Goal: Communication & Community: Answer question/provide support

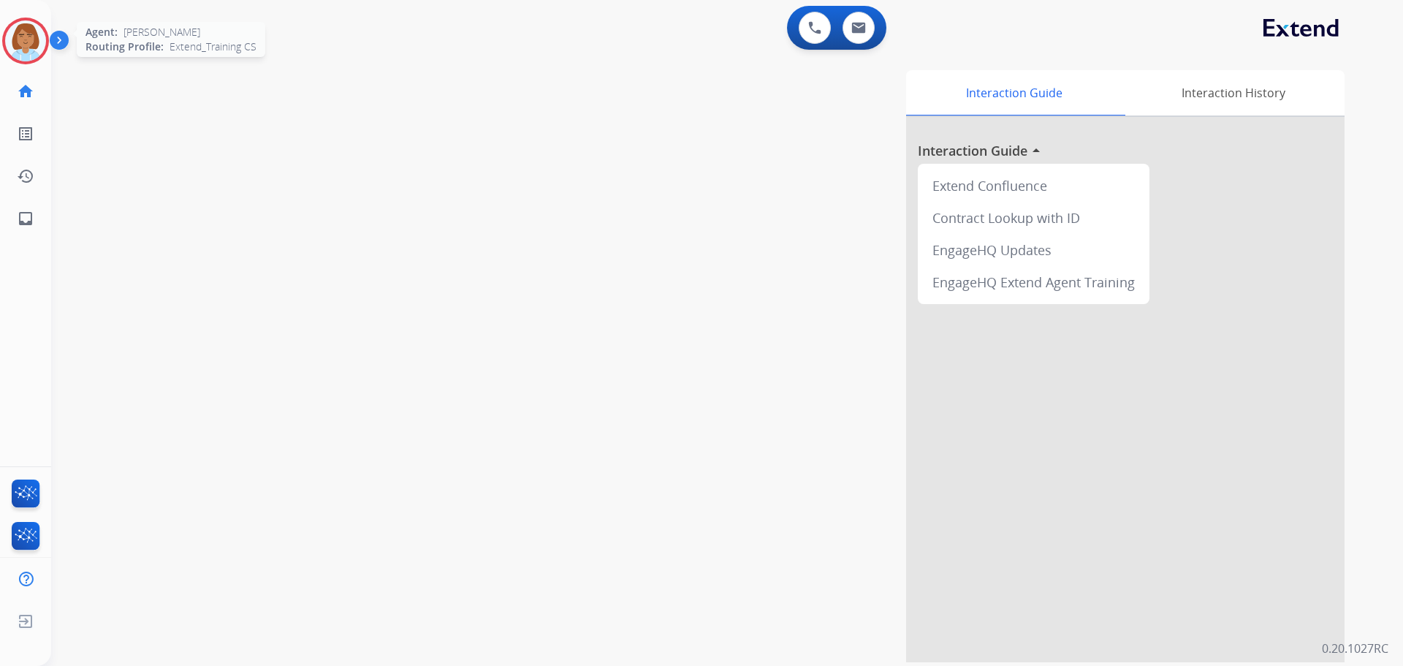
click at [31, 48] on img at bounding box center [25, 40] width 41 height 41
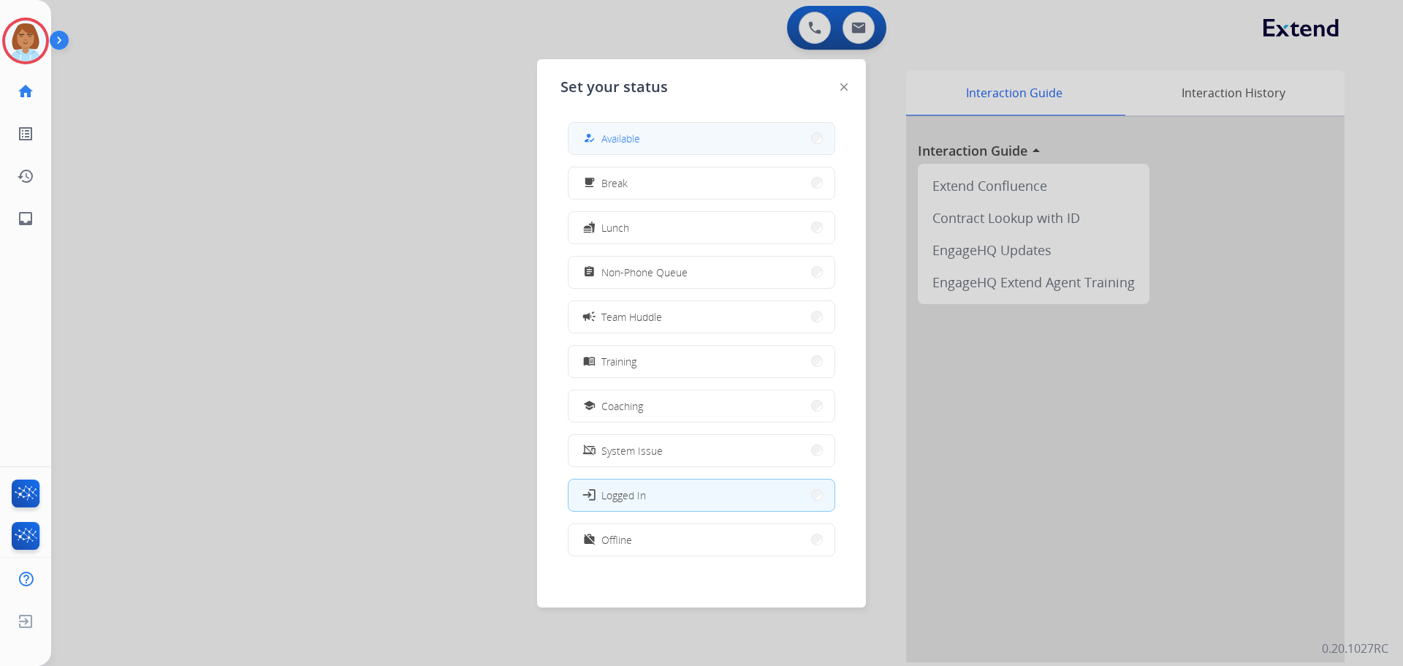
click at [648, 143] on button "how_to_reg Available" at bounding box center [702, 138] width 266 height 31
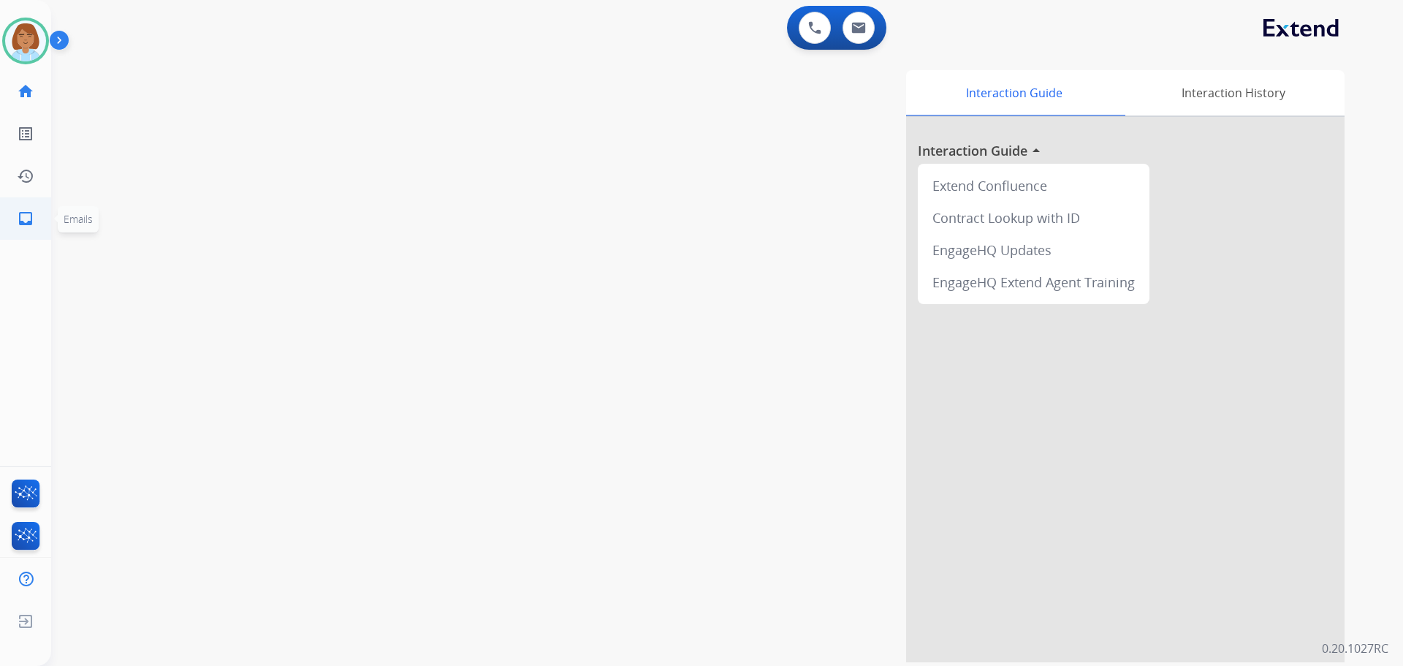
drag, startPoint x: 46, startPoint y: 216, endPoint x: 31, endPoint y: 231, distance: 20.7
click at [45, 220] on ul "inbox Emails Emails" at bounding box center [25, 218] width 51 height 42
click at [31, 231] on link "inbox Emails" at bounding box center [25, 218] width 41 height 41
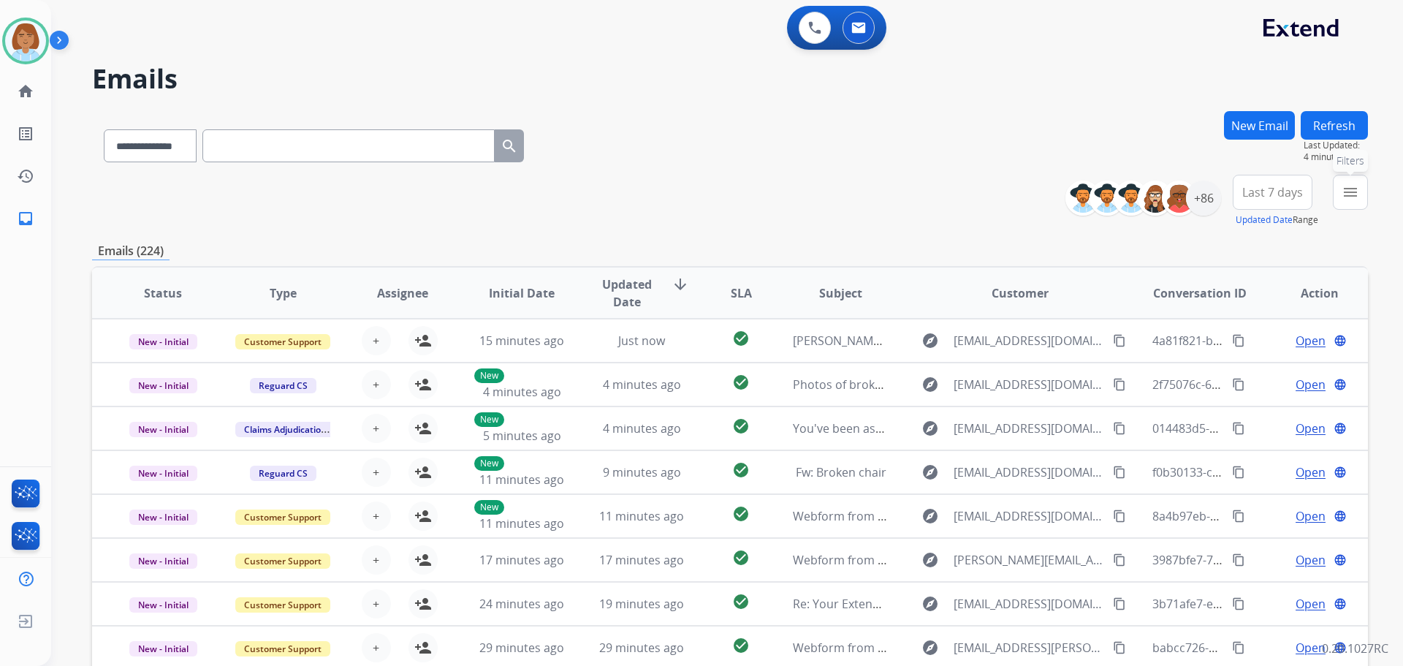
click at [1360, 193] on button "menu Filters" at bounding box center [1350, 192] width 35 height 35
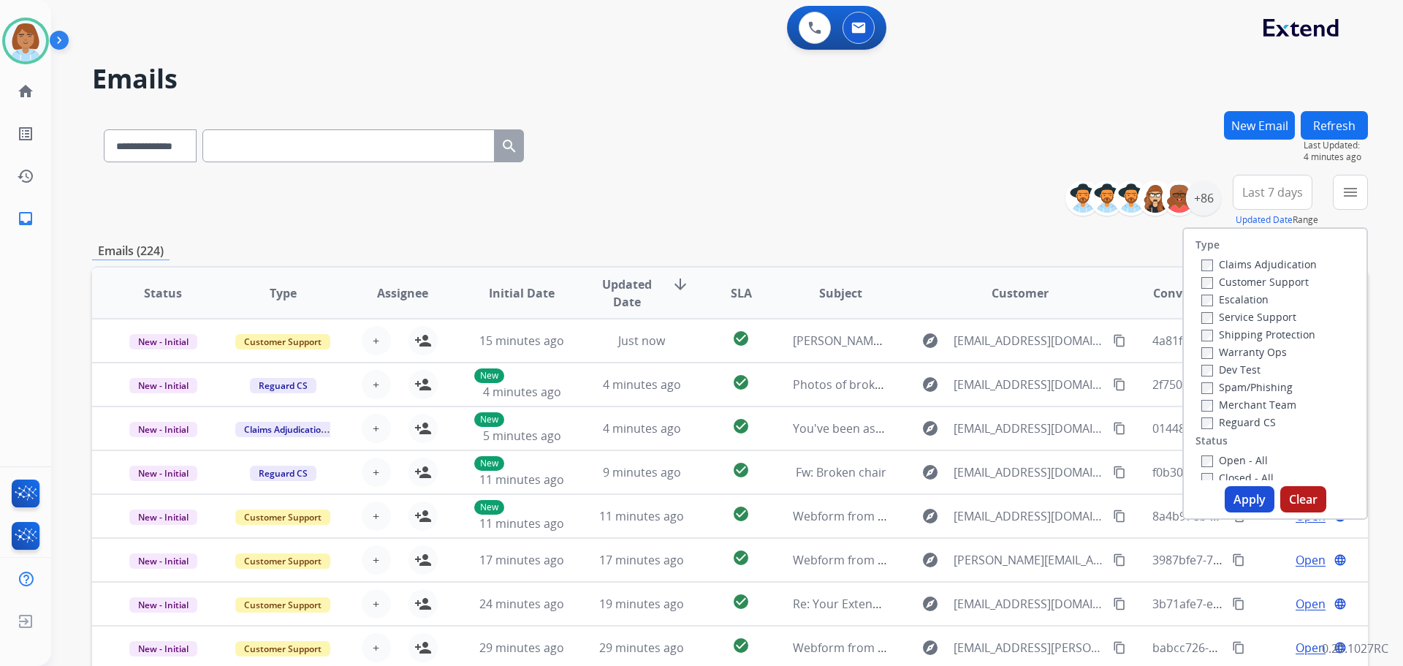
click at [1224, 264] on label "Claims Adjudication" at bounding box center [1258, 264] width 115 height 14
click at [1227, 281] on label "Customer Support" at bounding box center [1254, 282] width 107 height 14
click at [1235, 334] on label "Shipping Protection" at bounding box center [1258, 334] width 114 height 14
click at [1204, 461] on label "Open - All" at bounding box center [1234, 460] width 67 height 14
click at [1245, 506] on button "Apply" at bounding box center [1250, 499] width 50 height 26
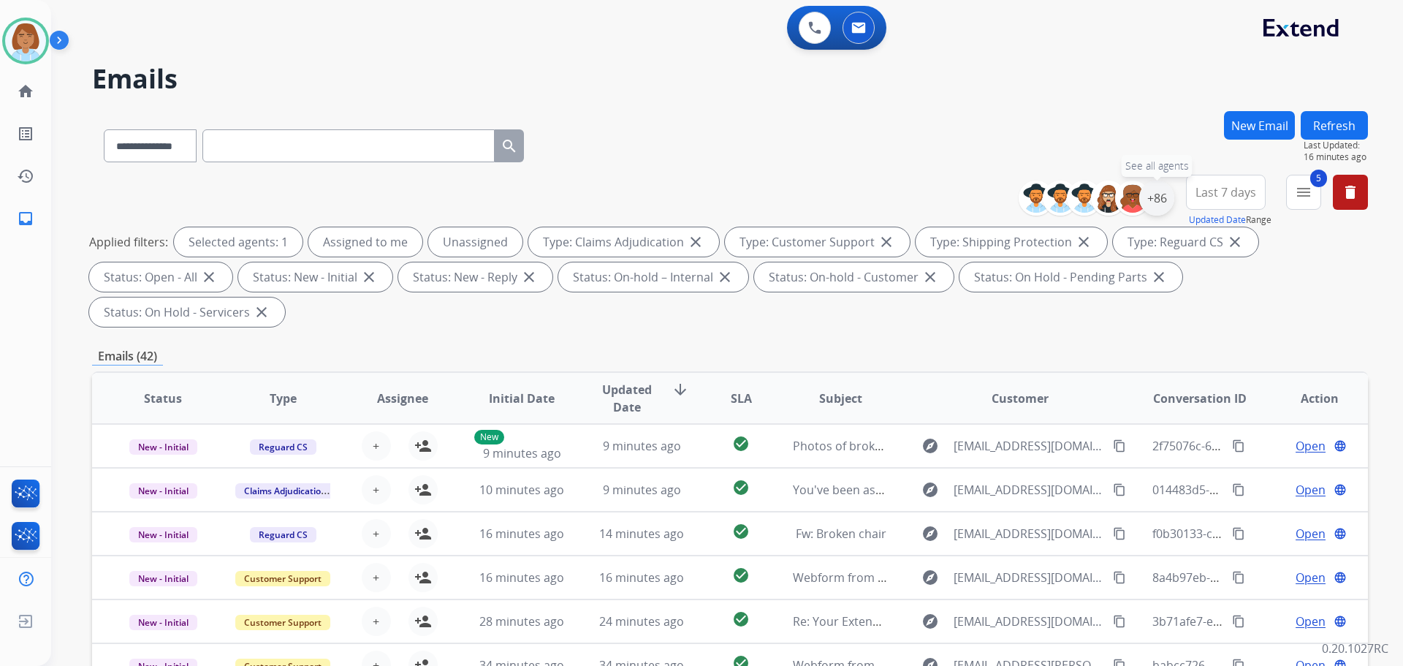
click at [1168, 202] on div "+86" at bounding box center [1156, 198] width 35 height 35
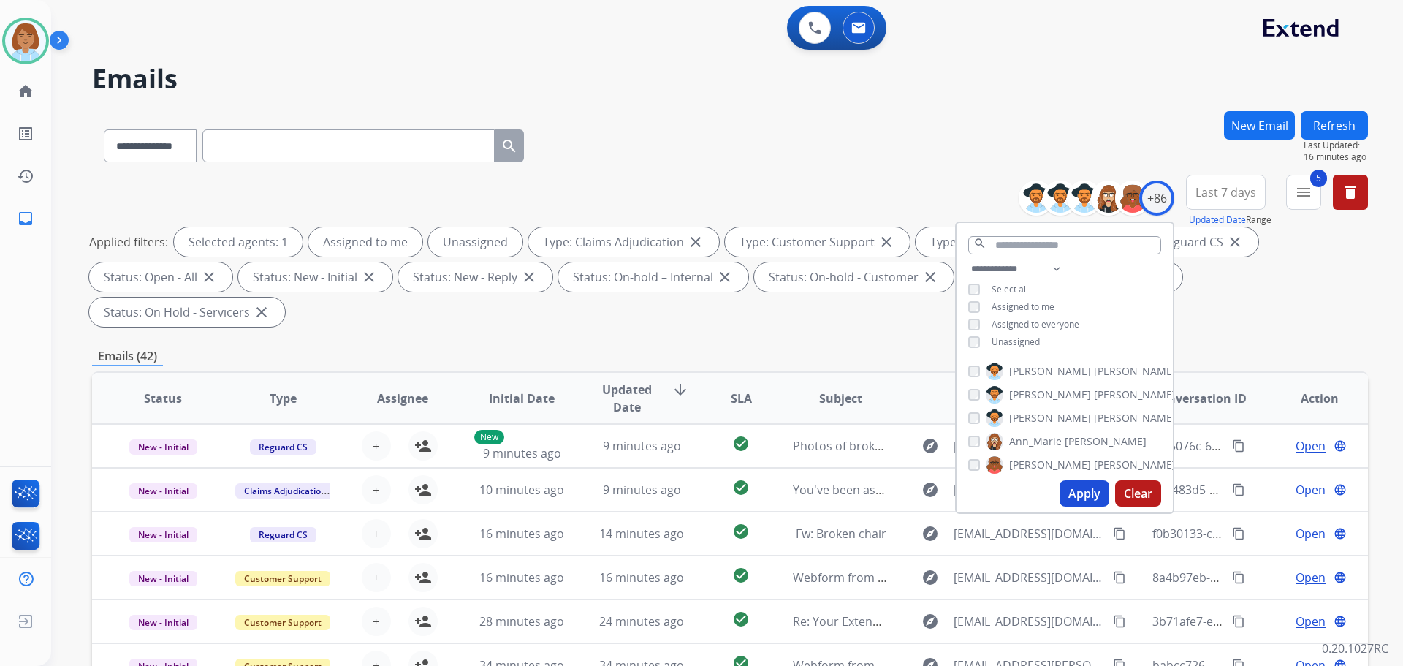
click at [1026, 338] on span "Unassigned" at bounding box center [1016, 341] width 48 height 12
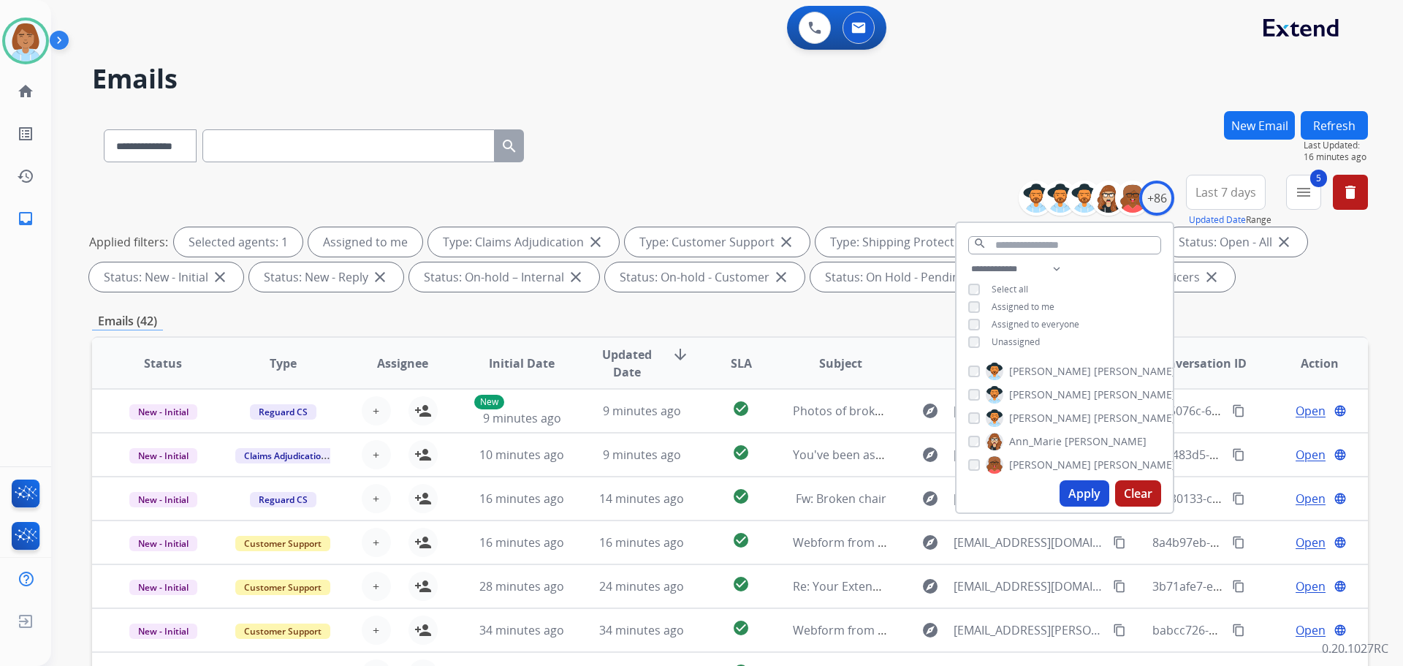
click at [1074, 487] on button "Apply" at bounding box center [1085, 493] width 50 height 26
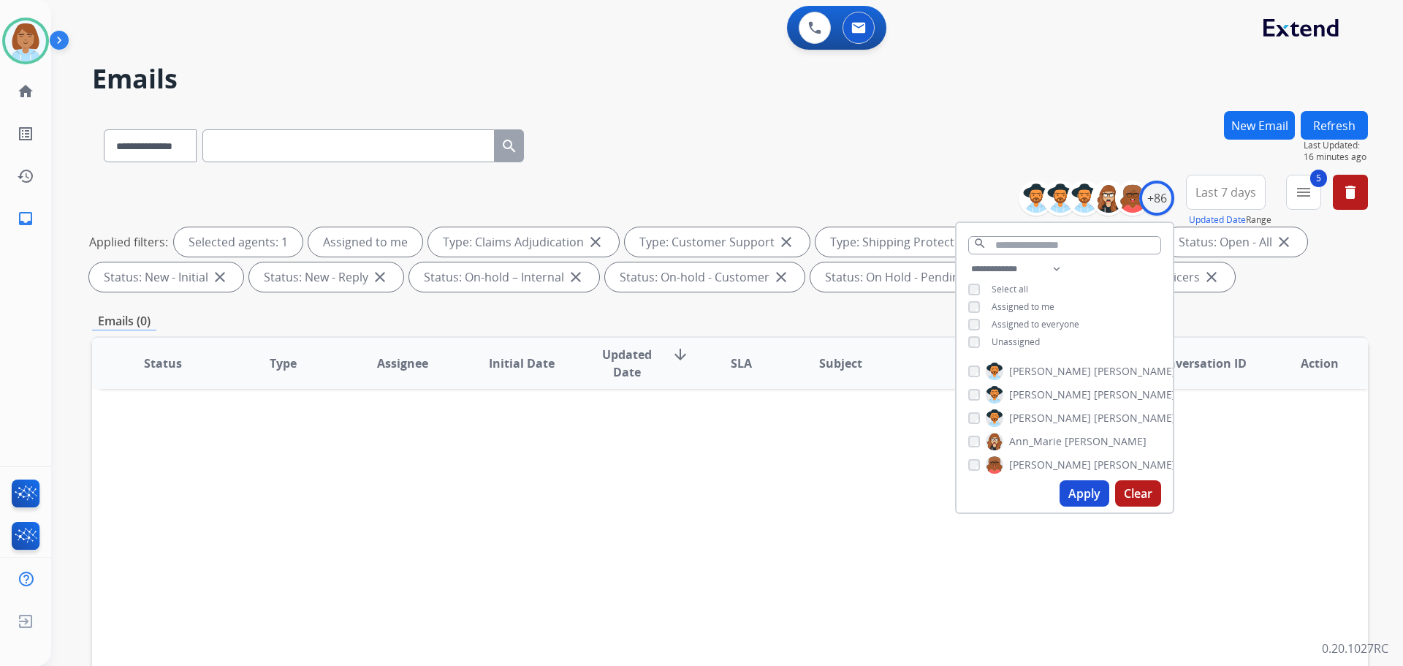
click at [987, 346] on div "Unassigned" at bounding box center [1004, 342] width 72 height 12
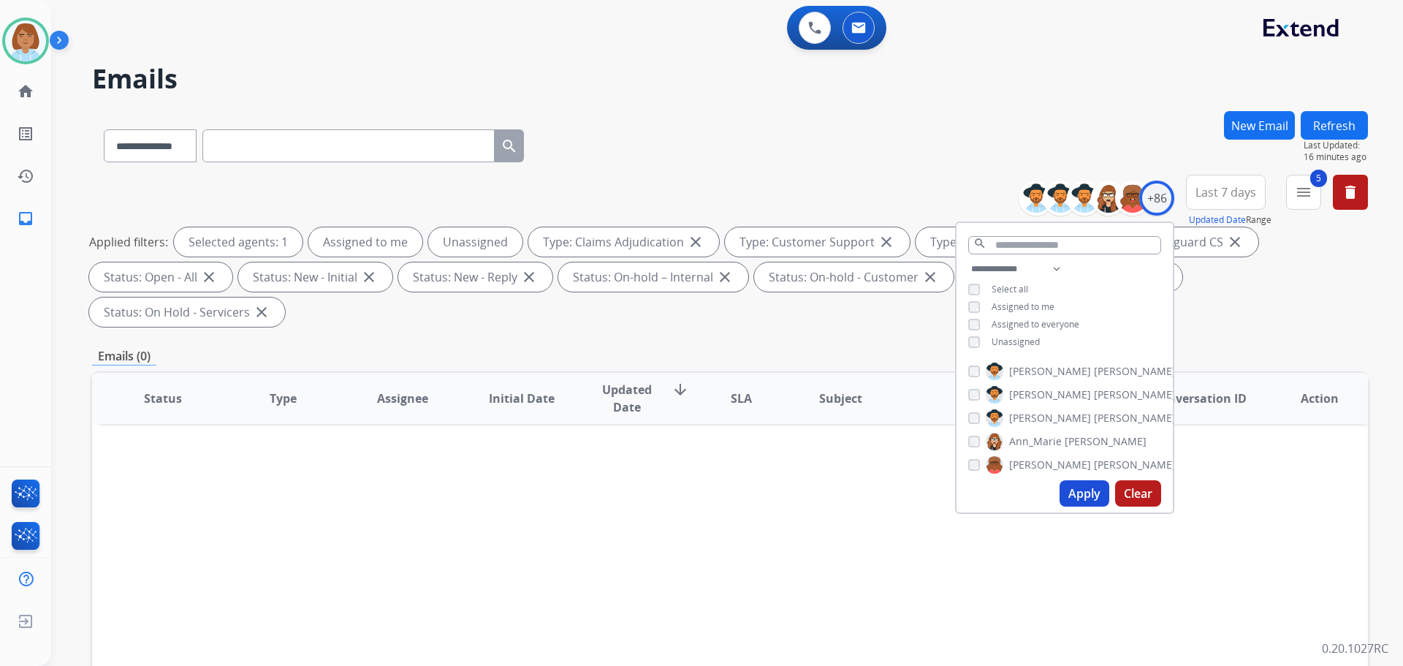
click at [1074, 503] on button "Apply" at bounding box center [1085, 493] width 50 height 26
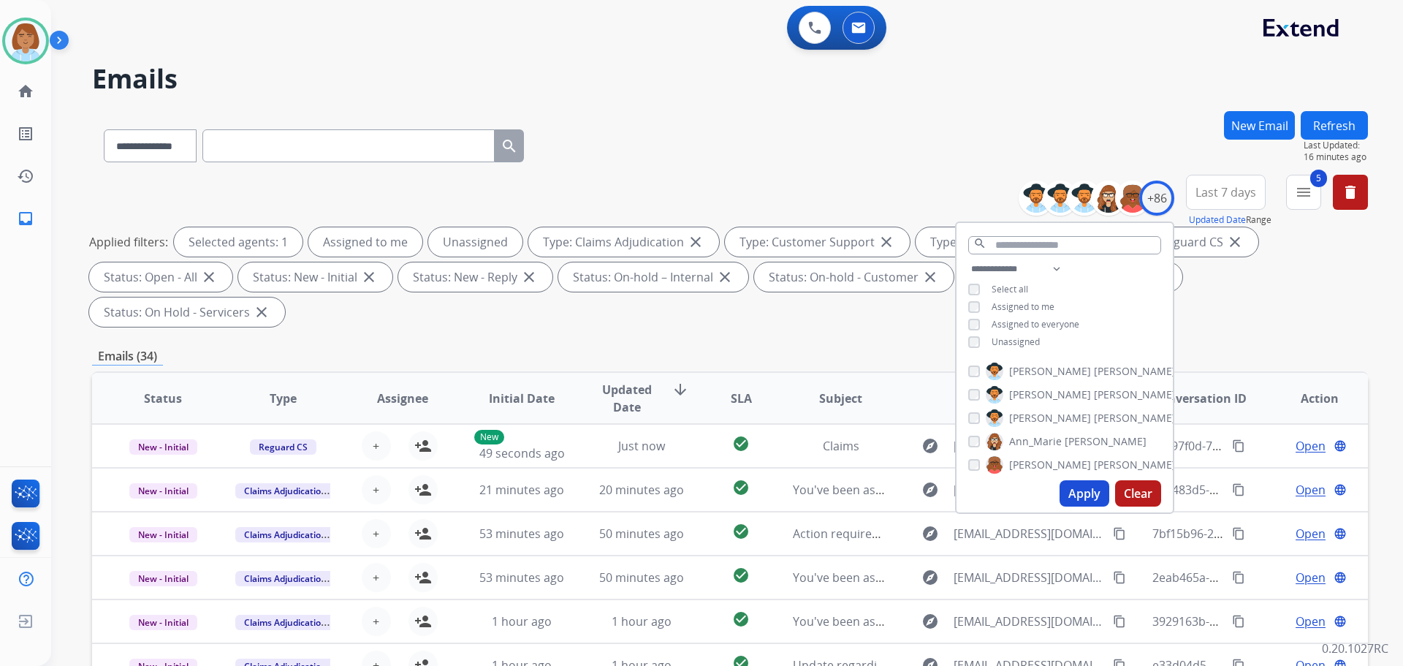
click at [824, 350] on div "Emails (34)" at bounding box center [730, 356] width 1276 height 18
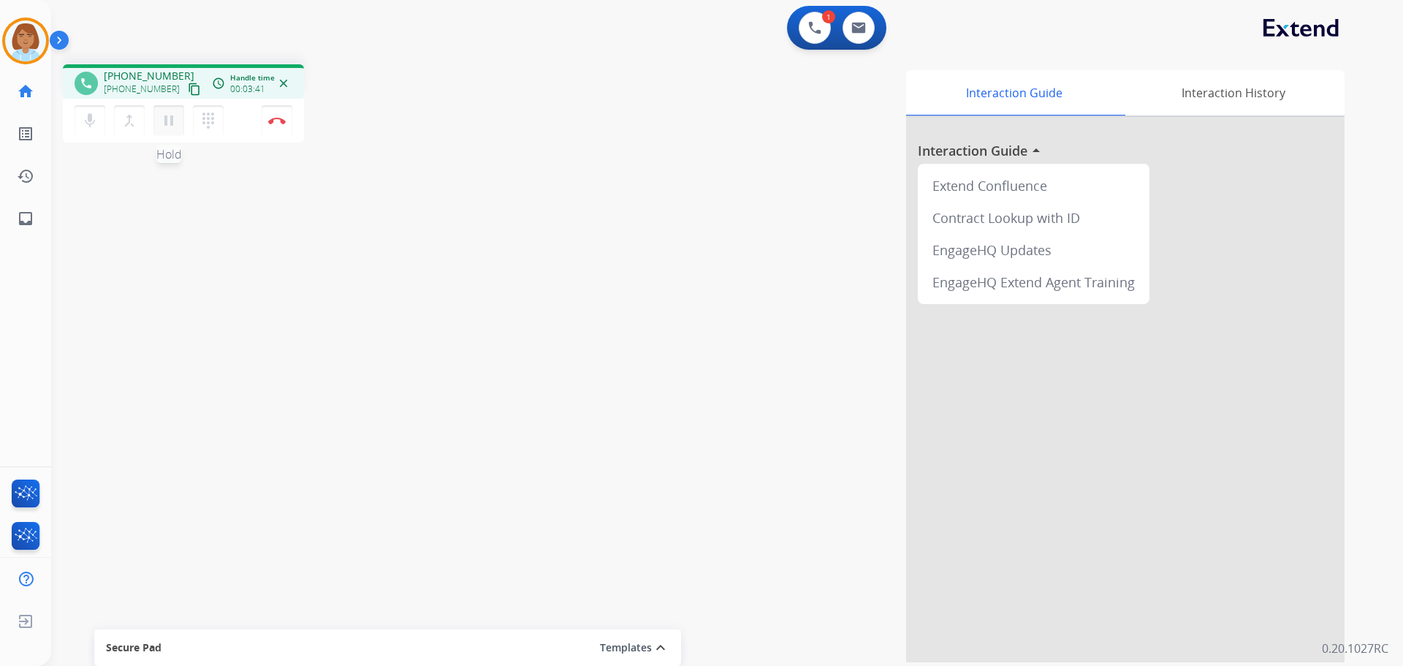
click at [168, 121] on mat-icon "pause" at bounding box center [169, 121] width 18 height 18
click at [80, 125] on button "mic Mute" at bounding box center [90, 120] width 31 height 31
click at [179, 122] on button "play_arrow Hold" at bounding box center [168, 120] width 31 height 31
click at [93, 124] on mat-icon "mic_off" at bounding box center [90, 121] width 18 height 18
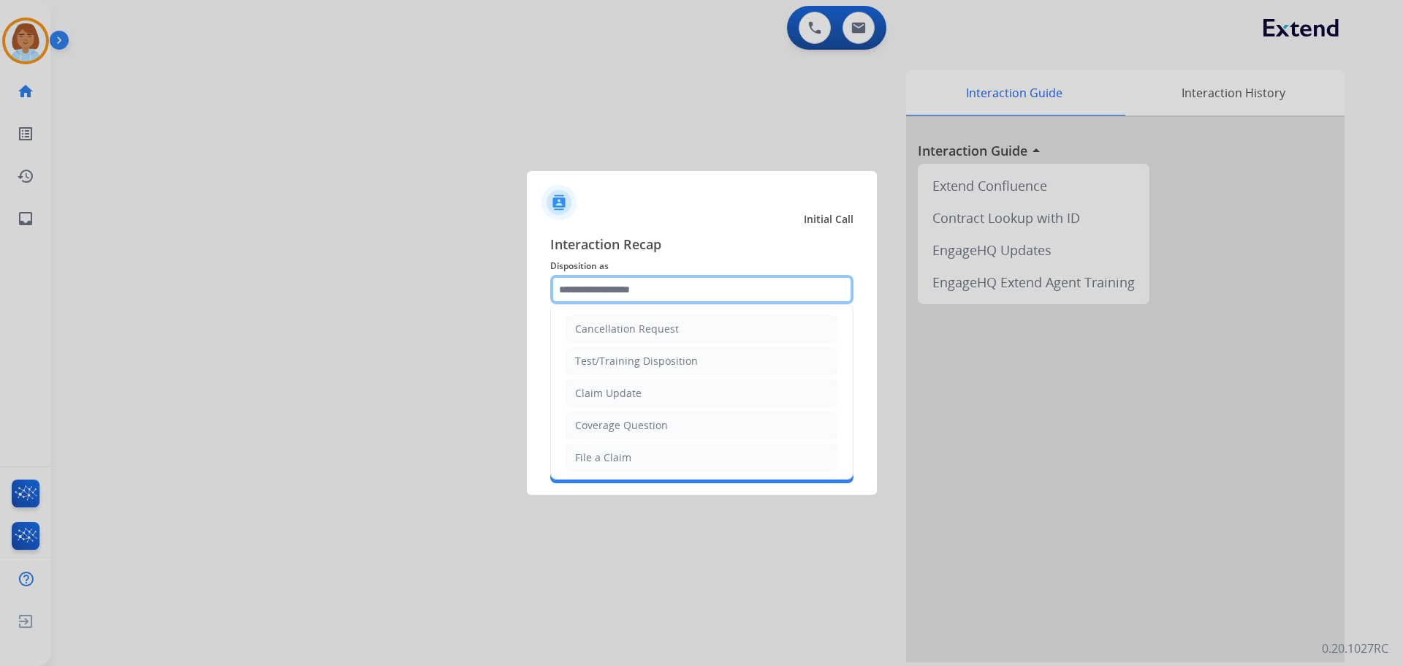
click at [710, 298] on input "text" at bounding box center [701, 289] width 303 height 29
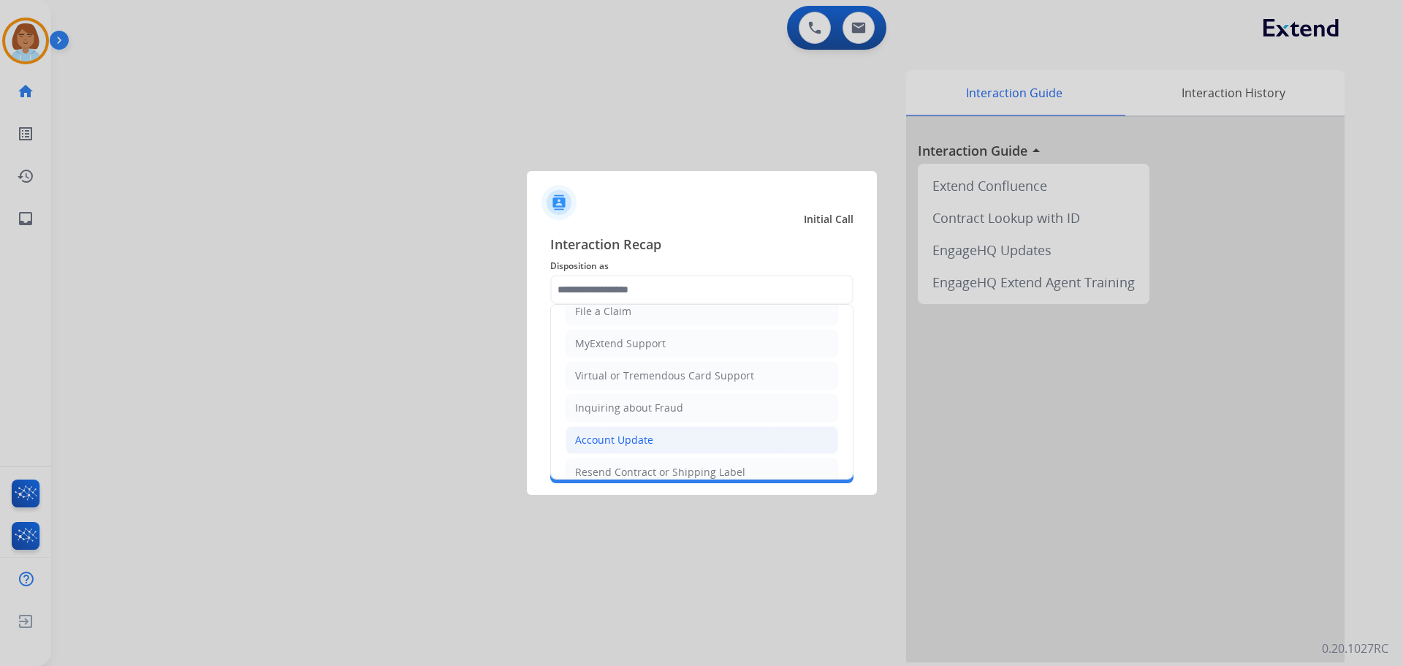
click at [615, 442] on div "Account Update" at bounding box center [614, 440] width 78 height 15
type input "**********"
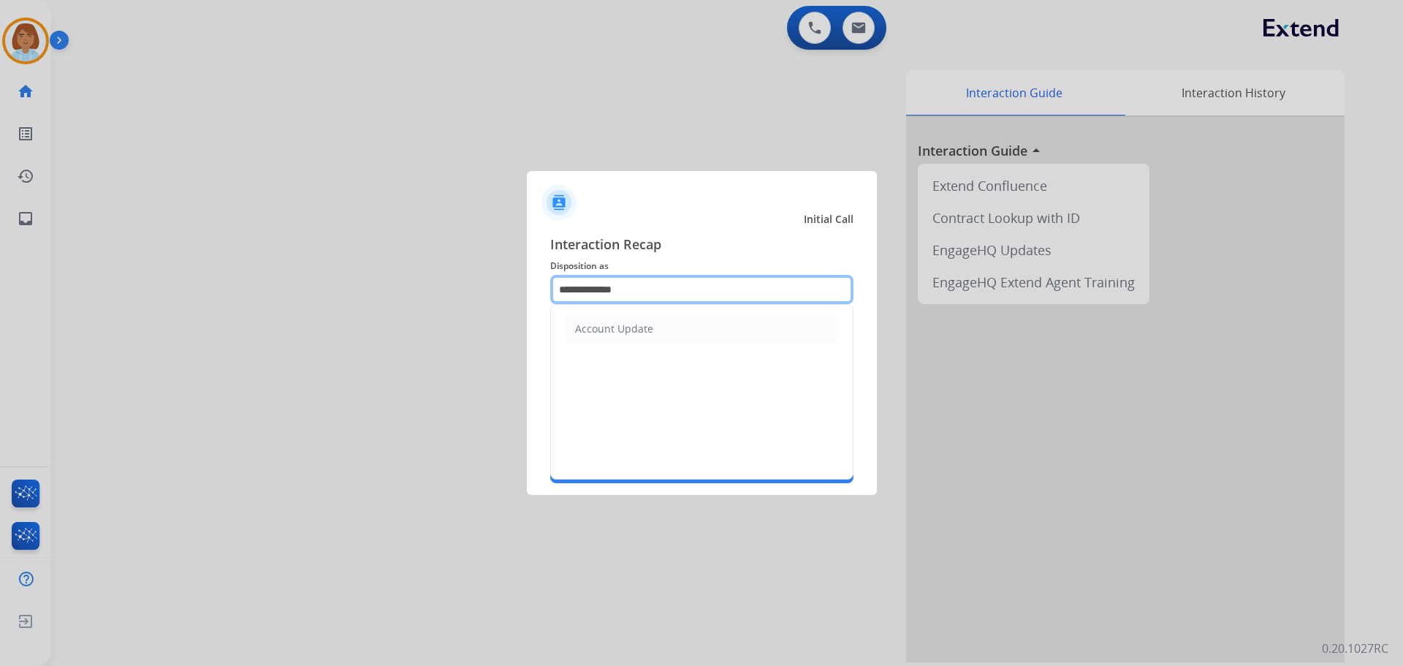
drag, startPoint x: 639, startPoint y: 290, endPoint x: 299, endPoint y: 300, distance: 340.0
click at [0, 300] on app-contact-recap-modal "**********" at bounding box center [0, 333] width 0 height 666
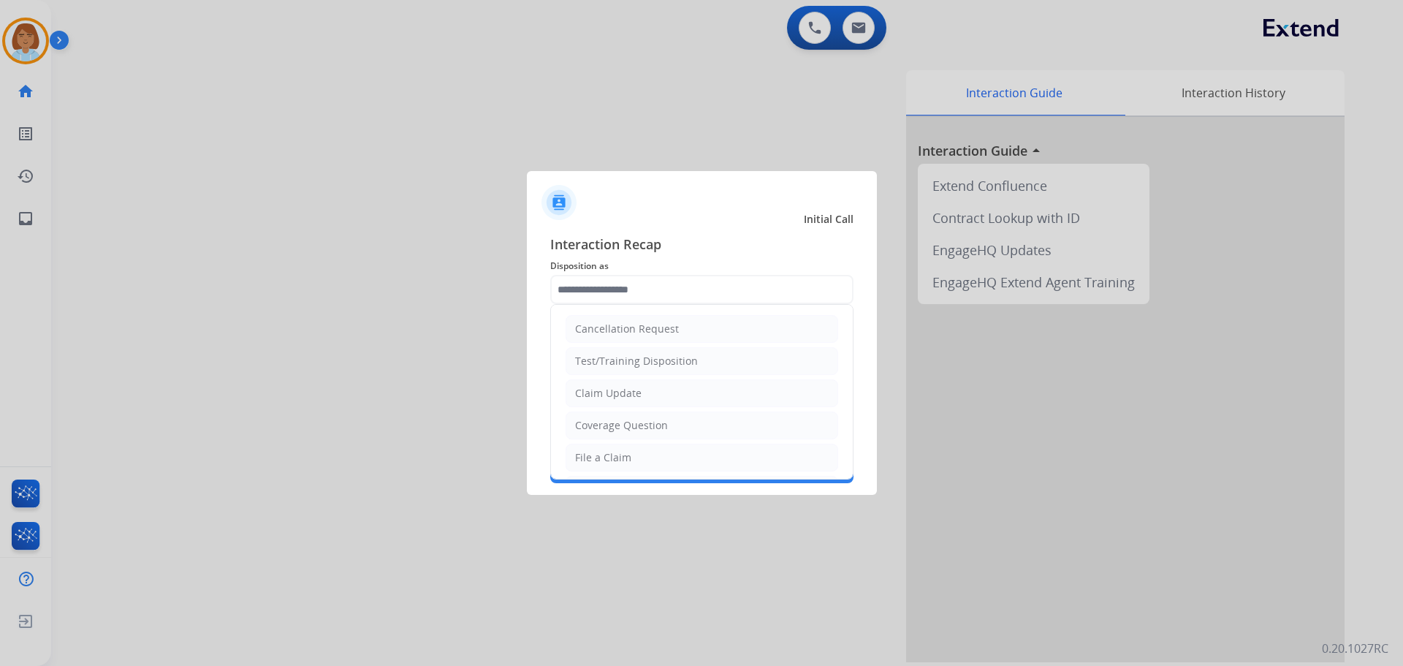
click at [768, 240] on span "Interaction Recap" at bounding box center [701, 245] width 303 height 23
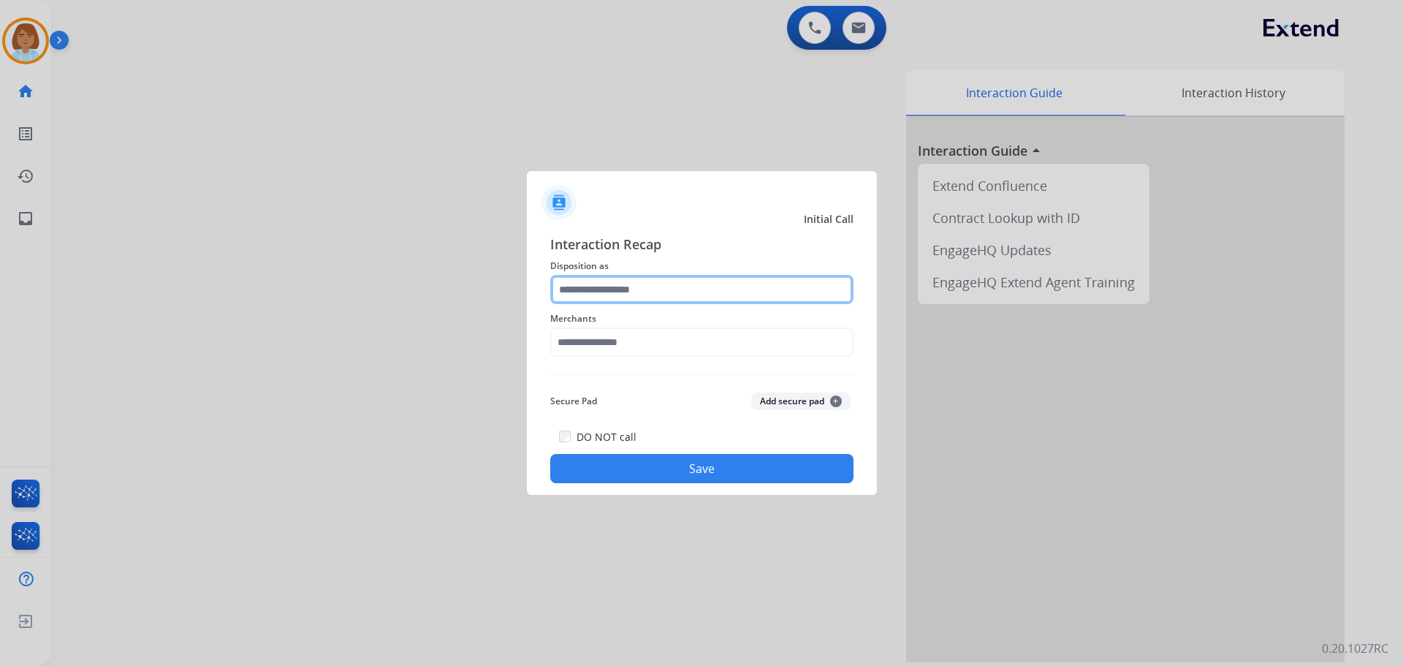
click at [667, 294] on input "text" at bounding box center [701, 289] width 303 height 29
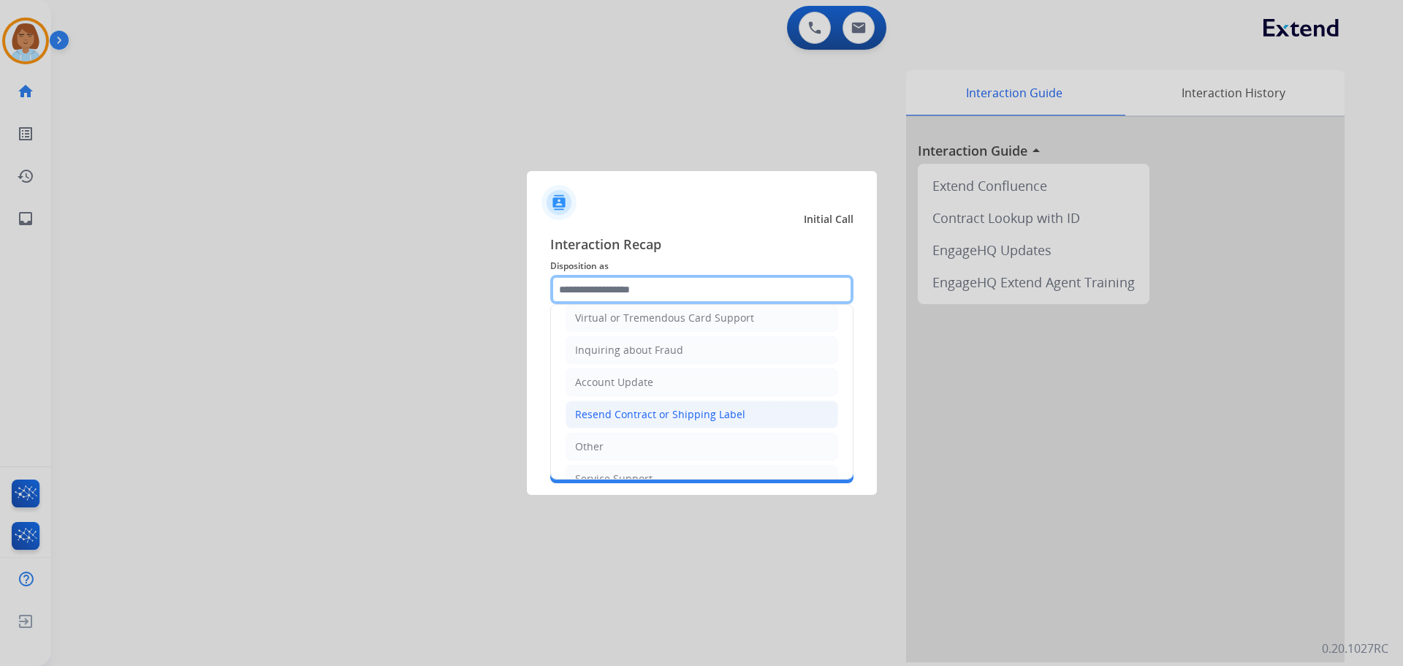
scroll to position [228, 0]
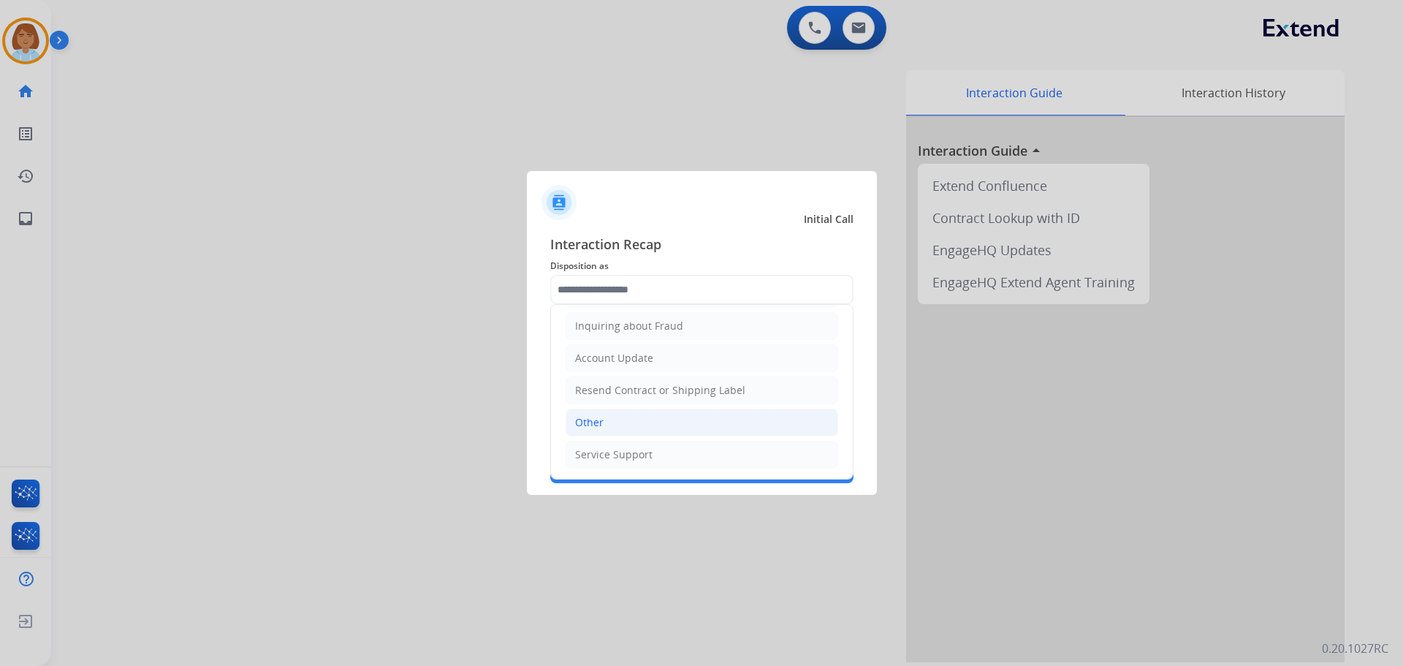
click at [607, 435] on li "Other" at bounding box center [702, 423] width 273 height 28
type input "*****"
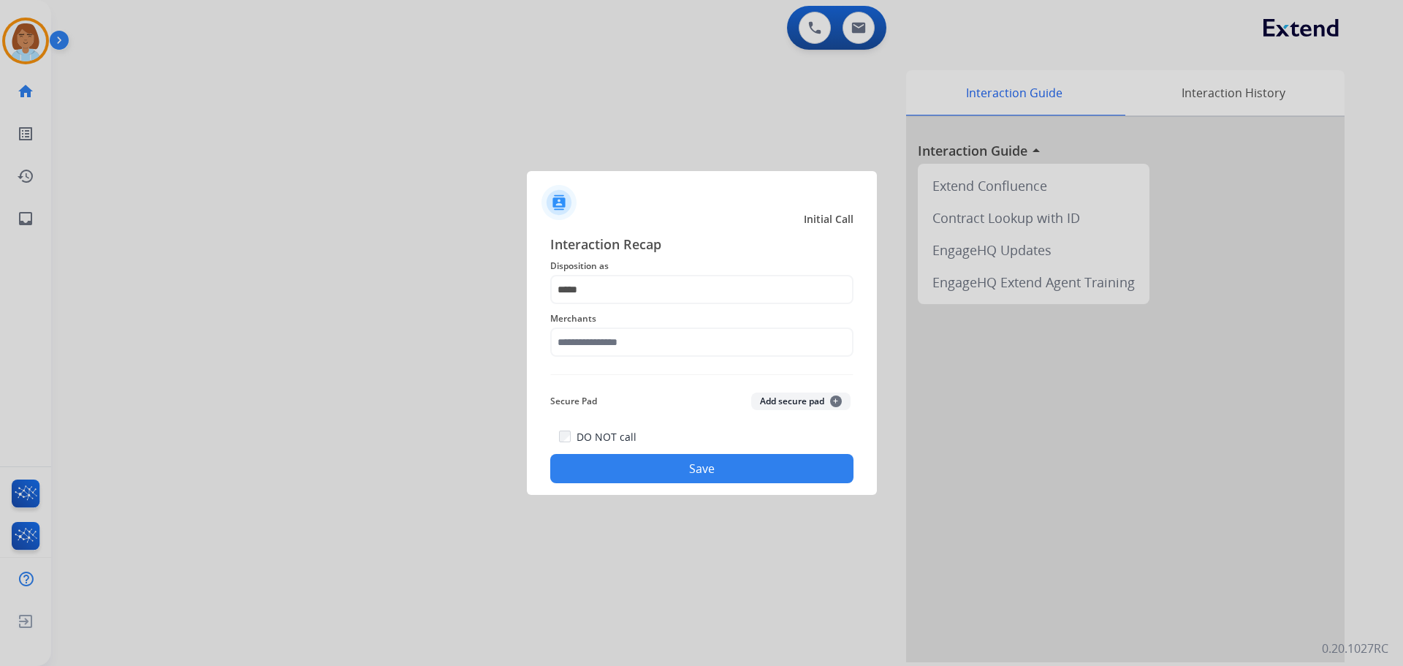
click at [650, 325] on span "Merchants" at bounding box center [701, 319] width 303 height 18
click at [634, 360] on div "Merchants" at bounding box center [701, 333] width 303 height 58
click at [636, 352] on input "text" at bounding box center [701, 341] width 303 height 29
click at [643, 377] on div "Advance auto parts" at bounding box center [623, 383] width 95 height 15
type input "**********"
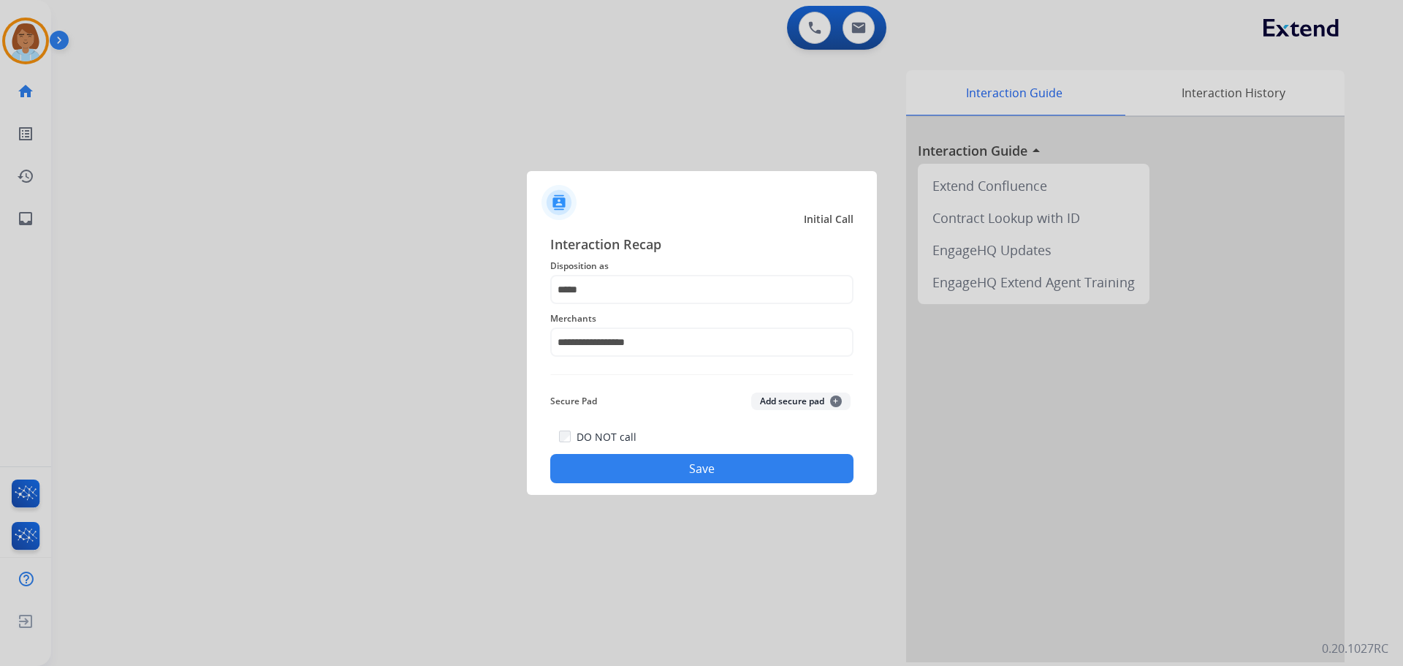
click at [696, 464] on button "Save" at bounding box center [701, 468] width 303 height 29
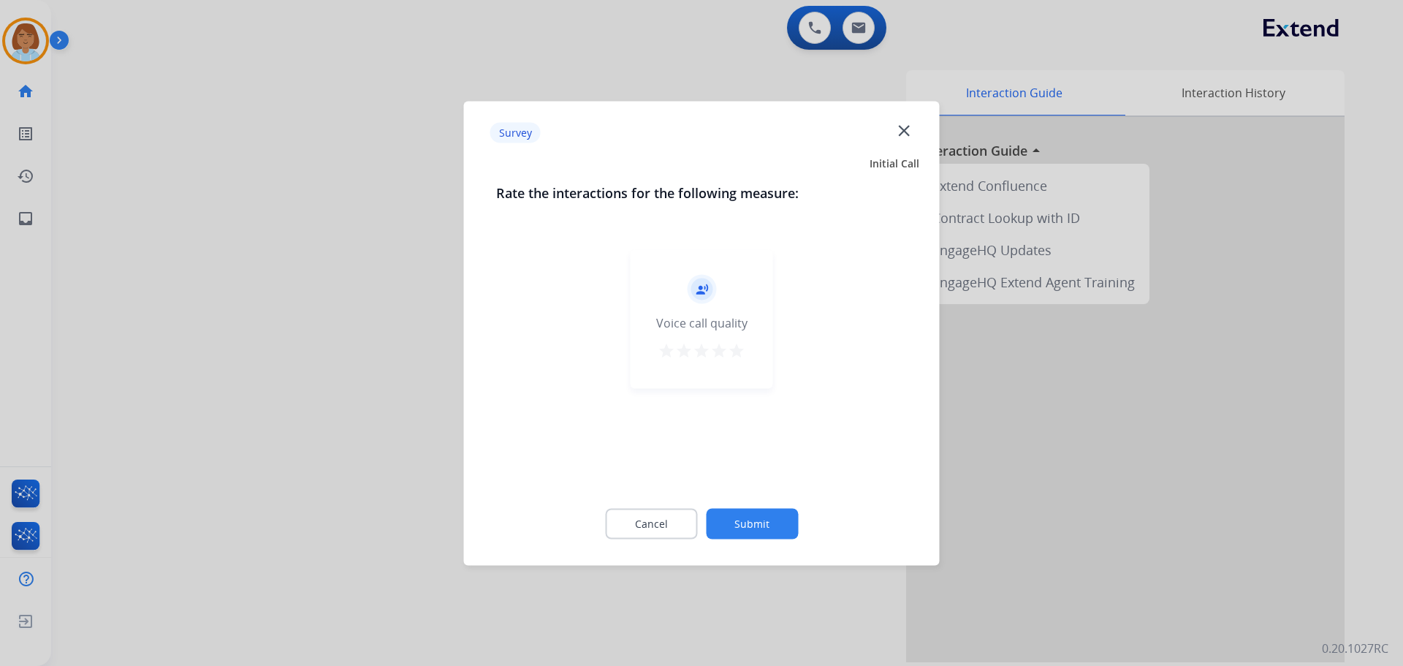
click at [772, 514] on button "Submit" at bounding box center [752, 523] width 92 height 31
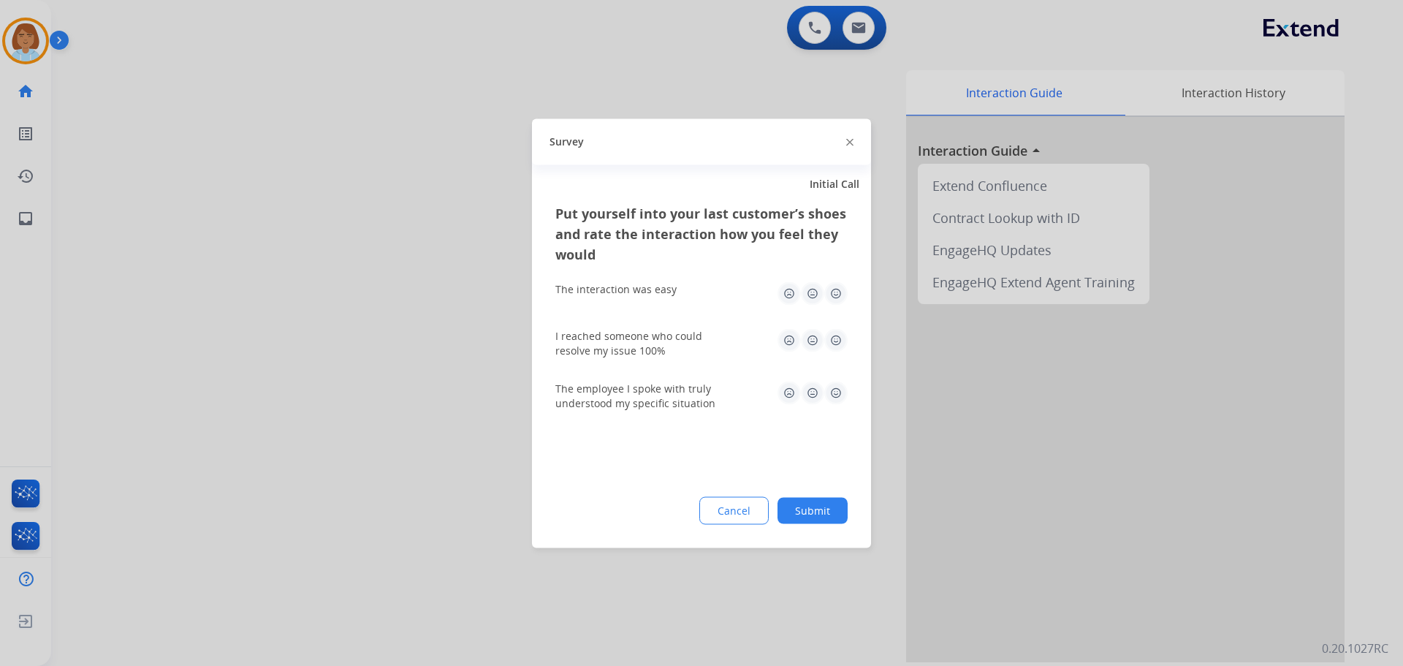
click at [808, 520] on button "Submit" at bounding box center [813, 510] width 70 height 26
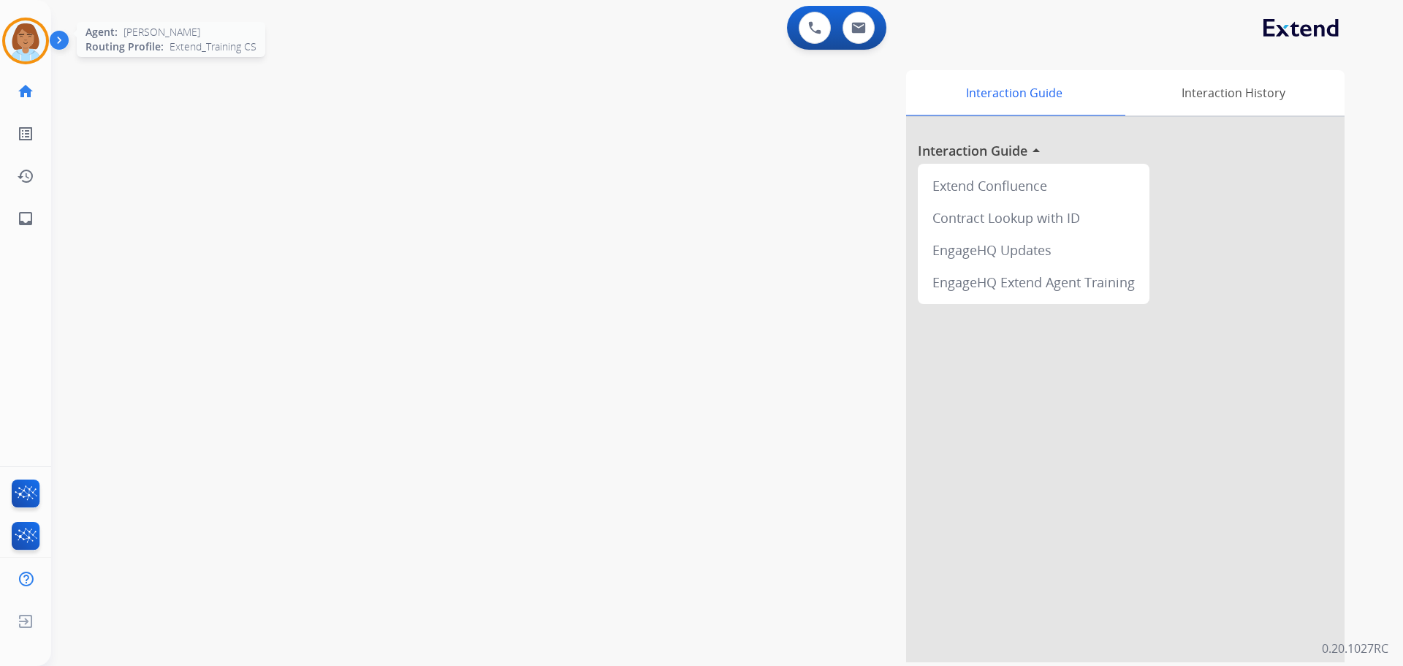
click at [23, 51] on img at bounding box center [25, 40] width 41 height 41
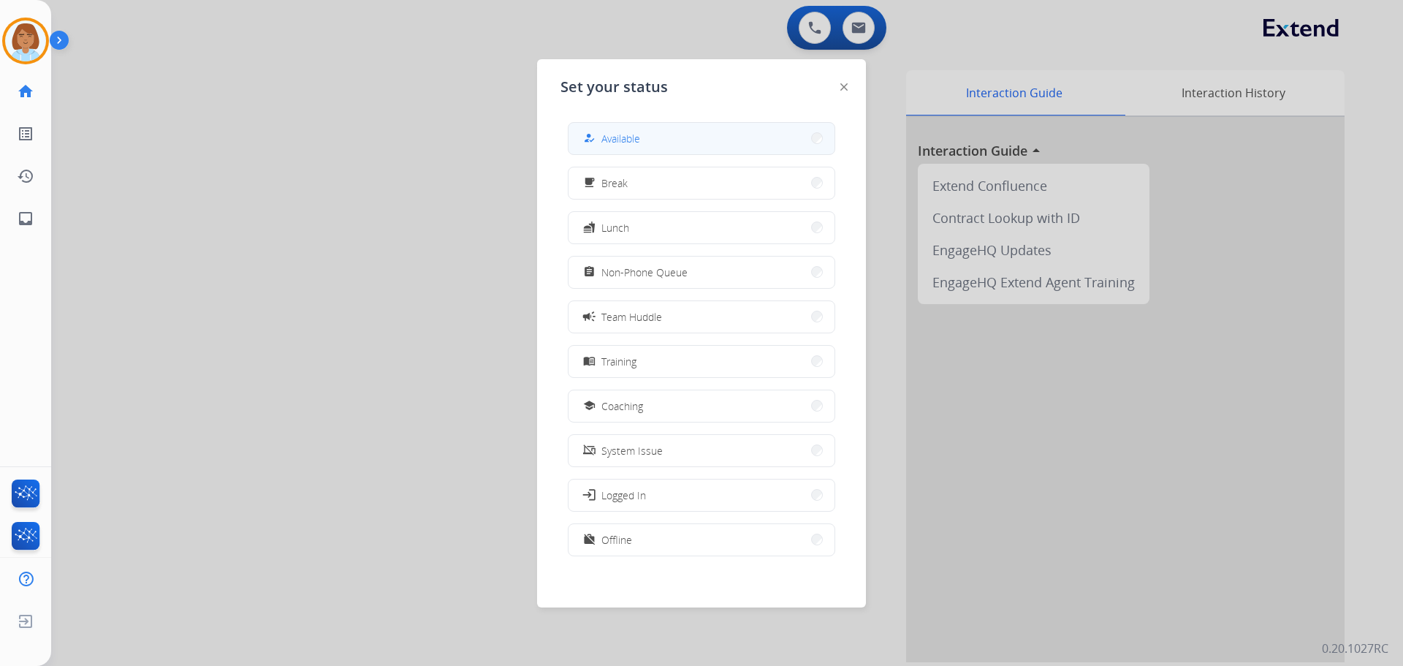
click at [693, 141] on button "how_to_reg Available" at bounding box center [702, 138] width 266 height 31
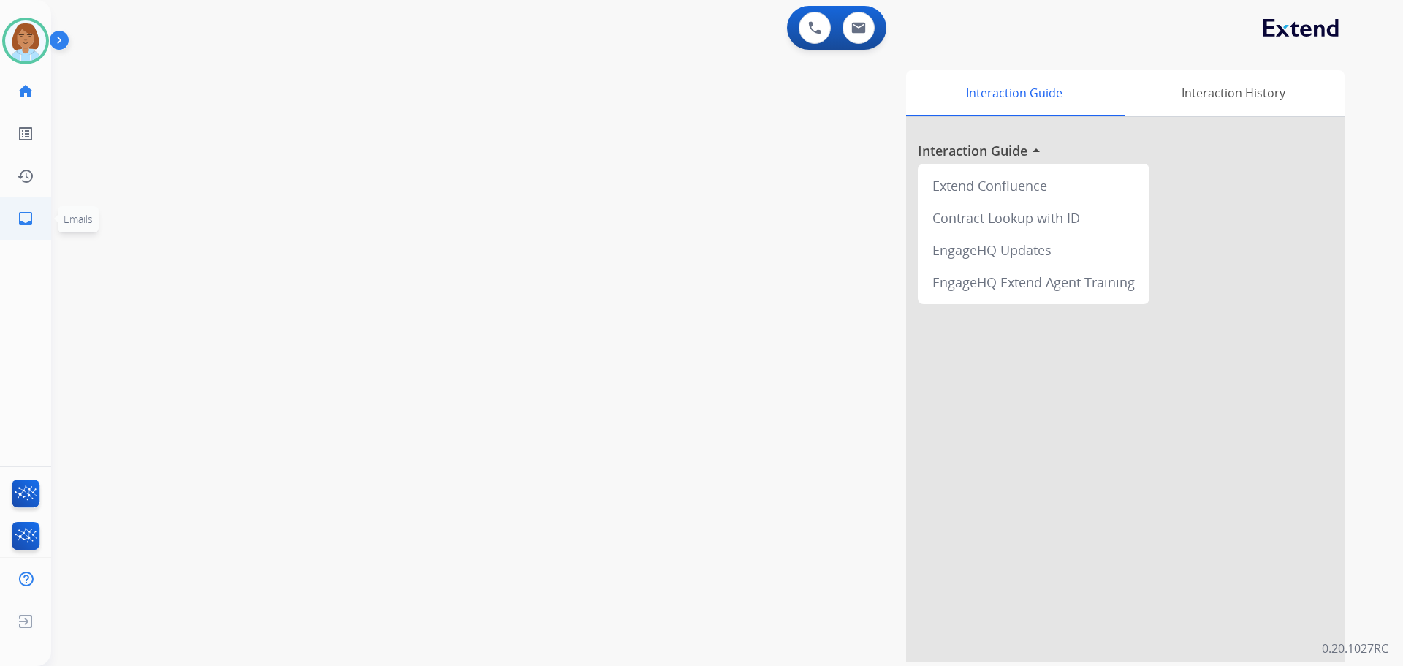
click at [29, 223] on mat-icon "inbox" at bounding box center [26, 219] width 18 height 18
select select "**********"
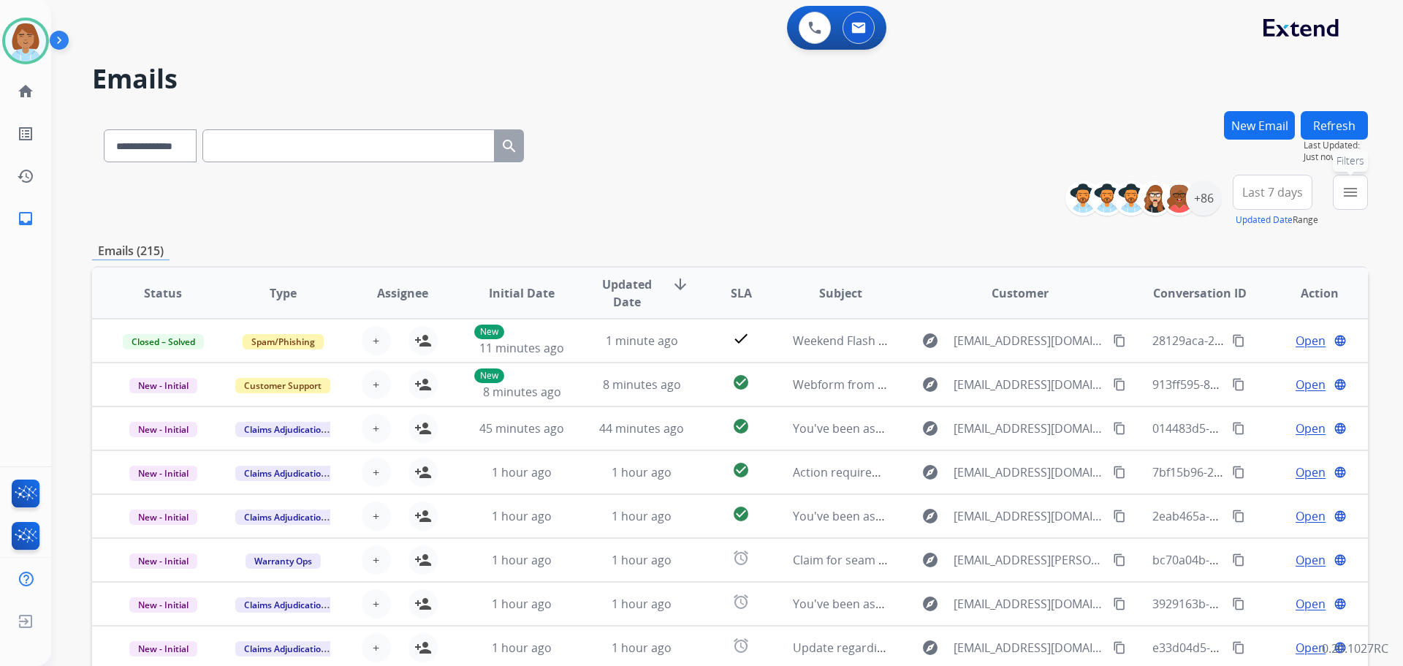
click at [1356, 204] on button "menu Filters" at bounding box center [1350, 192] width 35 height 35
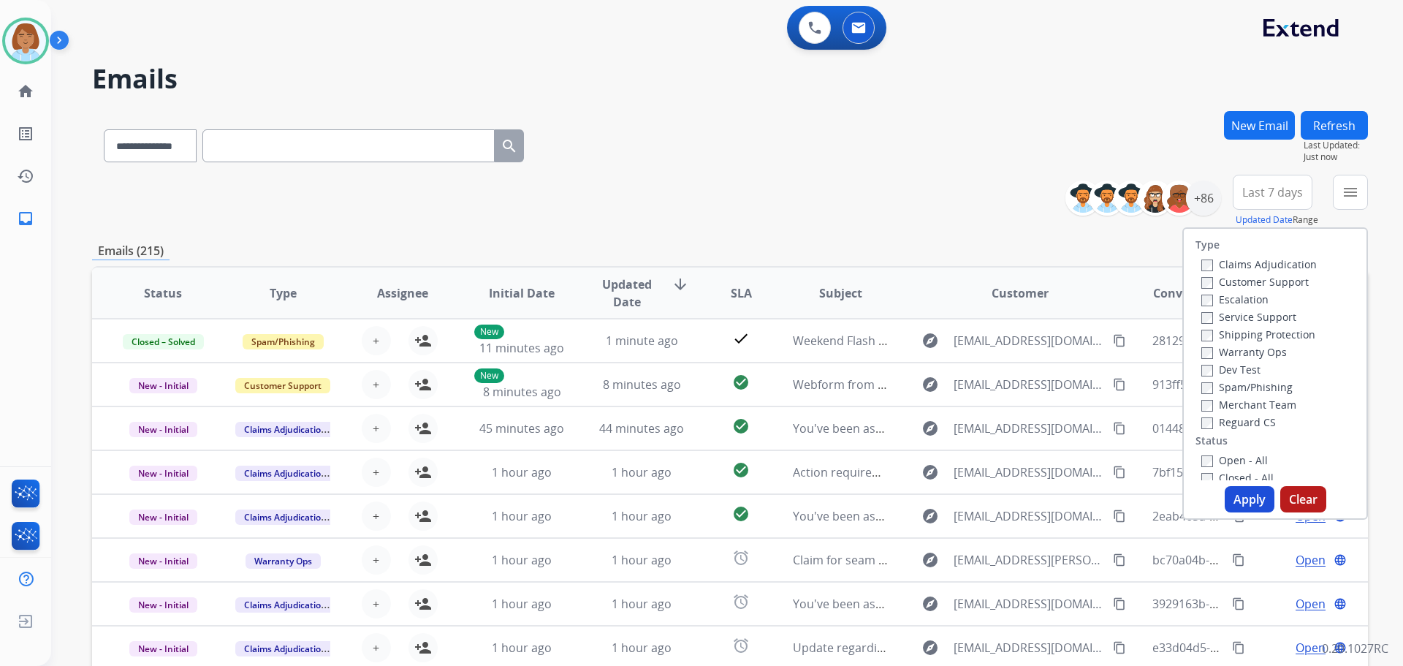
click at [1223, 264] on label "Claims Adjudication" at bounding box center [1258, 264] width 115 height 14
click at [1221, 284] on label "Customer Support" at bounding box center [1254, 282] width 107 height 14
click at [1212, 334] on label "Shipping Protection" at bounding box center [1258, 334] width 114 height 14
click at [1207, 423] on label "Reguard CS" at bounding box center [1238, 422] width 75 height 14
click at [1203, 450] on div "Type Claims Adjudication Customer Support Escalation Service Support Shipping P…" at bounding box center [1275, 354] width 183 height 251
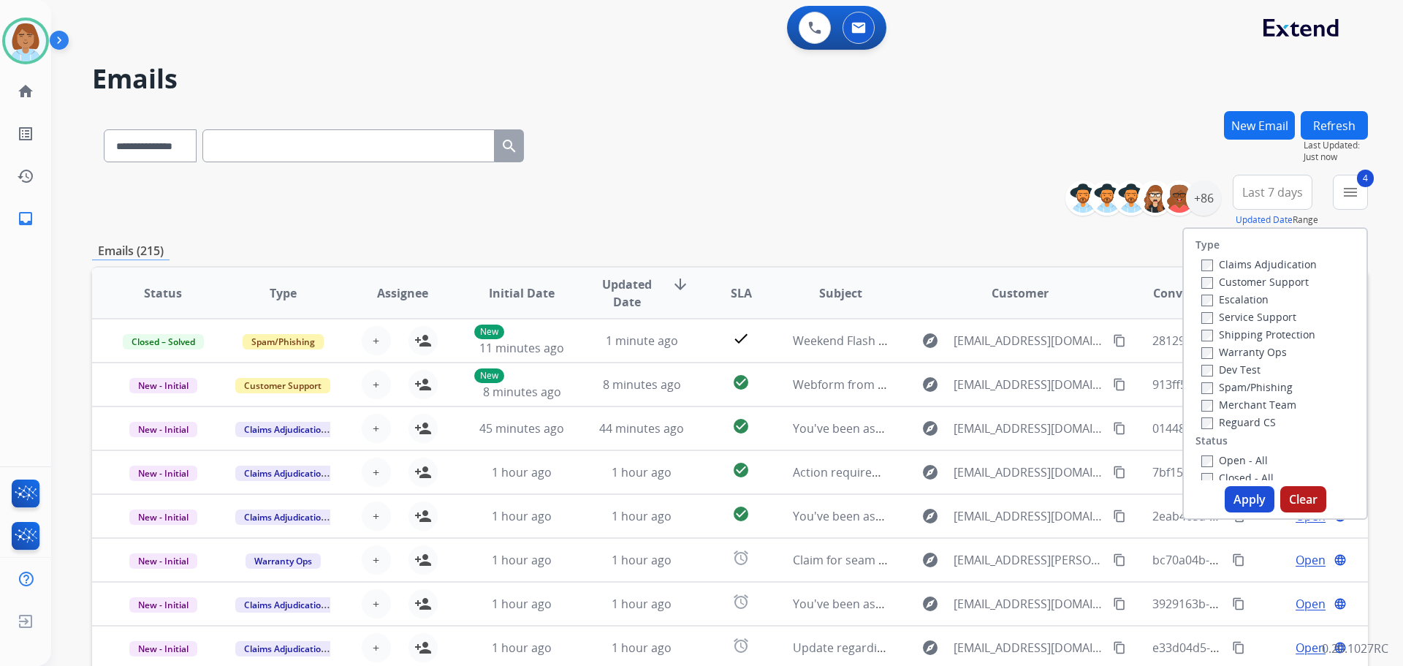
click at [1213, 466] on label "Open - All" at bounding box center [1234, 460] width 67 height 14
click at [1239, 490] on button "Apply" at bounding box center [1250, 499] width 50 height 26
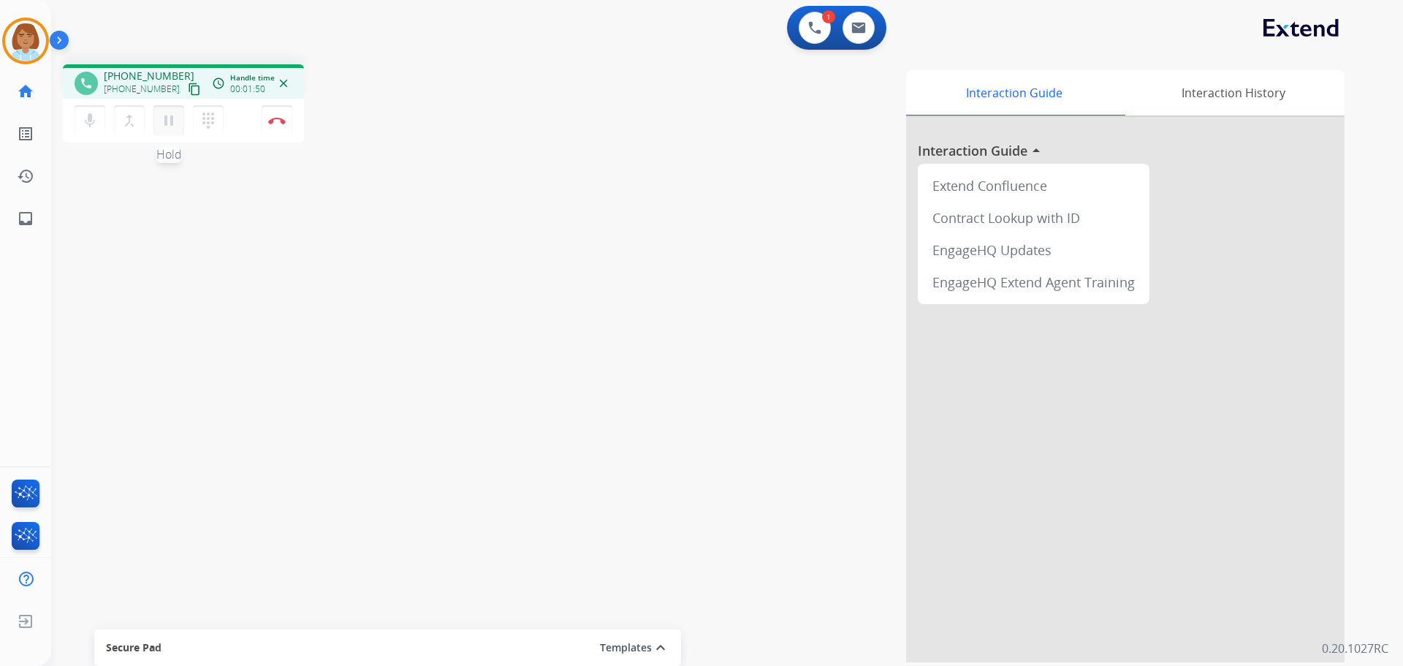
click at [167, 125] on mat-icon "pause" at bounding box center [169, 121] width 18 height 18
click at [86, 115] on mat-icon "mic" at bounding box center [90, 121] width 18 height 18
click at [89, 126] on mat-icon "mic_off" at bounding box center [90, 121] width 18 height 18
click at [174, 126] on mat-icon "play_arrow" at bounding box center [169, 121] width 18 height 18
click at [280, 118] on img at bounding box center [277, 120] width 18 height 7
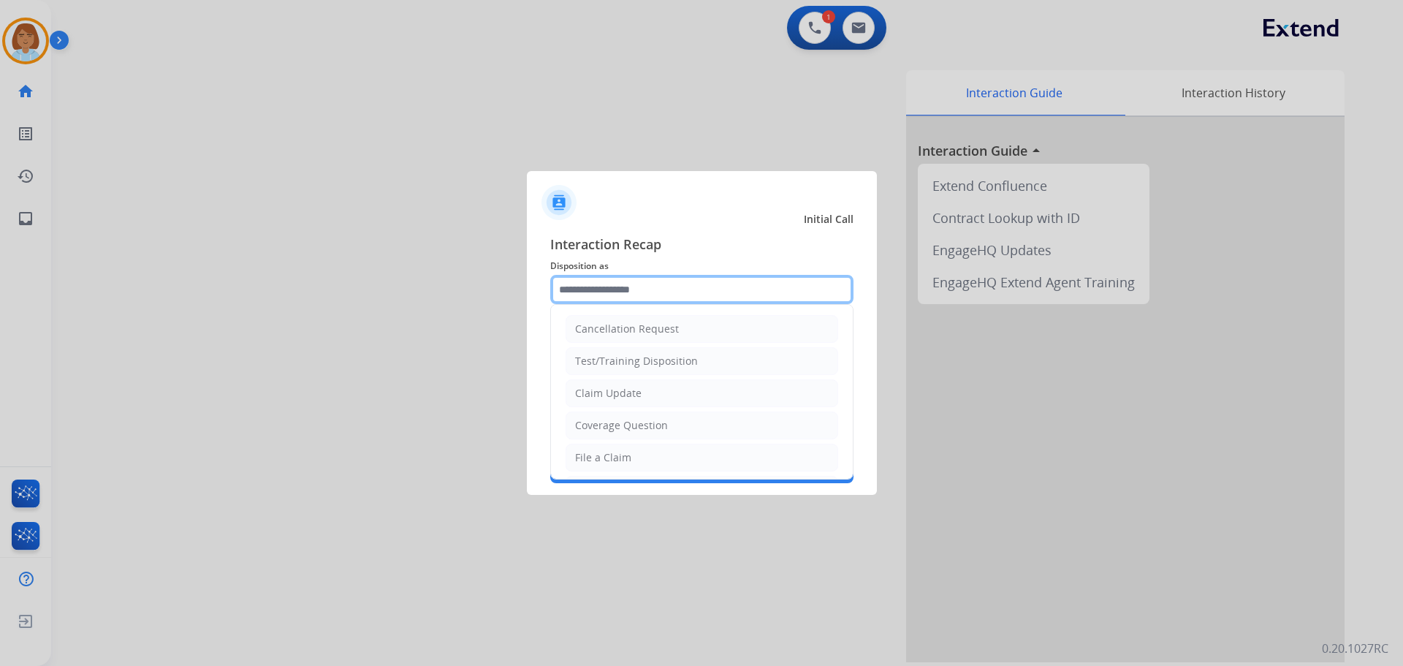
click at [751, 286] on input "text" at bounding box center [701, 289] width 303 height 29
click at [630, 469] on li "File a Claim" at bounding box center [702, 458] width 273 height 28
type input "**********"
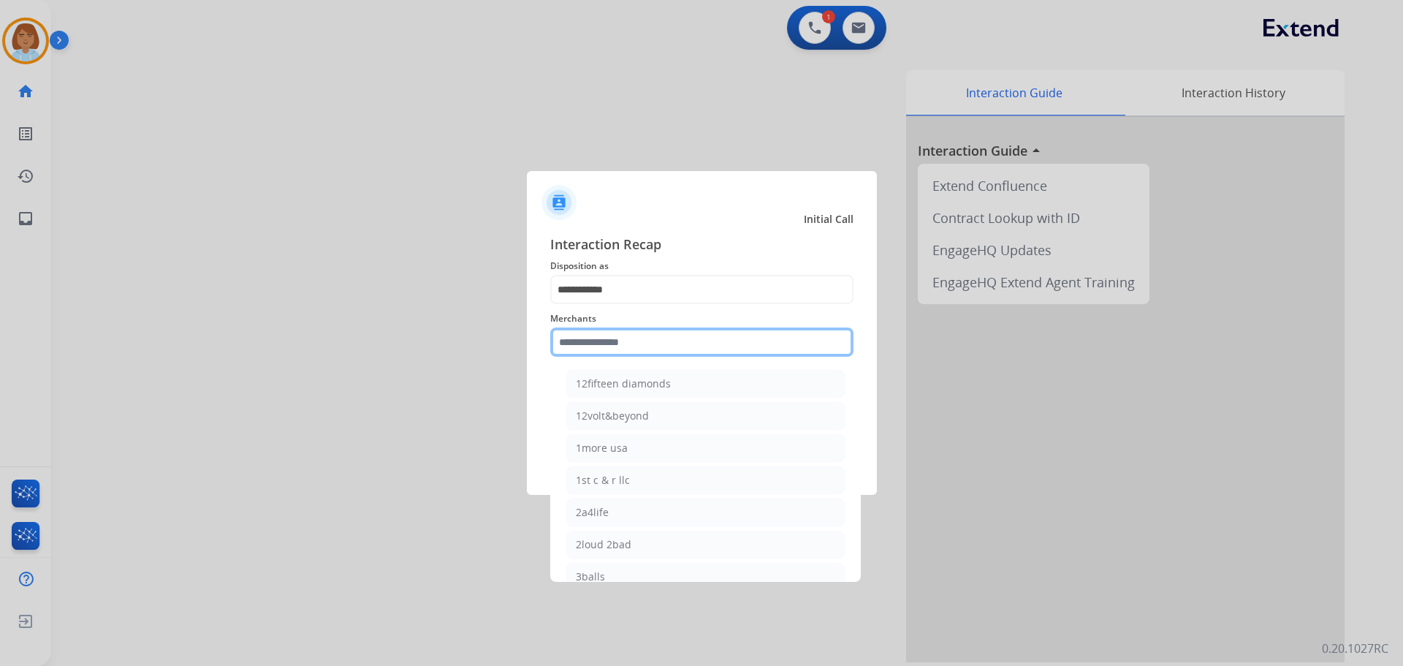
click at [669, 349] on input "text" at bounding box center [701, 341] width 303 height 29
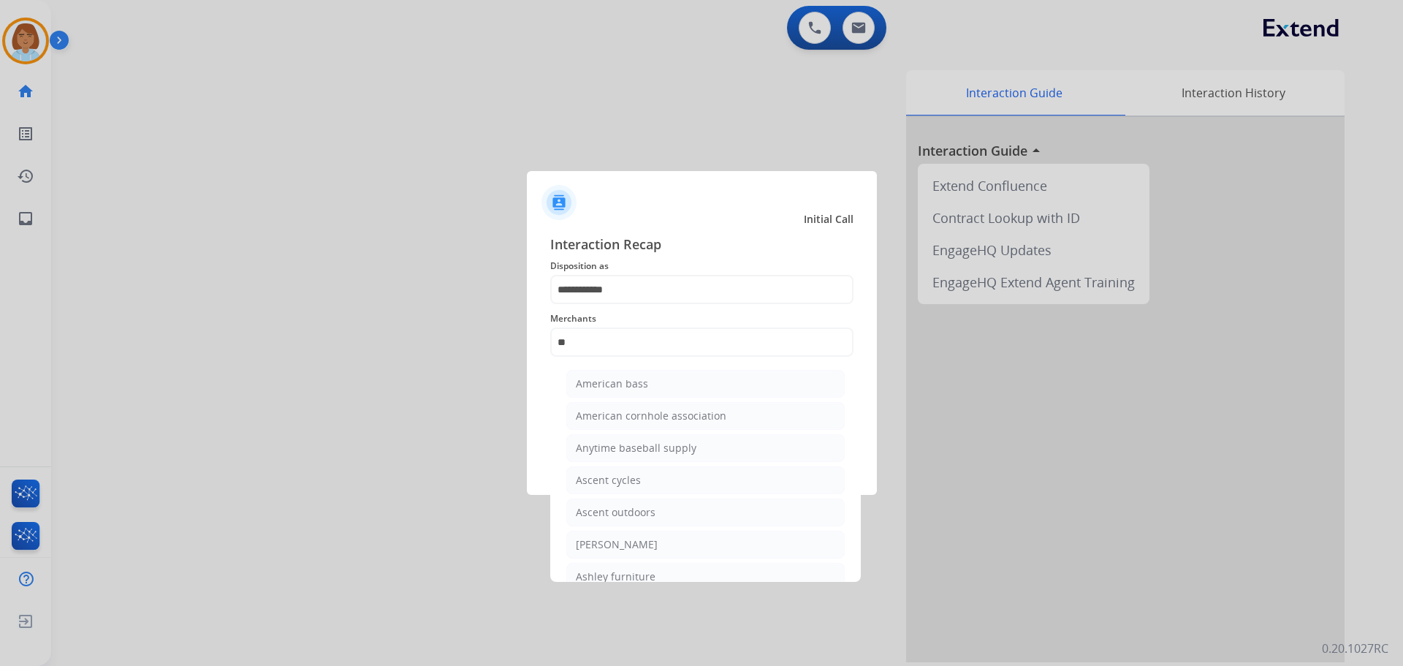
drag, startPoint x: 640, startPoint y: 571, endPoint x: 673, endPoint y: 563, distance: 33.9
click at [643, 573] on div "Ashley furniture" at bounding box center [616, 576] width 80 height 15
type input "**********"
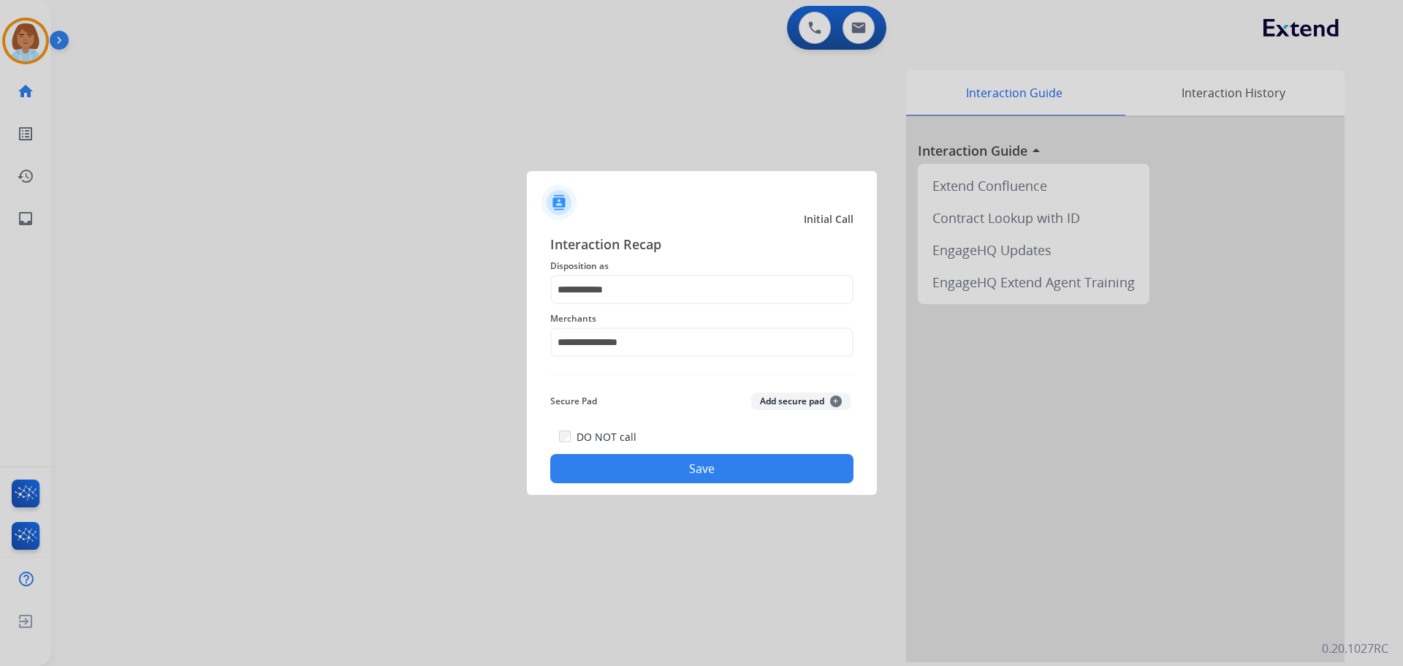
click at [807, 477] on button "Save" at bounding box center [701, 468] width 303 height 29
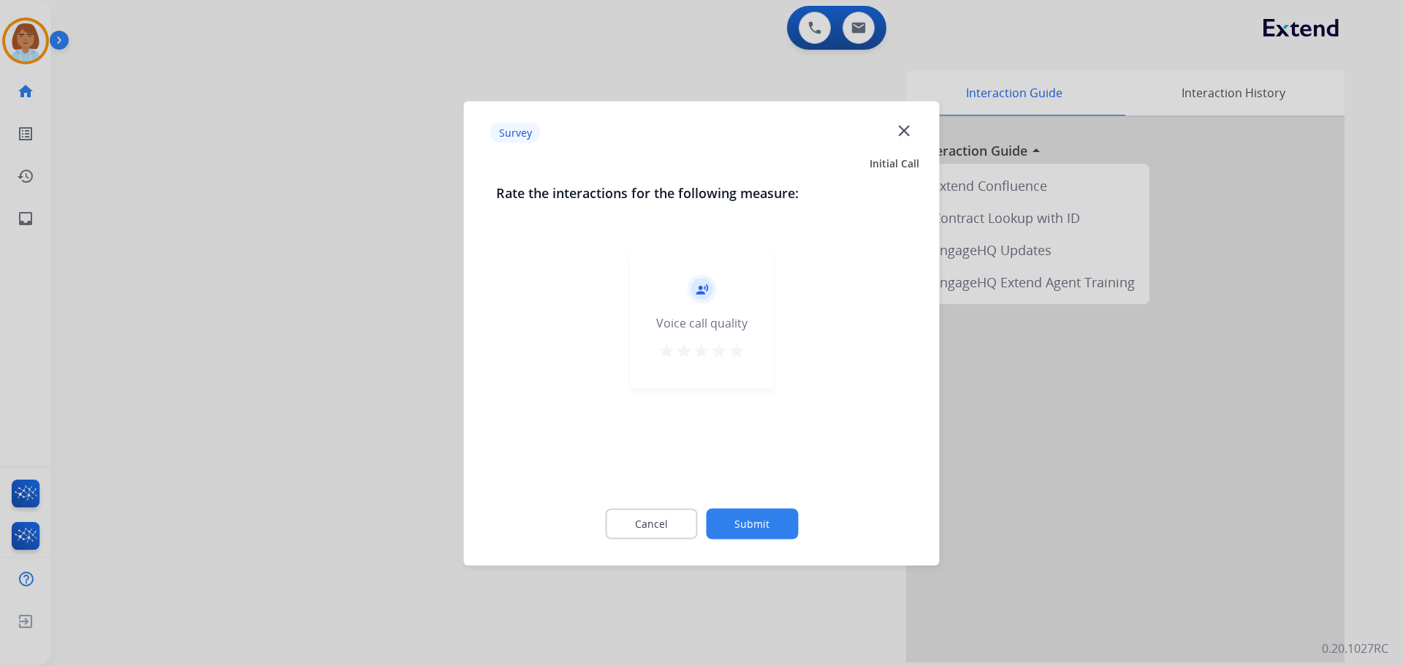
click at [776, 523] on button "Submit" at bounding box center [752, 523] width 92 height 31
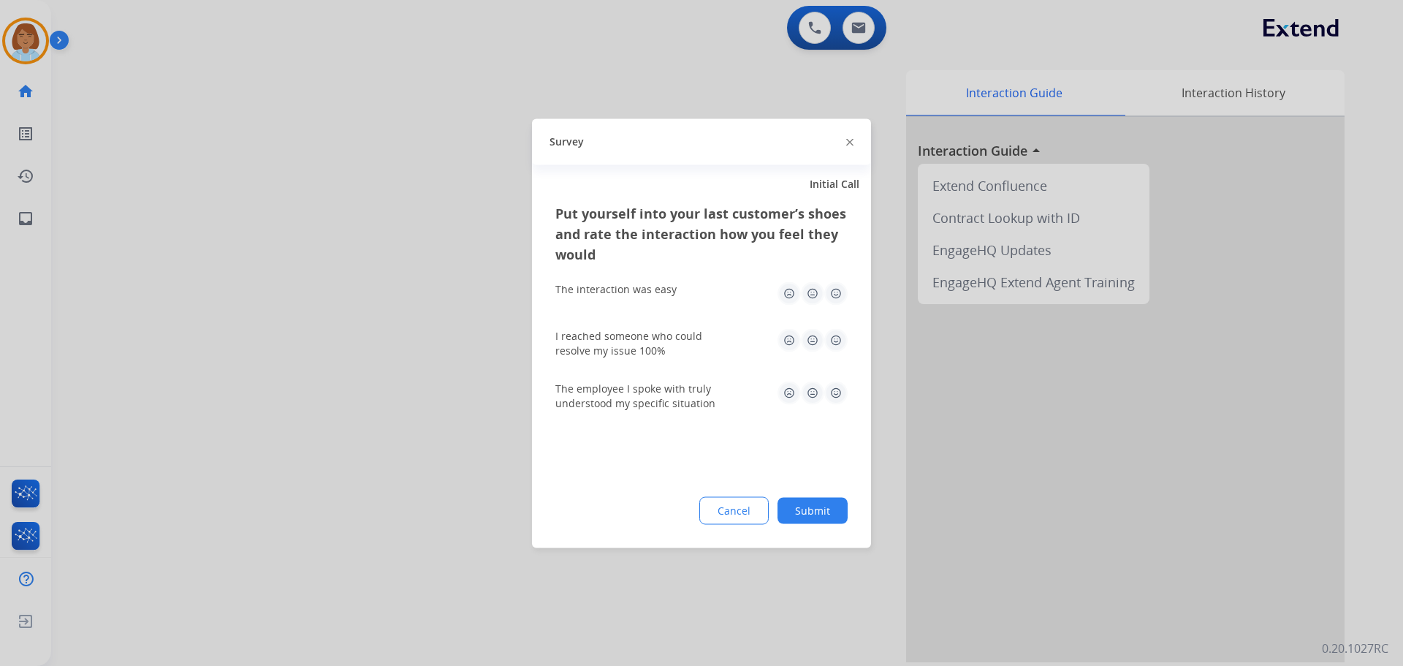
click at [814, 522] on button "Submit" at bounding box center [813, 510] width 70 height 26
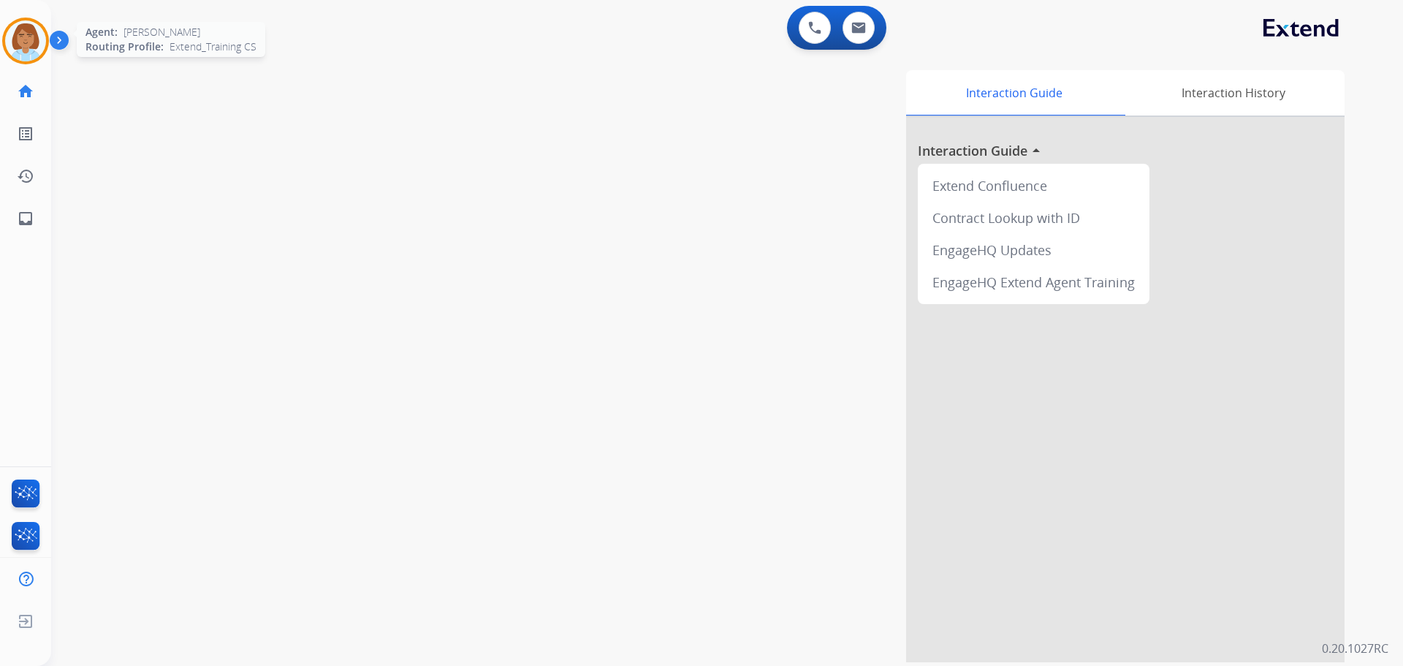
click at [26, 37] on img at bounding box center [25, 40] width 41 height 41
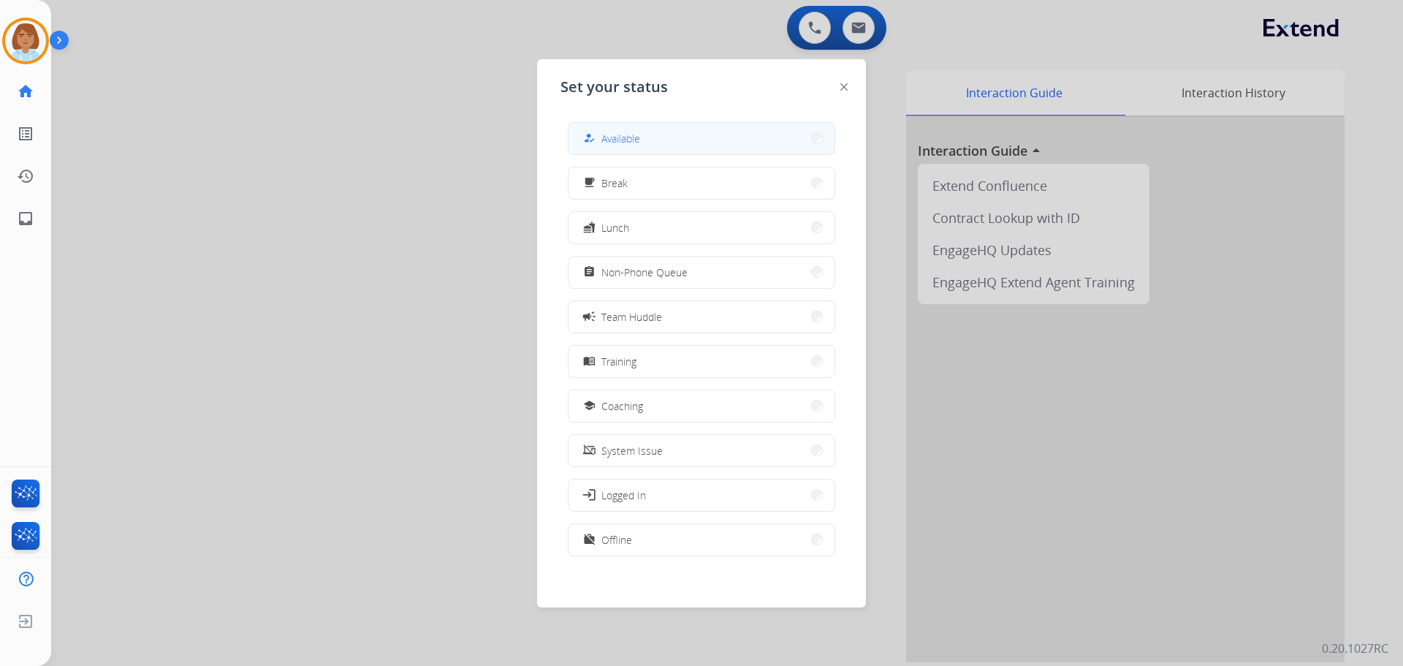
click at [743, 134] on button "how_to_reg Available" at bounding box center [702, 138] width 266 height 31
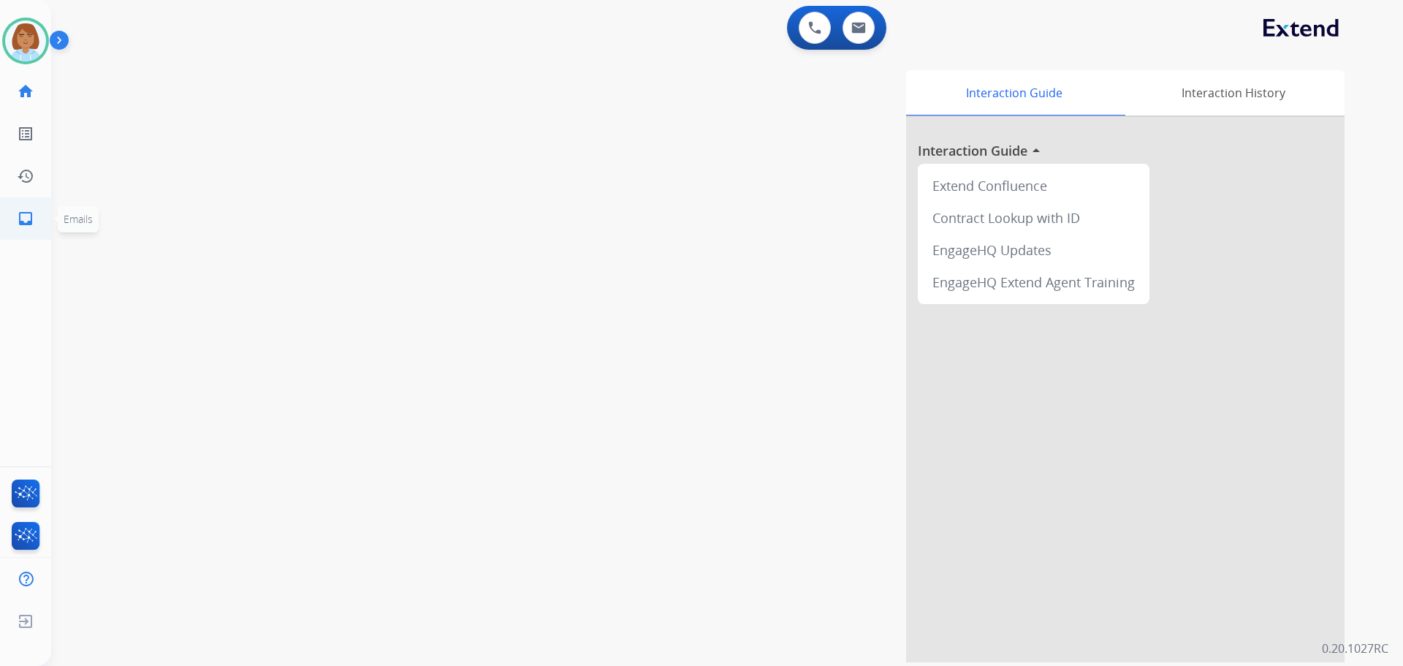
click at [28, 219] on mat-icon "inbox" at bounding box center [26, 219] width 18 height 18
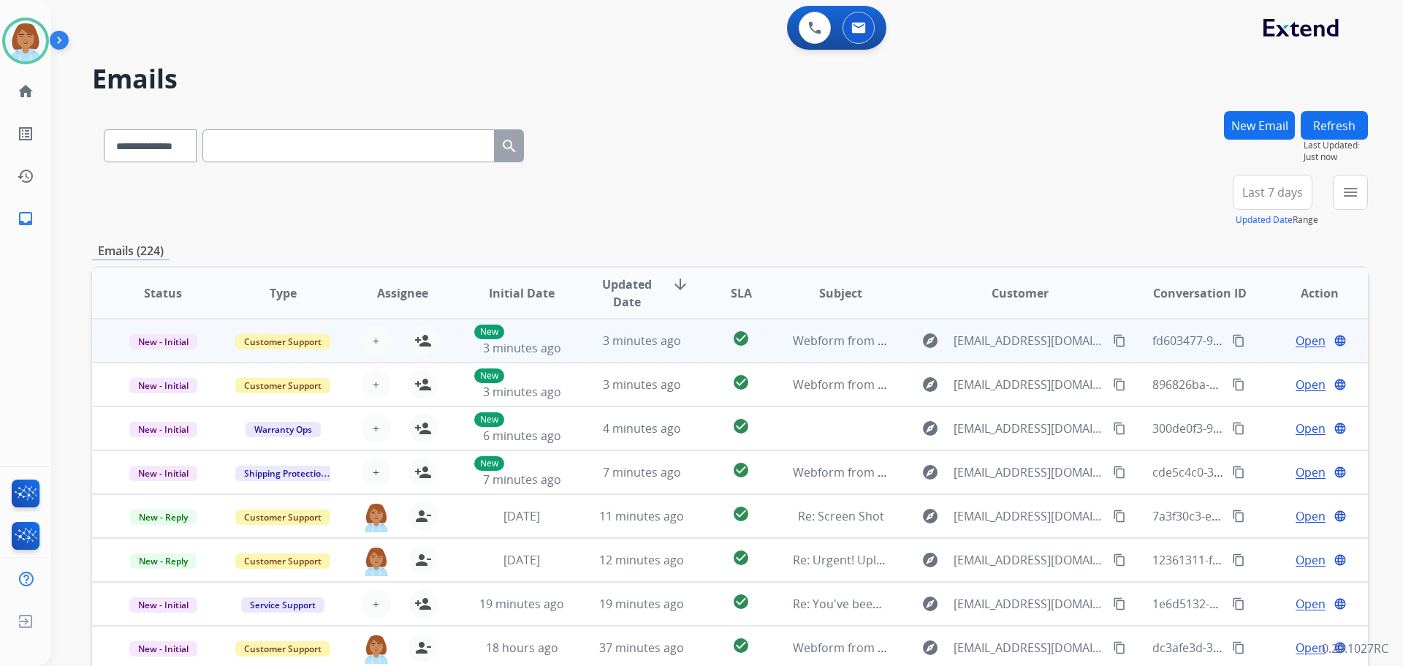
scroll to position [1, 0]
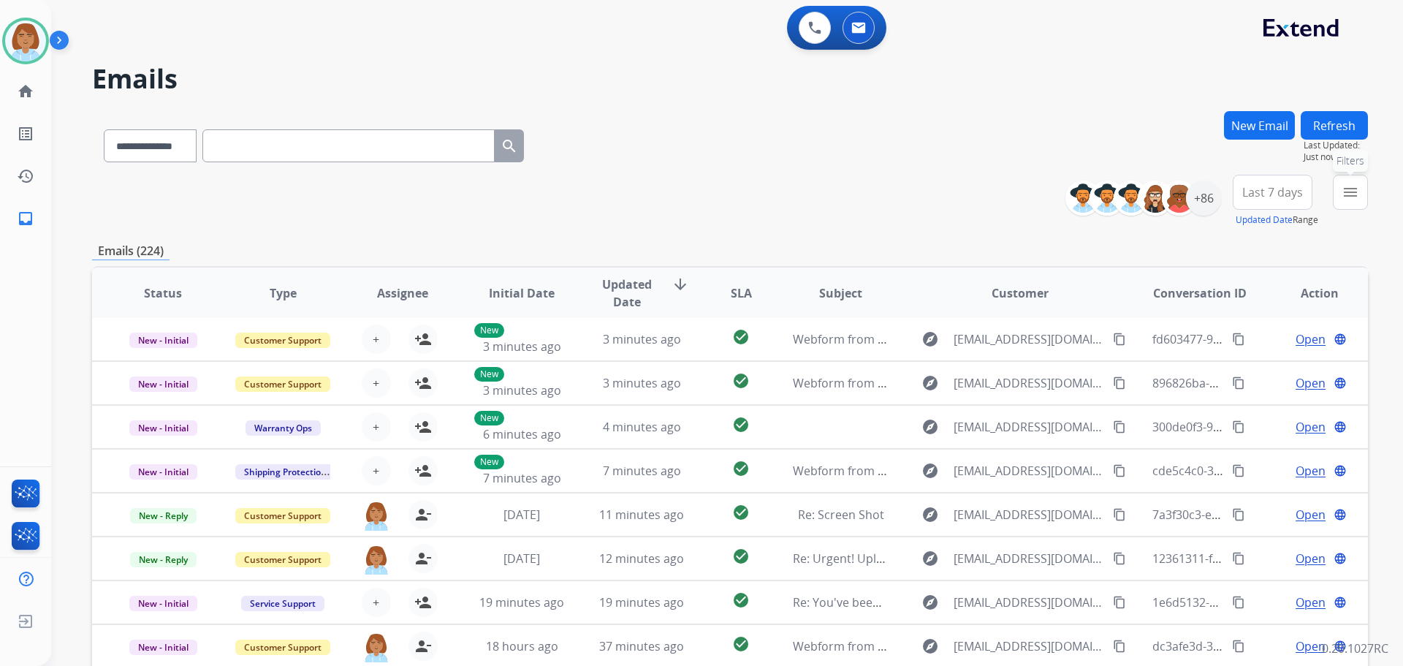
click at [1346, 200] on mat-icon "menu" at bounding box center [1351, 192] width 18 height 18
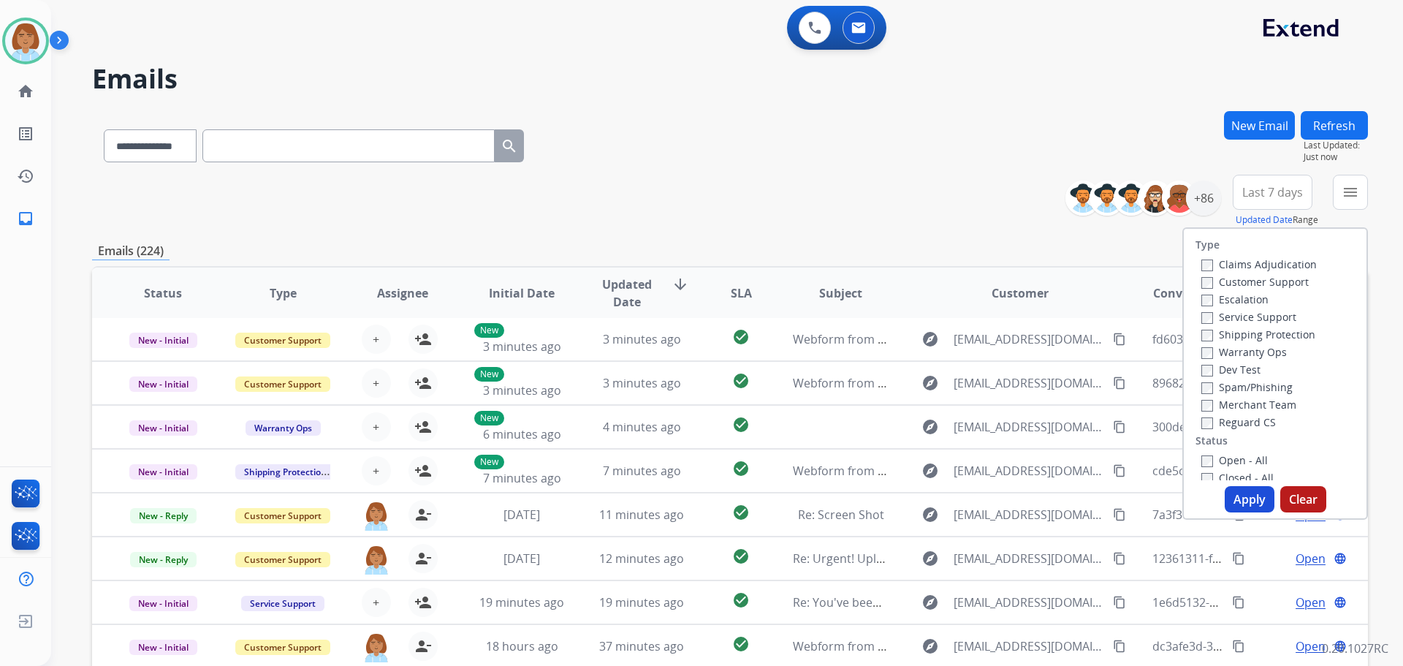
click at [1209, 266] on label "Claims Adjudication" at bounding box center [1258, 264] width 115 height 14
click at [1209, 284] on label "Customer Support" at bounding box center [1254, 282] width 107 height 14
click at [1218, 330] on label "Shipping Protection" at bounding box center [1258, 334] width 114 height 14
click at [1212, 419] on label "Reguard CS" at bounding box center [1238, 422] width 75 height 14
click at [1212, 459] on label "Open - All" at bounding box center [1234, 460] width 67 height 14
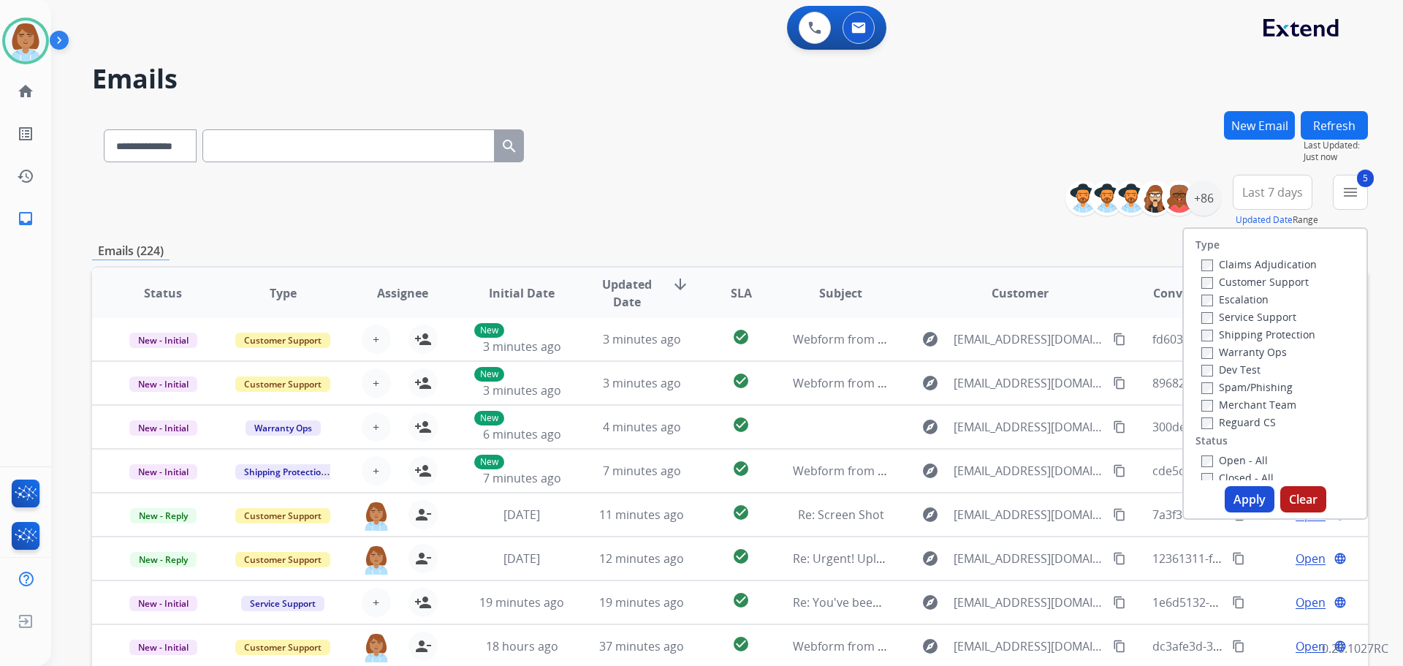
click at [1232, 492] on button "Apply" at bounding box center [1250, 499] width 50 height 26
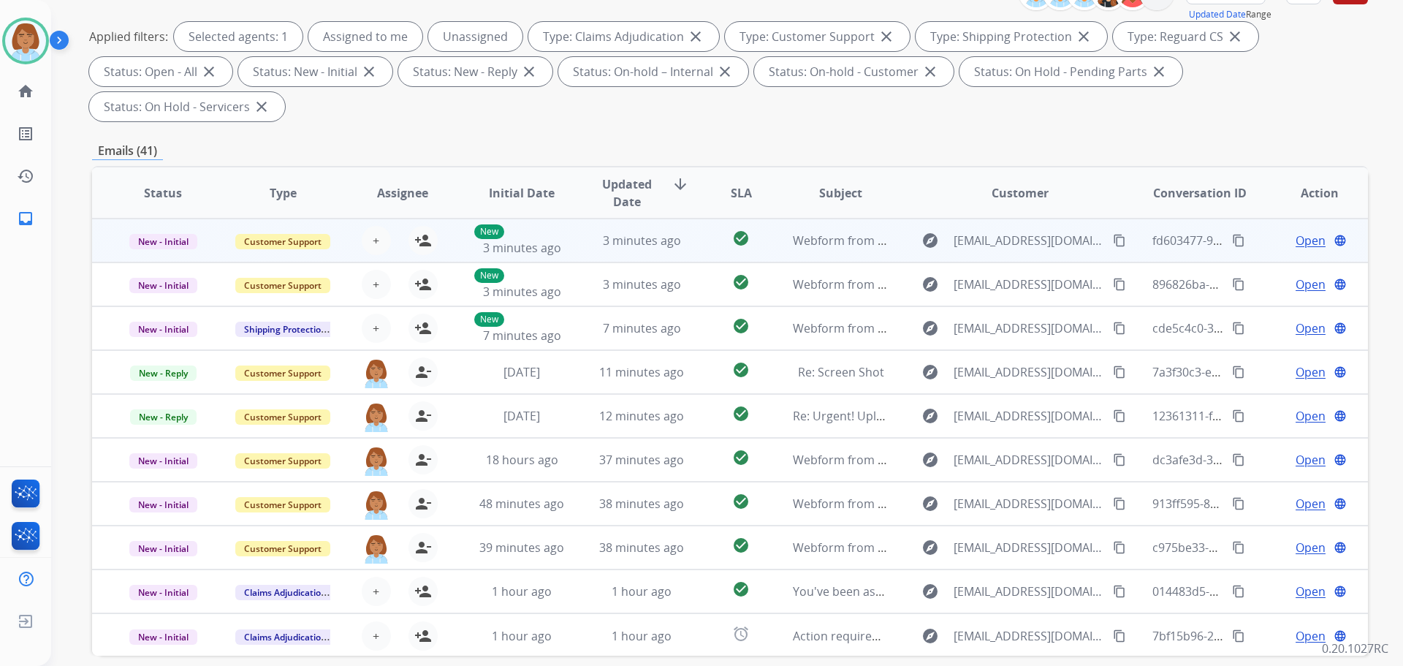
scroll to position [125, 0]
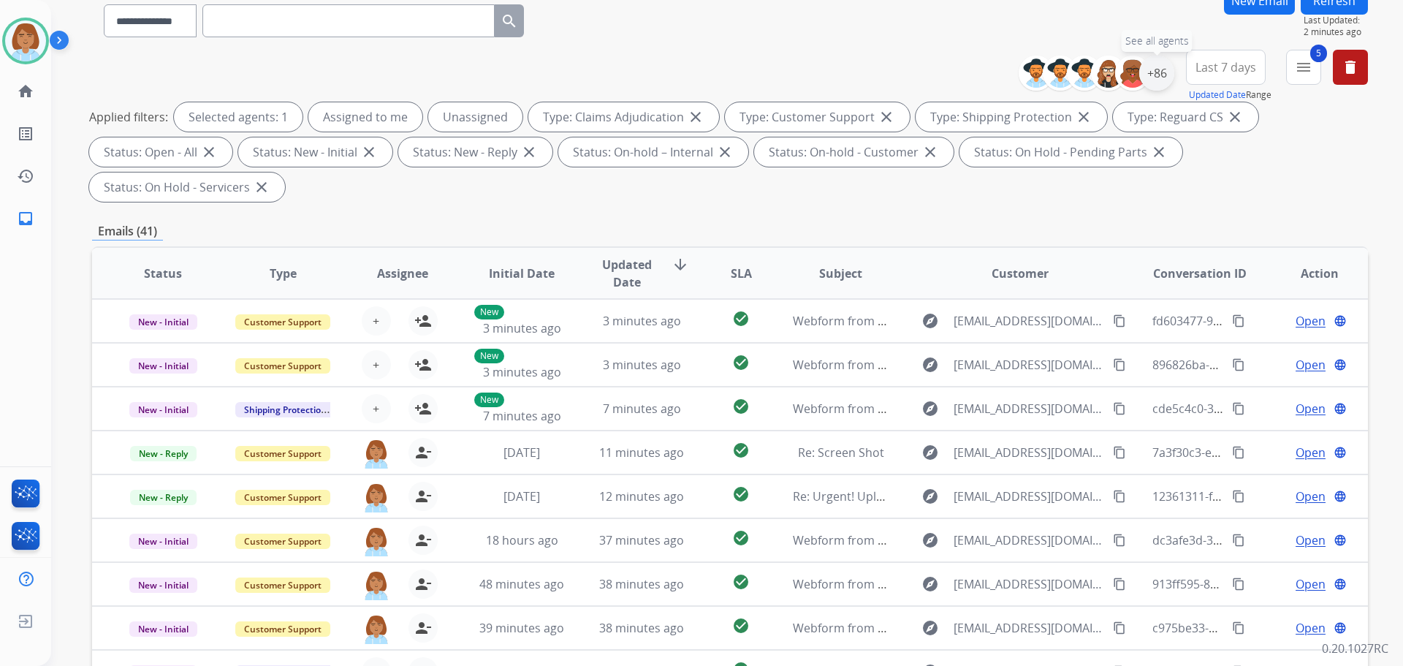
click at [1155, 80] on div "+86" at bounding box center [1156, 73] width 35 height 35
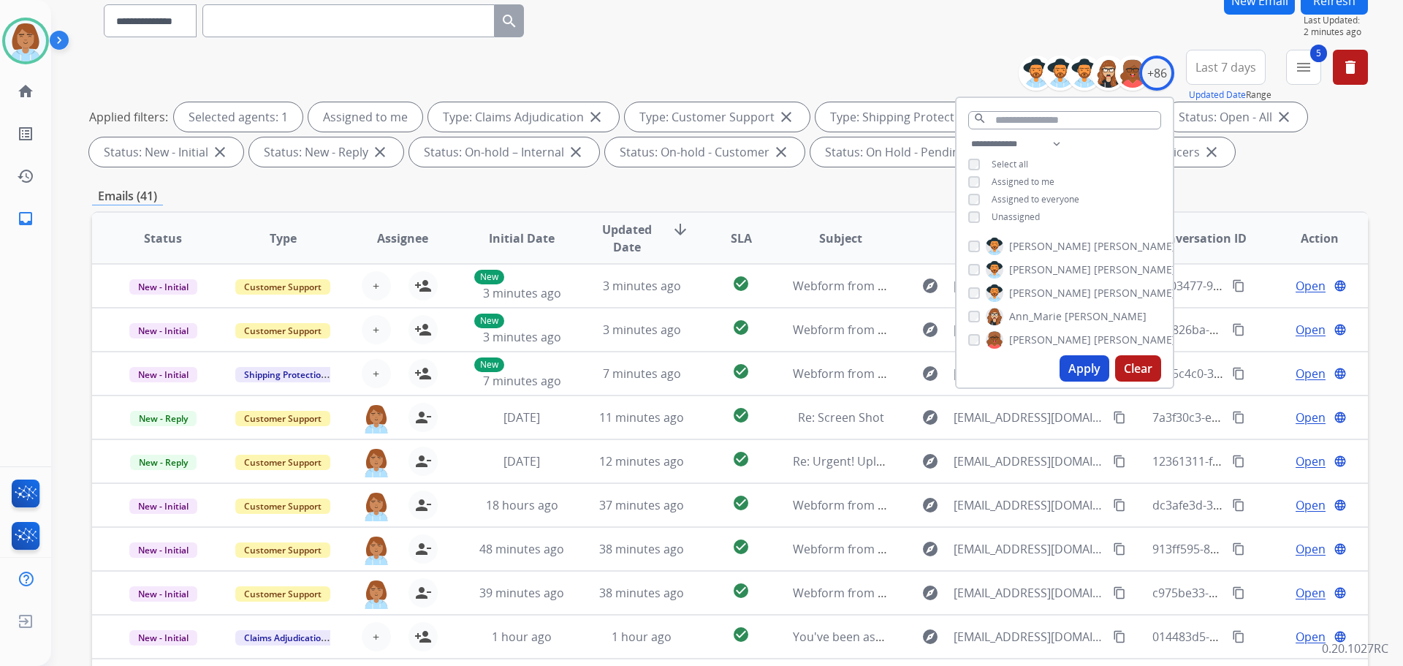
click at [1090, 371] on button "Apply" at bounding box center [1085, 368] width 50 height 26
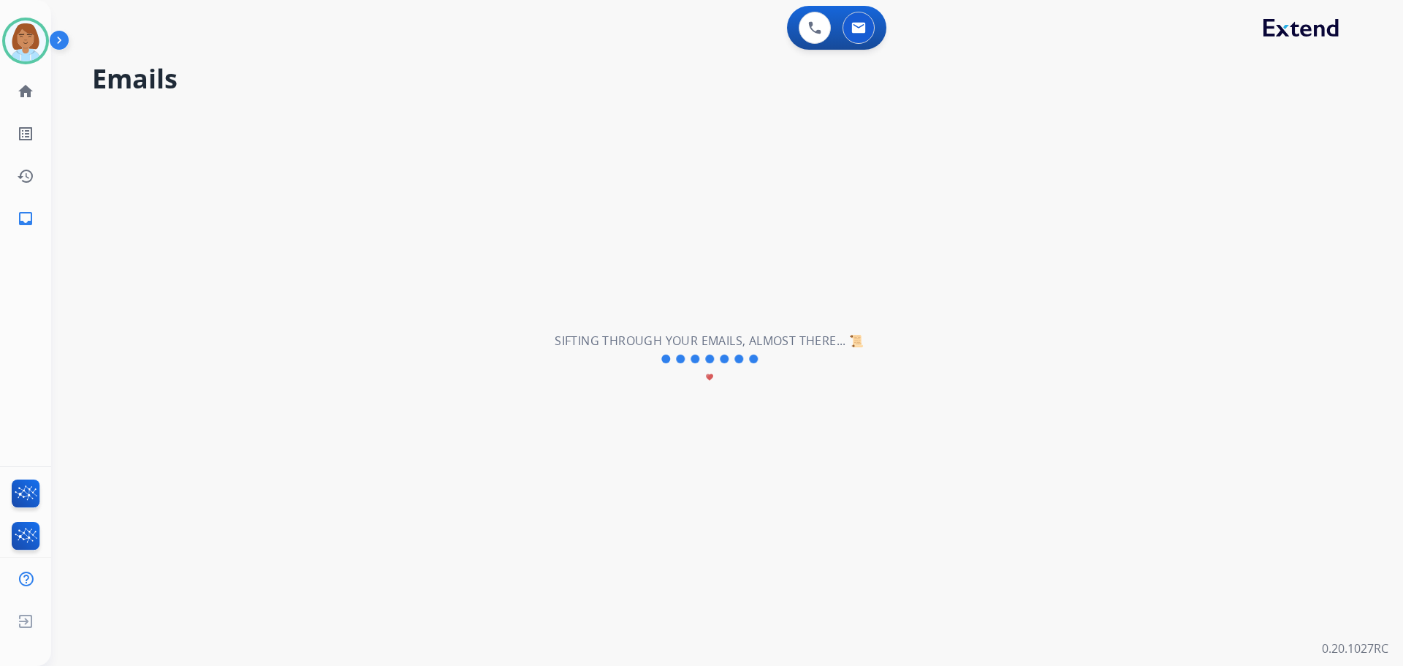
scroll to position [0, 0]
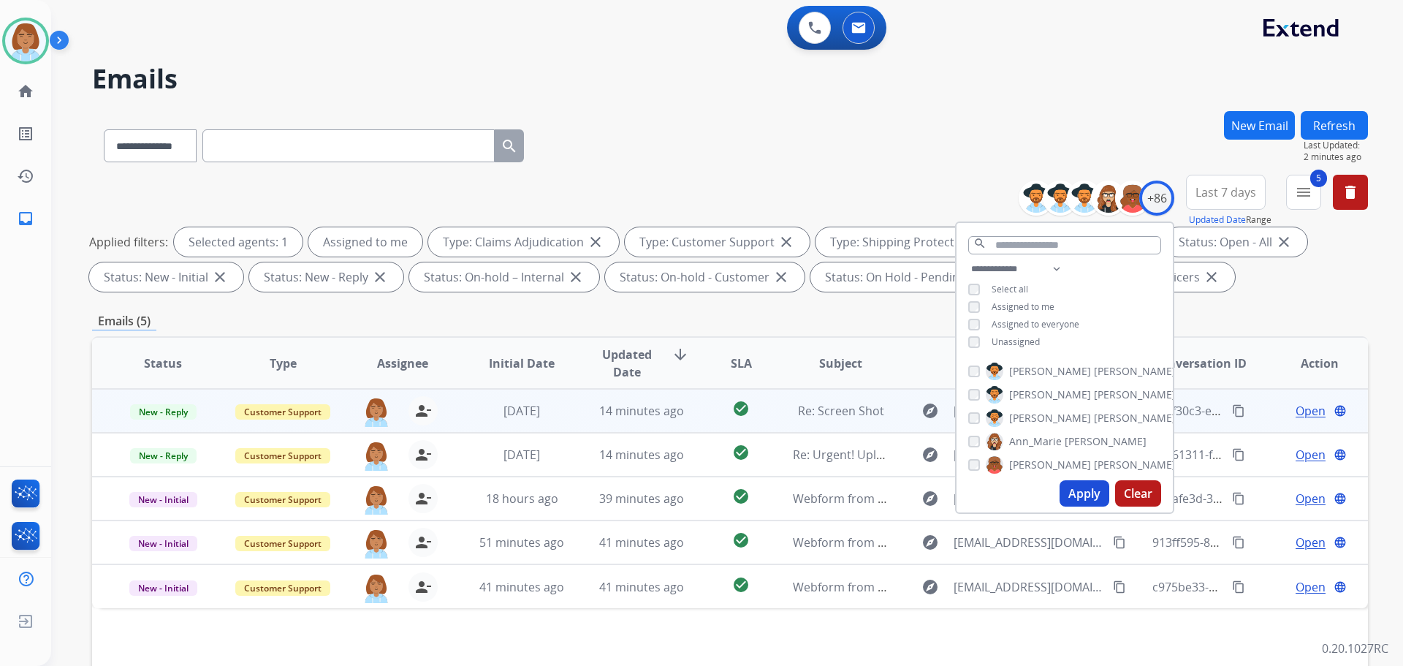
click at [576, 407] on td "14 minutes ago" at bounding box center [631, 411] width 120 height 44
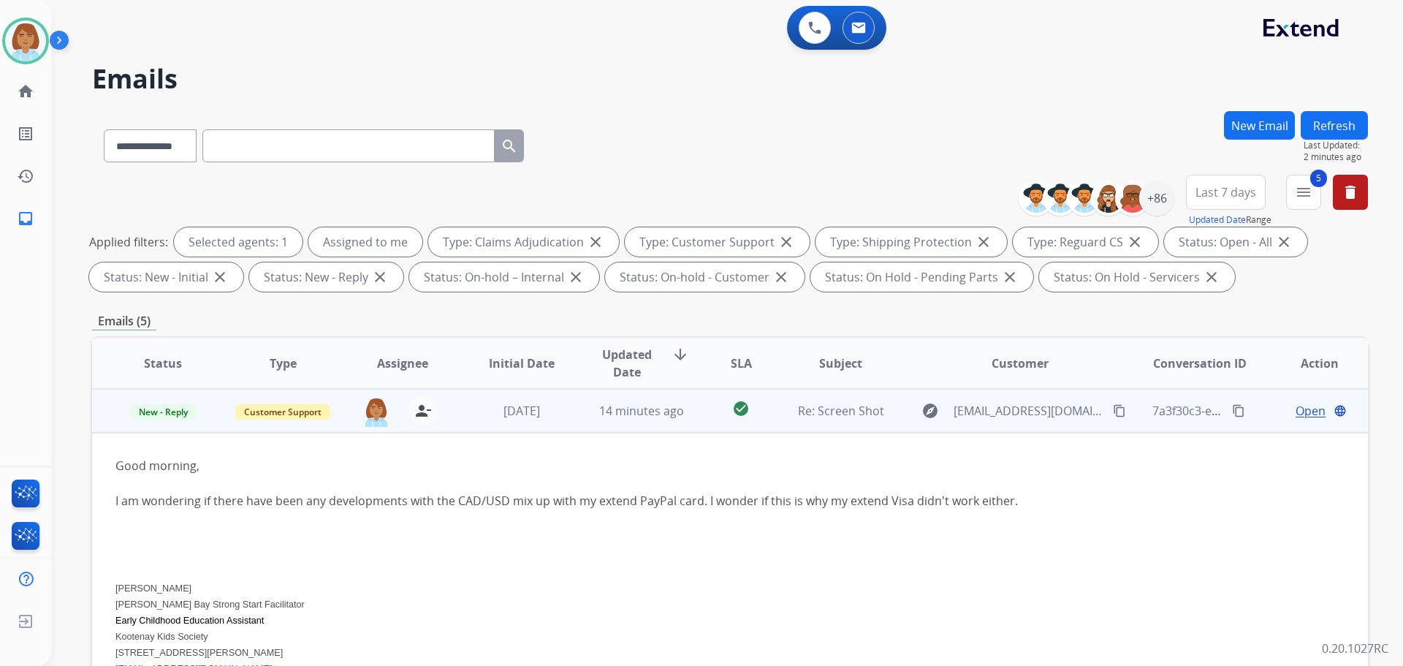
click at [1300, 411] on span "Open" at bounding box center [1311, 411] width 30 height 18
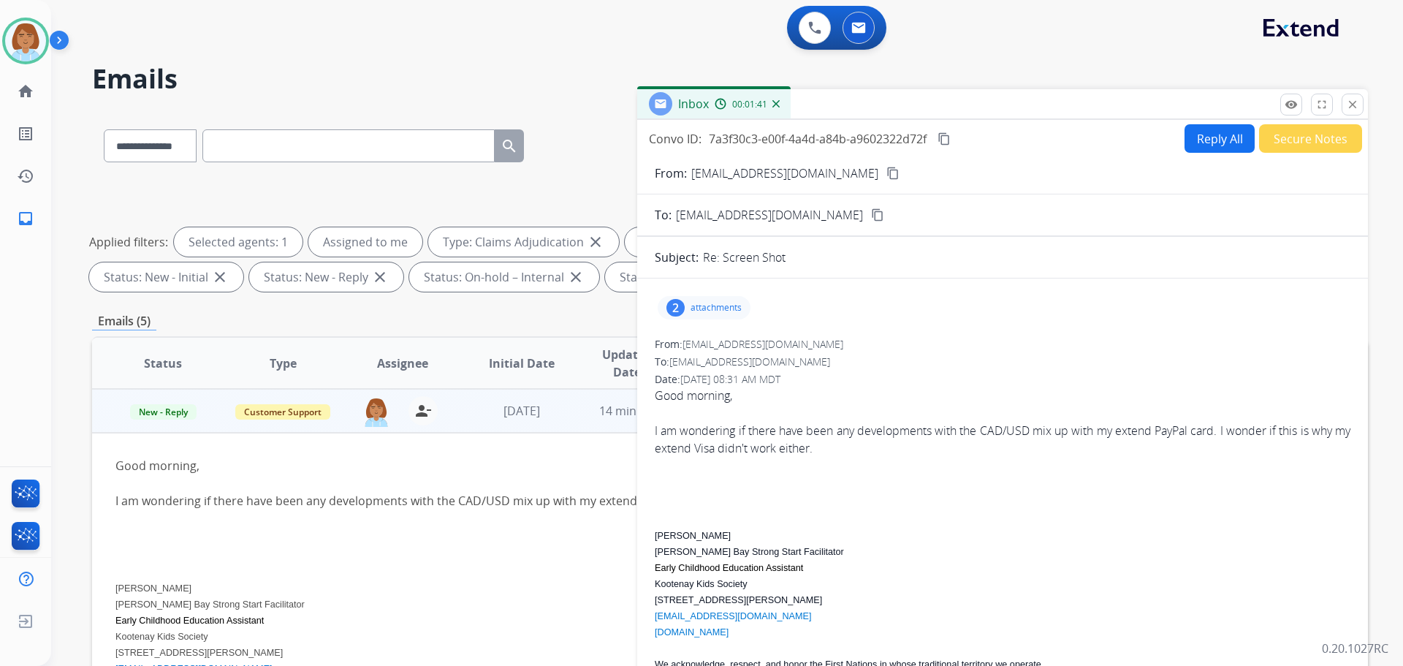
click at [745, 307] on div "2 attachments" at bounding box center [704, 307] width 93 height 23
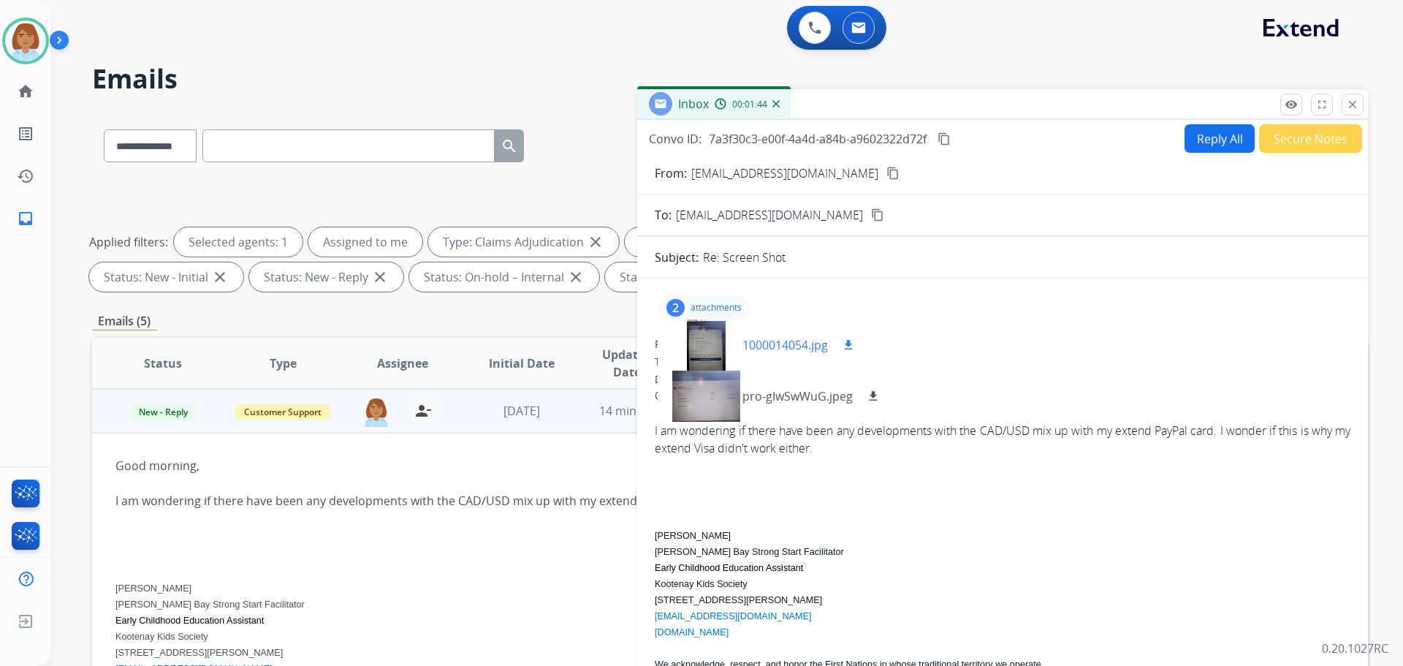
click at [707, 340] on div at bounding box center [705, 344] width 73 height 51
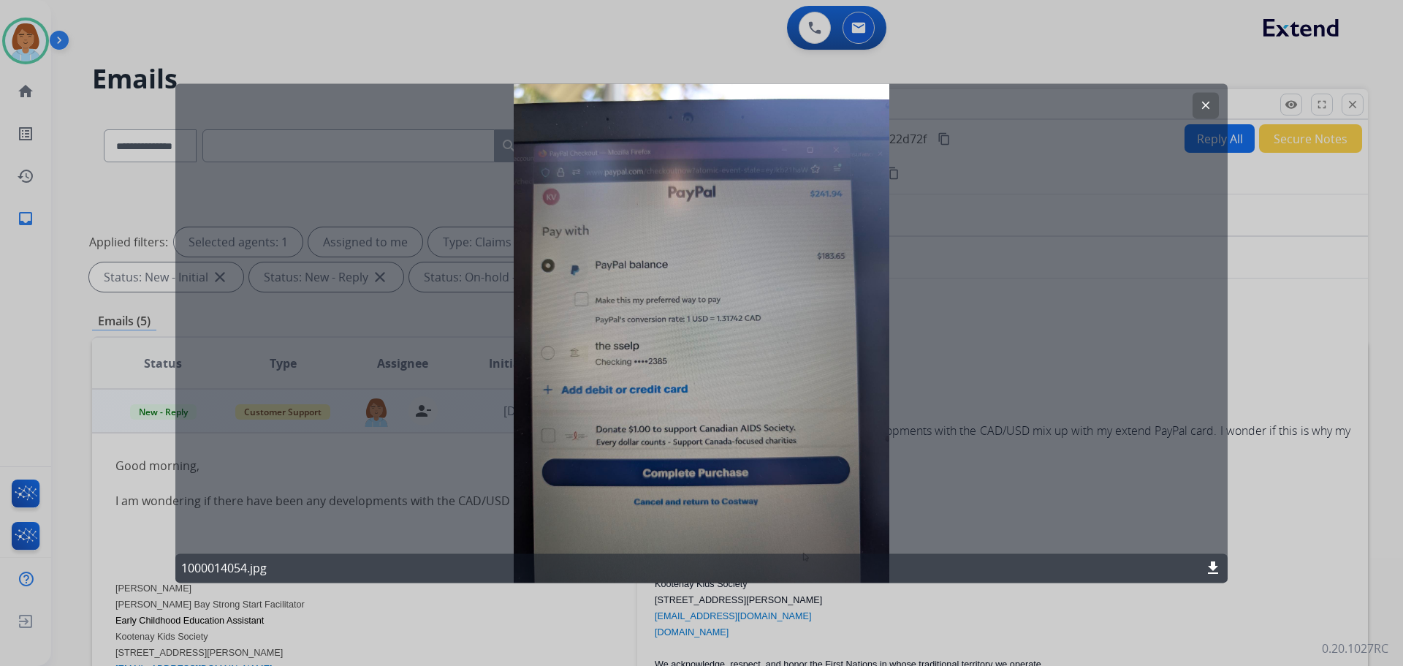
click at [1253, 276] on div at bounding box center [701, 333] width 1403 height 666
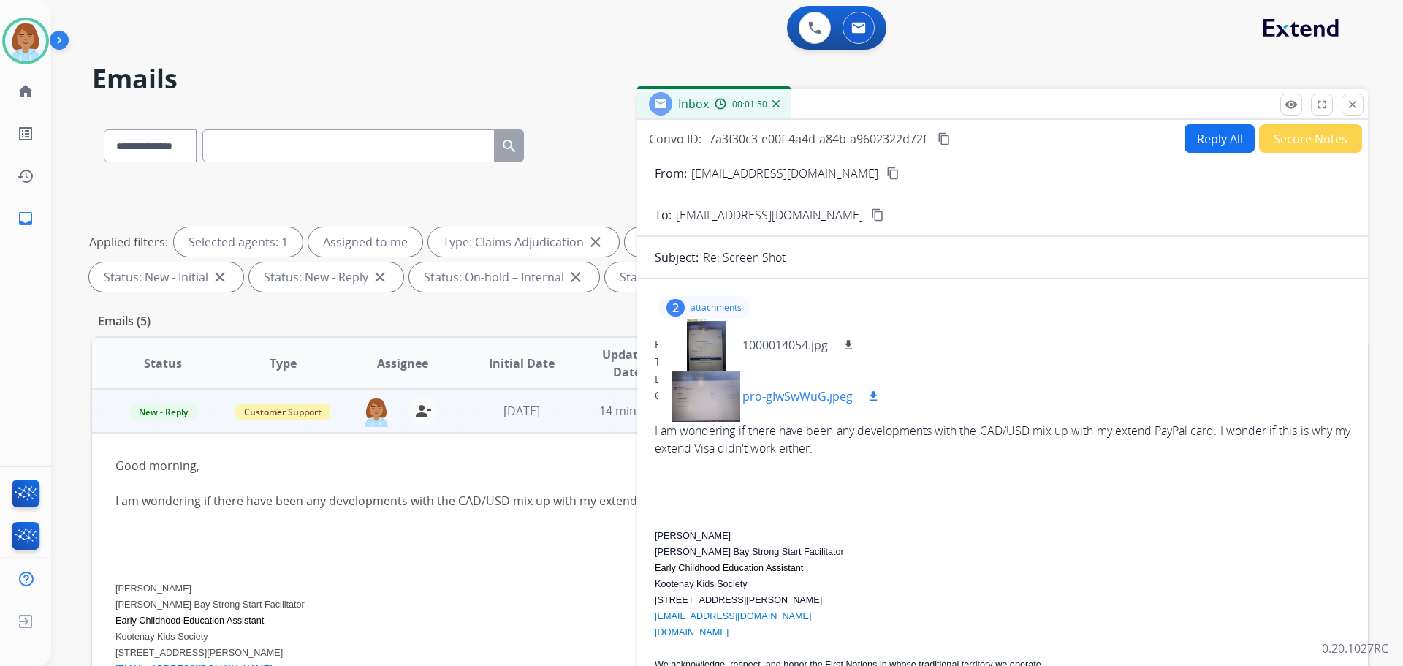
click at [740, 395] on div at bounding box center [705, 396] width 73 height 51
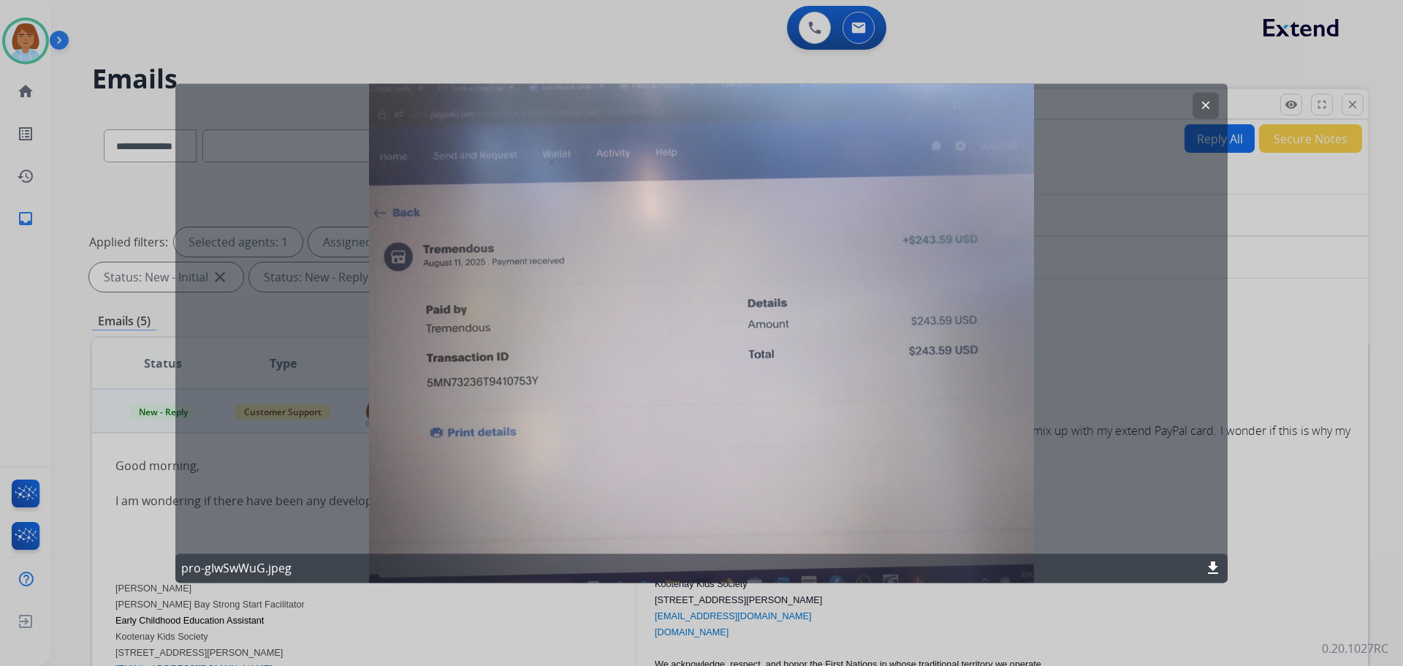
click at [1261, 384] on div at bounding box center [701, 333] width 1403 height 666
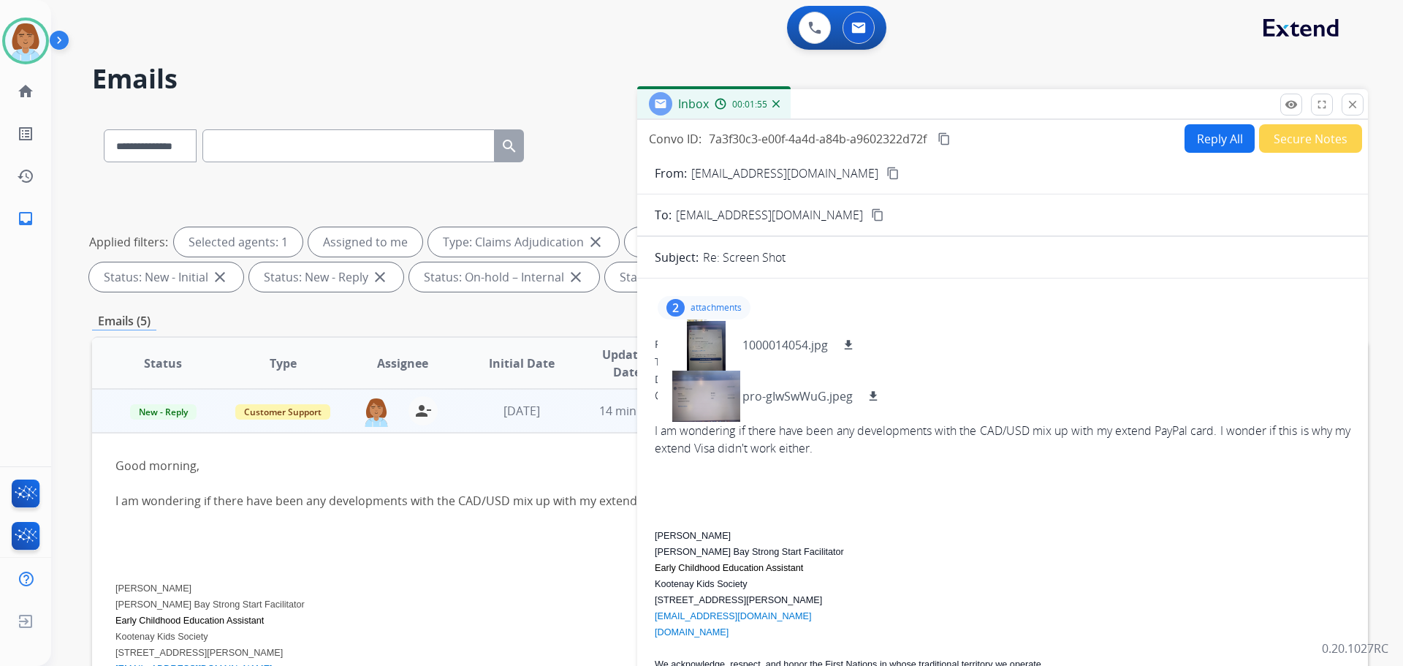
click at [1284, 133] on button "Secure Notes" at bounding box center [1310, 138] width 103 height 29
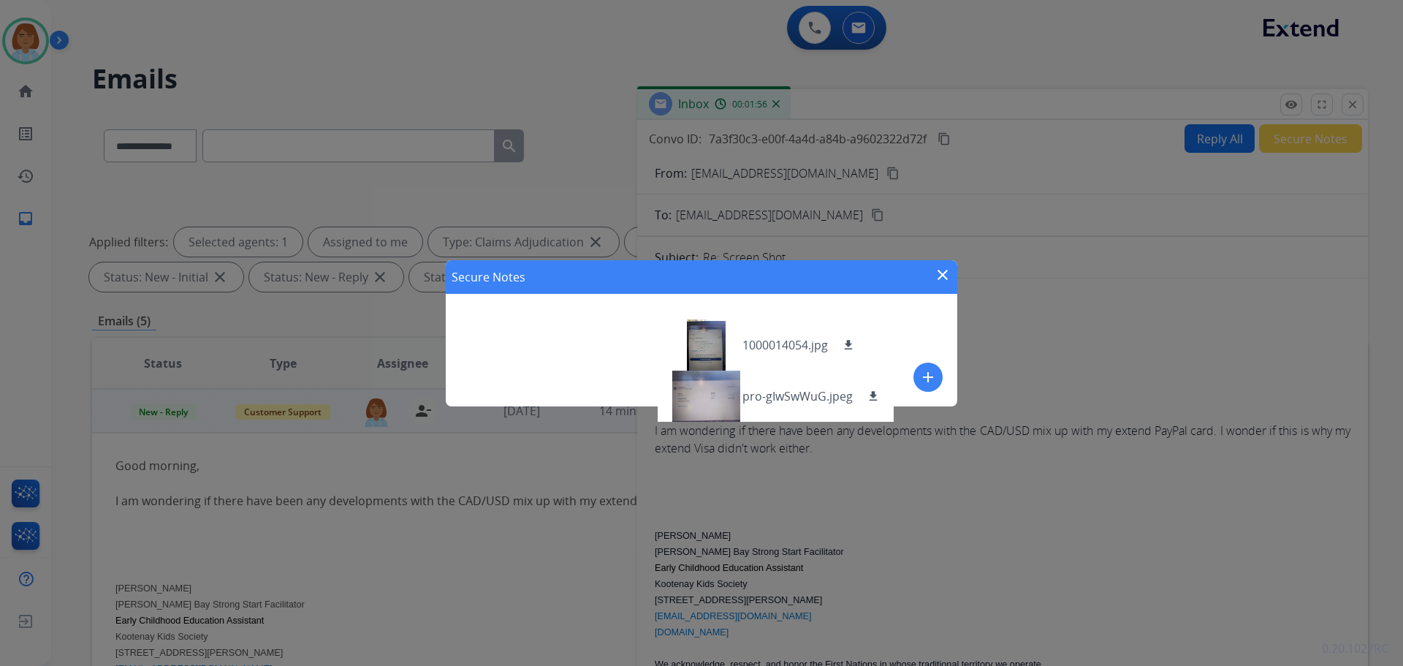
click at [930, 278] on div "Secure Notes close" at bounding box center [702, 277] width 512 height 34
click at [937, 278] on mat-icon "close" at bounding box center [943, 275] width 18 height 18
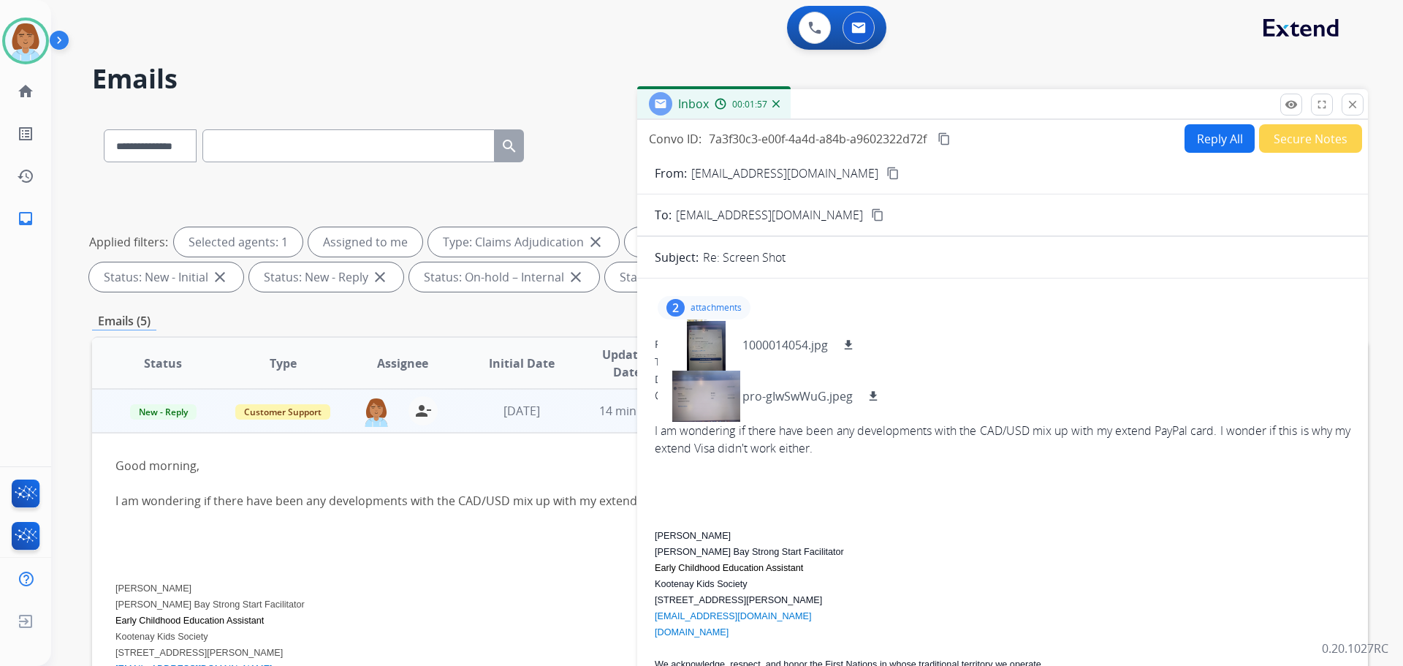
click at [1195, 143] on button "Reply All" at bounding box center [1220, 138] width 70 height 29
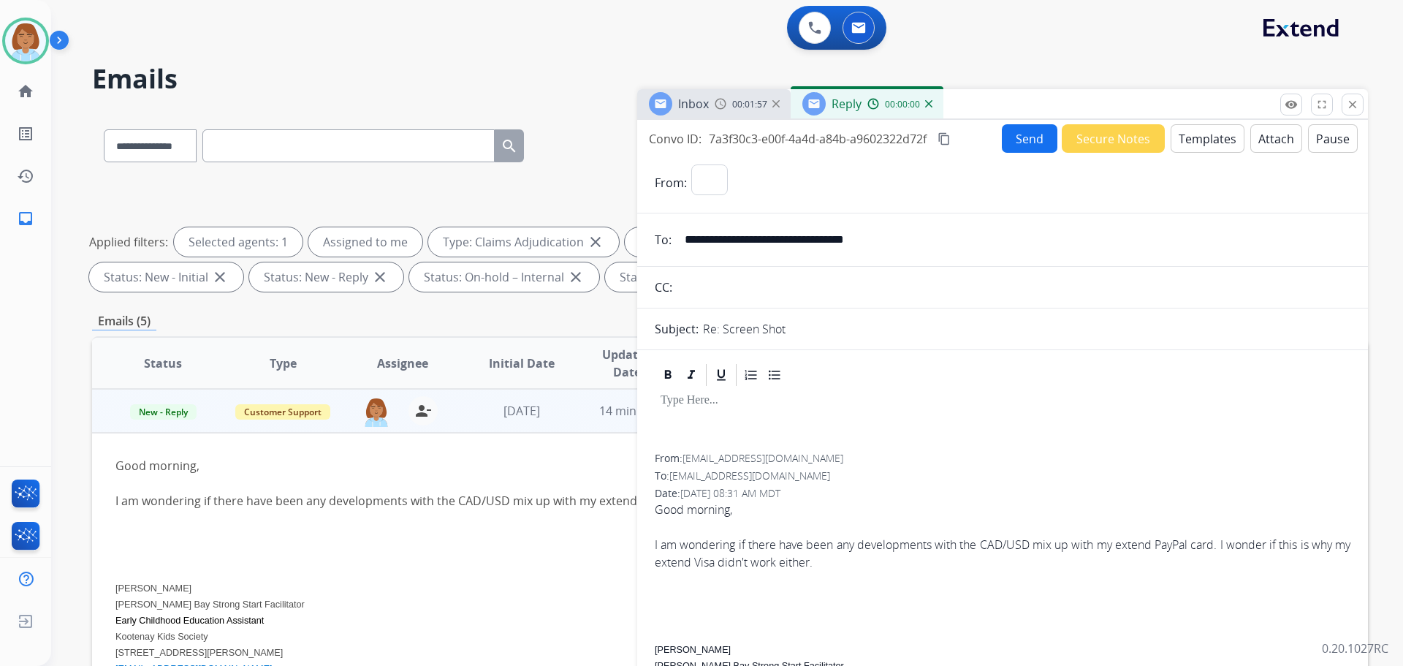
select select "**********"
click at [1195, 146] on button "Templates" at bounding box center [1208, 138] width 74 height 29
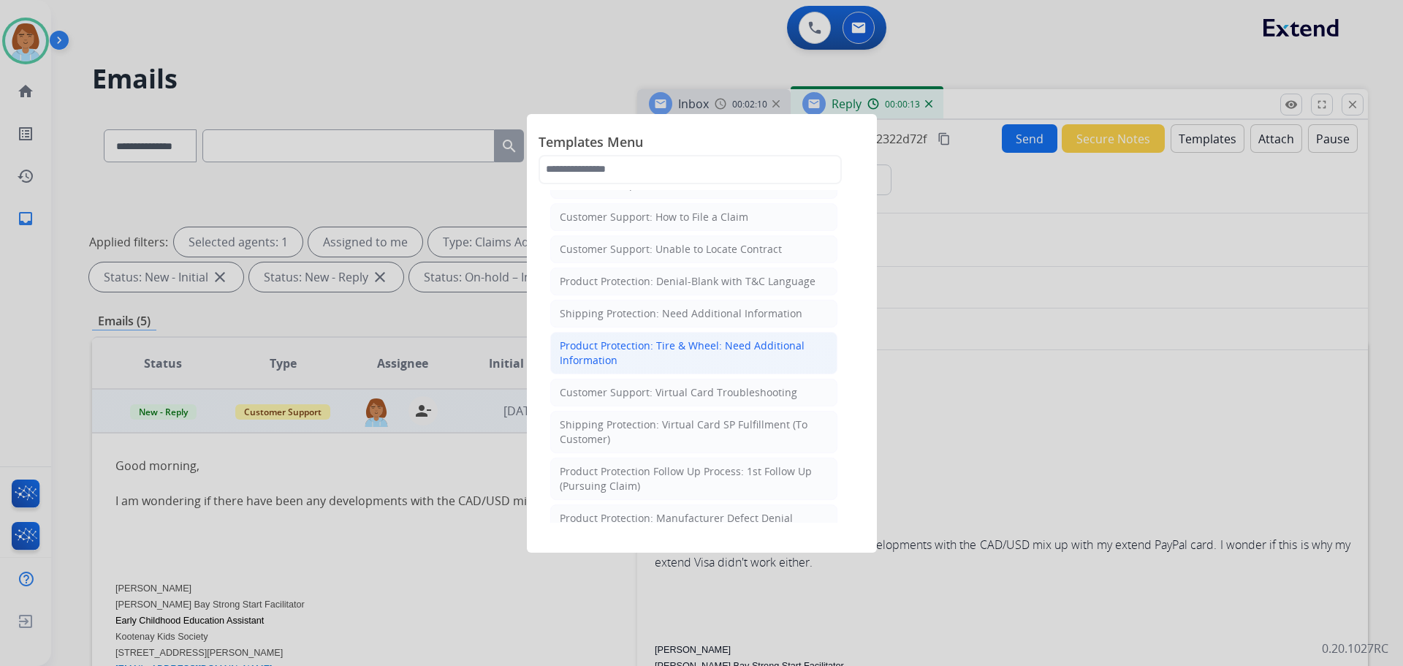
scroll to position [292, 0]
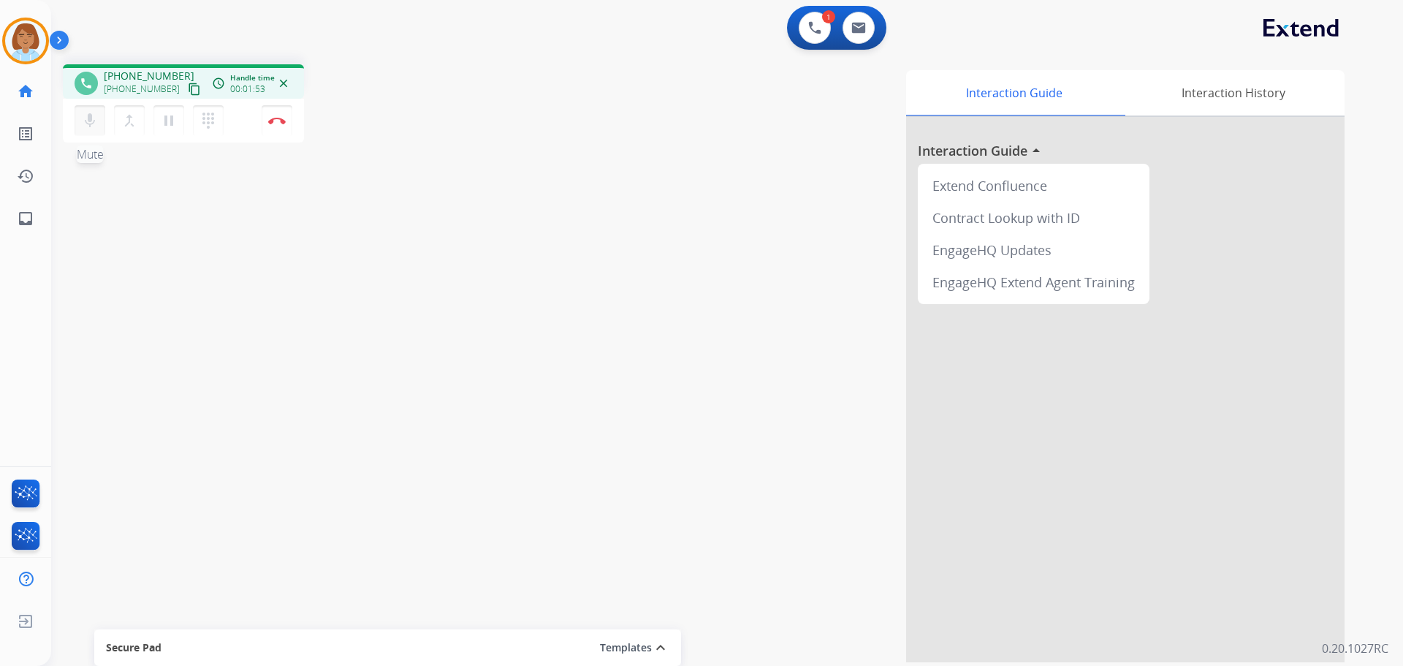
click at [87, 109] on button "mic Mute" at bounding box center [90, 120] width 31 height 31
click at [167, 121] on mat-icon "pause" at bounding box center [169, 121] width 18 height 18
click at [86, 121] on mat-icon "mic_off" at bounding box center [90, 121] width 18 height 18
click at [180, 125] on button "play_arrow Hold" at bounding box center [168, 120] width 31 height 31
drag, startPoint x: 292, startPoint y: 115, endPoint x: 278, endPoint y: 119, distance: 15.3
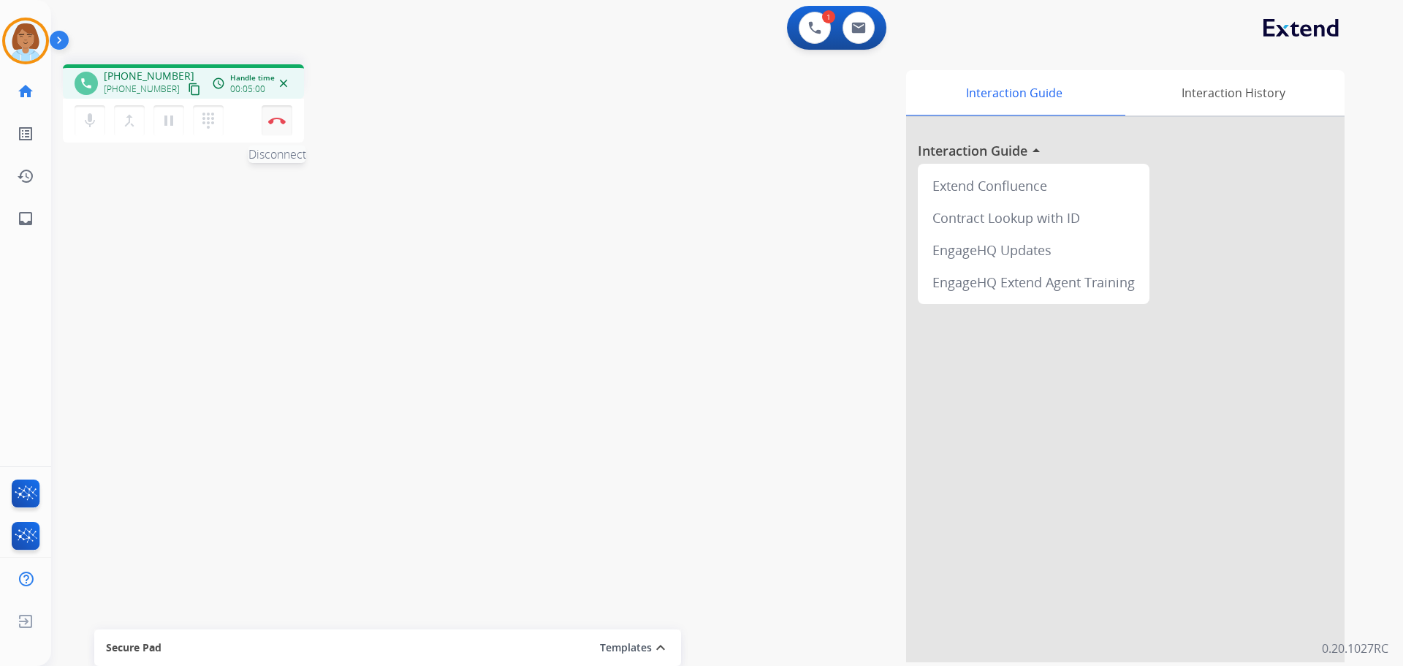
click at [278, 119] on div "mic Mute merge_type Bridge pause Hold dialpad Dialpad Disconnect" at bounding box center [183, 121] width 241 height 44
click at [278, 119] on img at bounding box center [277, 120] width 18 height 7
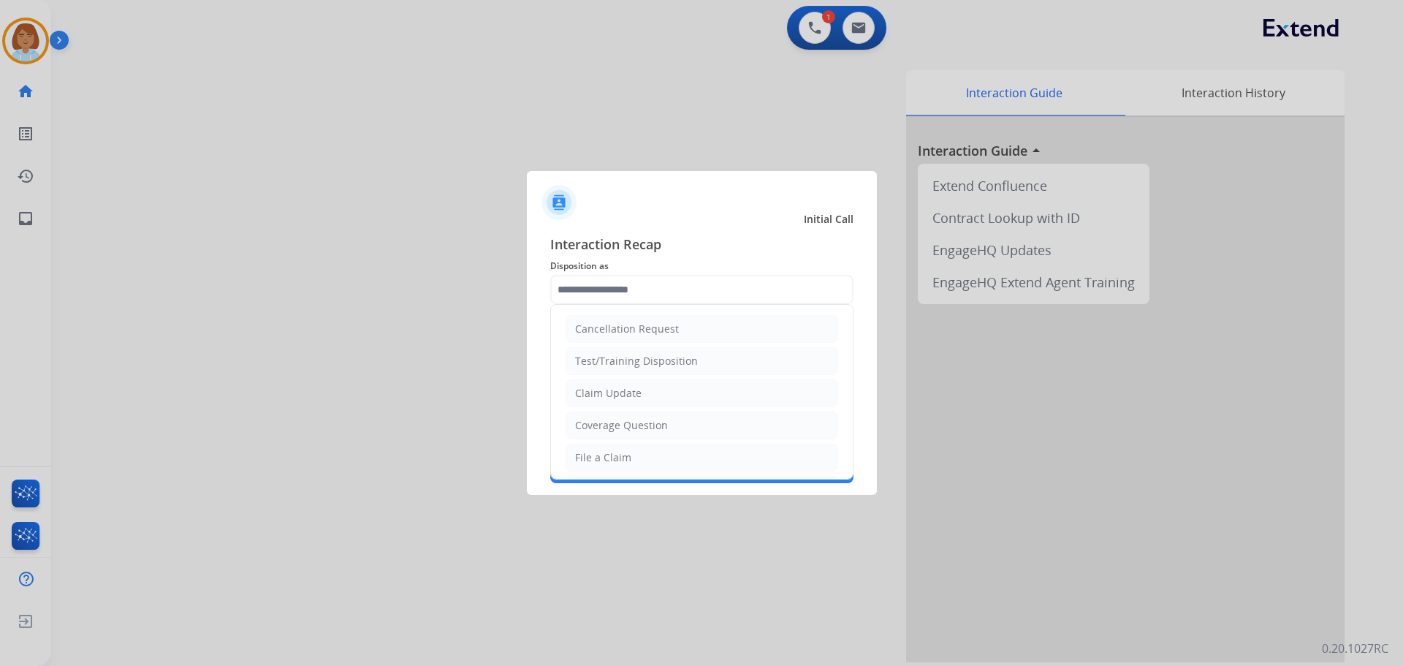
click at [677, 278] on input "text" at bounding box center [701, 289] width 303 height 29
click at [621, 383] on li "Claim Update" at bounding box center [702, 393] width 273 height 28
type input "**********"
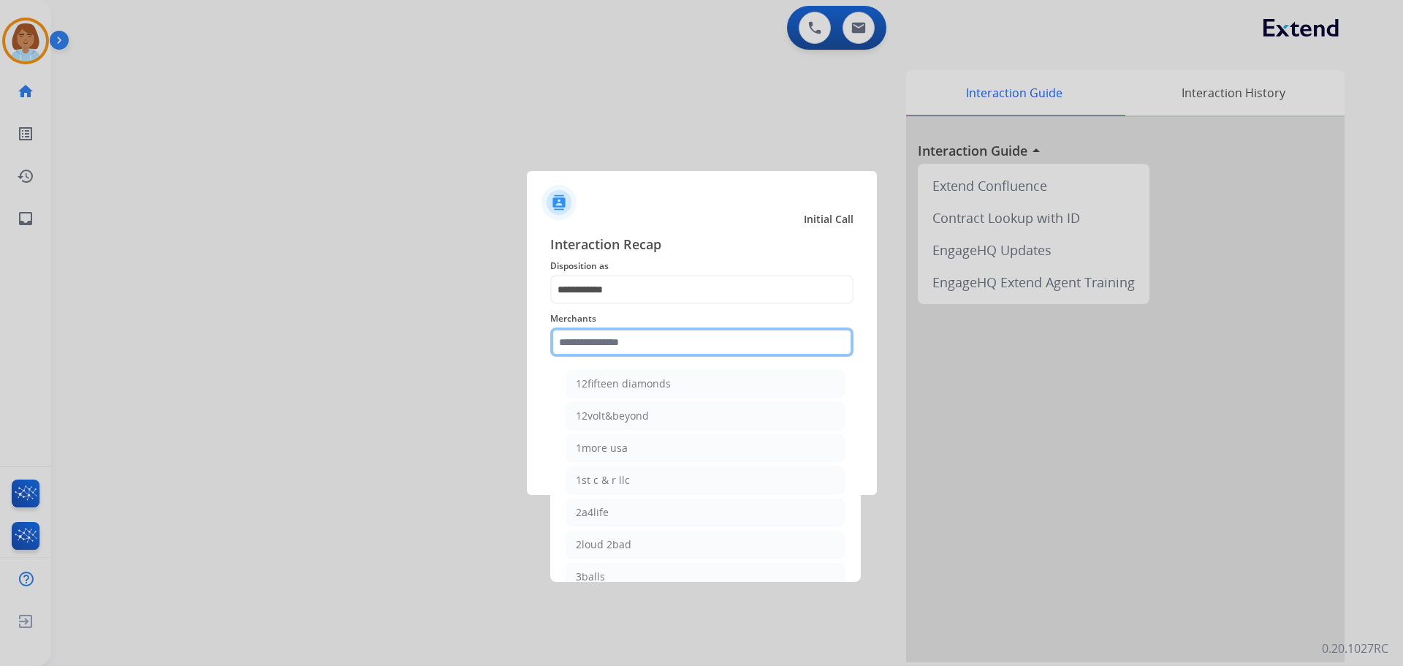
click at [634, 341] on input "text" at bounding box center [701, 341] width 303 height 29
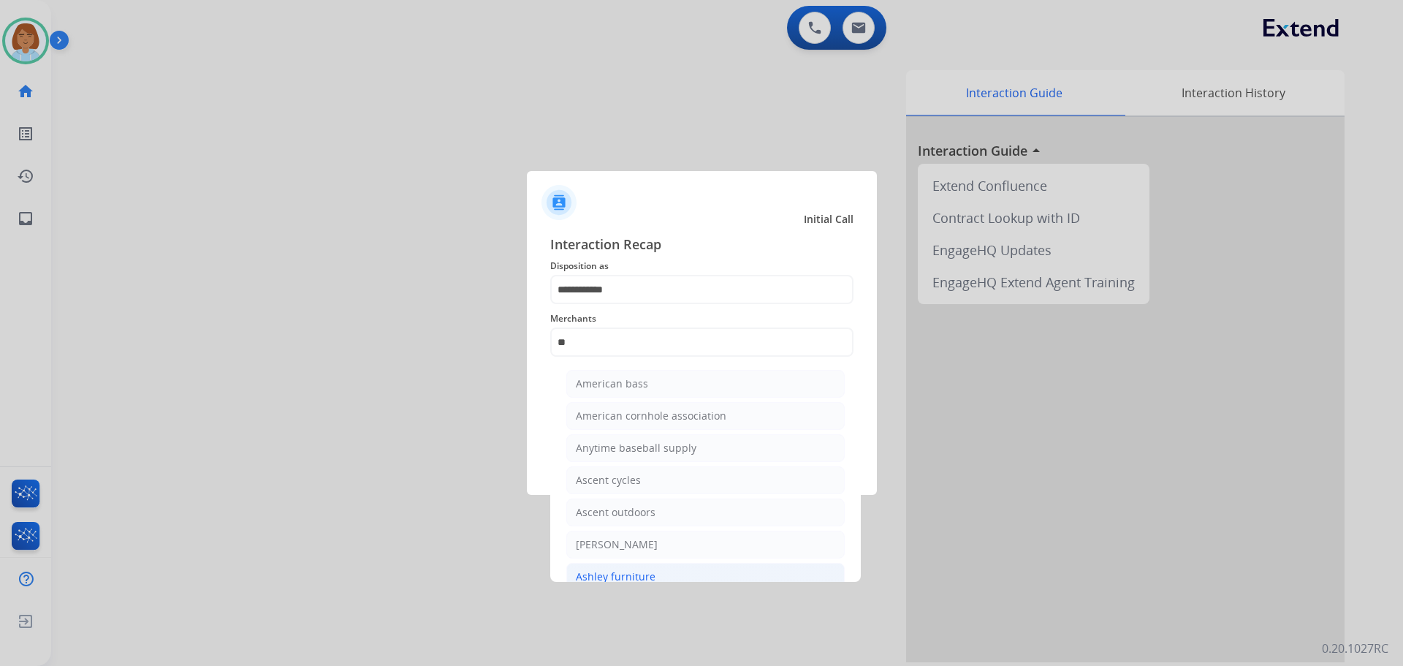
click at [691, 572] on li "Ashley furniture" at bounding box center [705, 577] width 278 height 28
type input "**********"
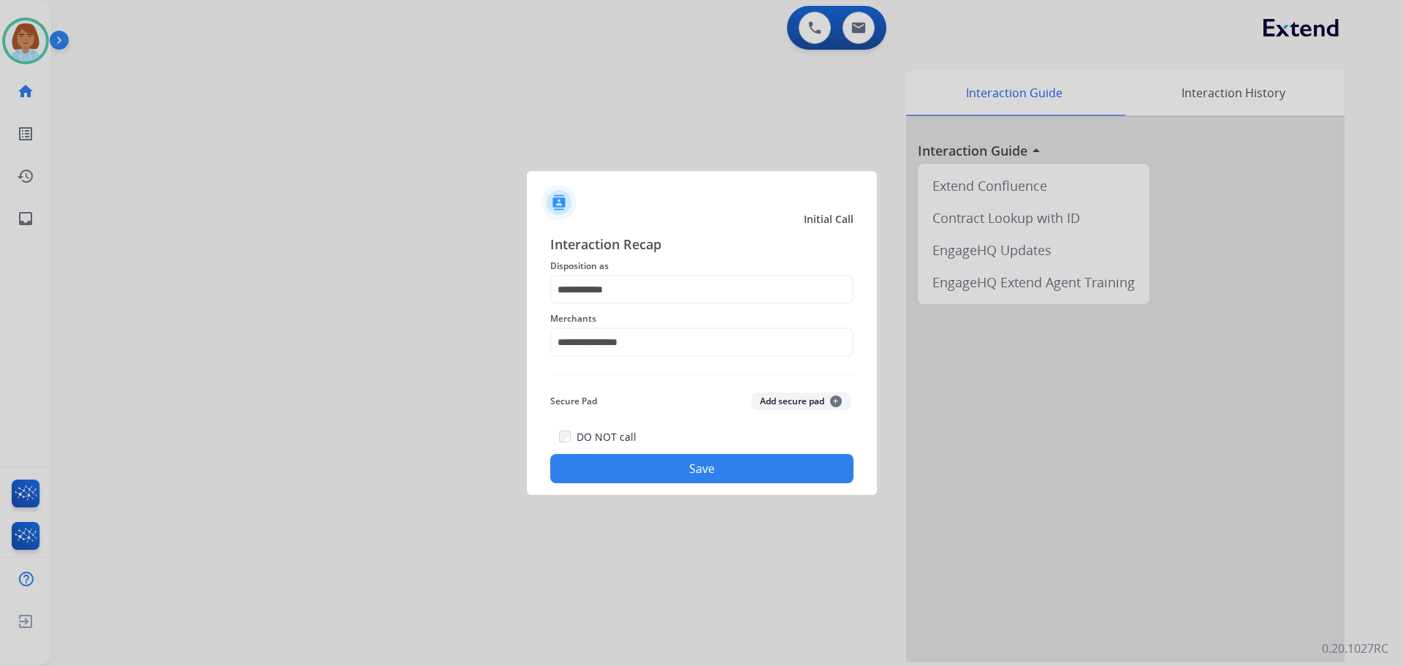
click at [742, 479] on button "Save" at bounding box center [701, 468] width 303 height 29
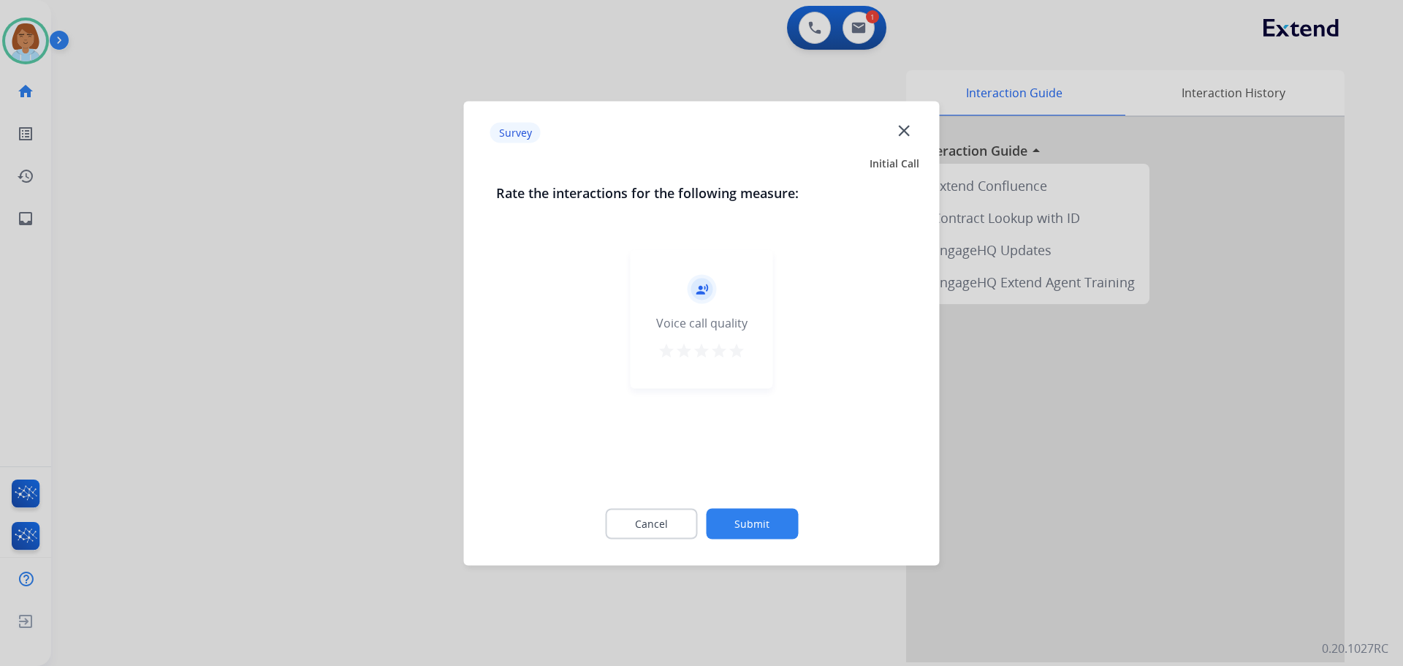
click at [748, 541] on div "Cancel Submit" at bounding box center [701, 523] width 411 height 66
click at [748, 525] on button "Submit" at bounding box center [752, 523] width 92 height 31
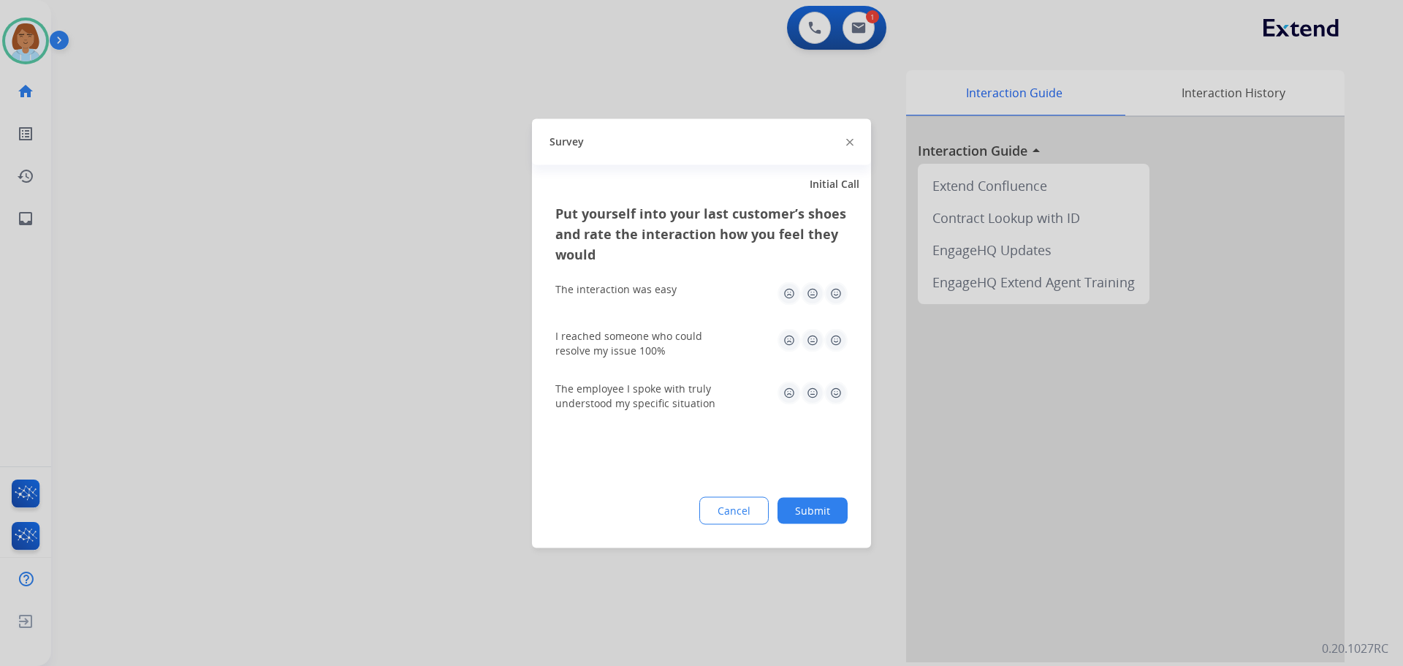
click at [821, 503] on button "Submit" at bounding box center [813, 510] width 70 height 26
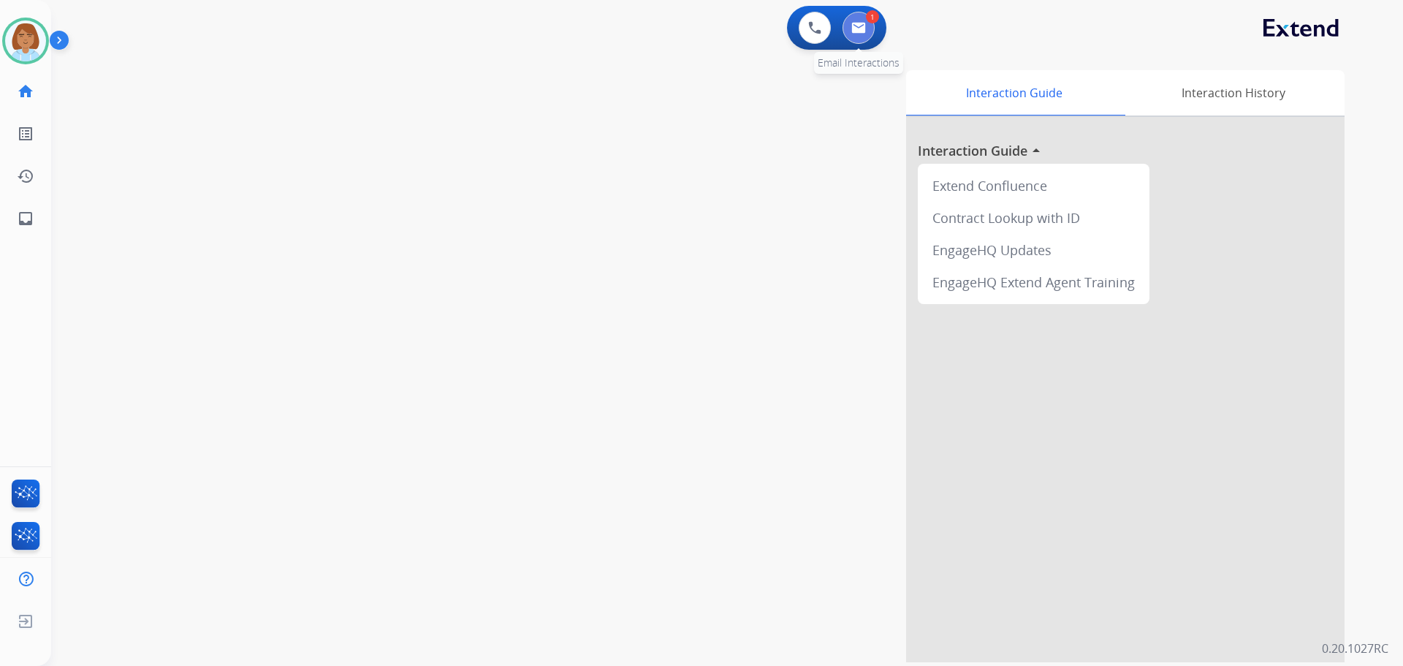
click at [860, 35] on button at bounding box center [859, 28] width 32 height 32
select select "**********"
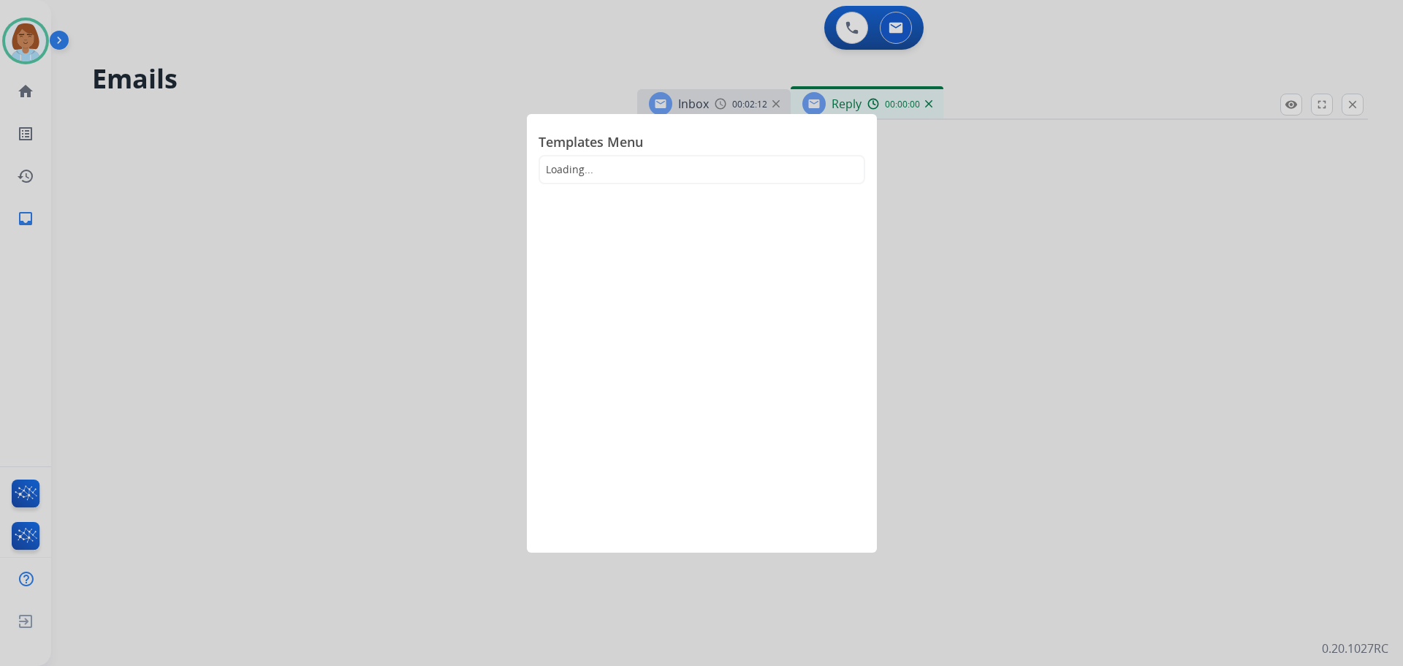
select select "**********"
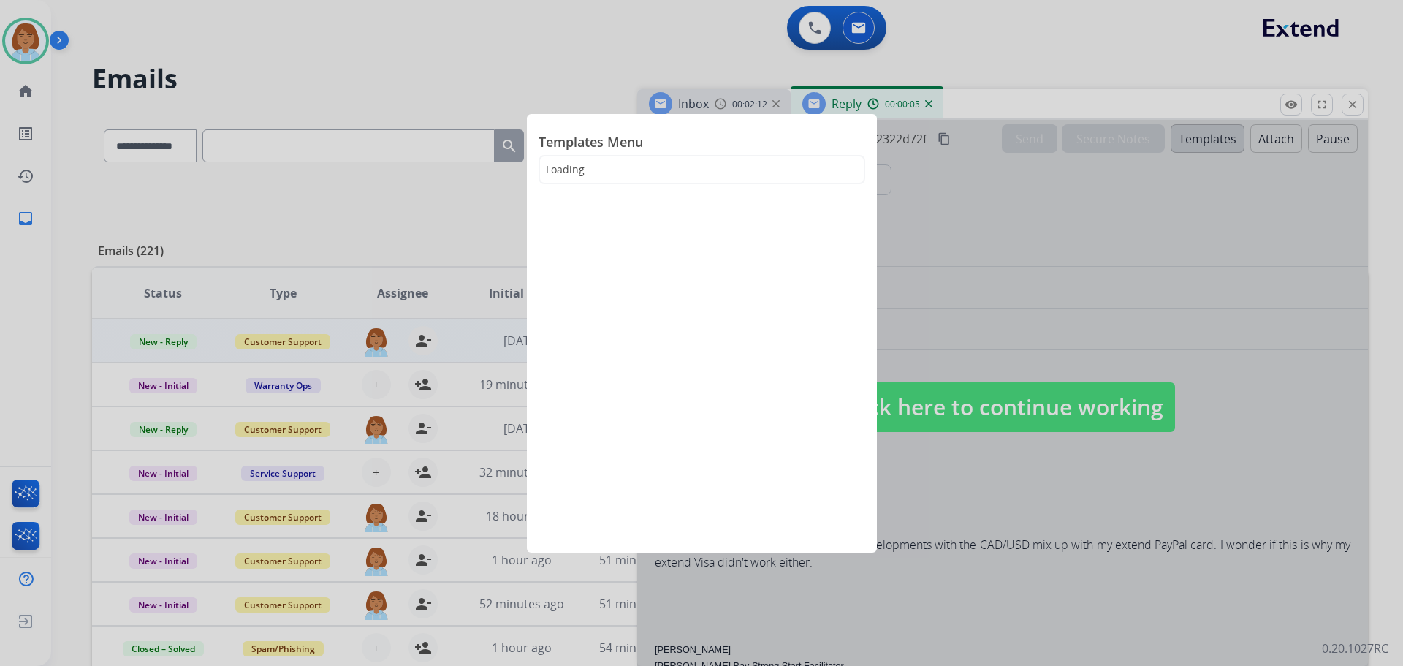
click at [661, 34] on div at bounding box center [701, 333] width 1403 height 666
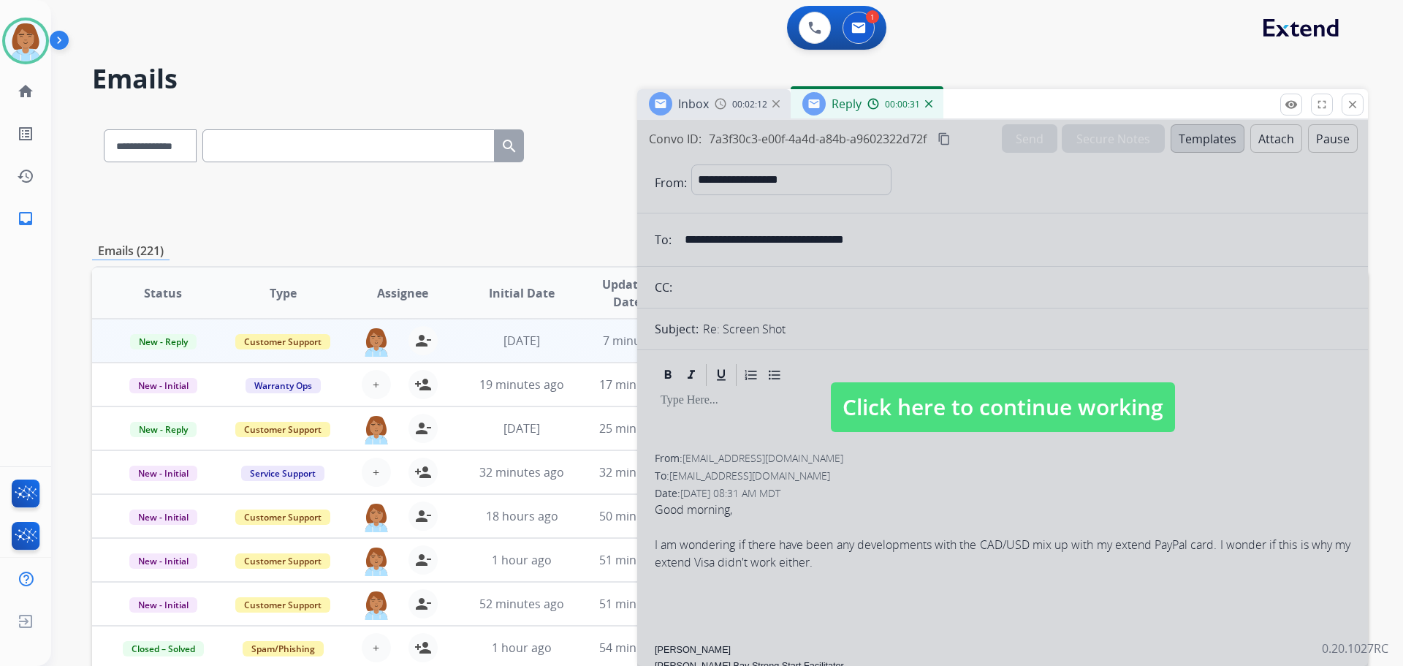
click at [896, 387] on span "Click here to continue working" at bounding box center [1003, 407] width 344 height 50
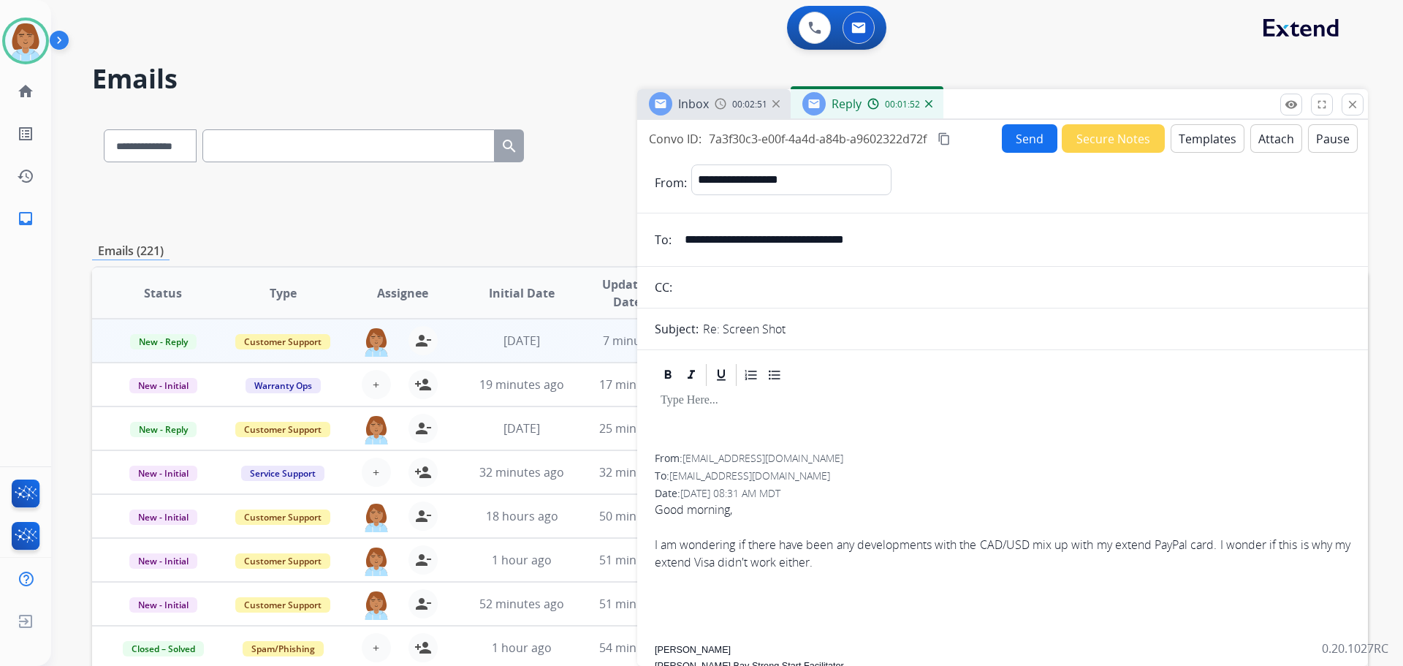
click at [1220, 138] on button "Templates" at bounding box center [1208, 138] width 74 height 29
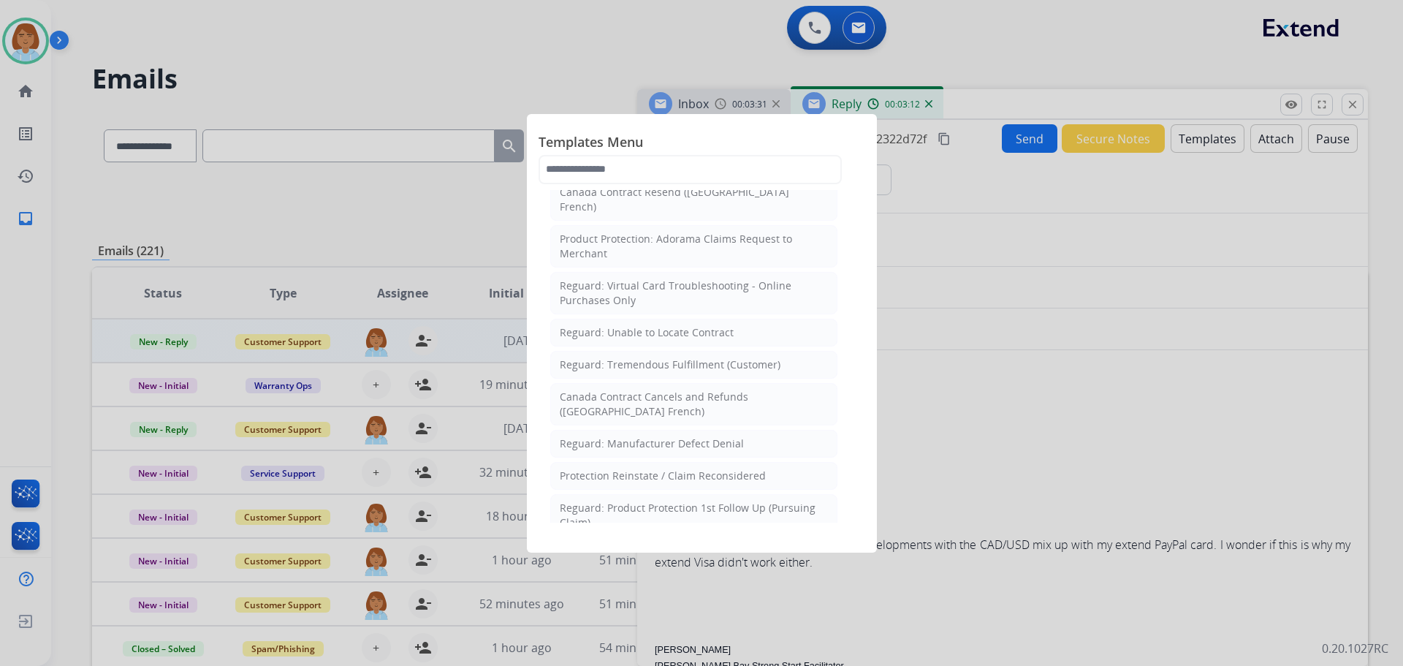
scroll to position [1209, 0]
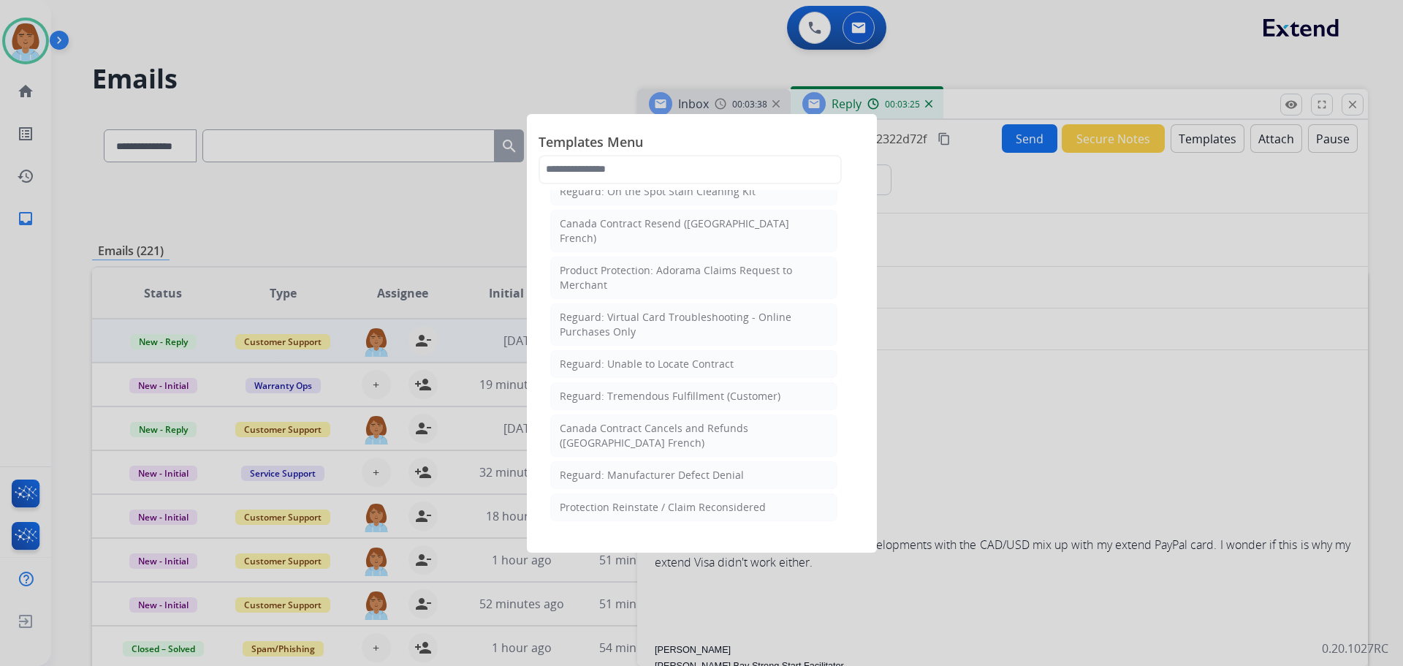
click at [1091, 319] on div at bounding box center [701, 333] width 1403 height 666
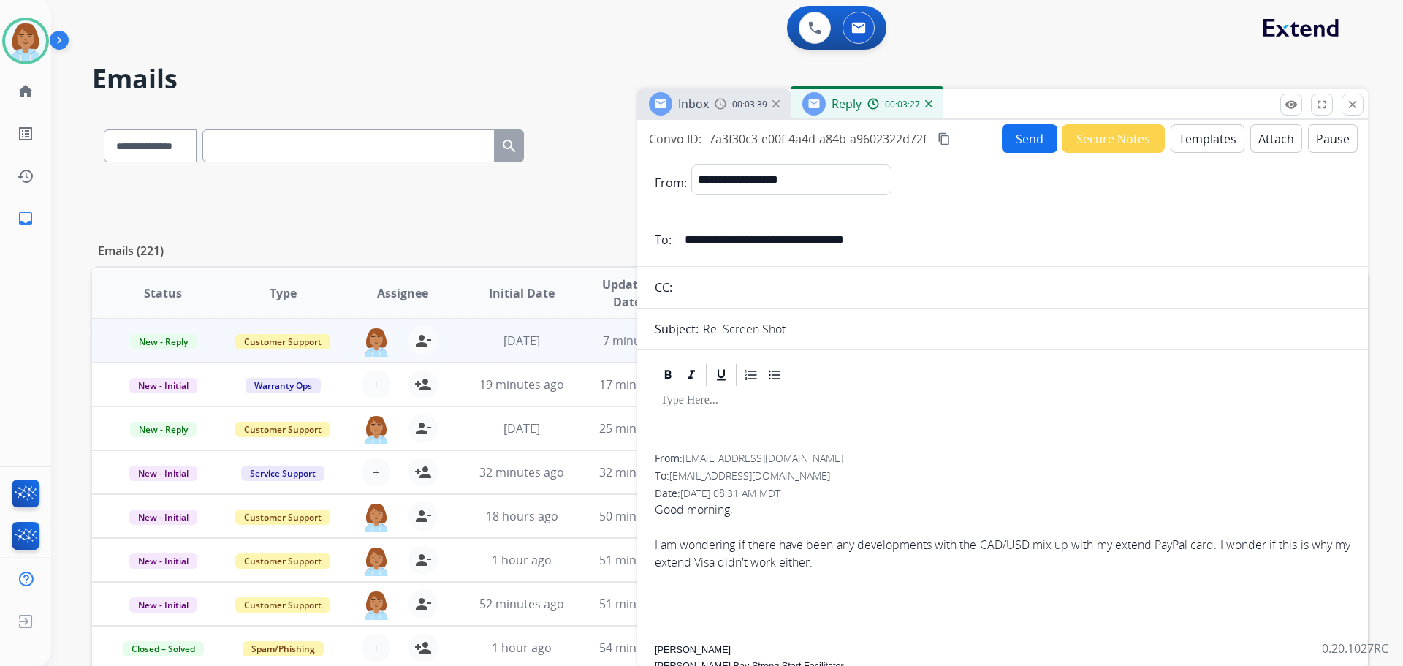
click at [824, 236] on input "**********" at bounding box center [1013, 239] width 675 height 29
click at [824, 239] on input "**********" at bounding box center [1013, 239] width 675 height 29
click at [1185, 133] on button "Templates" at bounding box center [1208, 138] width 74 height 29
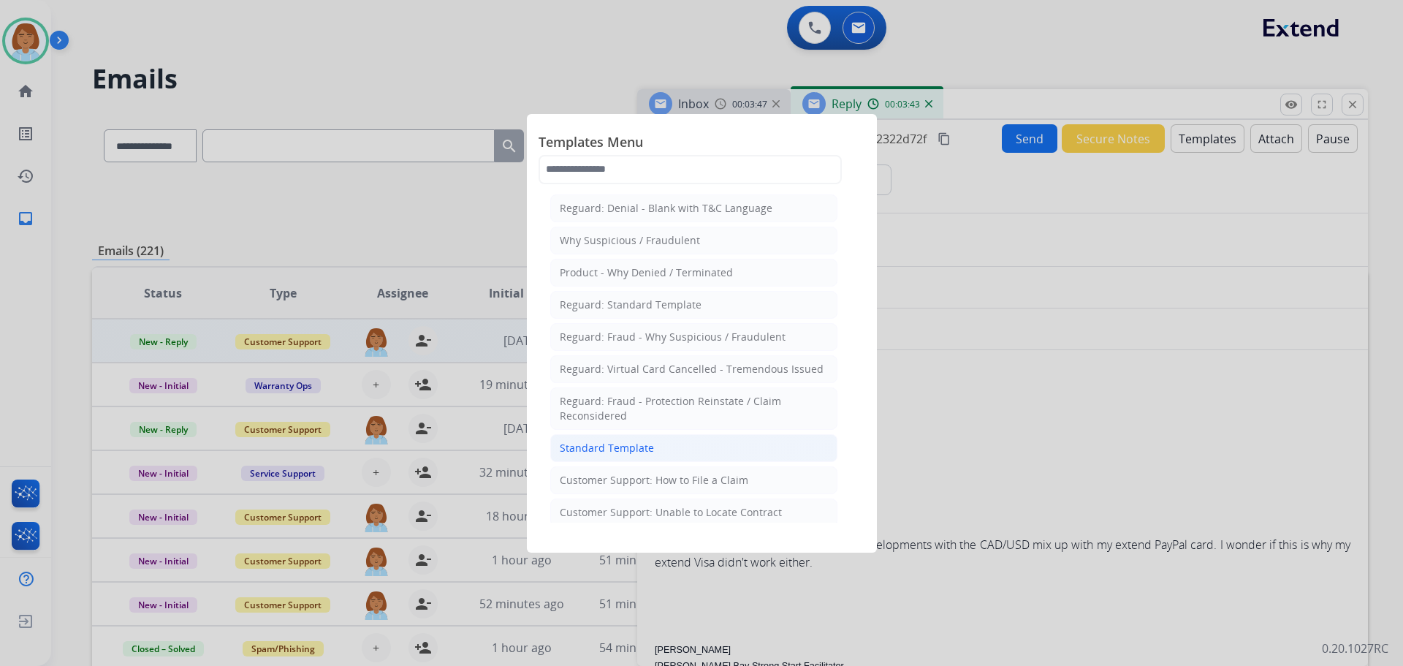
click at [650, 445] on div "Standard Template" at bounding box center [607, 448] width 94 height 15
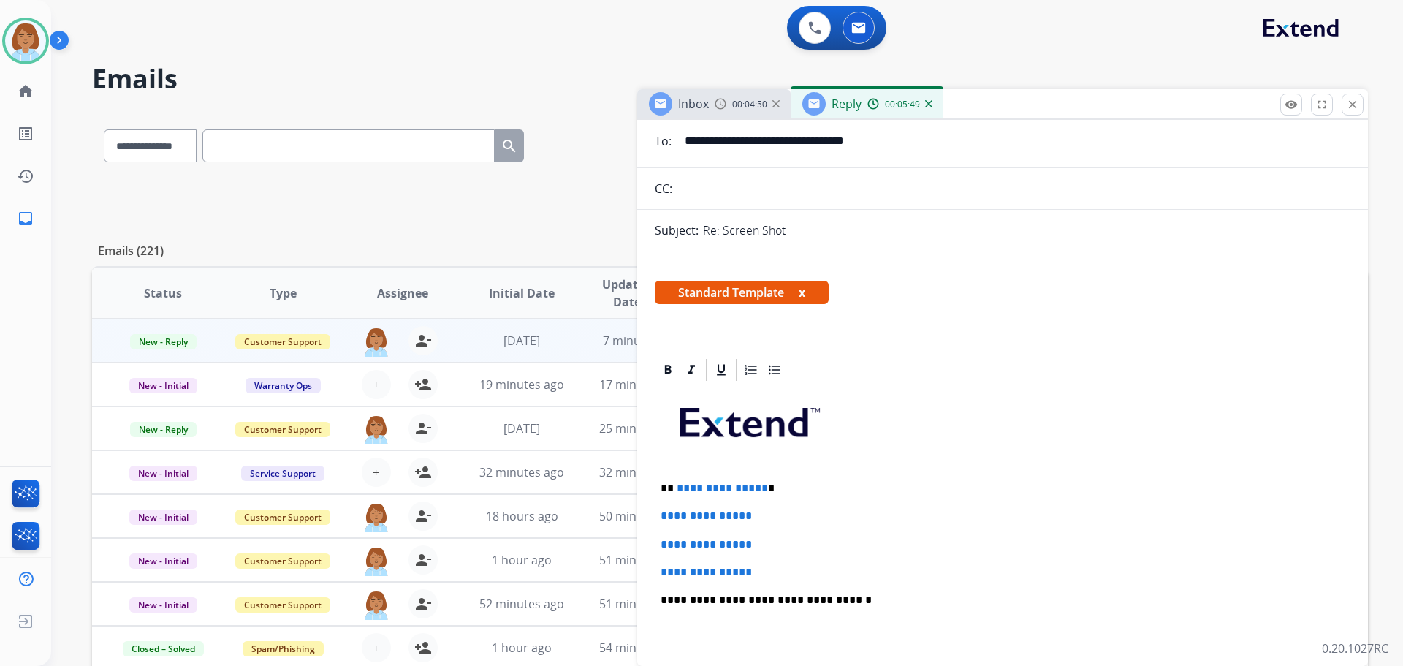
scroll to position [0, 0]
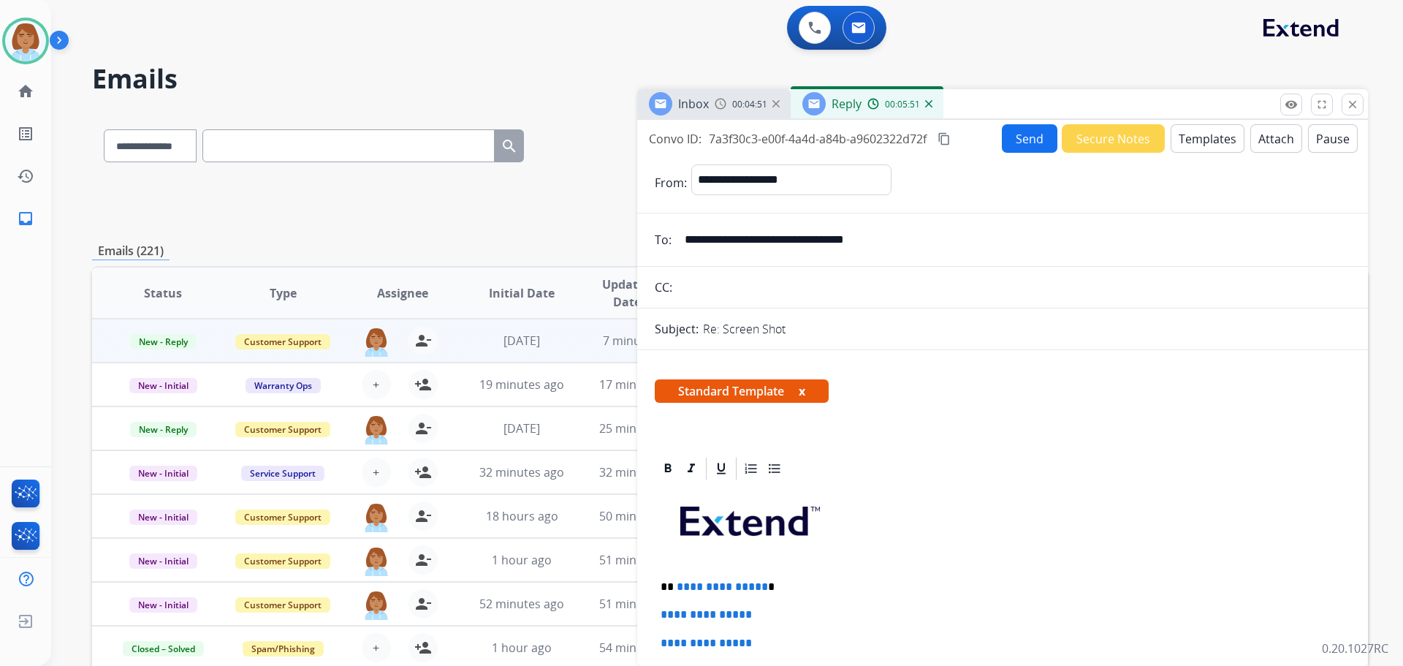
drag, startPoint x: 1355, startPoint y: 105, endPoint x: 1346, endPoint y: 115, distance: 13.5
click at [1355, 110] on mat-icon "close" at bounding box center [1352, 104] width 13 height 13
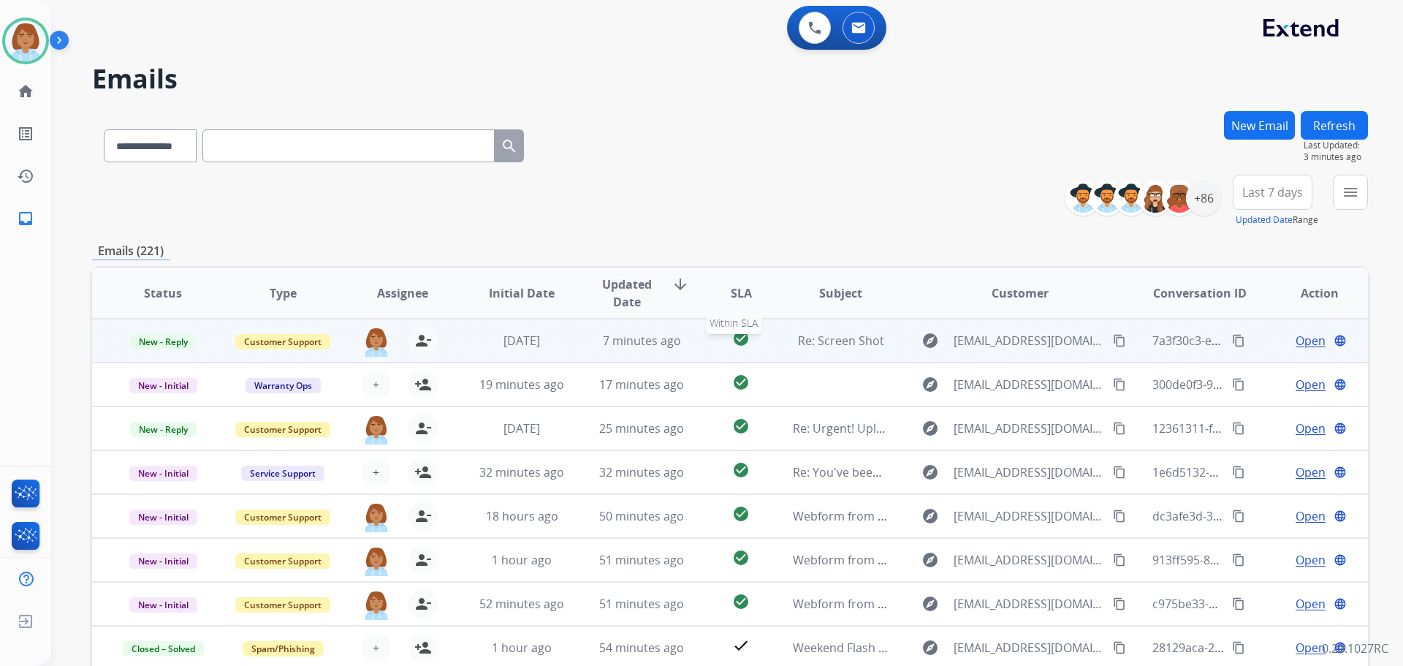
click at [704, 346] on td "check_circle Within SLA" at bounding box center [730, 341] width 80 height 44
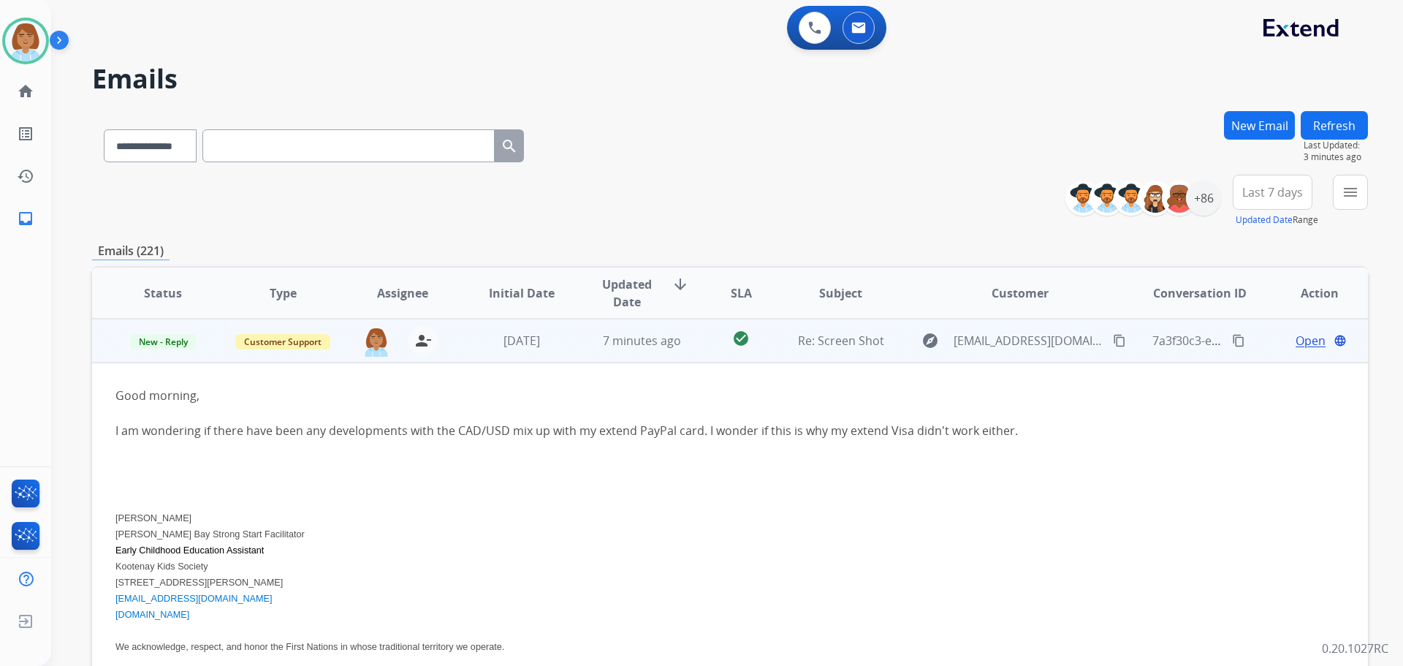
click at [1306, 343] on span "Open" at bounding box center [1311, 341] width 30 height 18
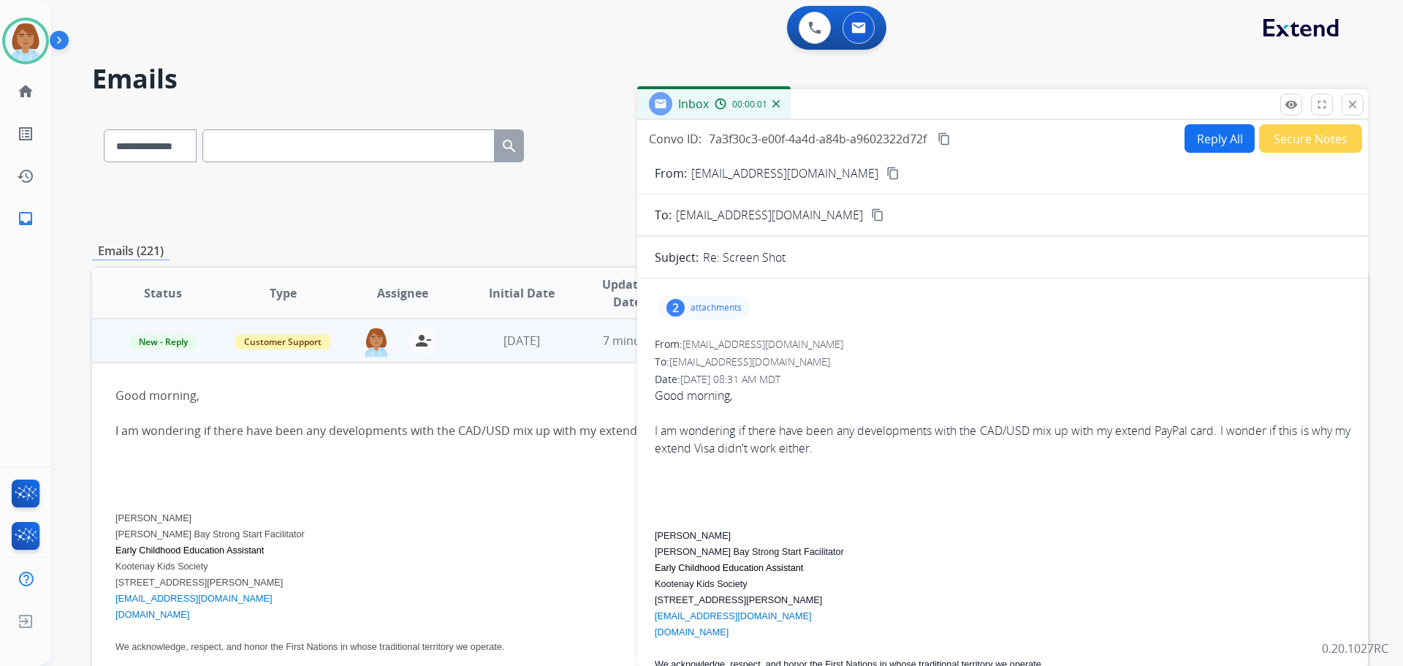
click at [684, 302] on div "2 attachments" at bounding box center [704, 307] width 93 height 23
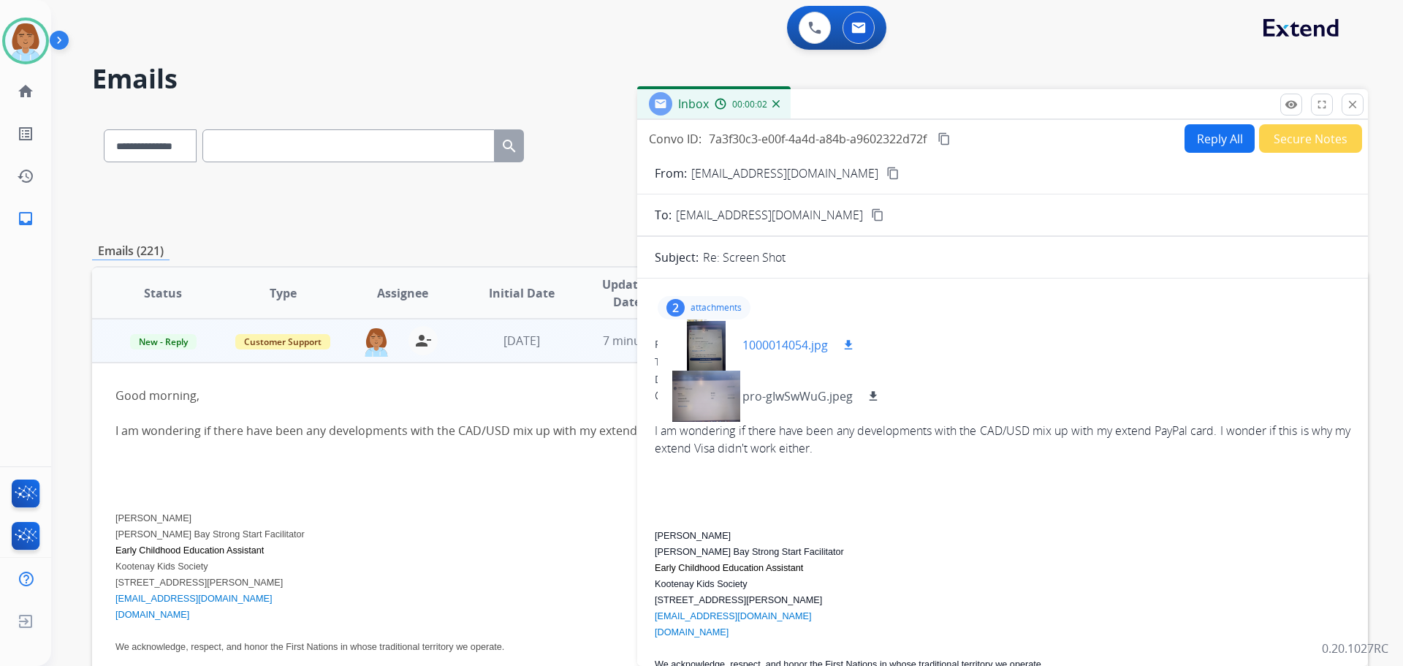
click at [695, 359] on div at bounding box center [705, 344] width 73 height 51
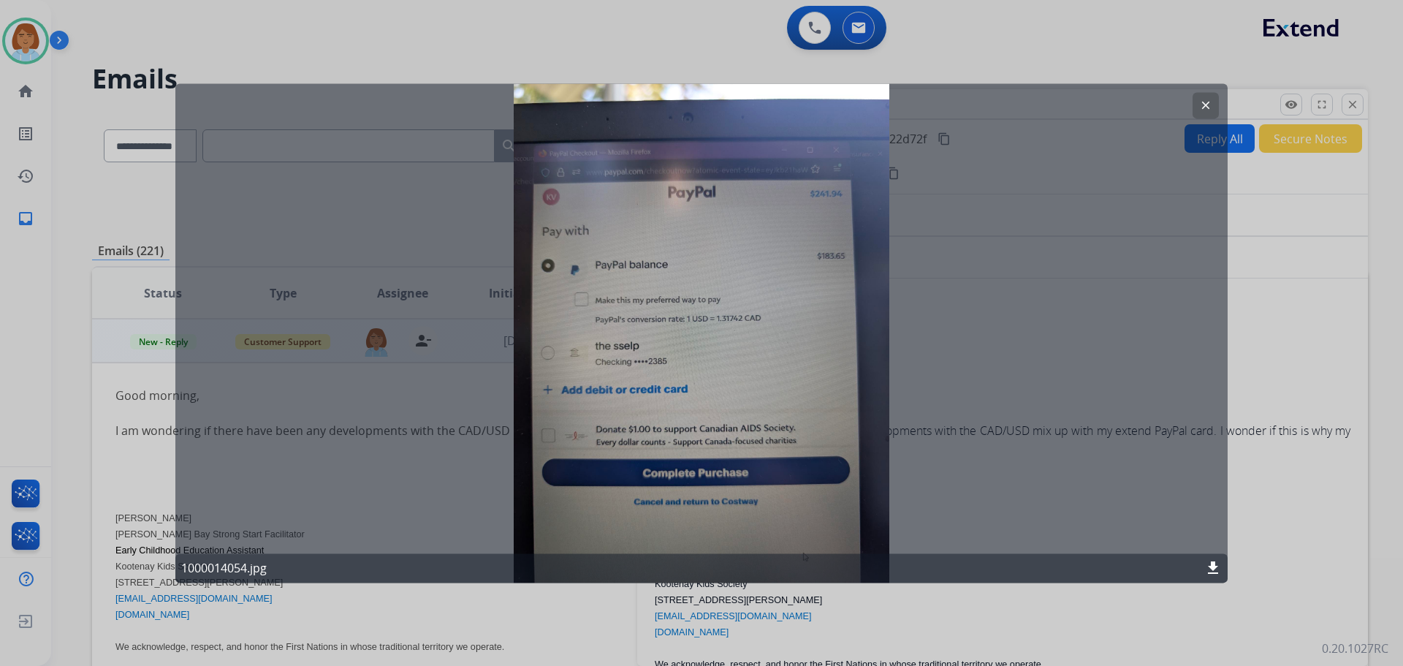
click at [1214, 567] on mat-icon "download" at bounding box center [1213, 568] width 18 height 18
click at [1321, 468] on div at bounding box center [701, 333] width 1403 height 666
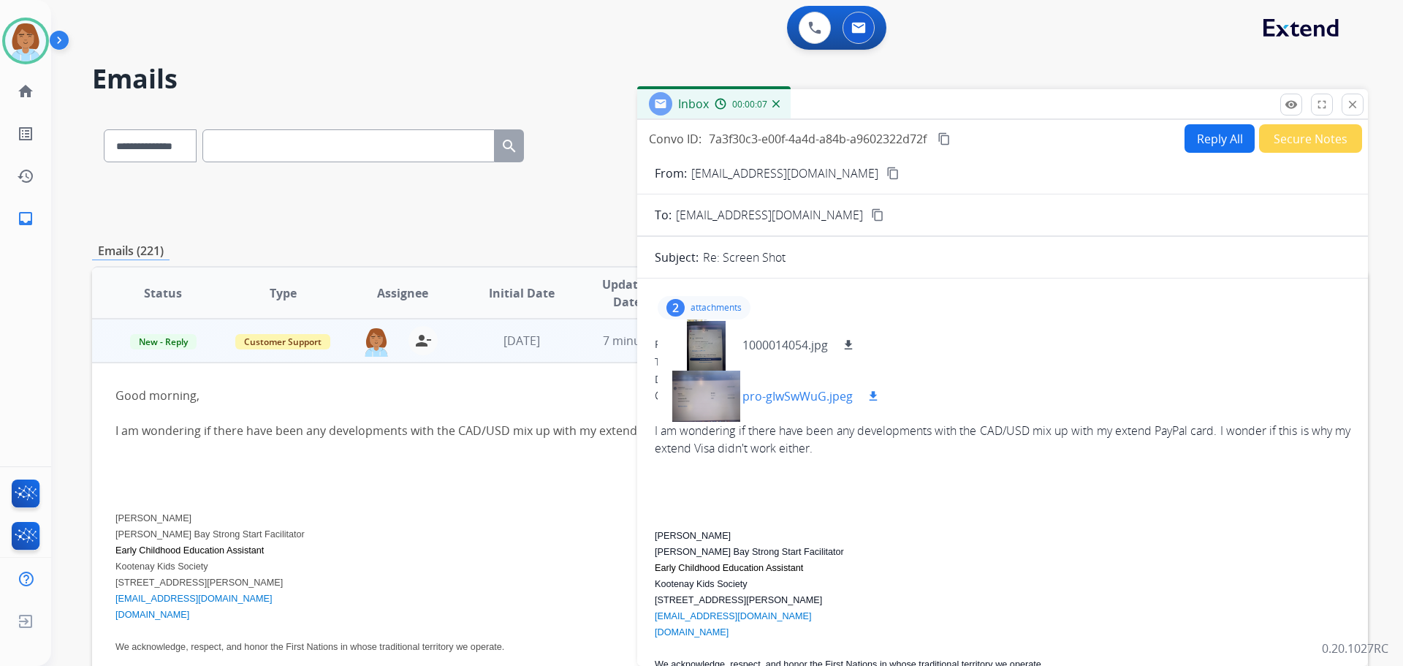
click at [870, 394] on mat-icon "download" at bounding box center [873, 396] width 13 height 13
click at [1220, 146] on button "Reply All" at bounding box center [1220, 138] width 70 height 29
select select "**********"
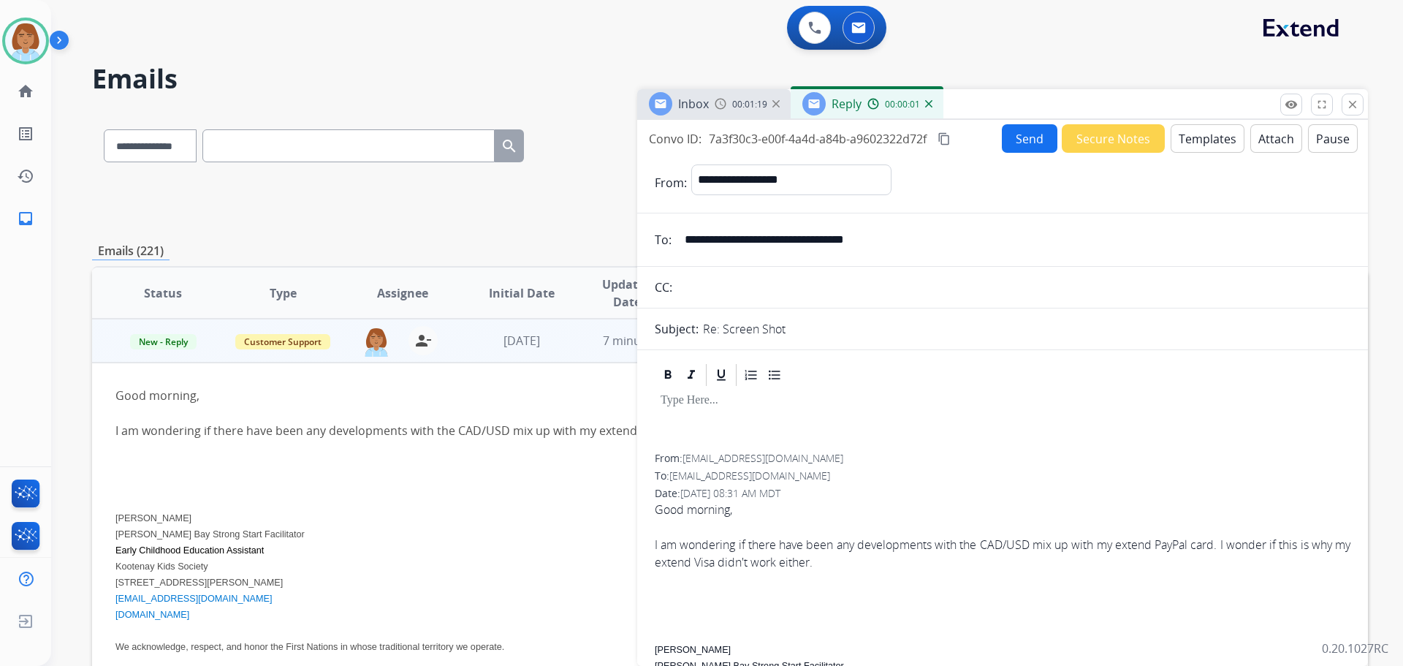
click at [1180, 144] on button "Templates" at bounding box center [1208, 138] width 74 height 29
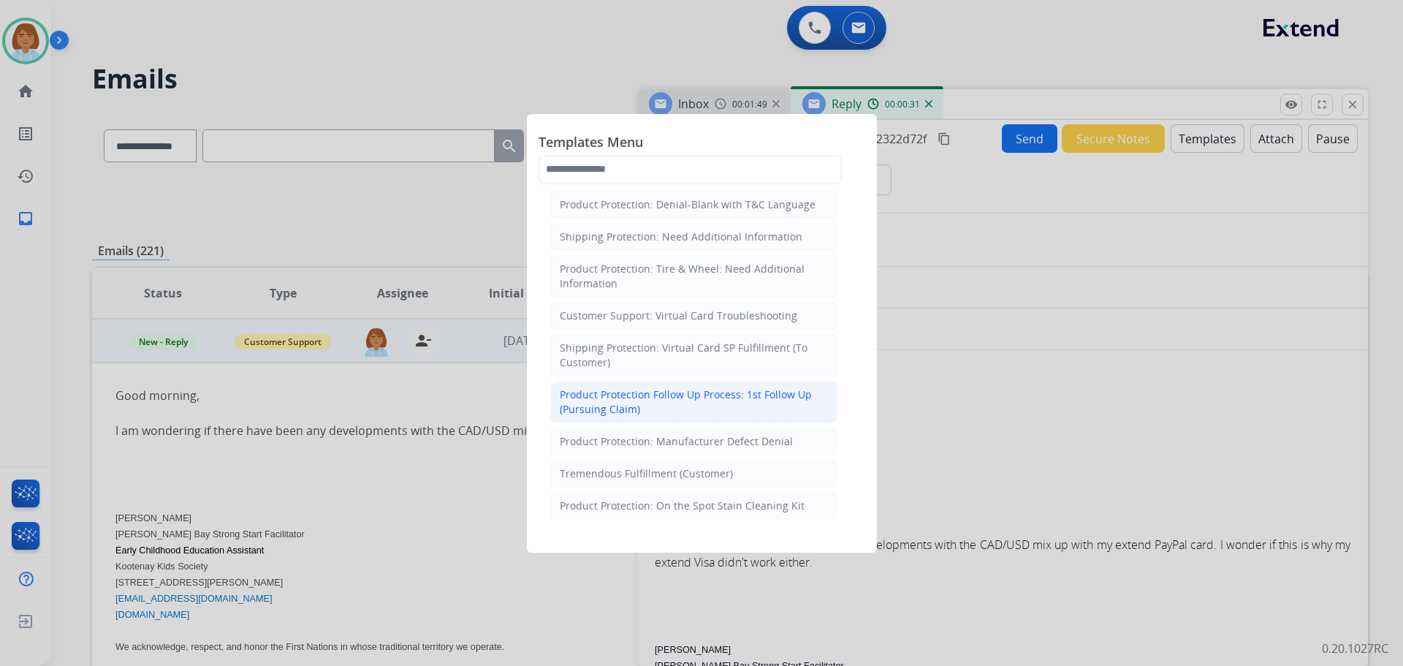
scroll to position [438, 0]
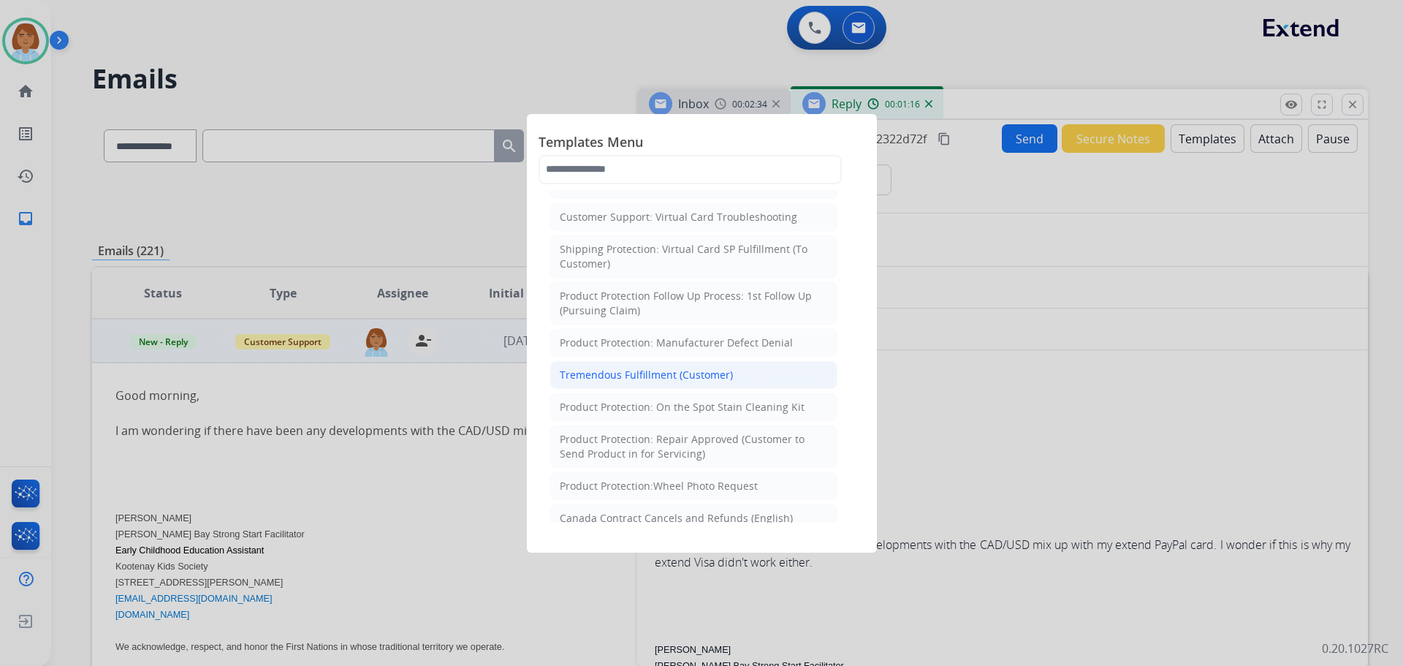
click at [753, 376] on li "Tremendous Fulfillment (Customer)" at bounding box center [693, 375] width 287 height 28
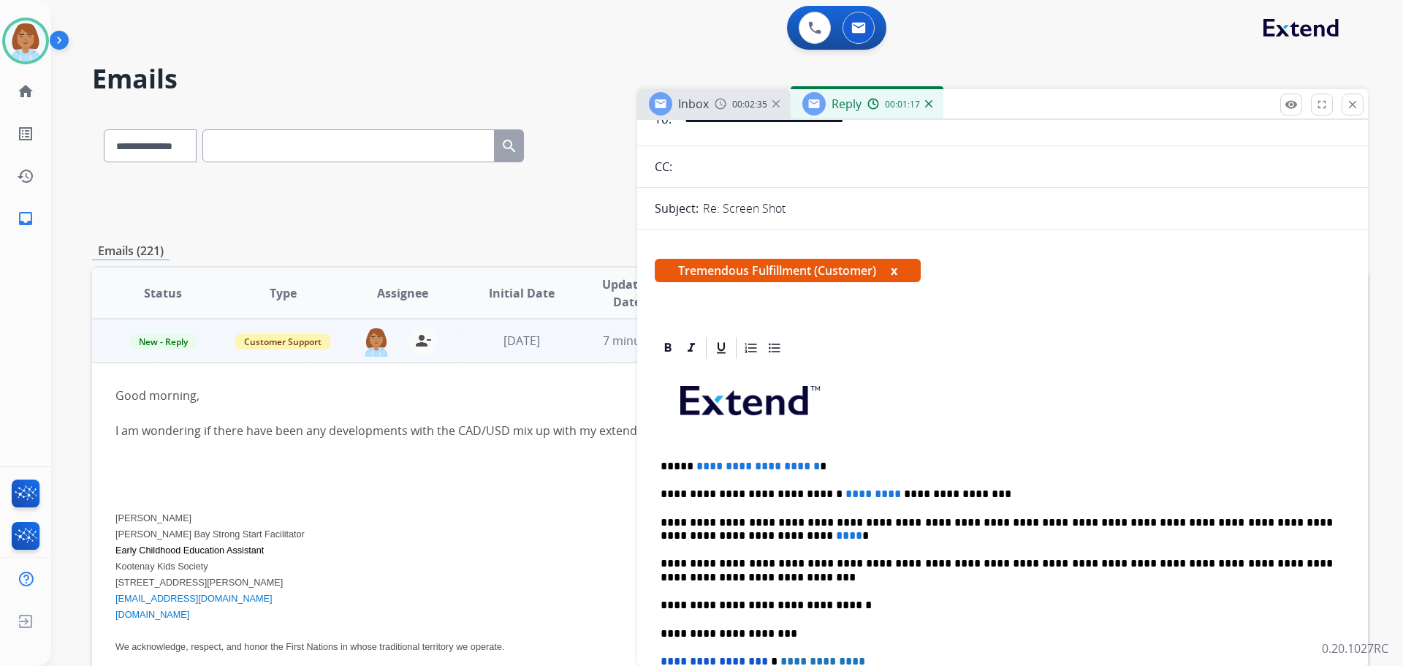
scroll to position [146, 0]
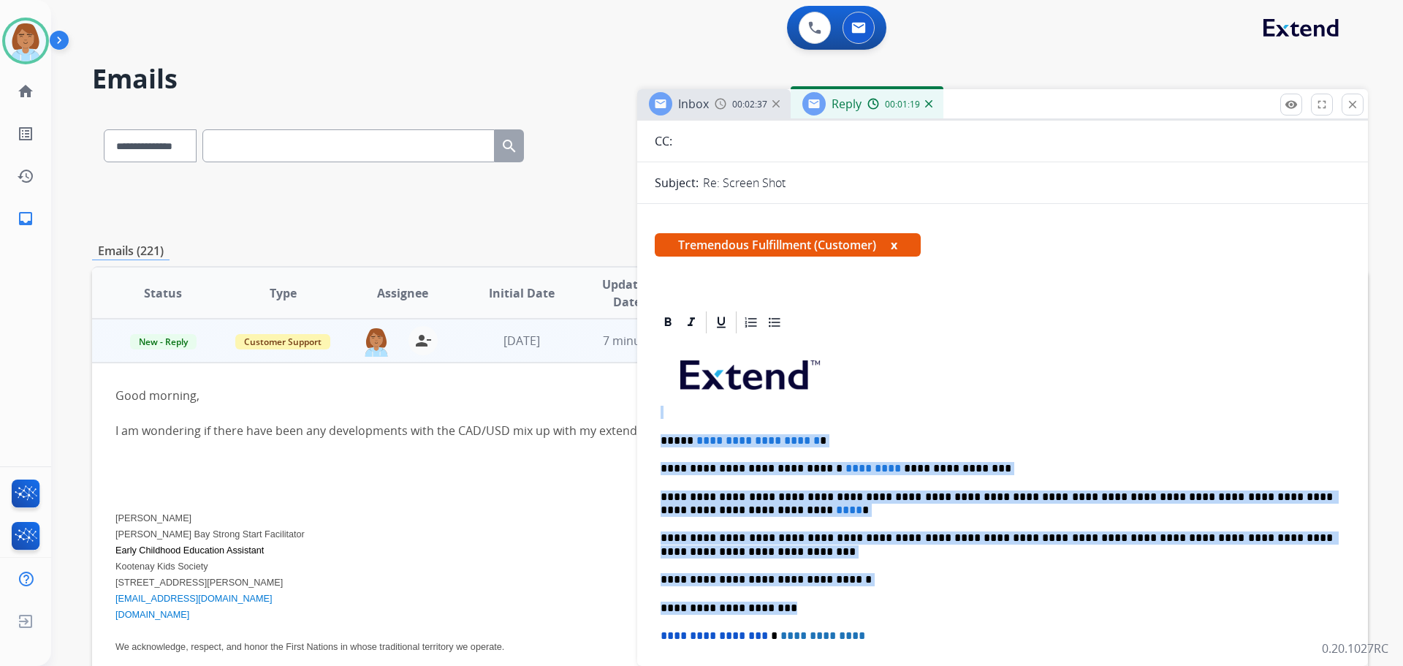
drag, startPoint x: 835, startPoint y: 602, endPoint x: 685, endPoint y: 394, distance: 256.6
click at [685, 394] on div "**********" at bounding box center [1003, 579] width 696 height 488
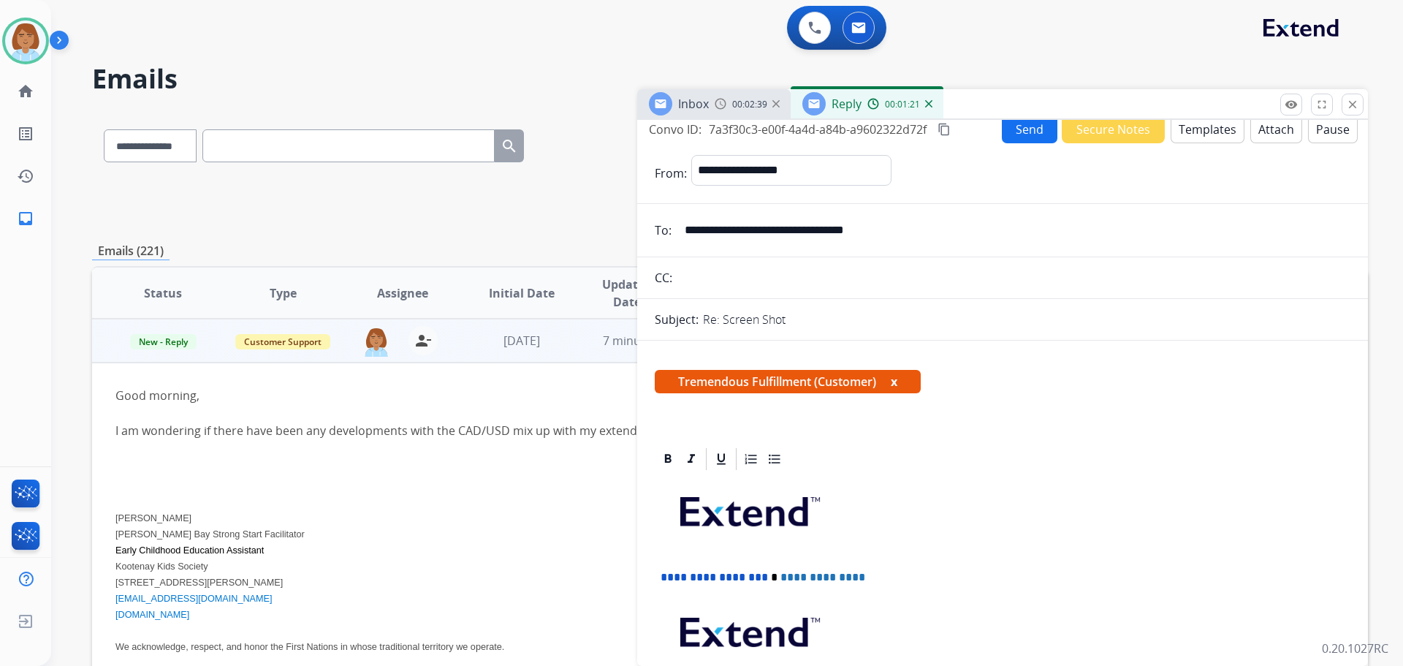
scroll to position [0, 0]
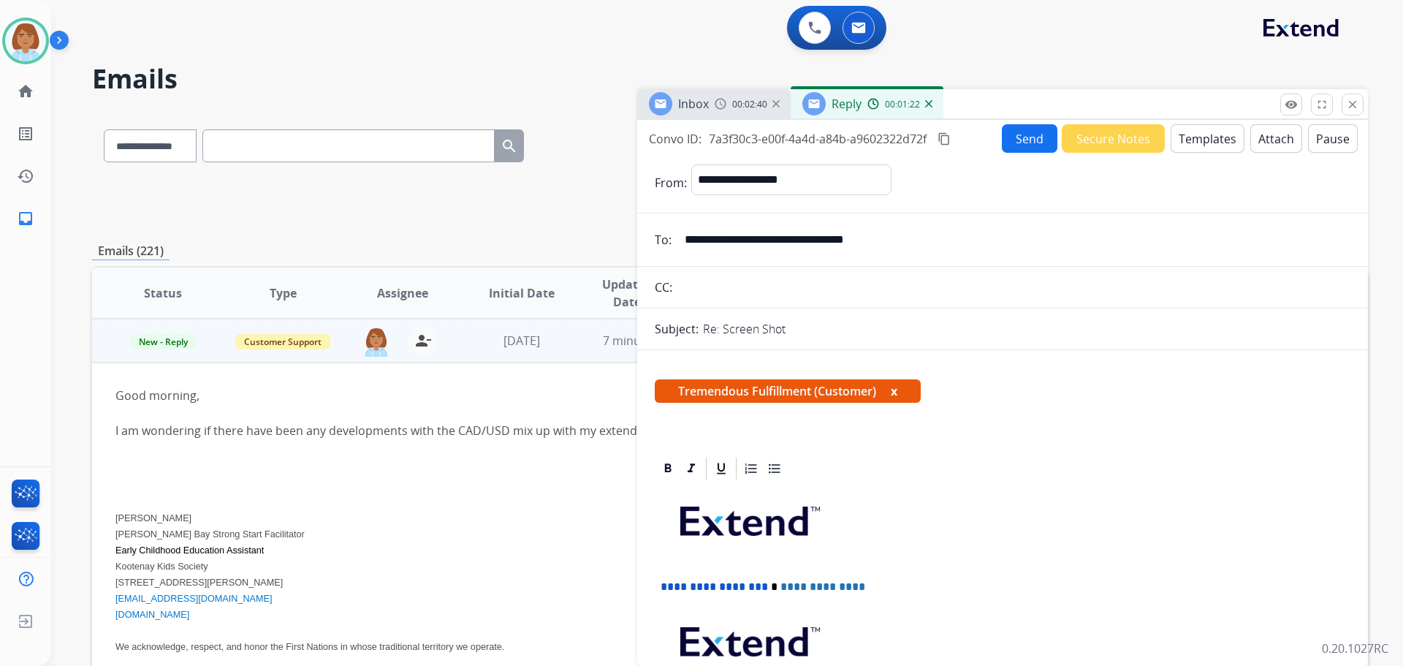
click at [1206, 145] on button "Templates" at bounding box center [1208, 138] width 74 height 29
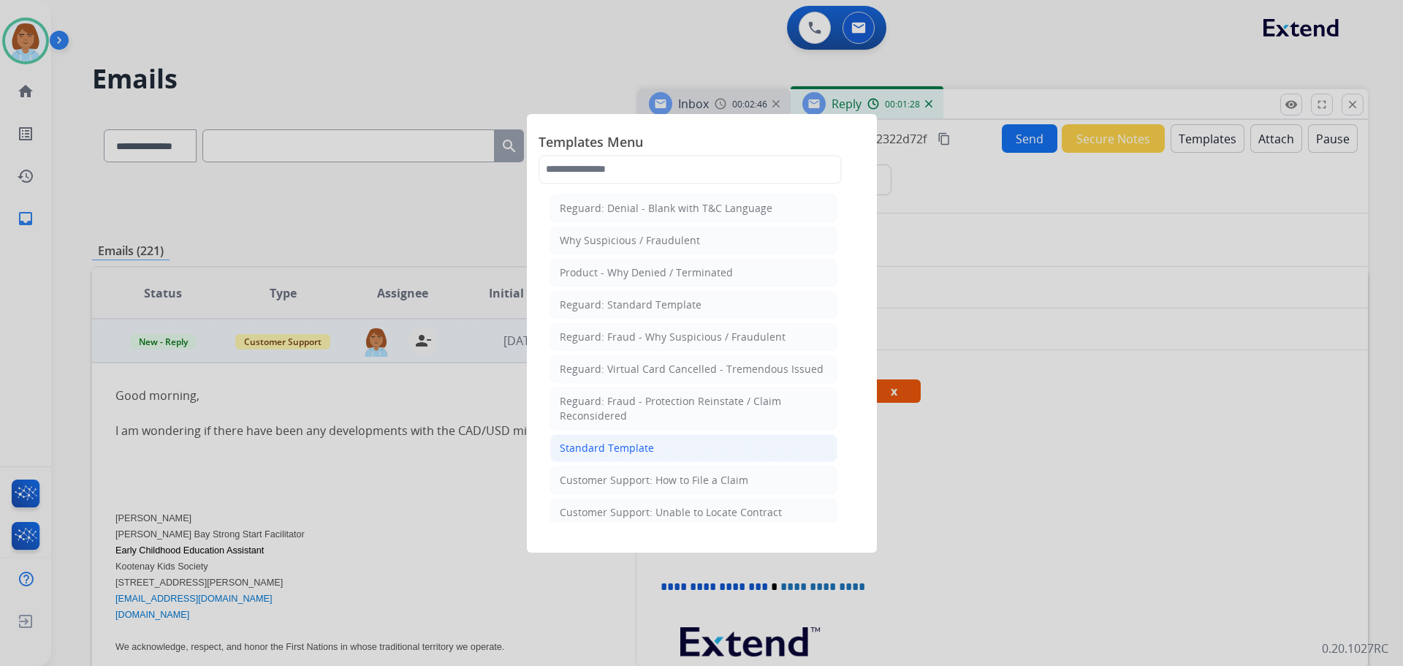
click at [748, 441] on li "Standard Template" at bounding box center [693, 448] width 287 height 28
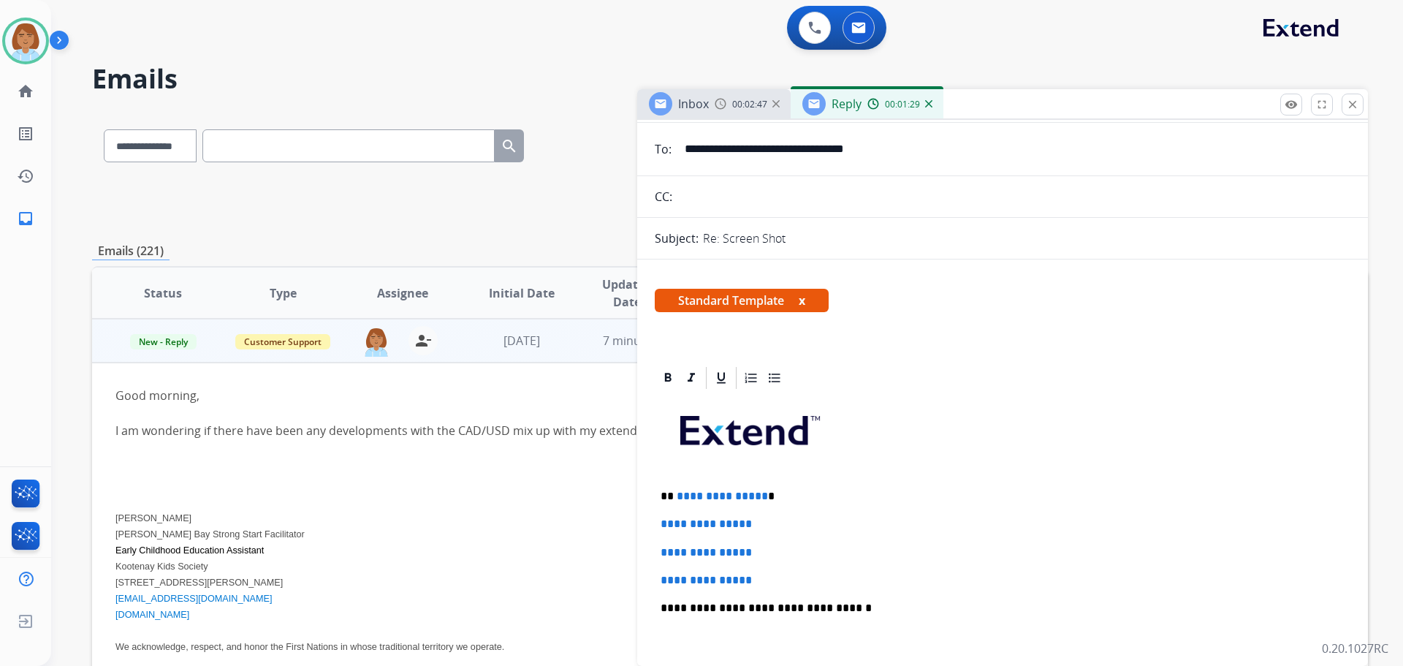
scroll to position [219, 0]
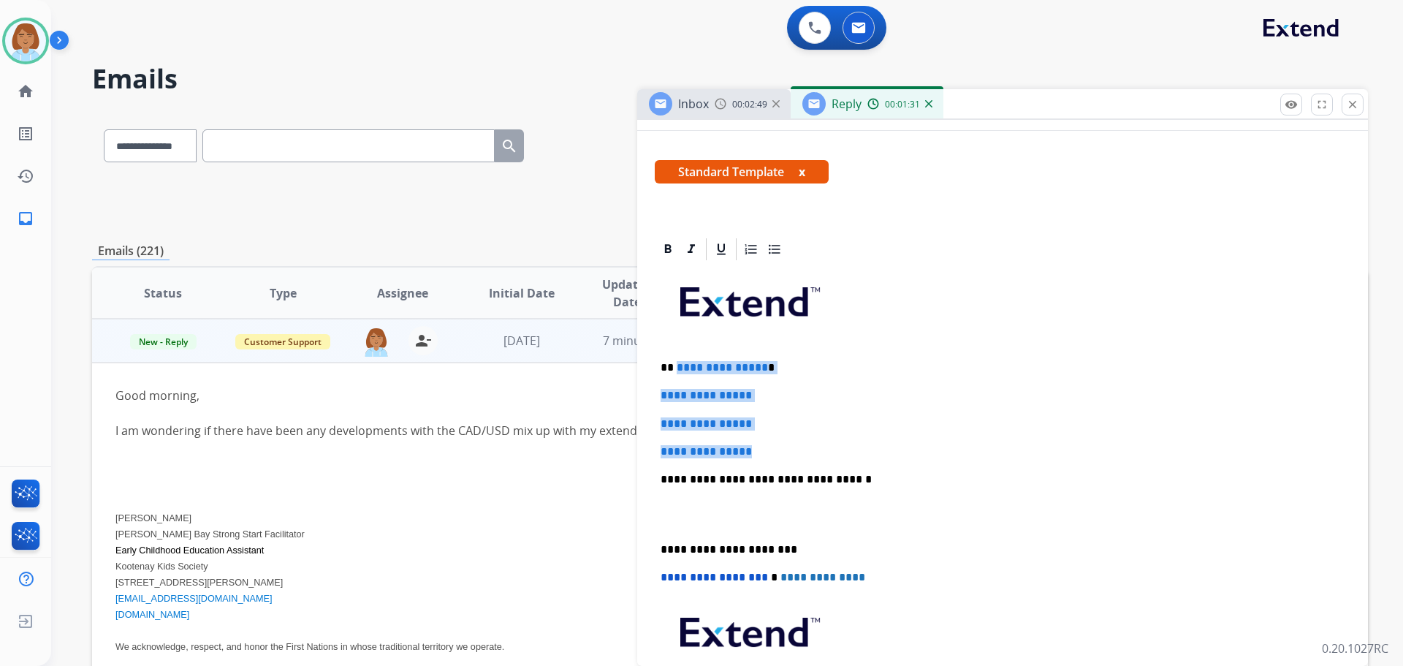
drag, startPoint x: 769, startPoint y: 450, endPoint x: 675, endPoint y: 365, distance: 126.2
click at [675, 365] on div "**********" at bounding box center [1003, 513] width 696 height 503
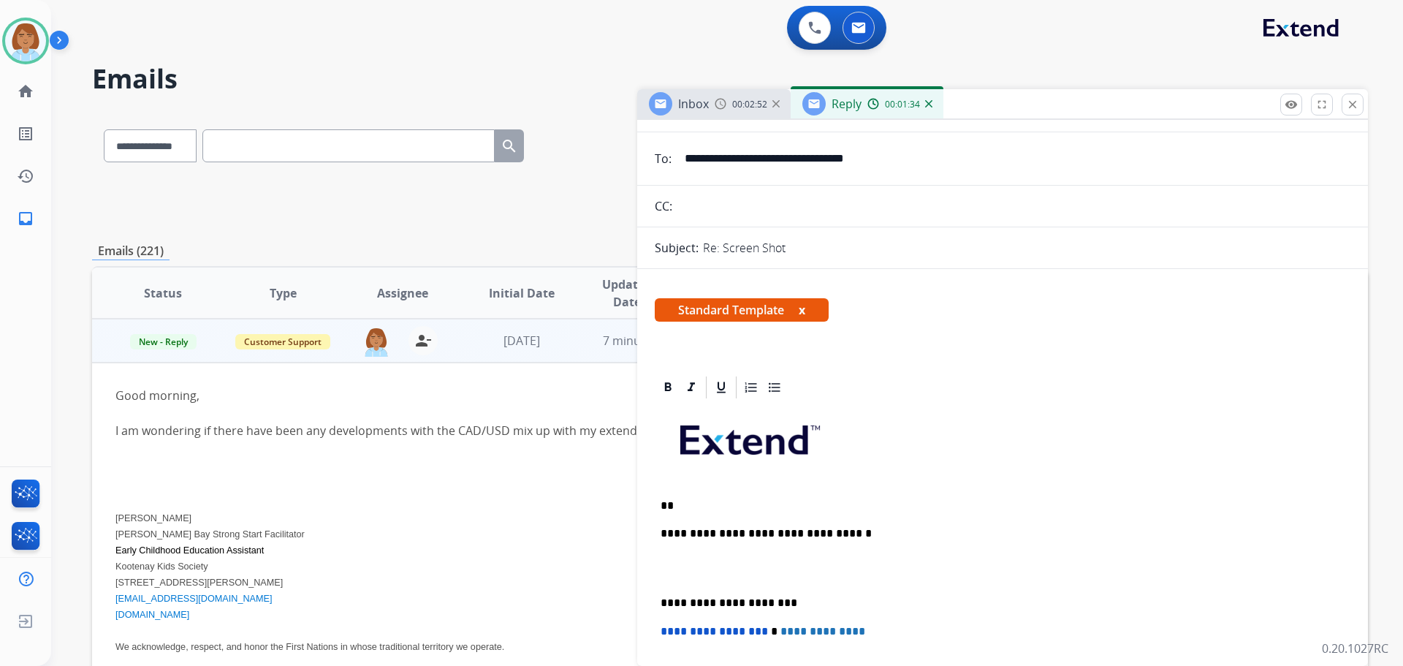
scroll to position [0, 0]
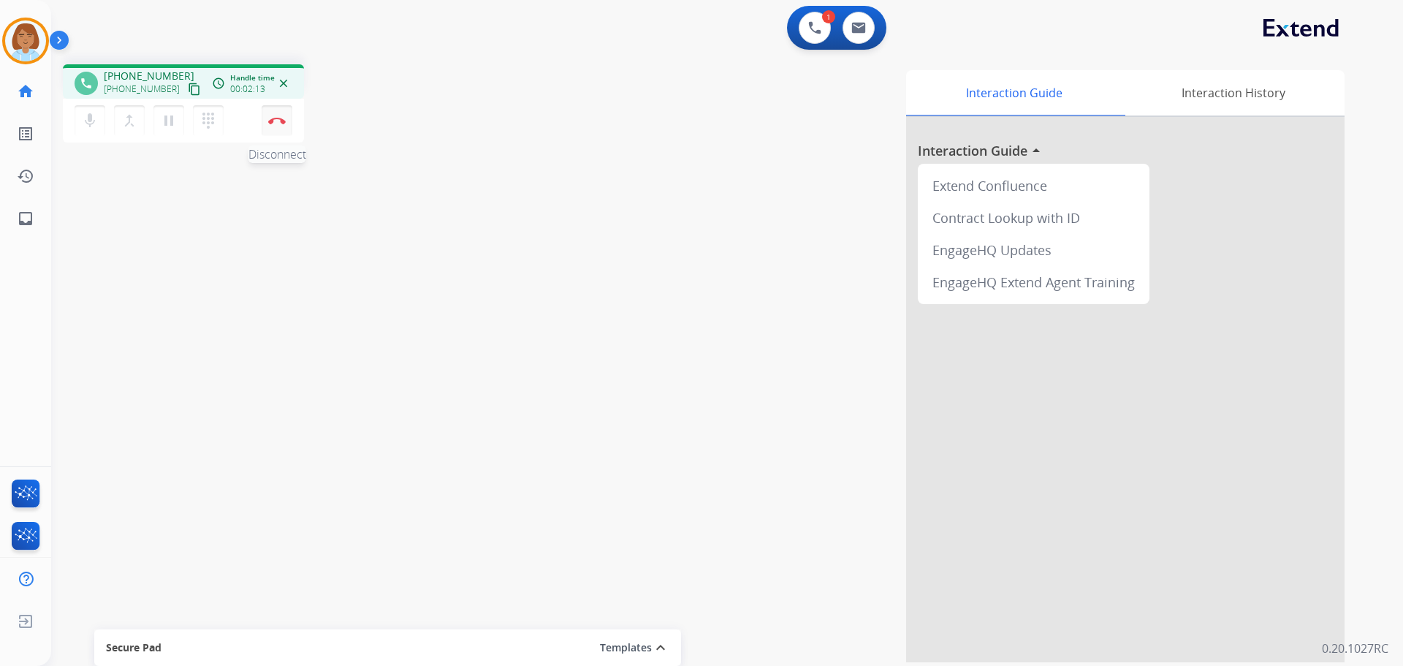
click at [277, 117] on img at bounding box center [277, 120] width 18 height 7
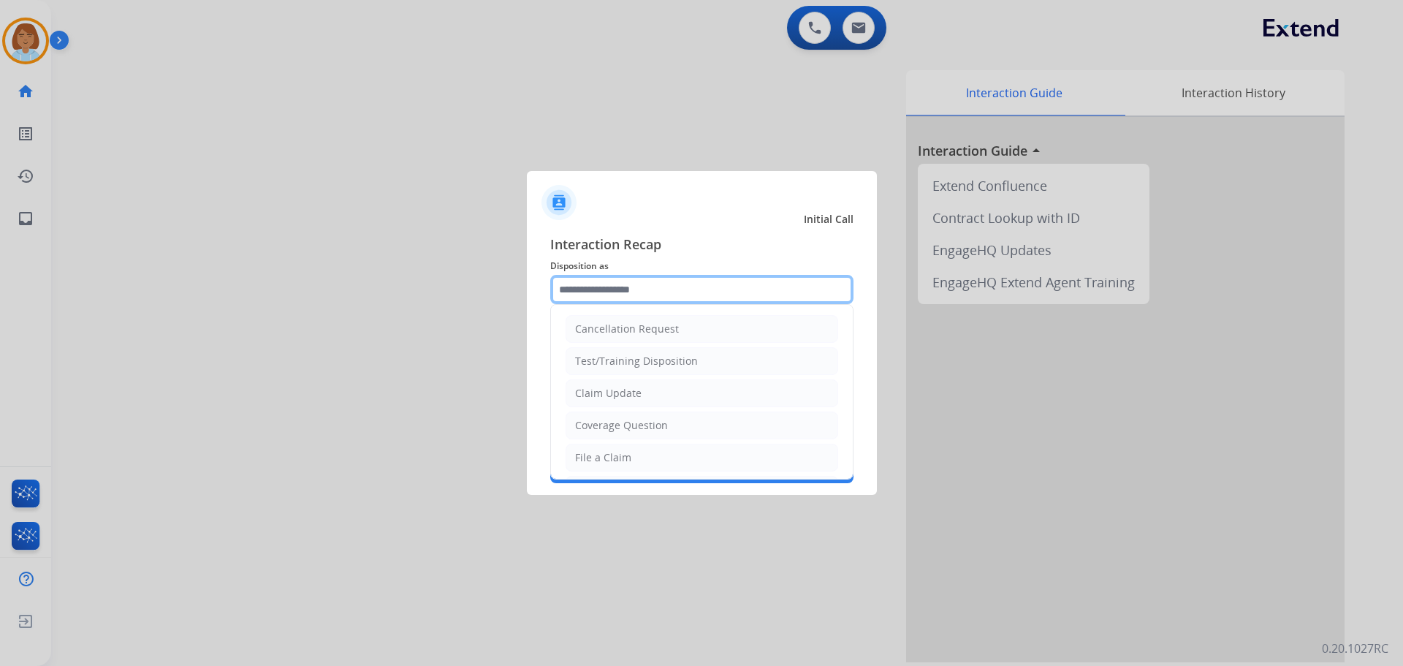
click at [652, 289] on input "text" at bounding box center [701, 289] width 303 height 29
click at [599, 462] on div "File a Claim" at bounding box center [603, 457] width 56 height 15
type input "**********"
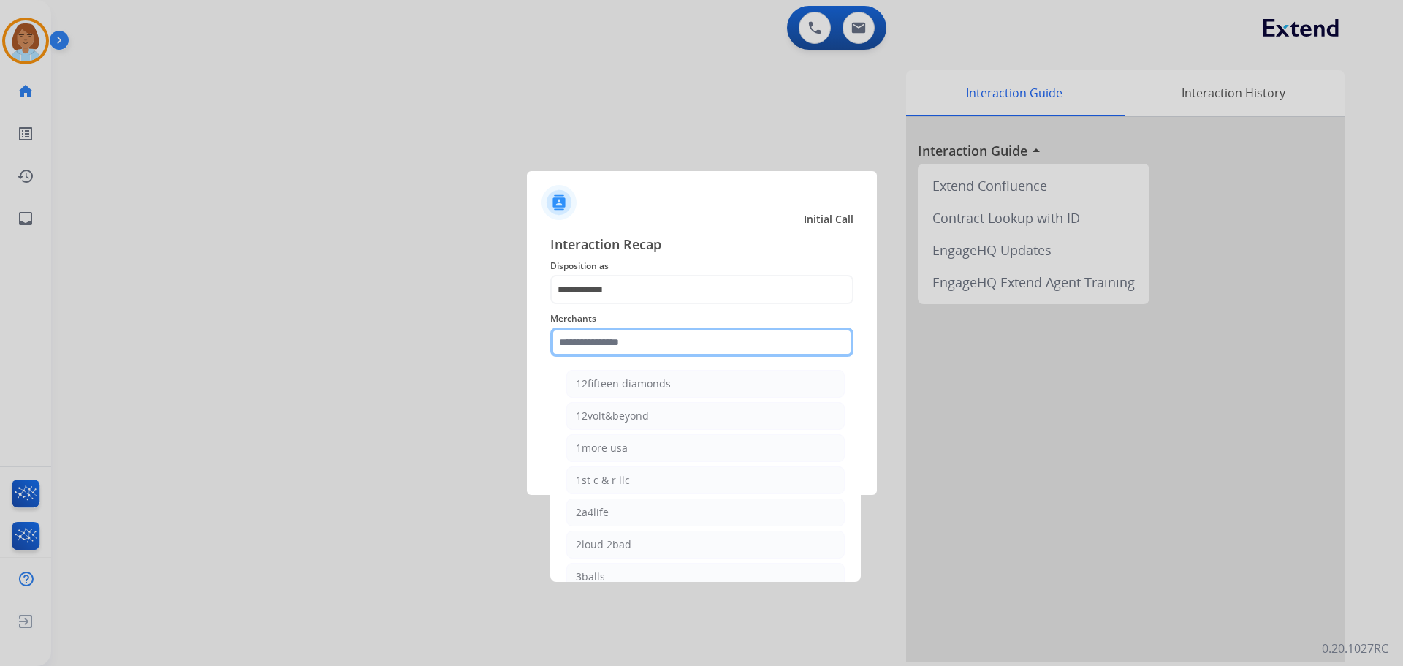
click at [643, 347] on input "text" at bounding box center [701, 341] width 303 height 29
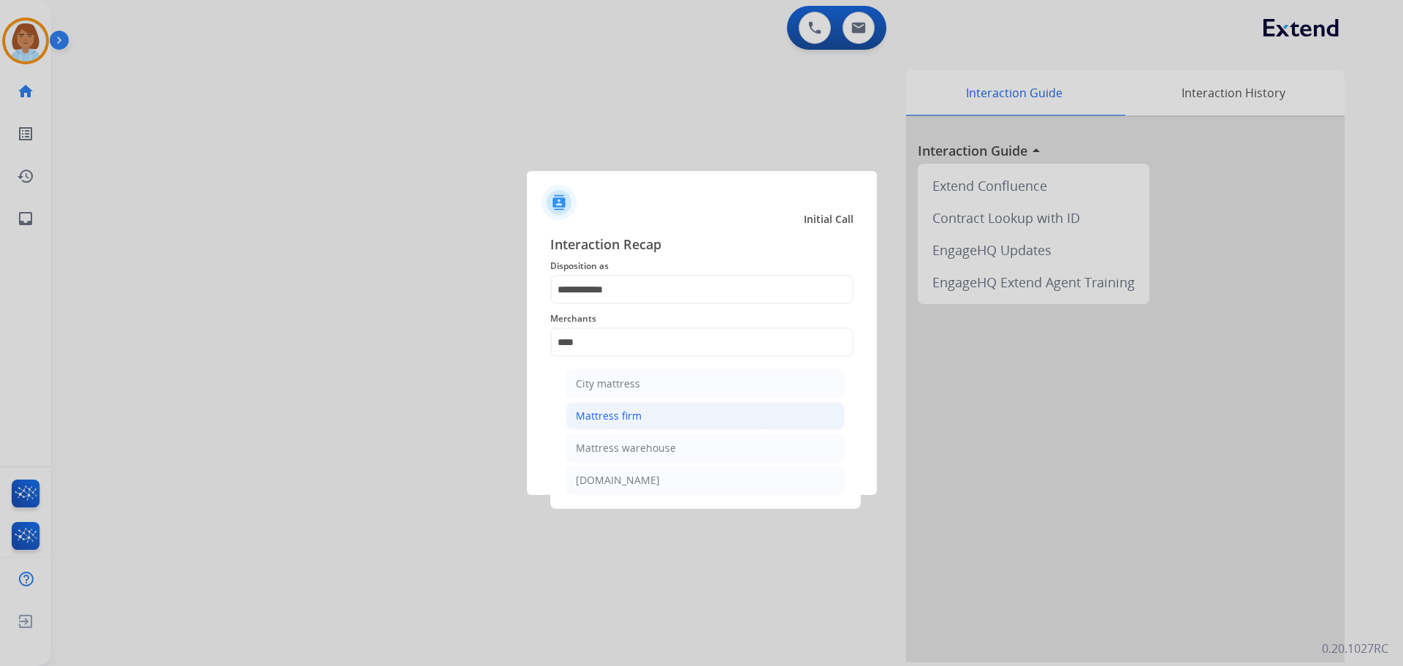
click at [594, 411] on div "Mattress firm" at bounding box center [609, 416] width 66 height 15
type input "**********"
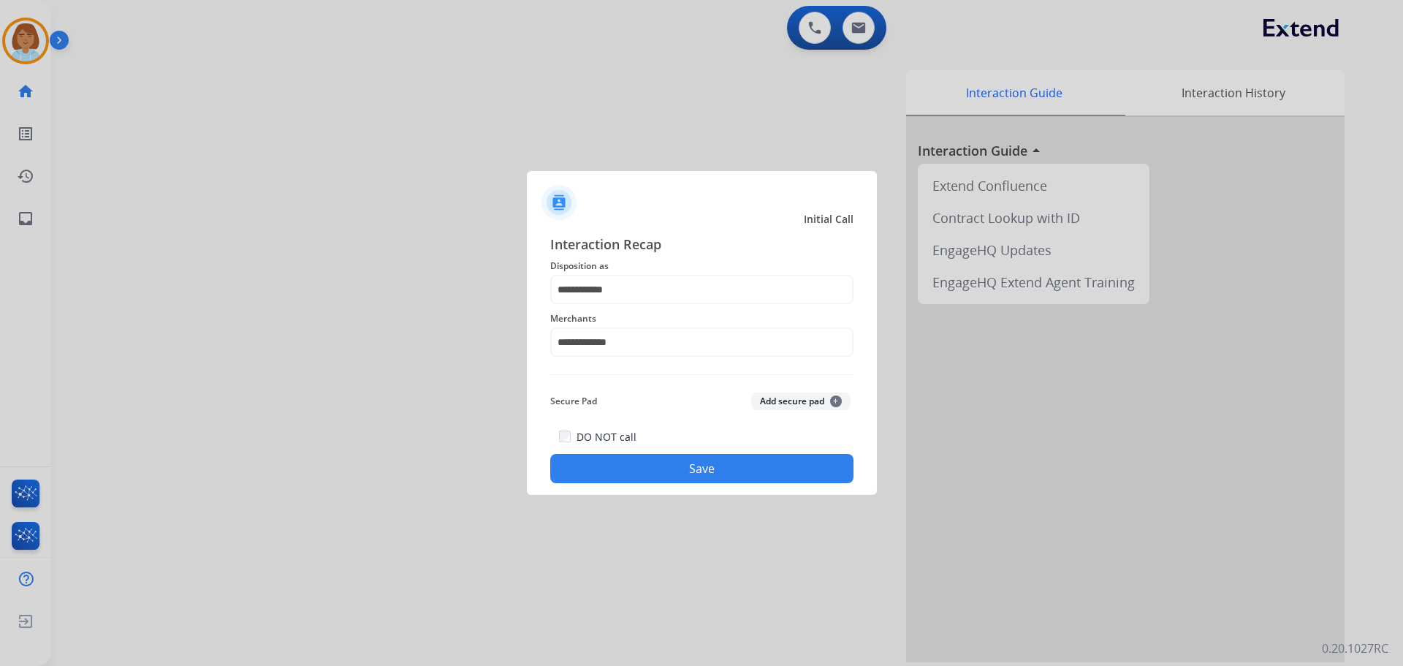
click at [740, 466] on button "Save" at bounding box center [701, 468] width 303 height 29
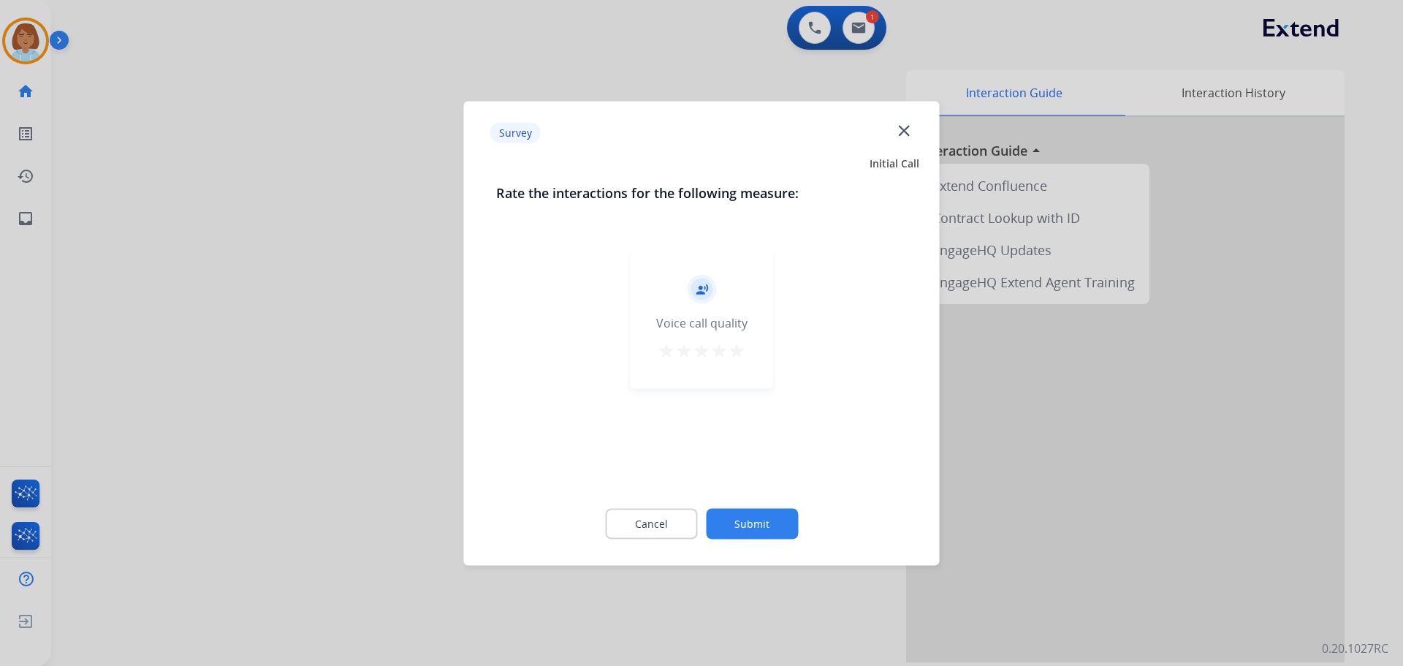
click at [779, 523] on button "Submit" at bounding box center [752, 523] width 92 height 31
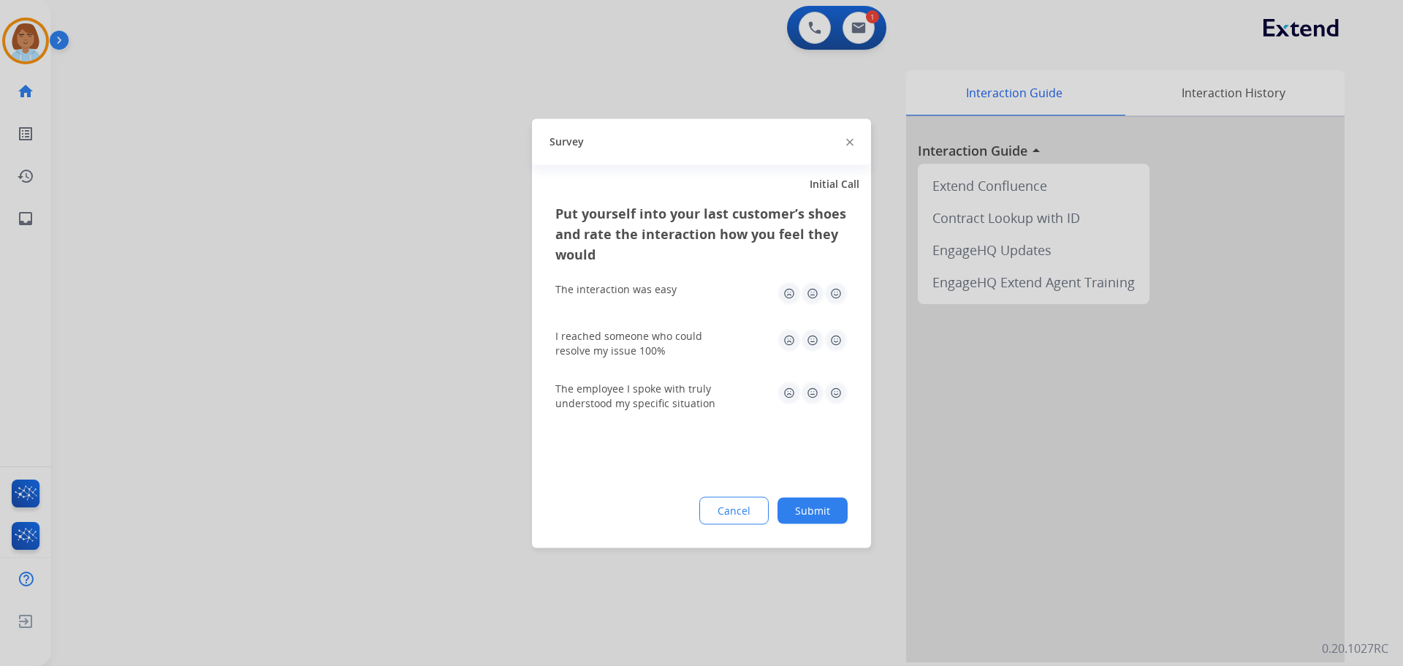
click at [821, 498] on button "Submit" at bounding box center [813, 510] width 70 height 26
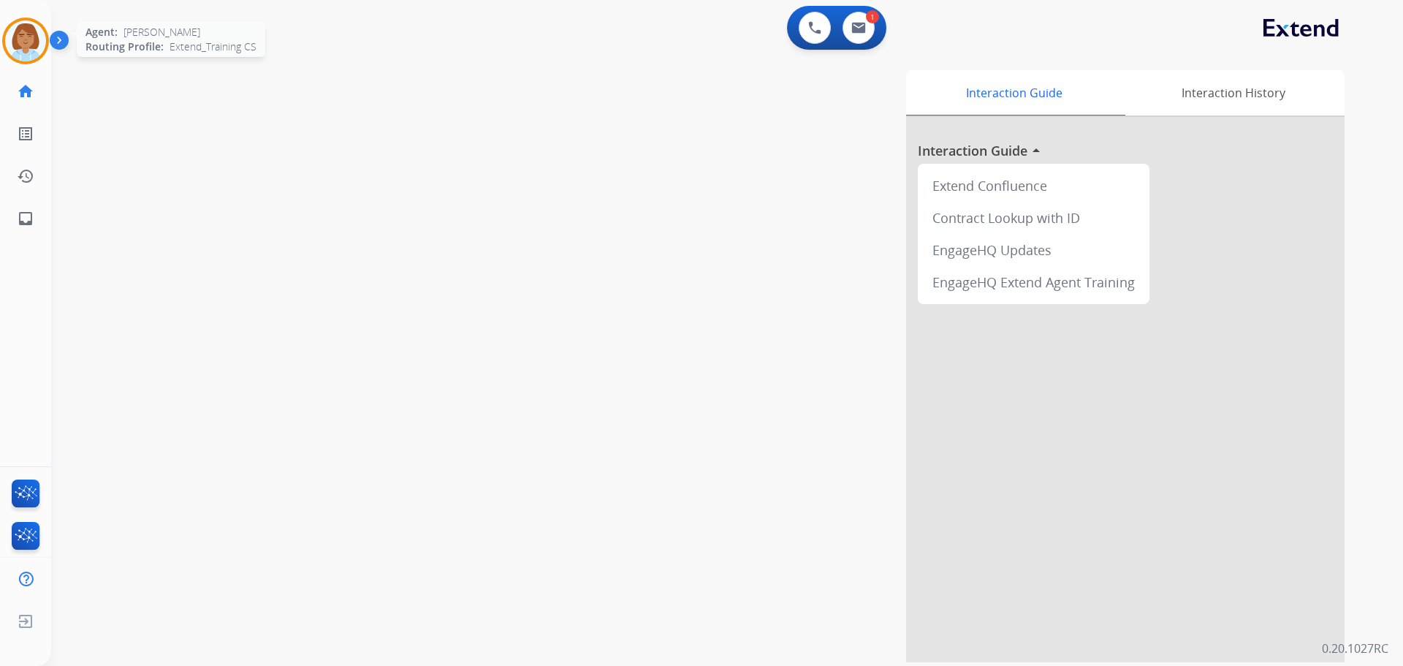
drag, startPoint x: 17, startPoint y: 34, endPoint x: 31, endPoint y: 50, distance: 21.7
click at [16, 37] on img at bounding box center [25, 40] width 41 height 41
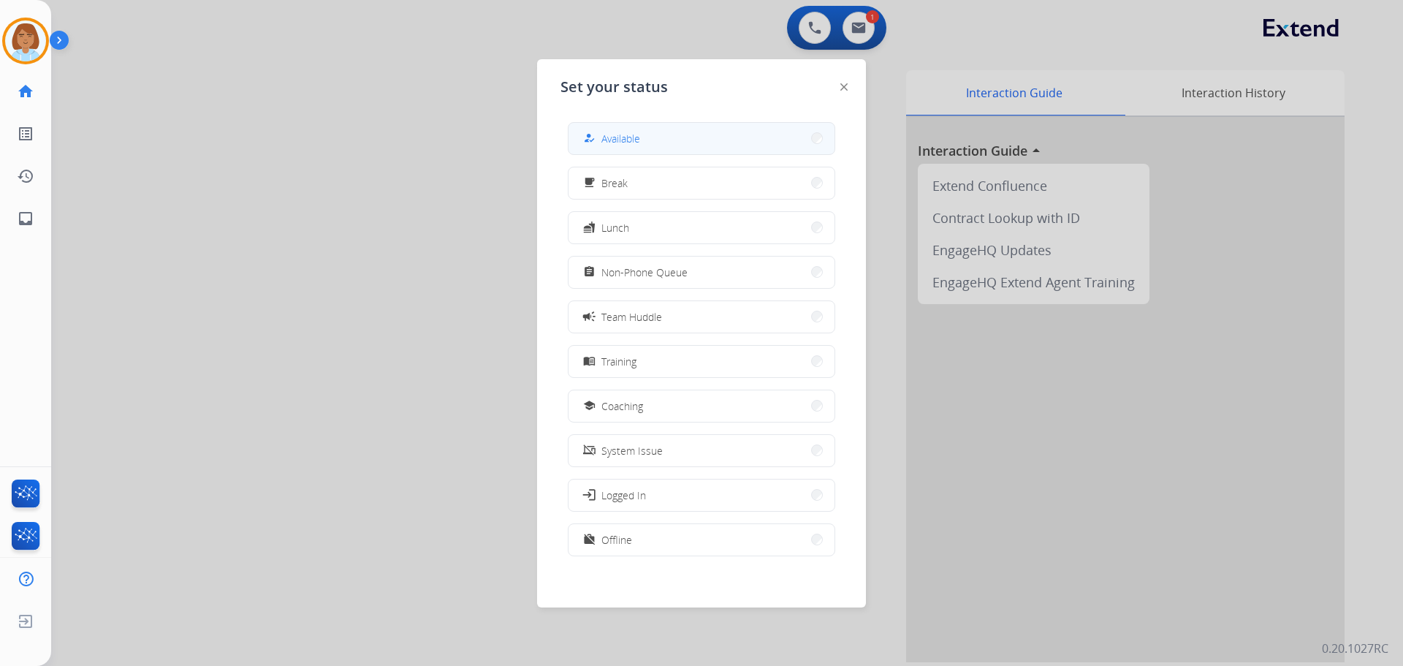
click at [667, 148] on button "how_to_reg Available" at bounding box center [702, 138] width 266 height 31
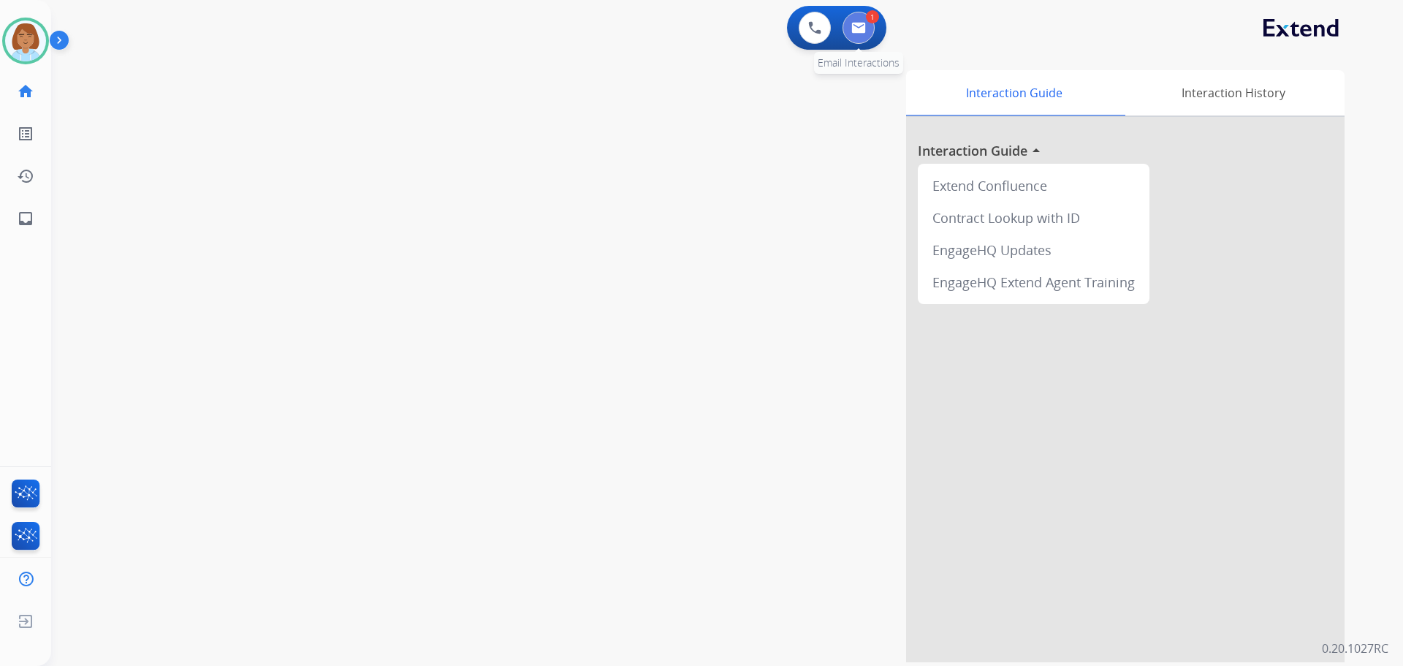
click at [855, 34] on button at bounding box center [859, 28] width 32 height 32
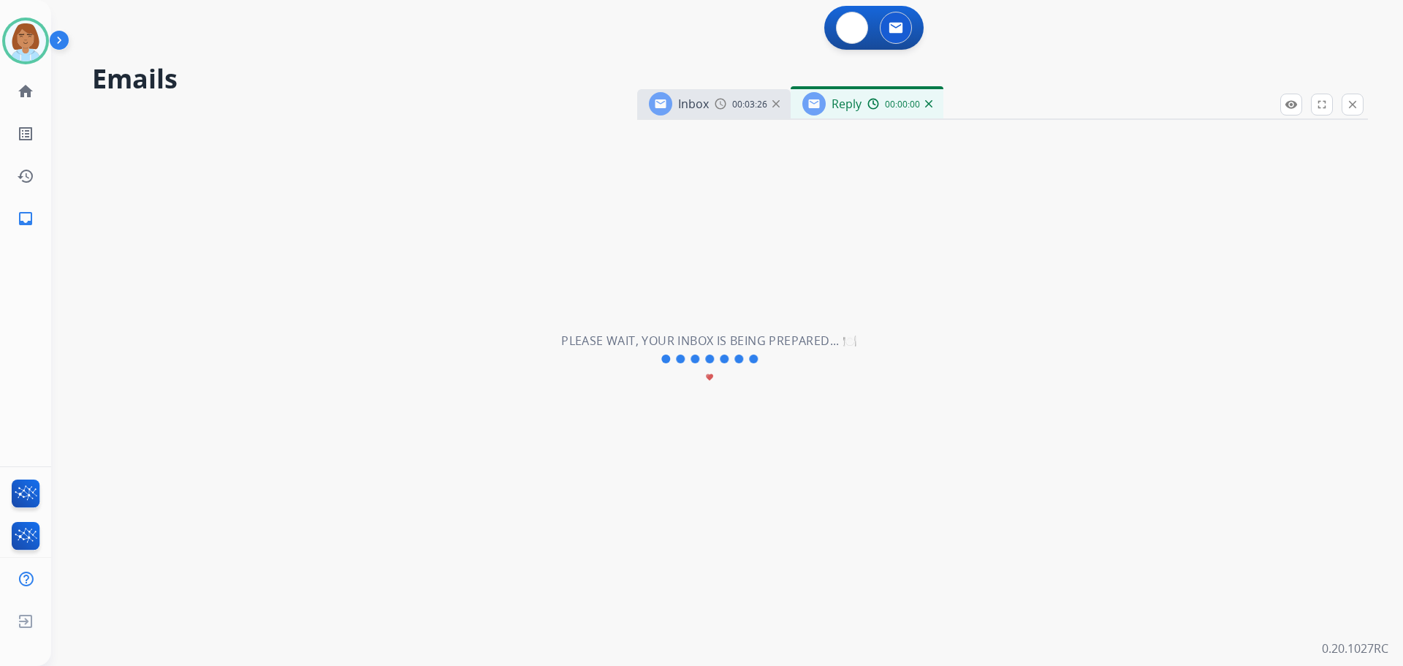
select select "**********"
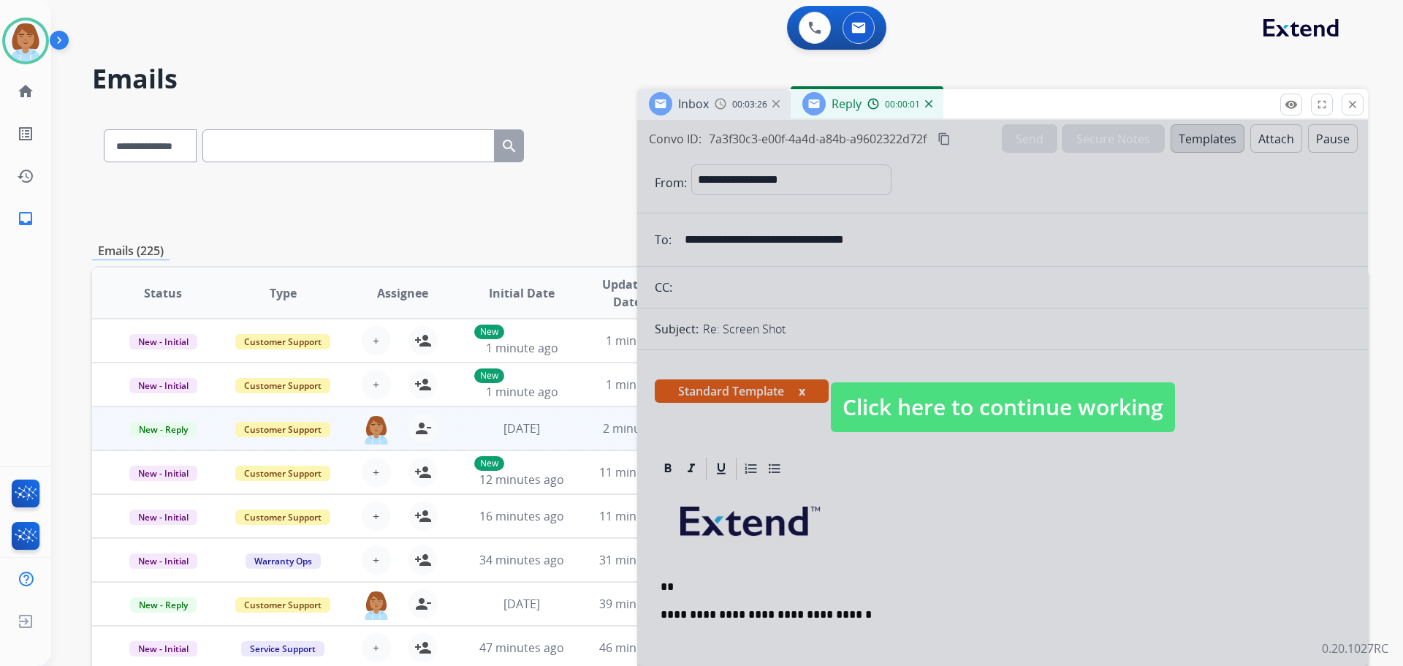
click at [992, 417] on span "Click here to continue working" at bounding box center [1003, 407] width 344 height 50
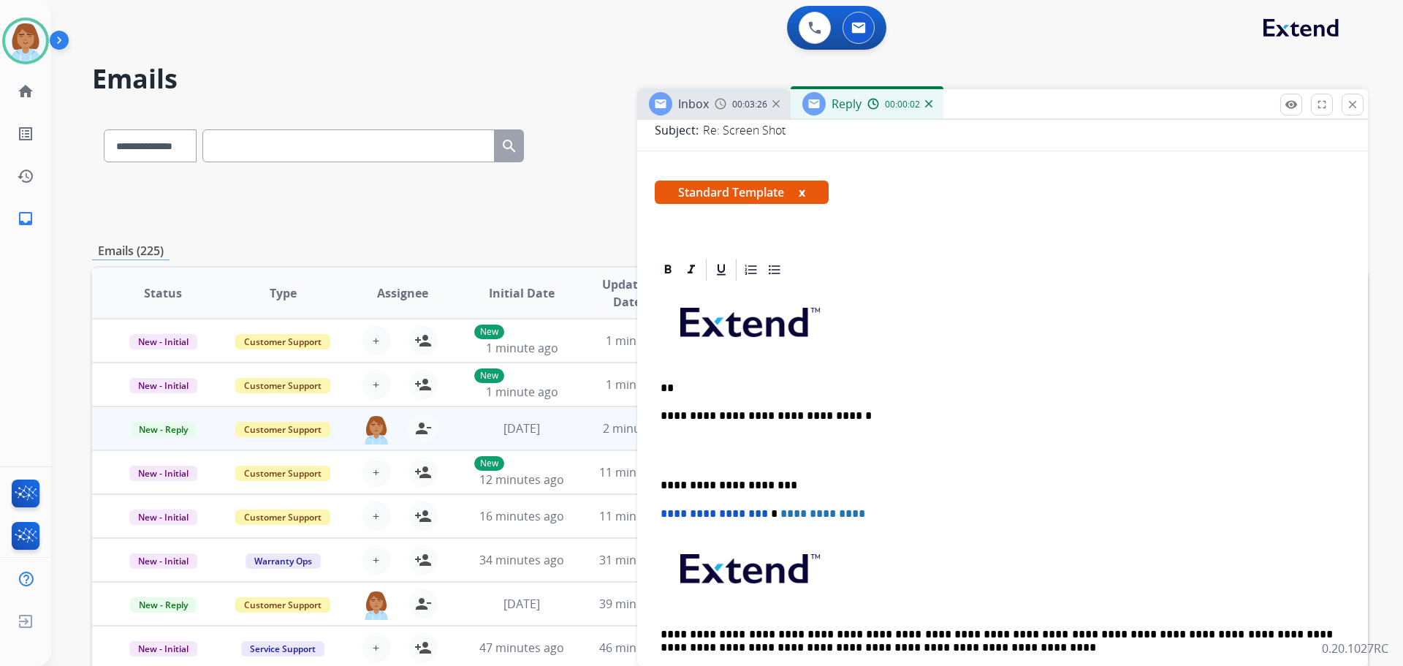
scroll to position [219, 0]
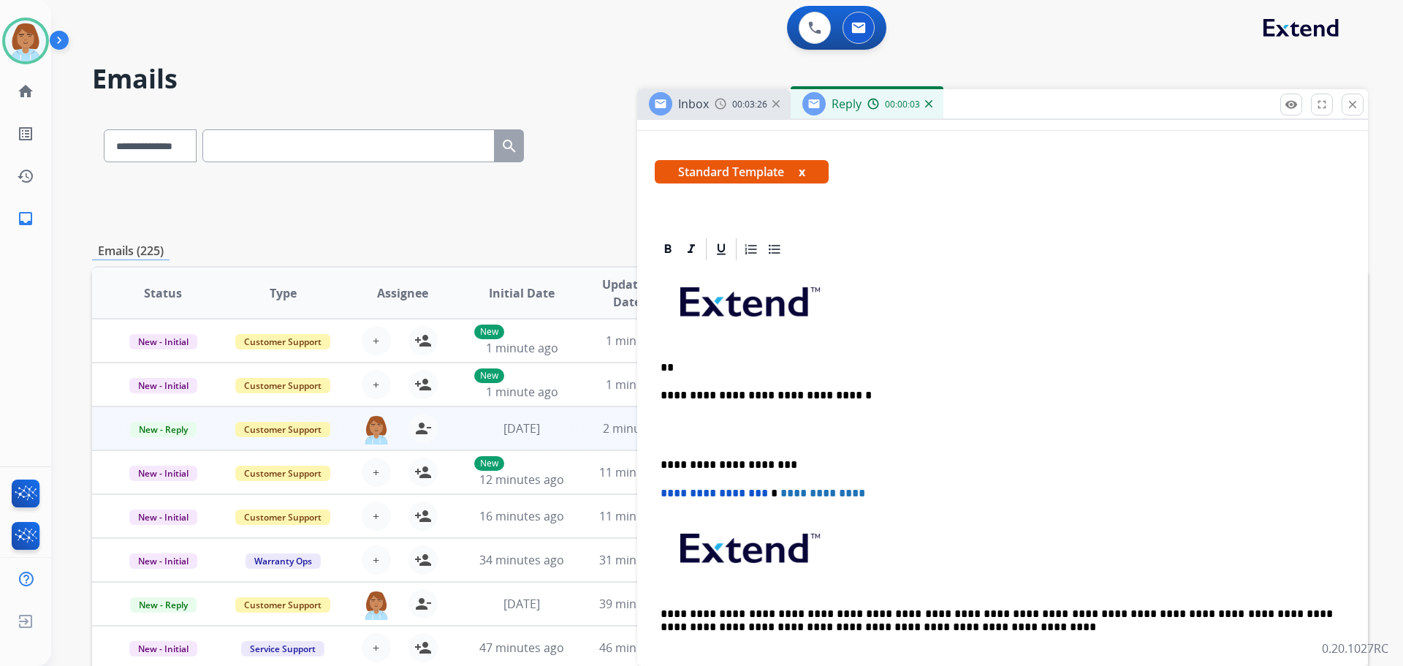
click at [740, 351] on div "**********" at bounding box center [1003, 471] width 696 height 419
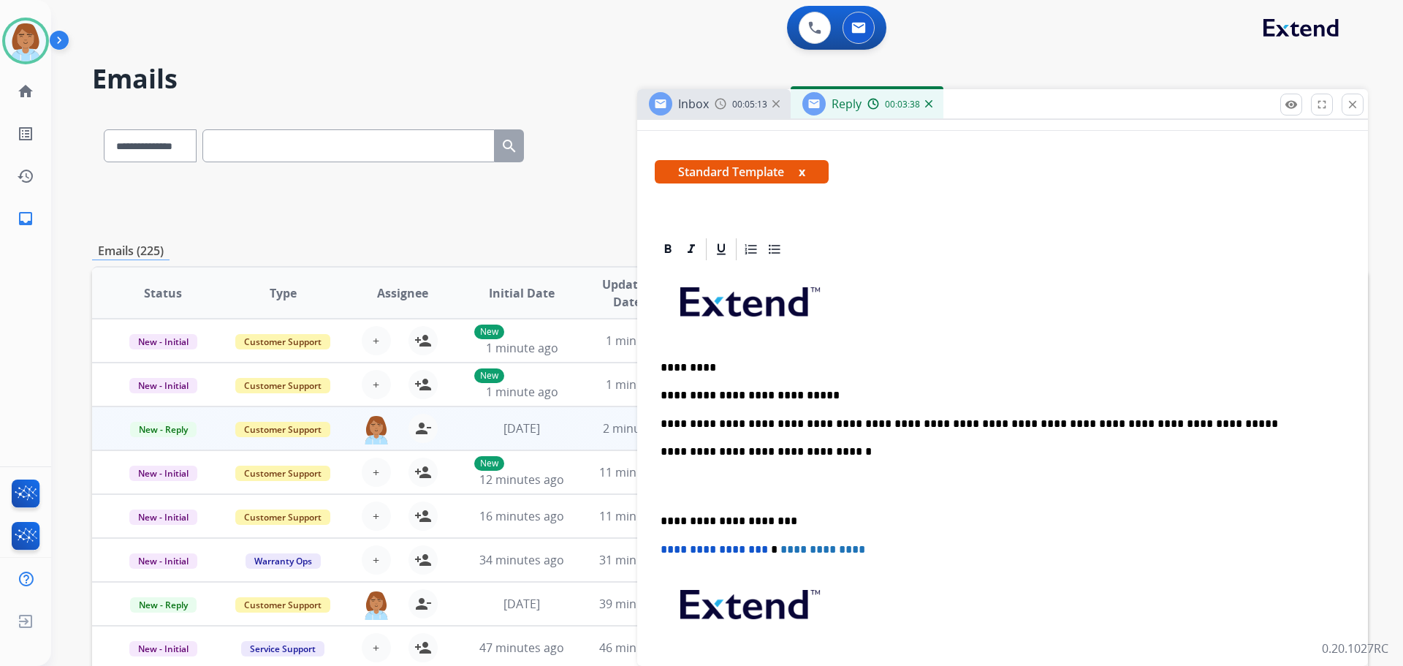
click at [1194, 423] on p "**********" at bounding box center [997, 423] width 672 height 13
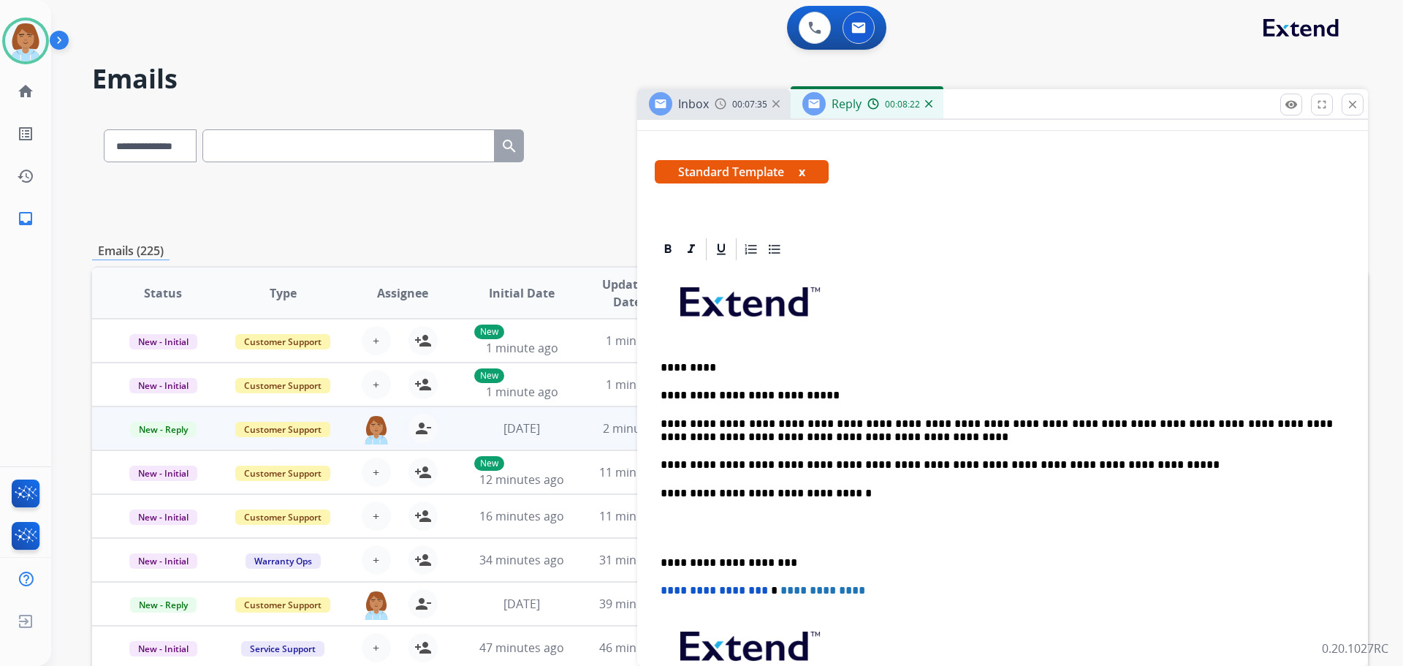
scroll to position [0, 0]
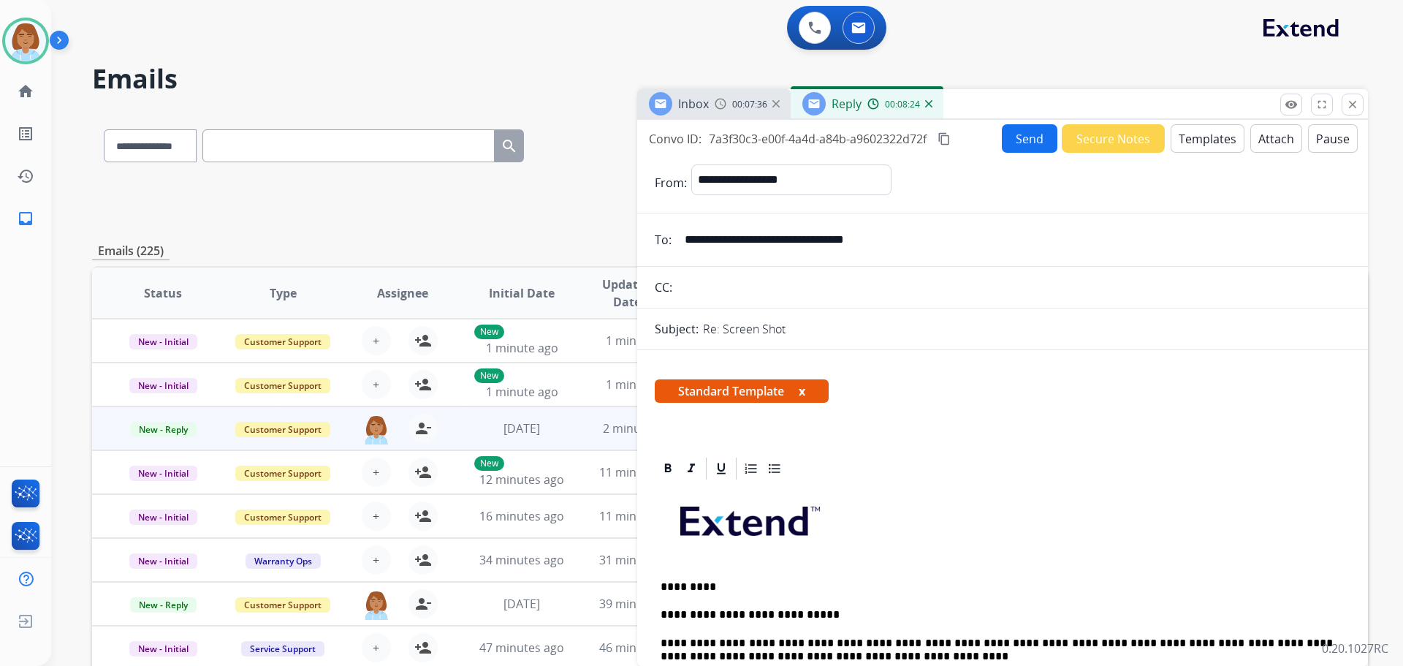
click at [1022, 135] on button "Send" at bounding box center [1030, 138] width 56 height 29
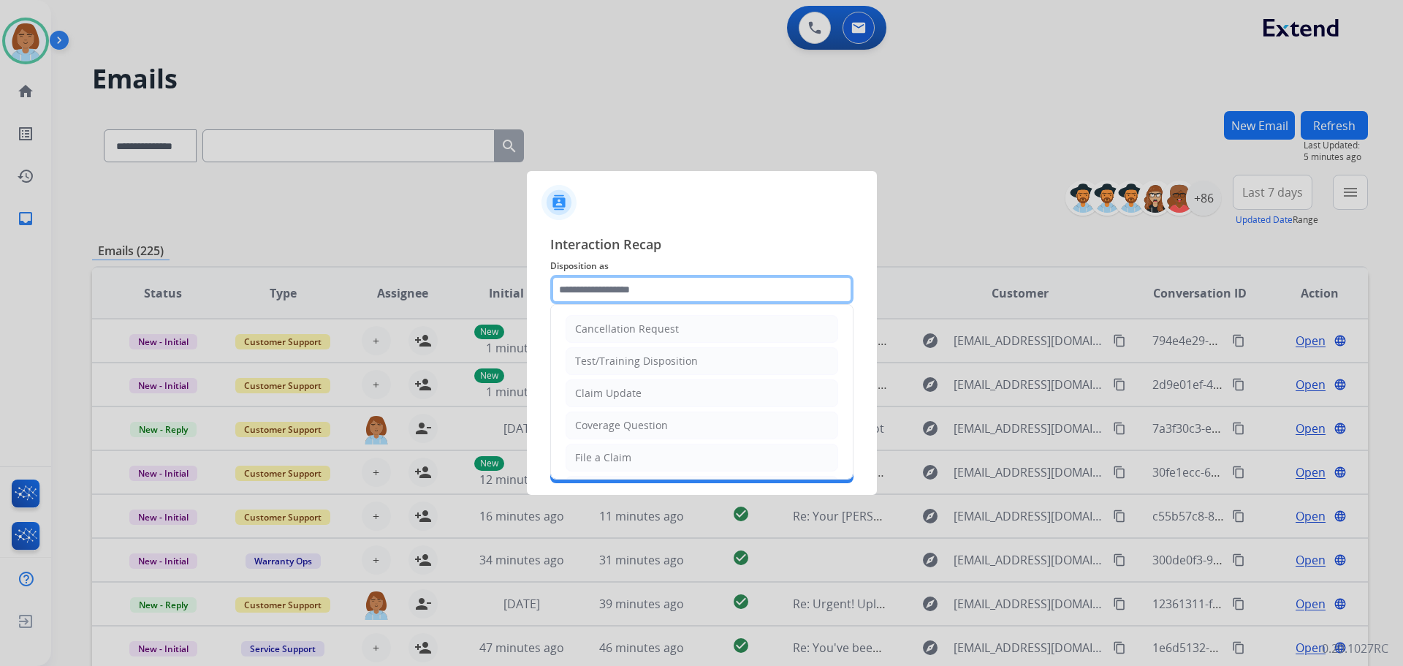
click at [639, 302] on input "text" at bounding box center [701, 289] width 303 height 29
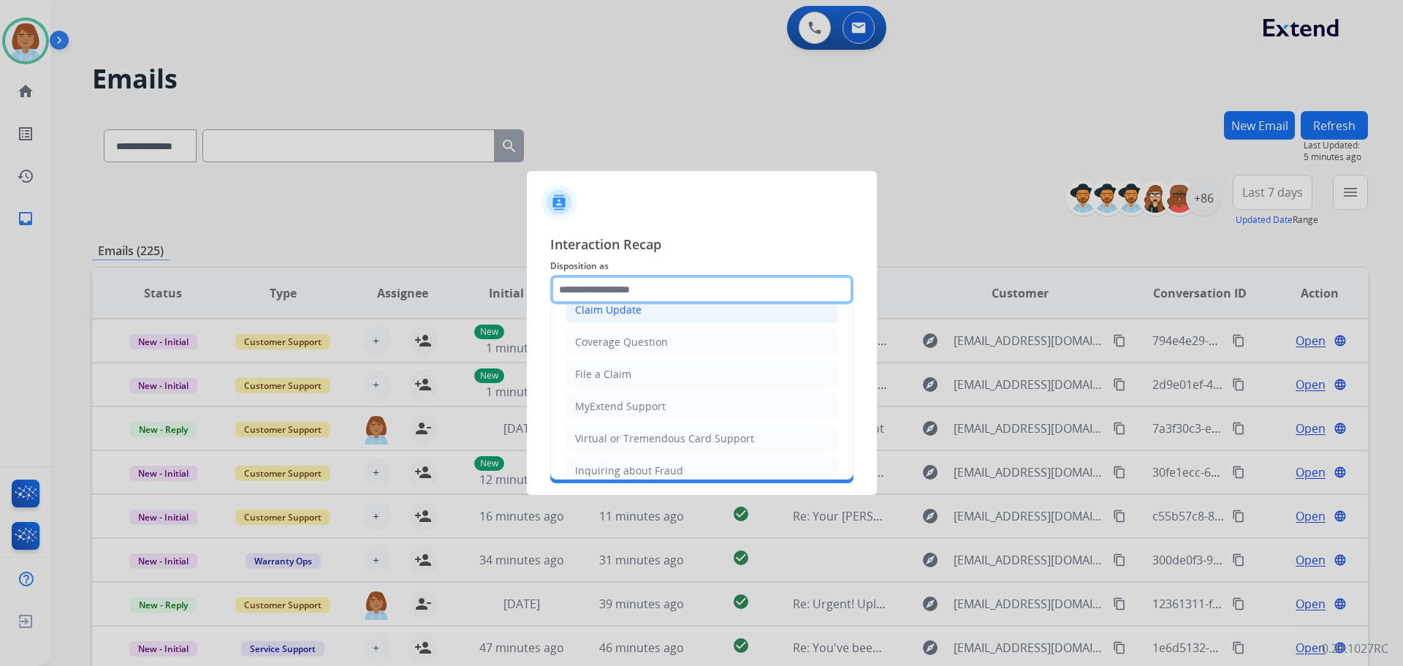
scroll to position [82, 0]
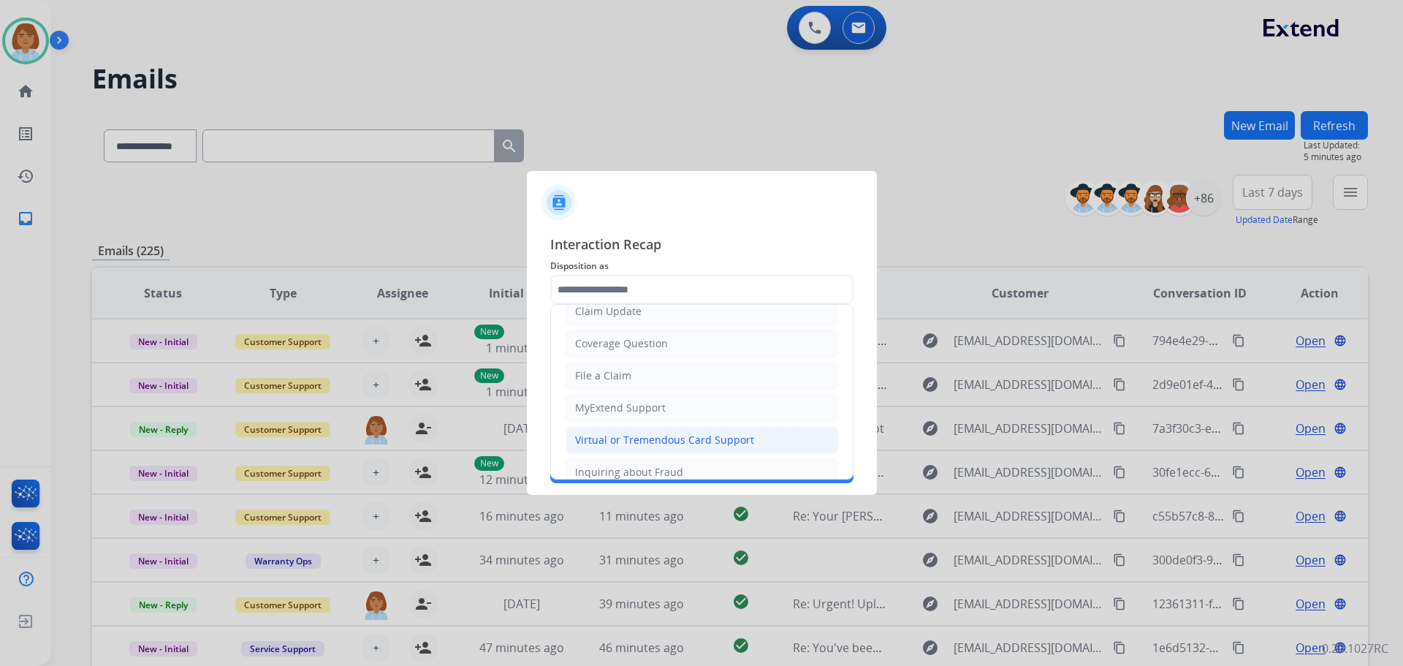
click at [637, 442] on div "Virtual or Tremendous Card Support" at bounding box center [664, 440] width 179 height 15
type input "**********"
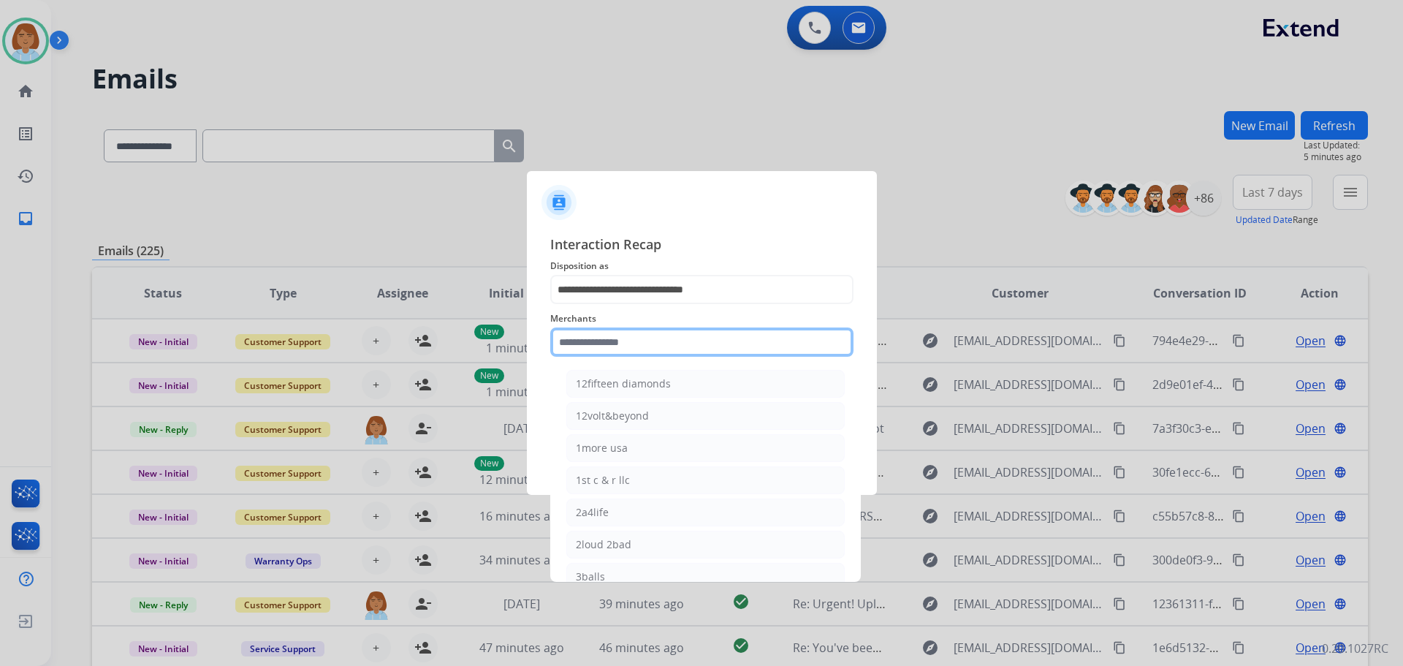
click at [658, 335] on input "text" at bounding box center [701, 341] width 303 height 29
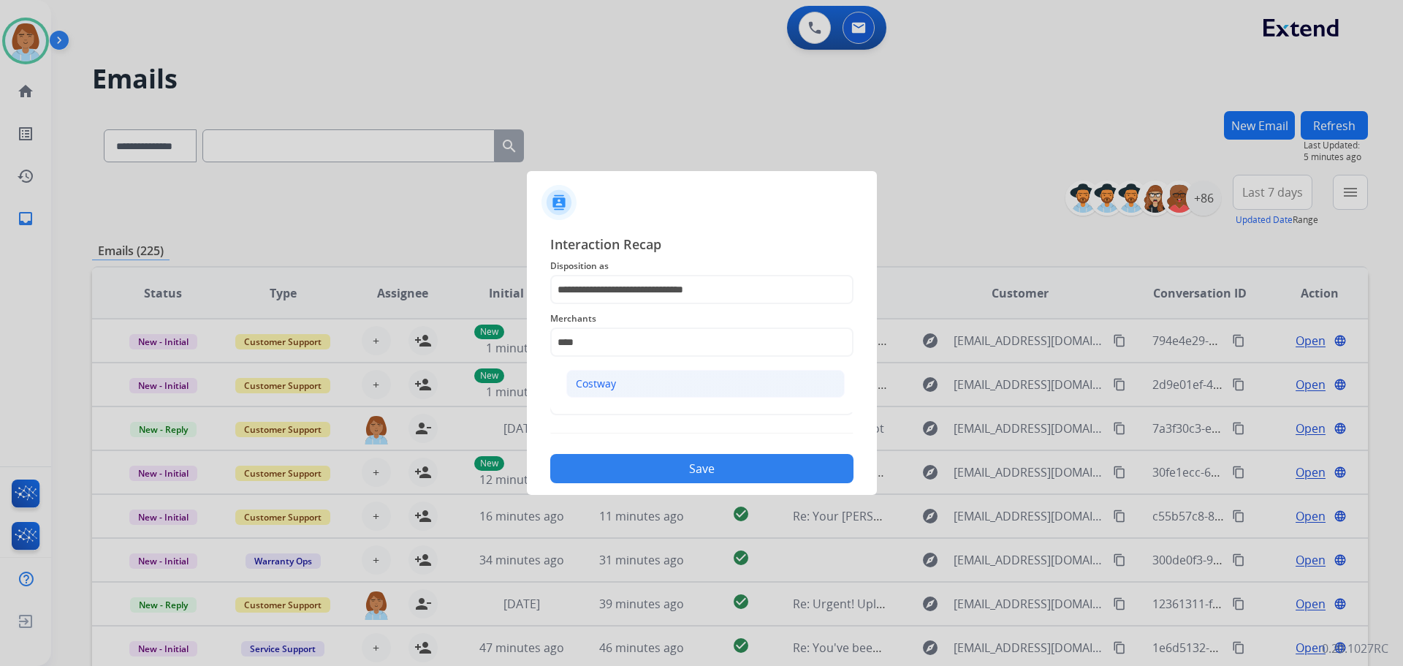
click at [650, 374] on li "Costway" at bounding box center [705, 384] width 278 height 28
type input "*******"
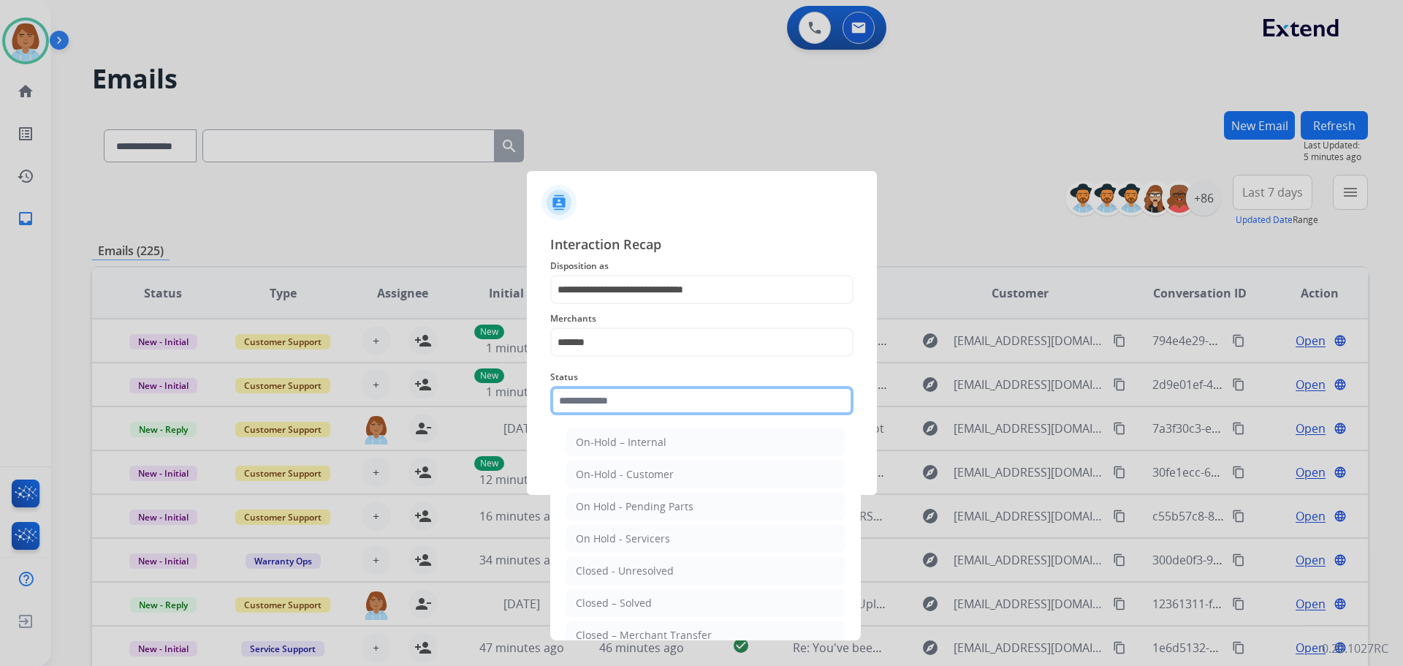
click at [637, 398] on input "text" at bounding box center [701, 400] width 303 height 29
click at [636, 596] on div "Closed – Solved" at bounding box center [614, 603] width 76 height 15
type input "**********"
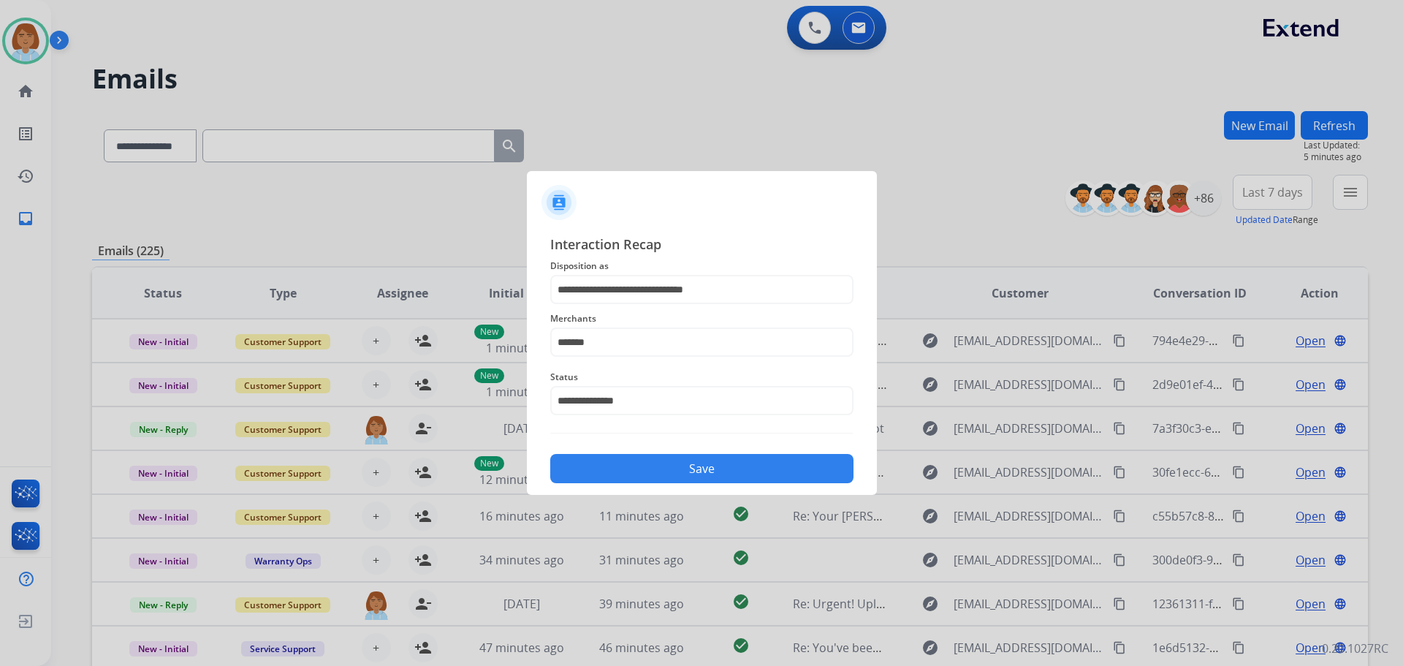
click at [732, 470] on button "Save" at bounding box center [701, 468] width 303 height 29
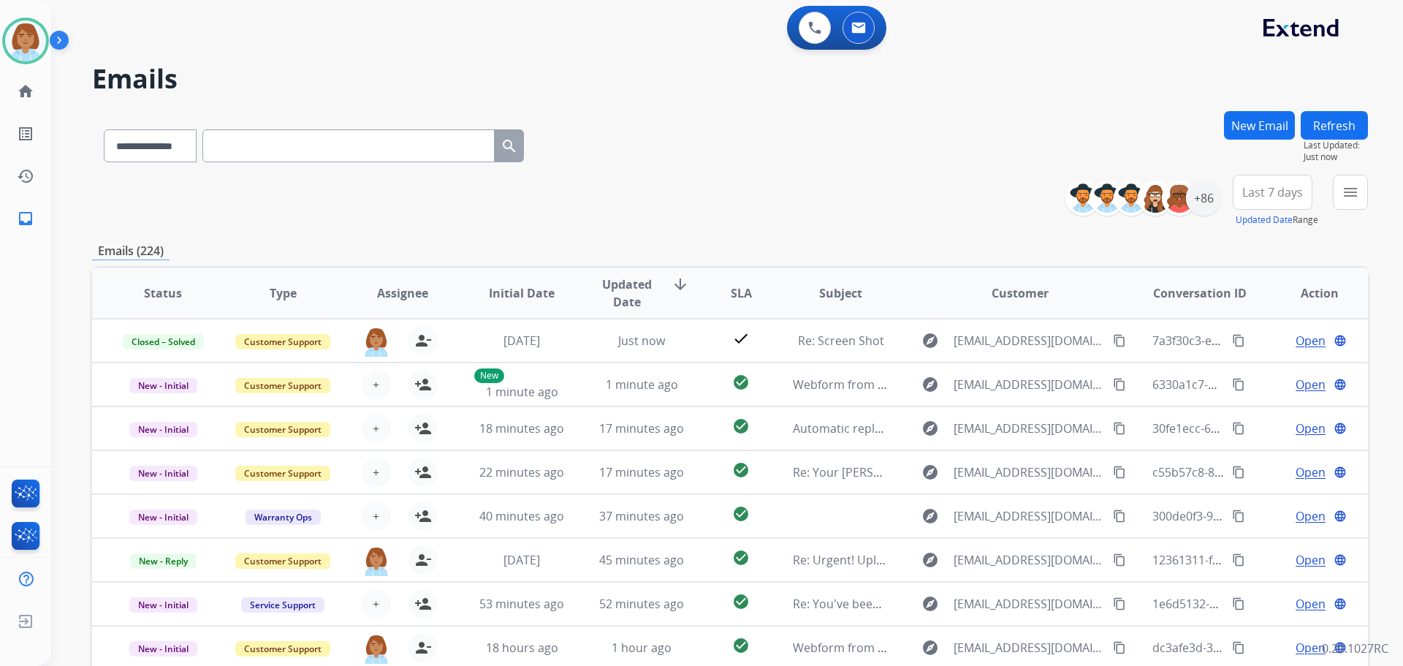
click at [1354, 208] on button "menu" at bounding box center [1350, 192] width 35 height 35
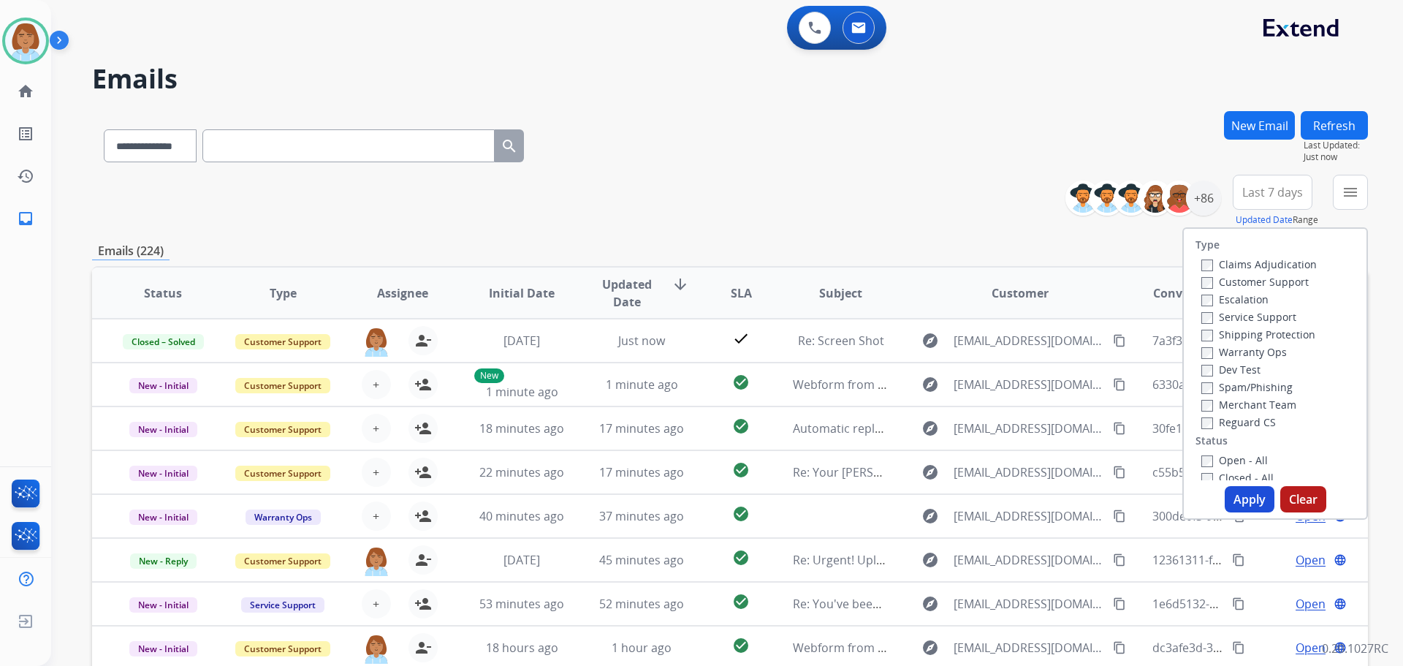
click at [1235, 262] on label "Claims Adjudication" at bounding box center [1258, 264] width 115 height 14
click at [1220, 276] on label "Customer Support" at bounding box center [1254, 282] width 107 height 14
click at [1220, 333] on label "Shipping Protection" at bounding box center [1258, 334] width 114 height 14
click at [1207, 466] on label "Open - All" at bounding box center [1234, 460] width 67 height 14
click at [1255, 503] on button "Apply" at bounding box center [1250, 499] width 50 height 26
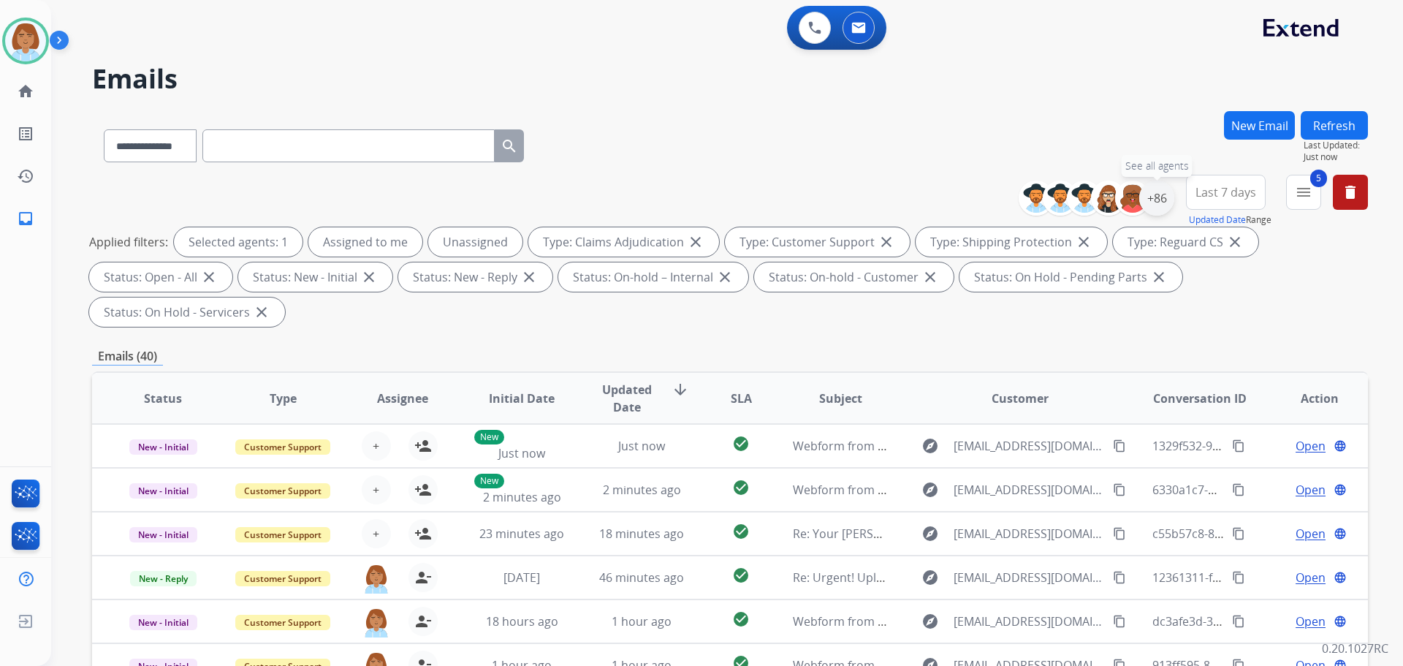
click at [1151, 189] on div "+86" at bounding box center [1156, 198] width 35 height 35
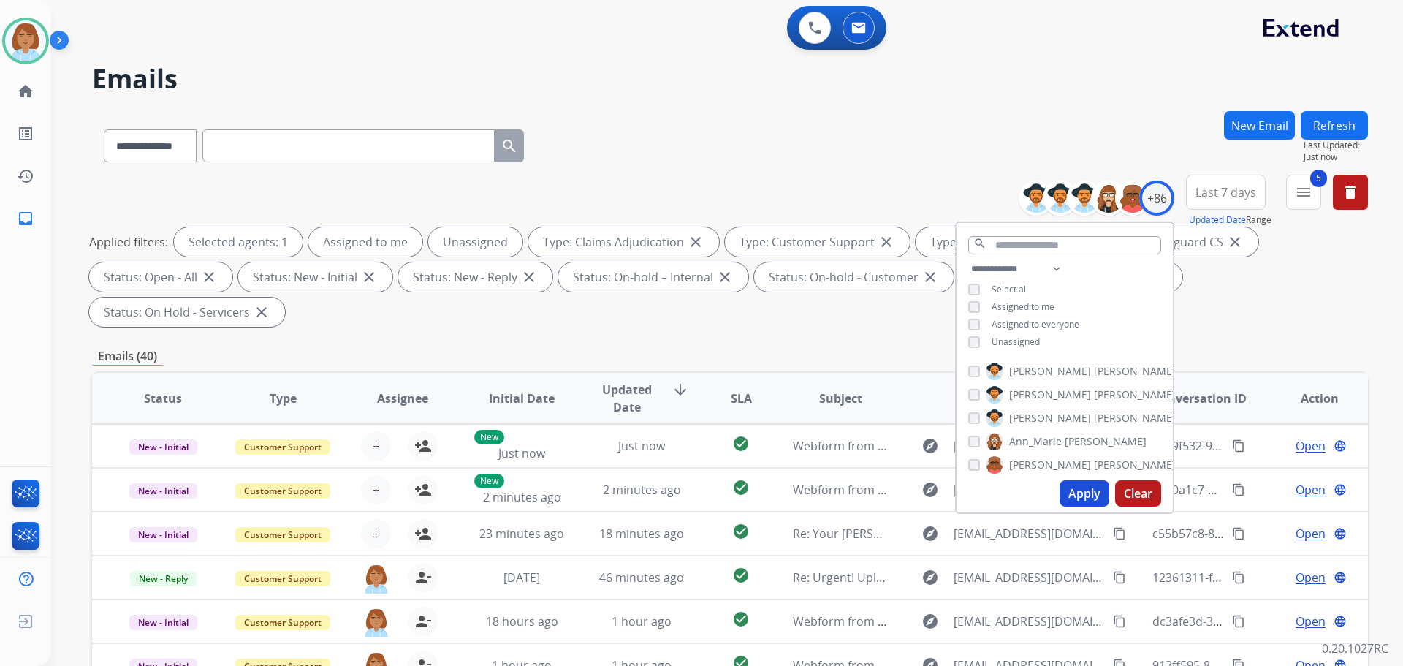
click at [1020, 339] on span "Unassigned" at bounding box center [1016, 341] width 48 height 12
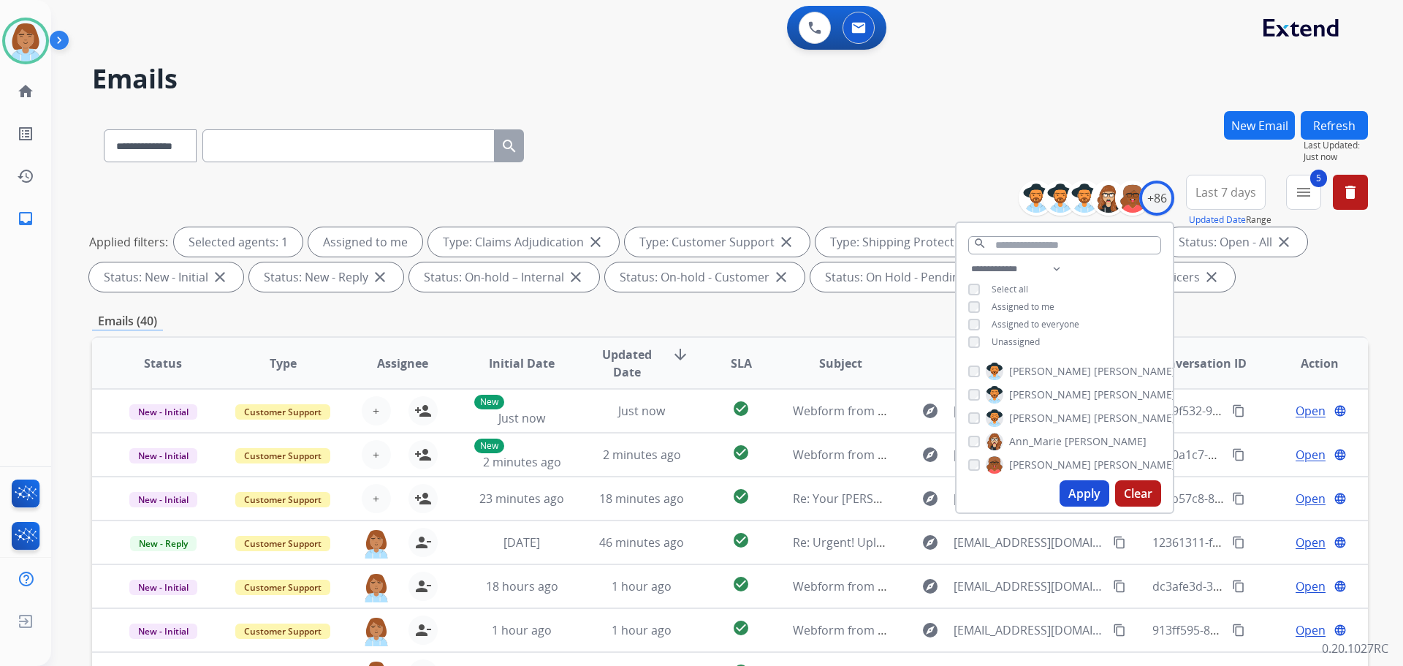
click at [1082, 491] on button "Apply" at bounding box center [1085, 493] width 50 height 26
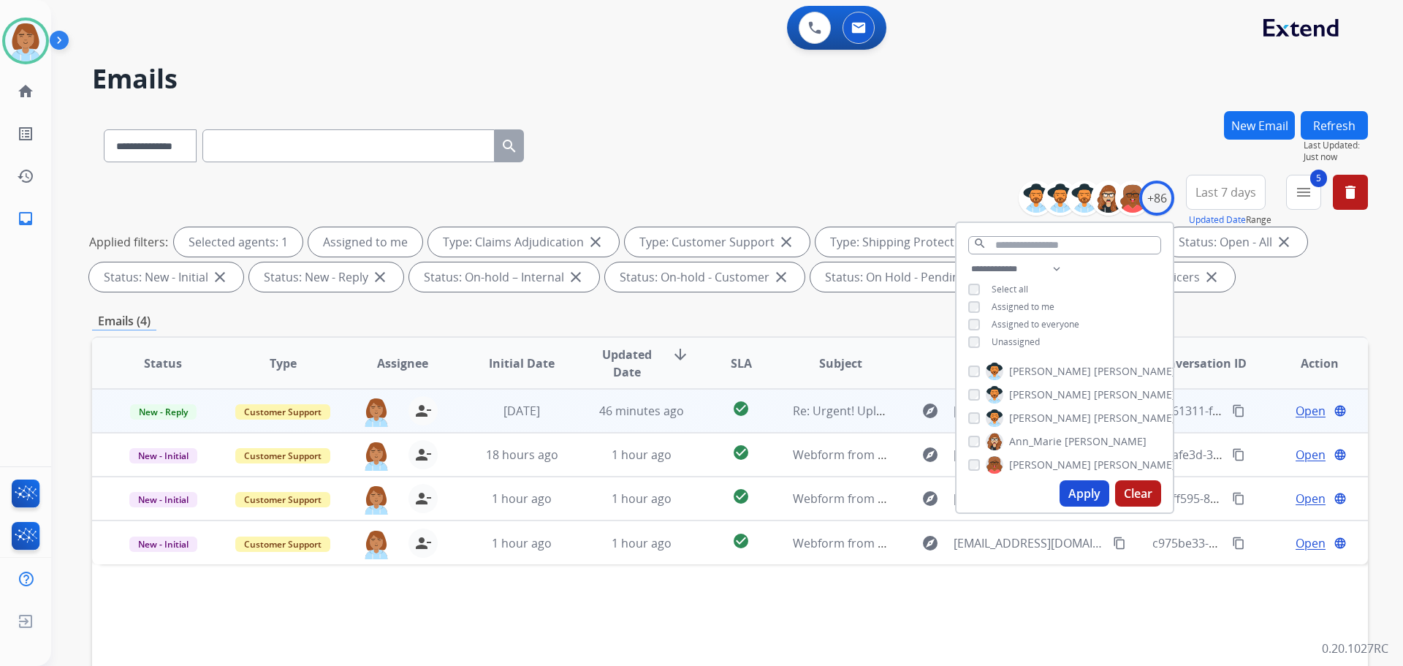
click at [465, 417] on td "[DATE]" at bounding box center [511, 411] width 120 height 44
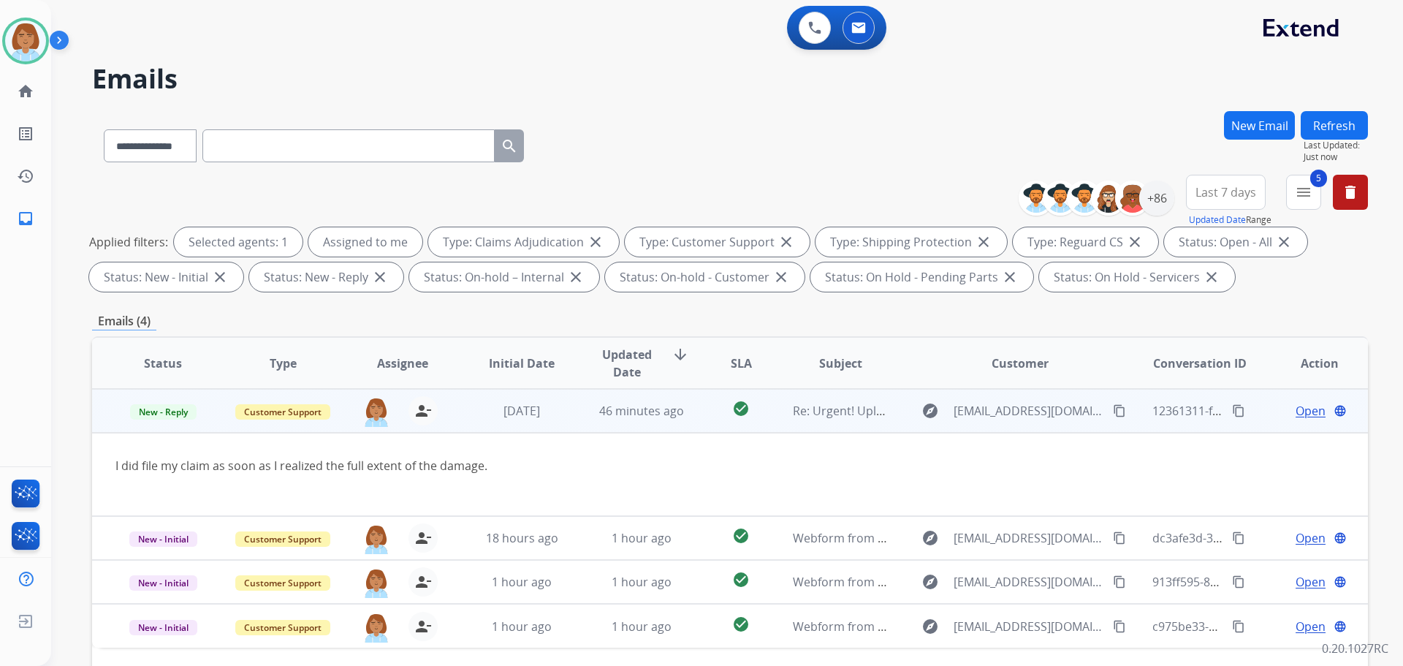
click at [1113, 407] on mat-icon "content_copy" at bounding box center [1119, 410] width 13 height 13
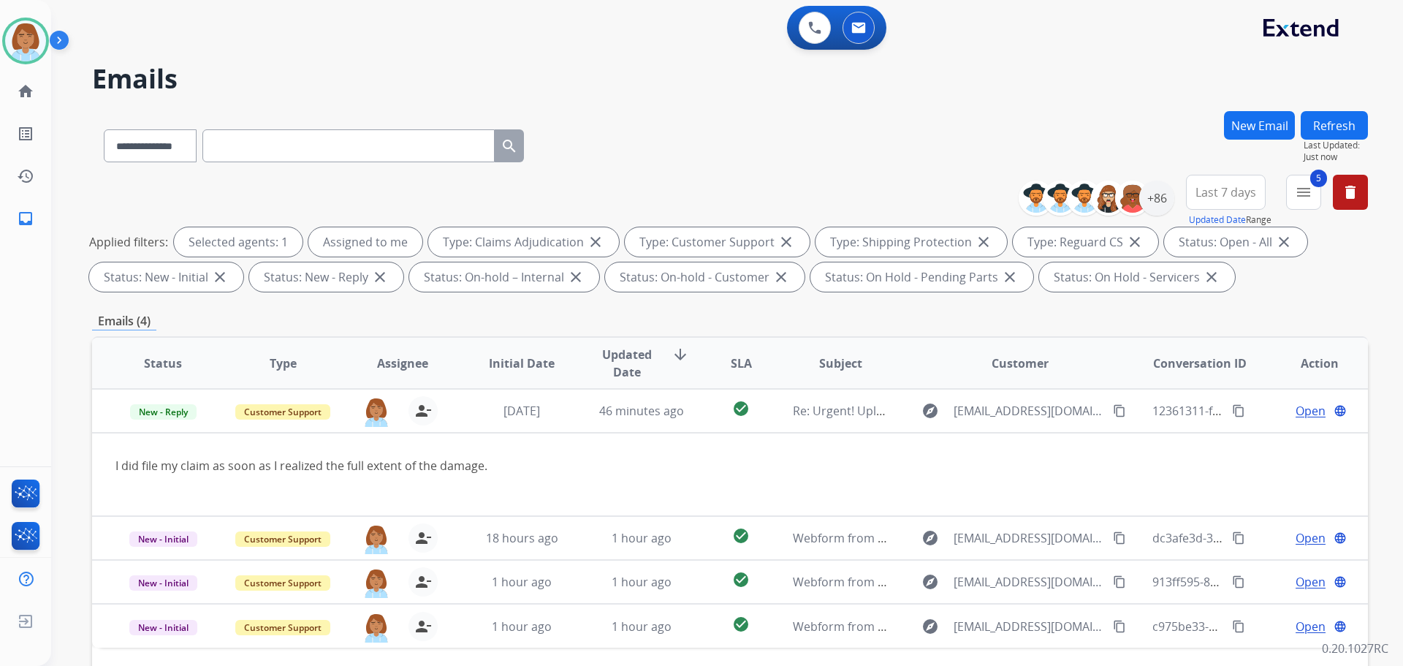
paste input "**********"
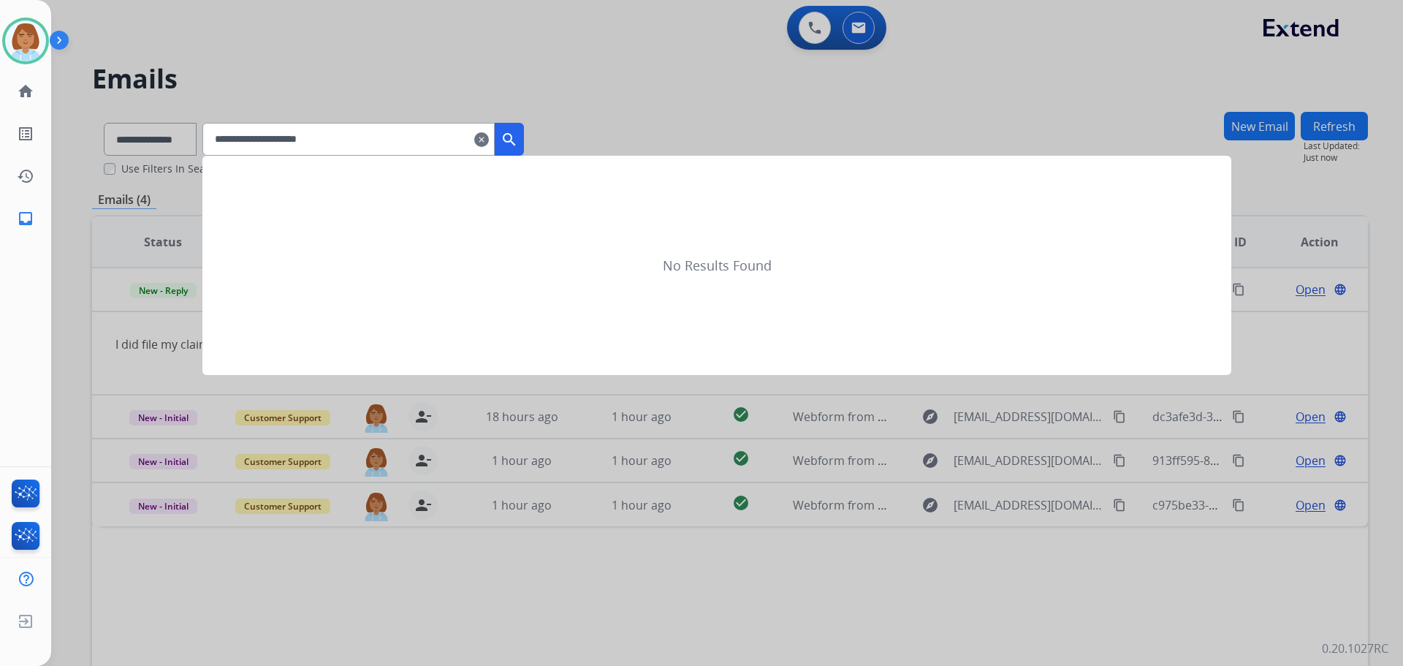
type input "**********"
click at [524, 142] on button "search" at bounding box center [509, 139] width 29 height 33
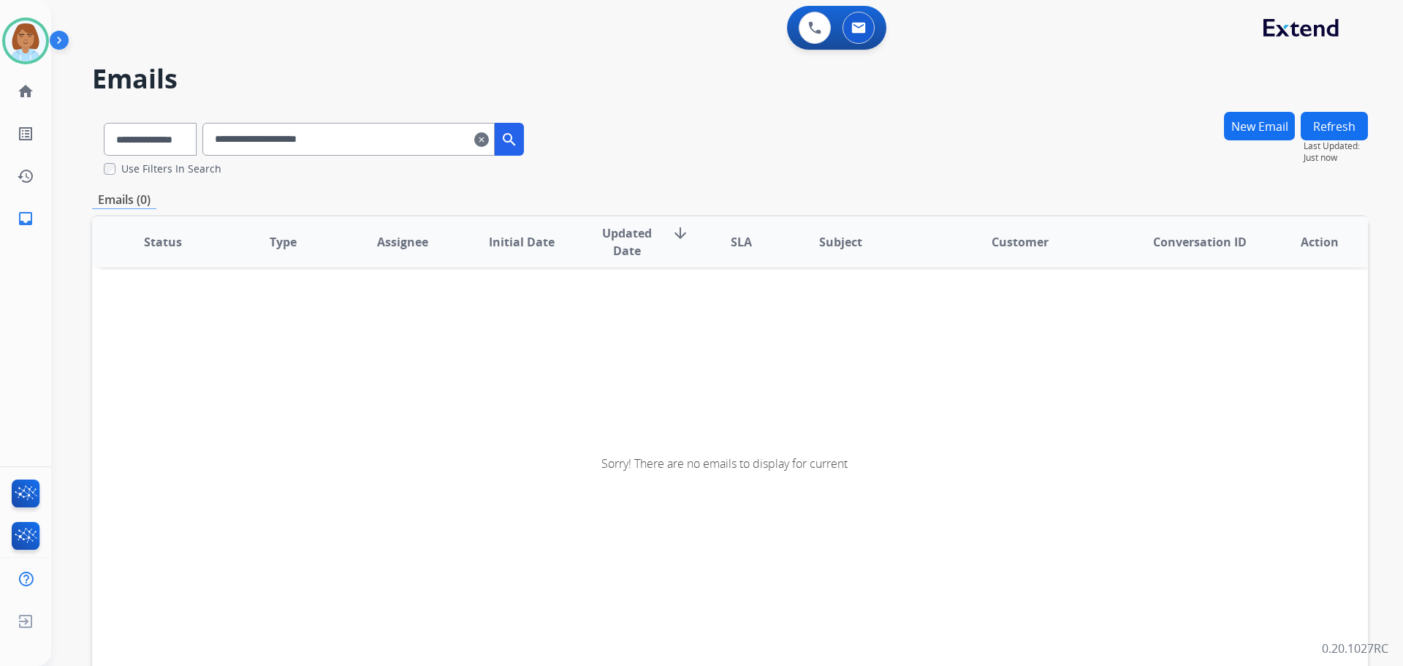
click at [489, 139] on mat-icon "clear" at bounding box center [481, 140] width 15 height 18
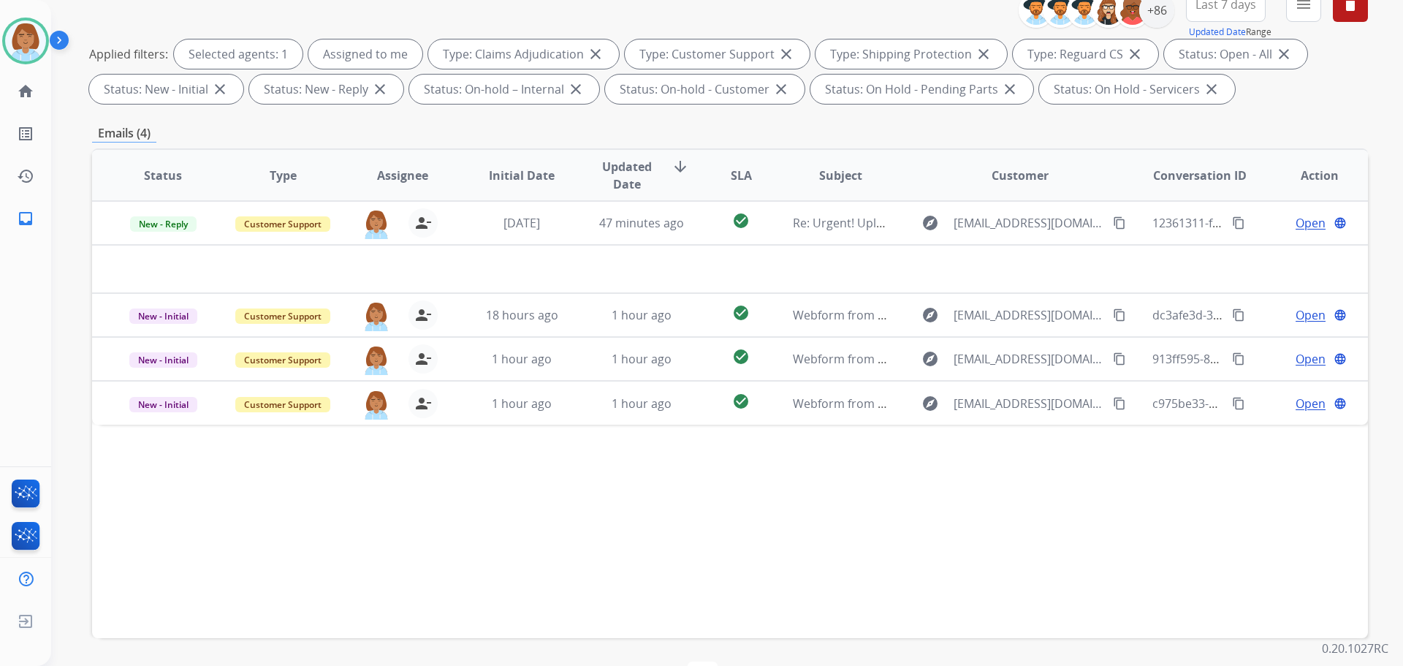
scroll to position [236, 0]
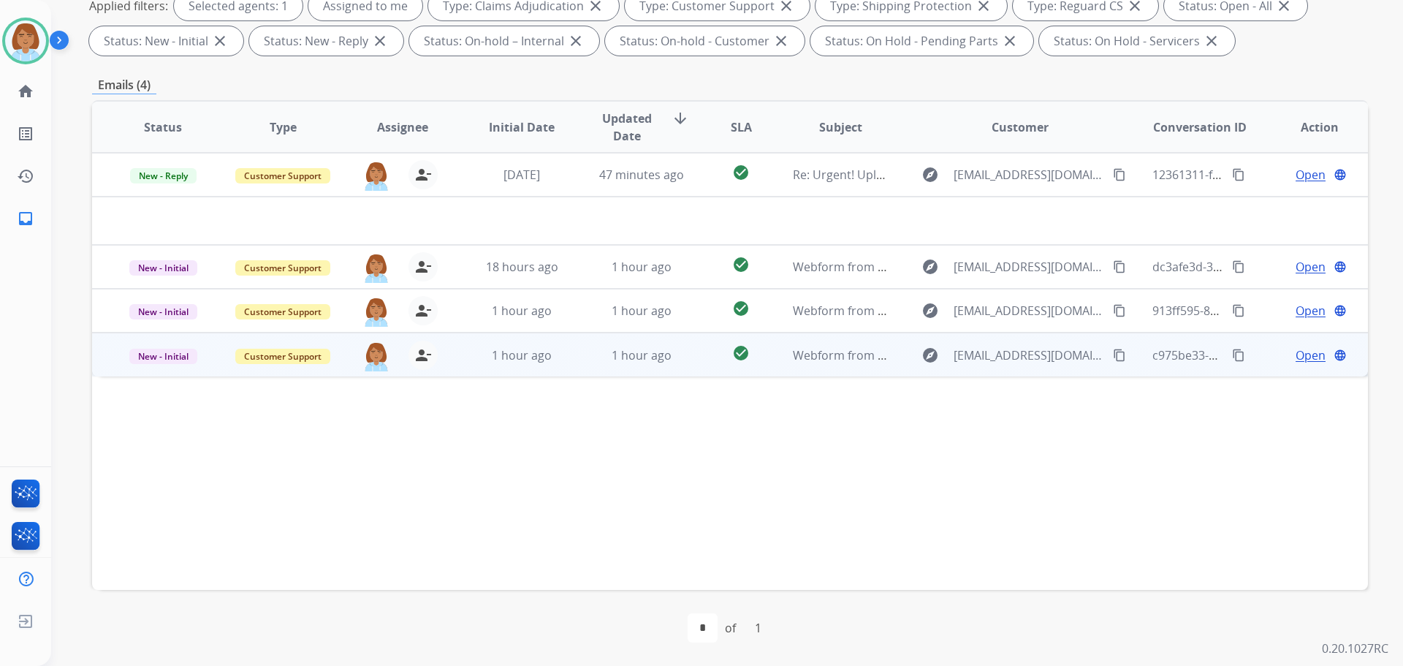
click at [585, 354] on td "1 hour ago" at bounding box center [631, 355] width 120 height 44
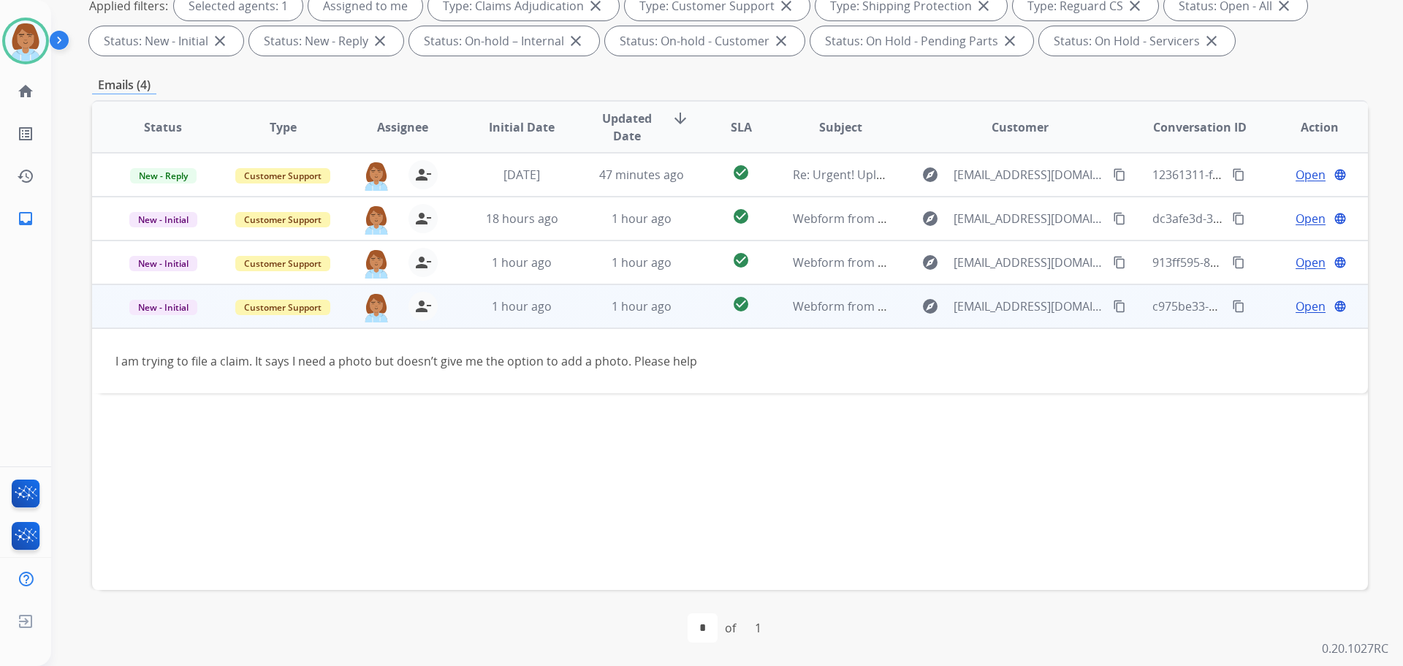
click at [1296, 309] on span "Open" at bounding box center [1311, 306] width 30 height 18
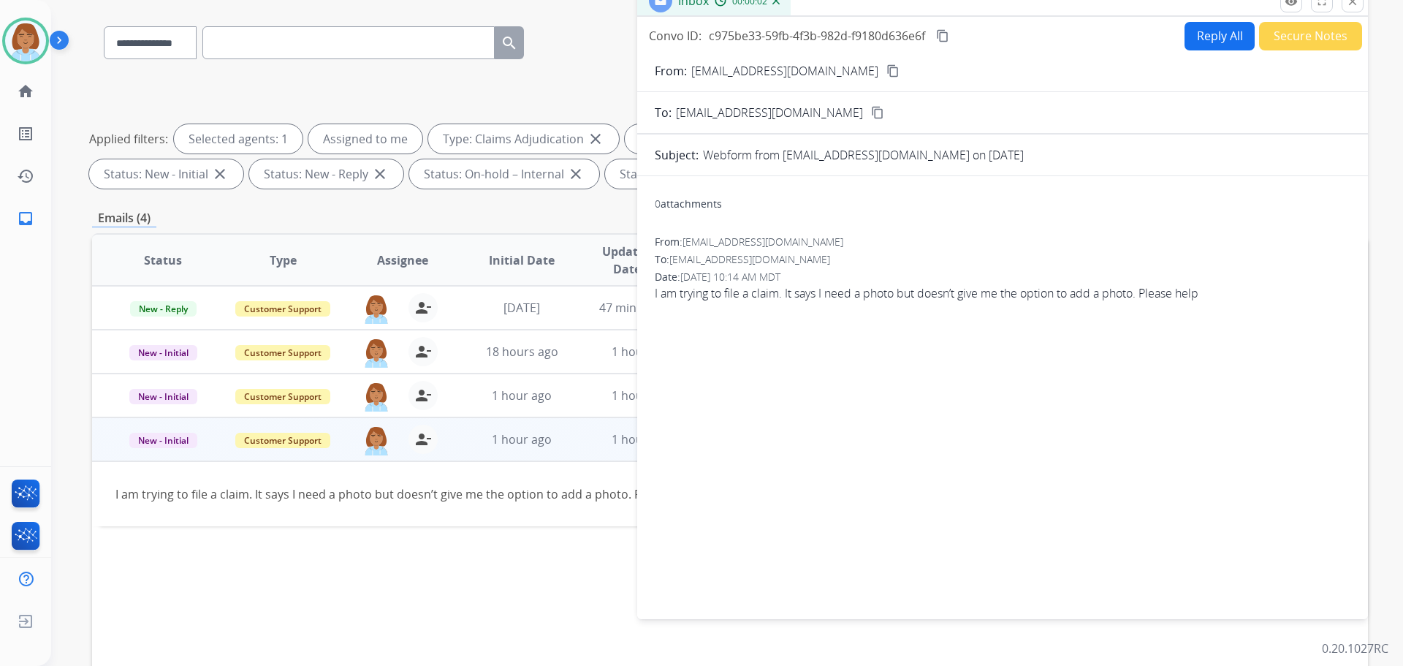
scroll to position [0, 0]
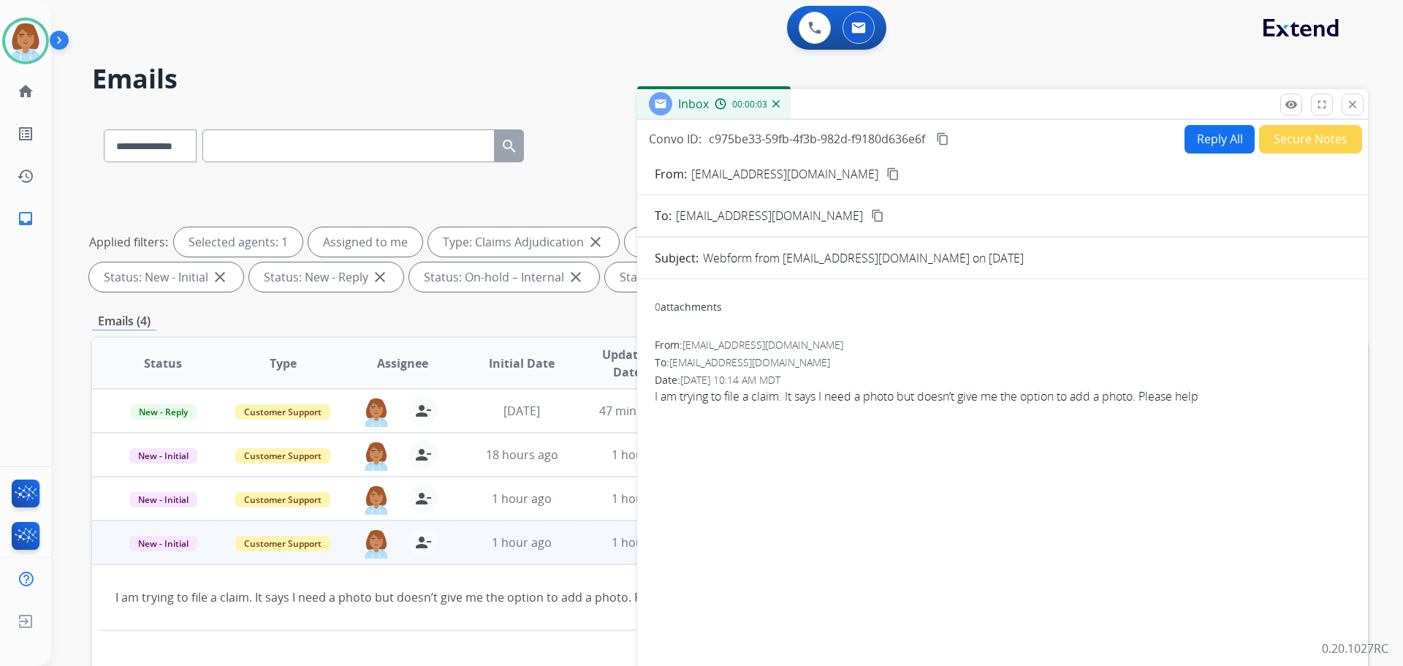
click at [1200, 139] on button "Reply All" at bounding box center [1220, 139] width 70 height 29
select select "**********"
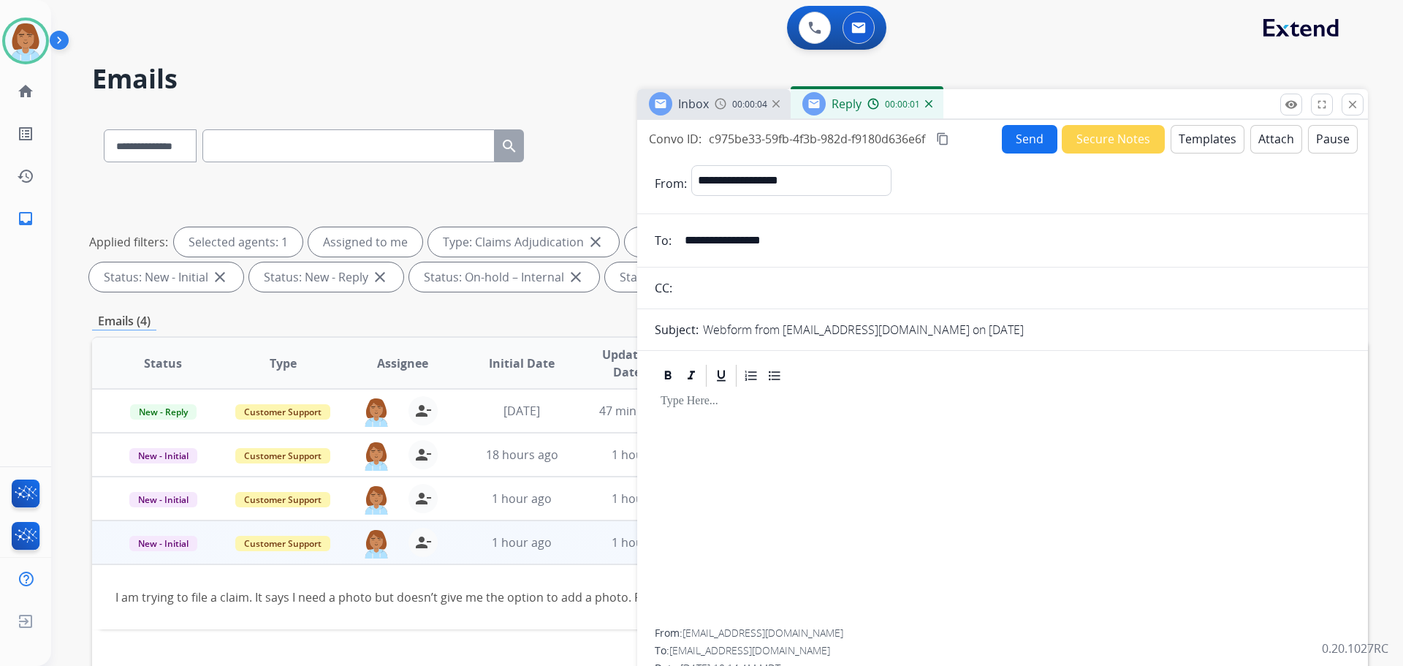
click at [1209, 146] on button "Templates" at bounding box center [1208, 139] width 74 height 29
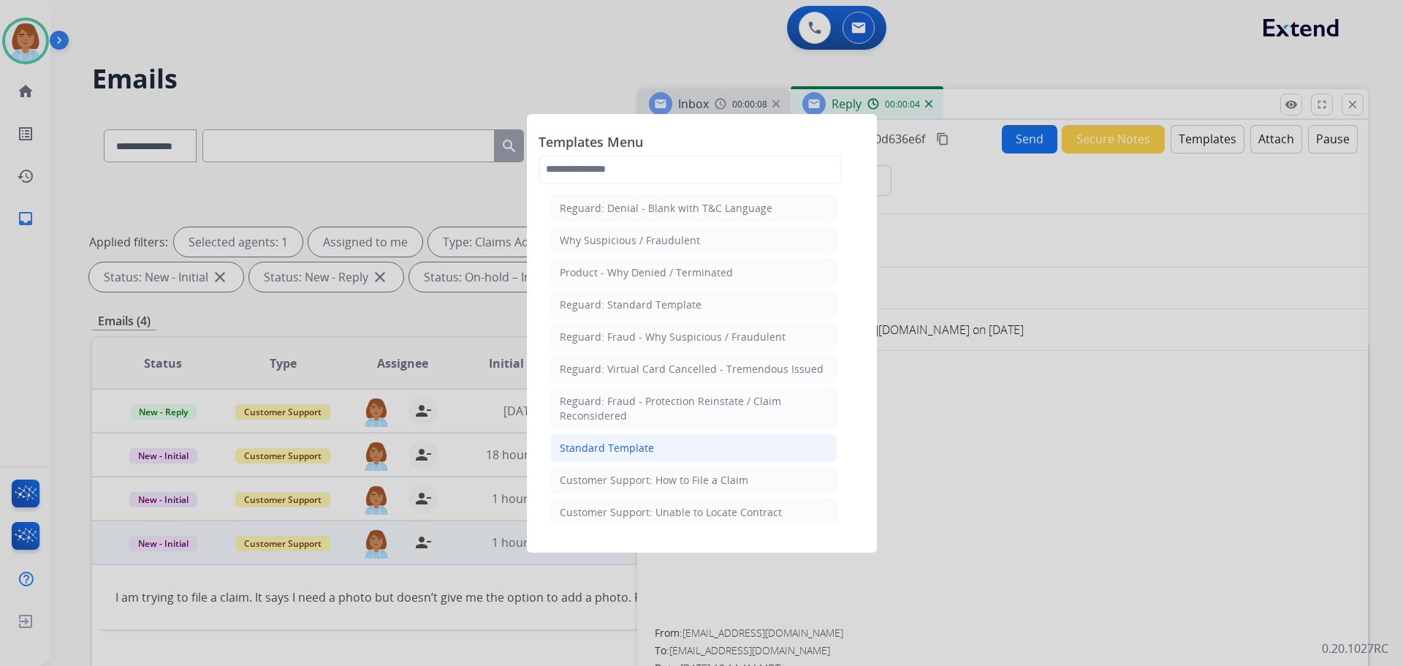
click at [688, 443] on li "Standard Template" at bounding box center [693, 448] width 287 height 28
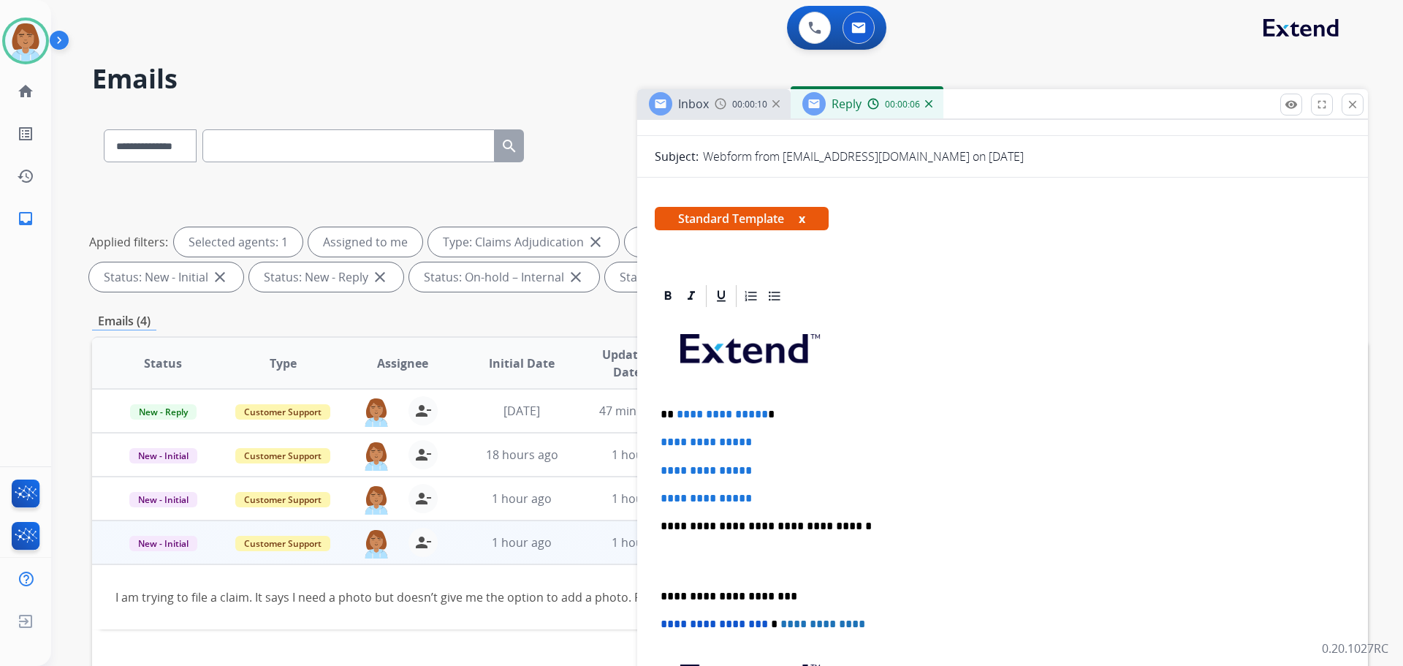
scroll to position [219, 0]
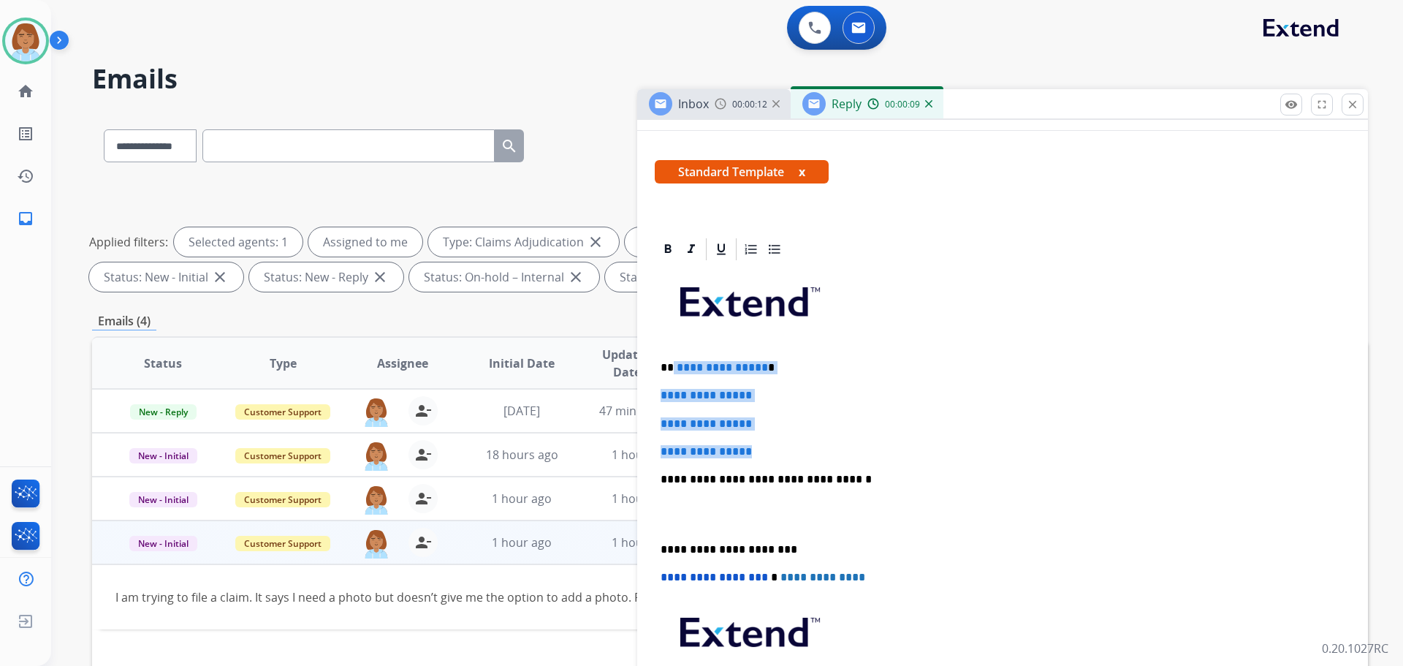
drag, startPoint x: 772, startPoint y: 455, endPoint x: 672, endPoint y: 371, distance: 130.6
click at [672, 371] on div "**********" at bounding box center [1003, 513] width 696 height 503
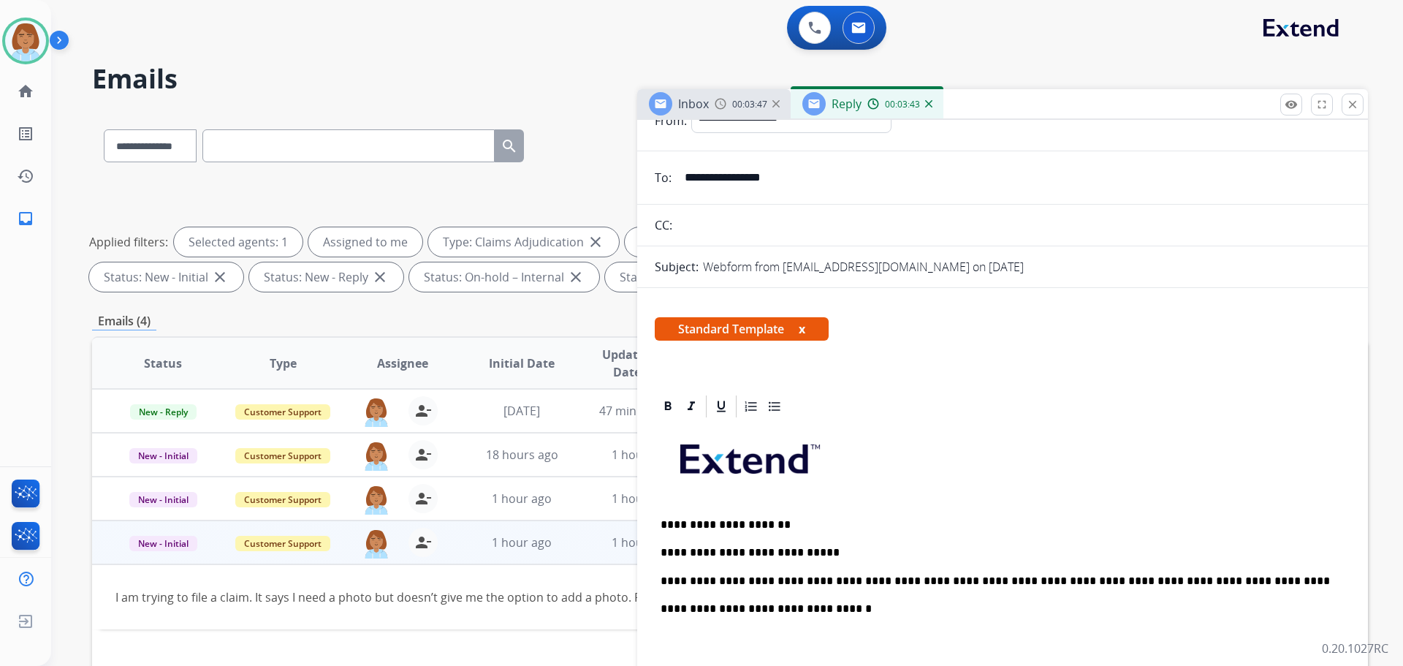
scroll to position [0, 0]
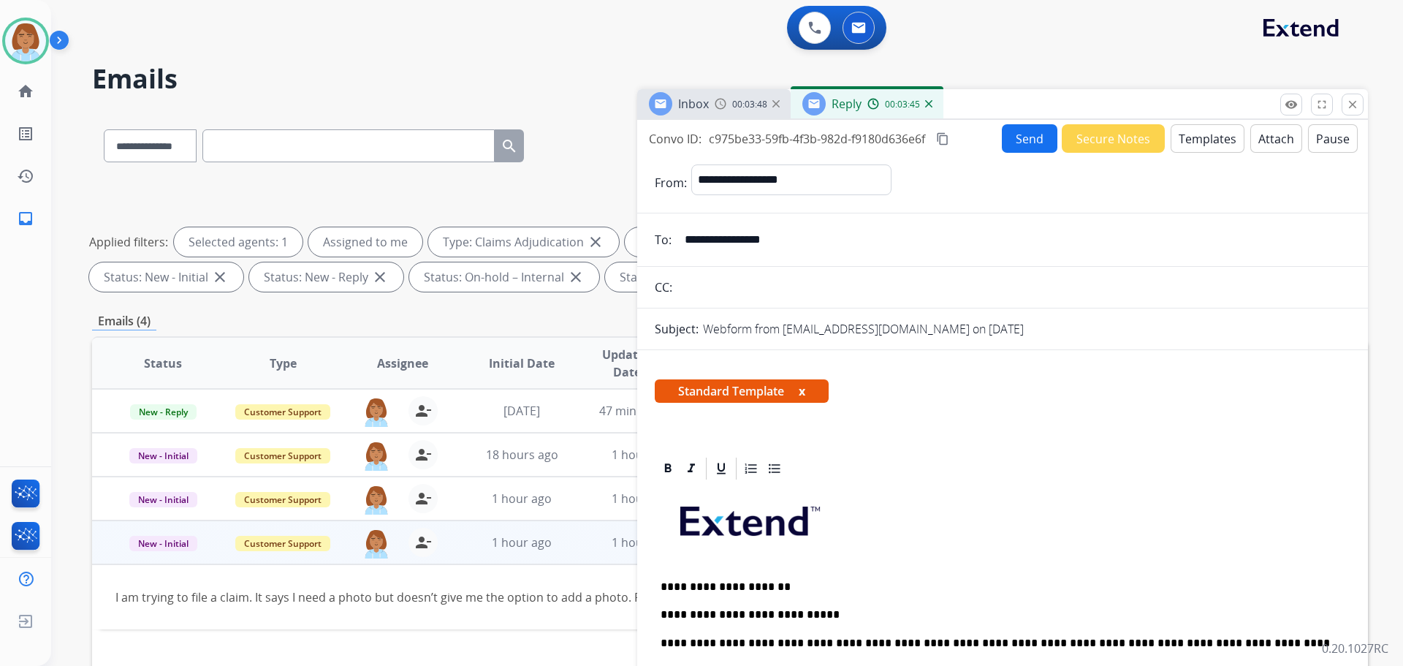
click at [727, 237] on input "**********" at bounding box center [1013, 239] width 675 height 29
click at [1006, 164] on form "**********" at bounding box center [1002, 599] width 731 height 892
click at [1037, 141] on button "Send" at bounding box center [1030, 138] width 56 height 29
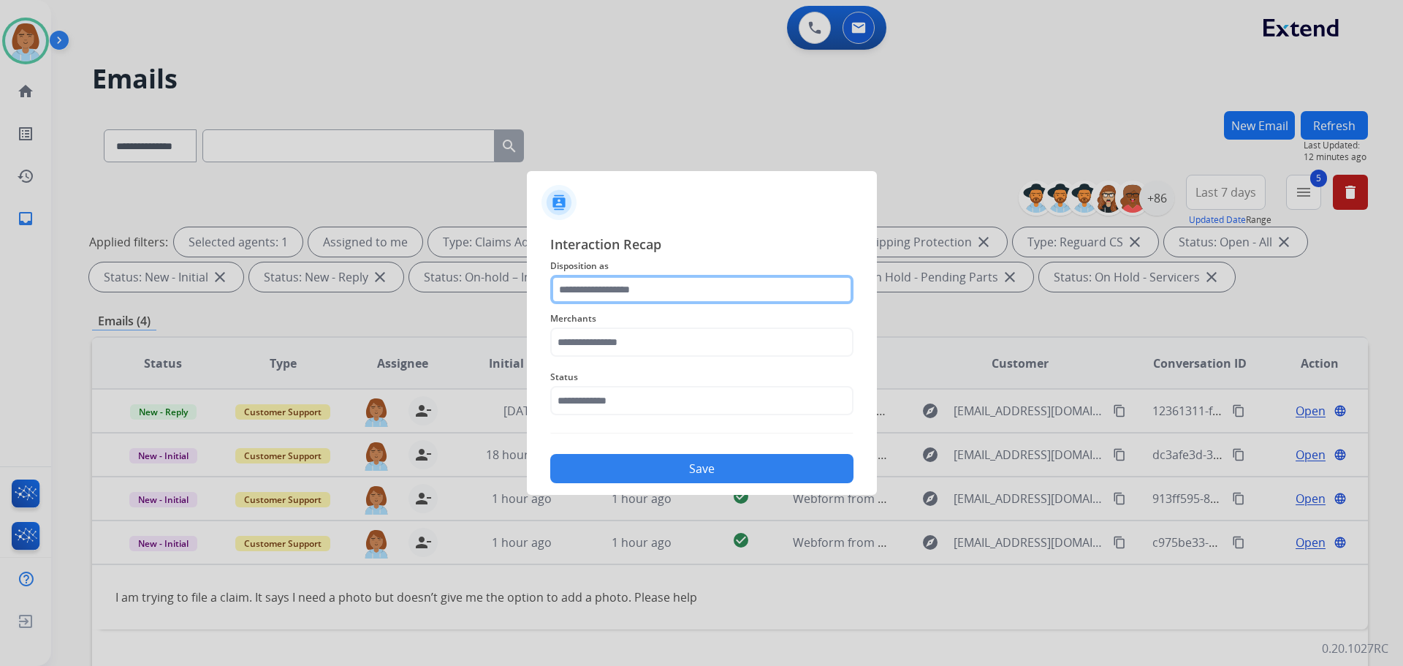
click at [682, 290] on input "text" at bounding box center [701, 289] width 303 height 29
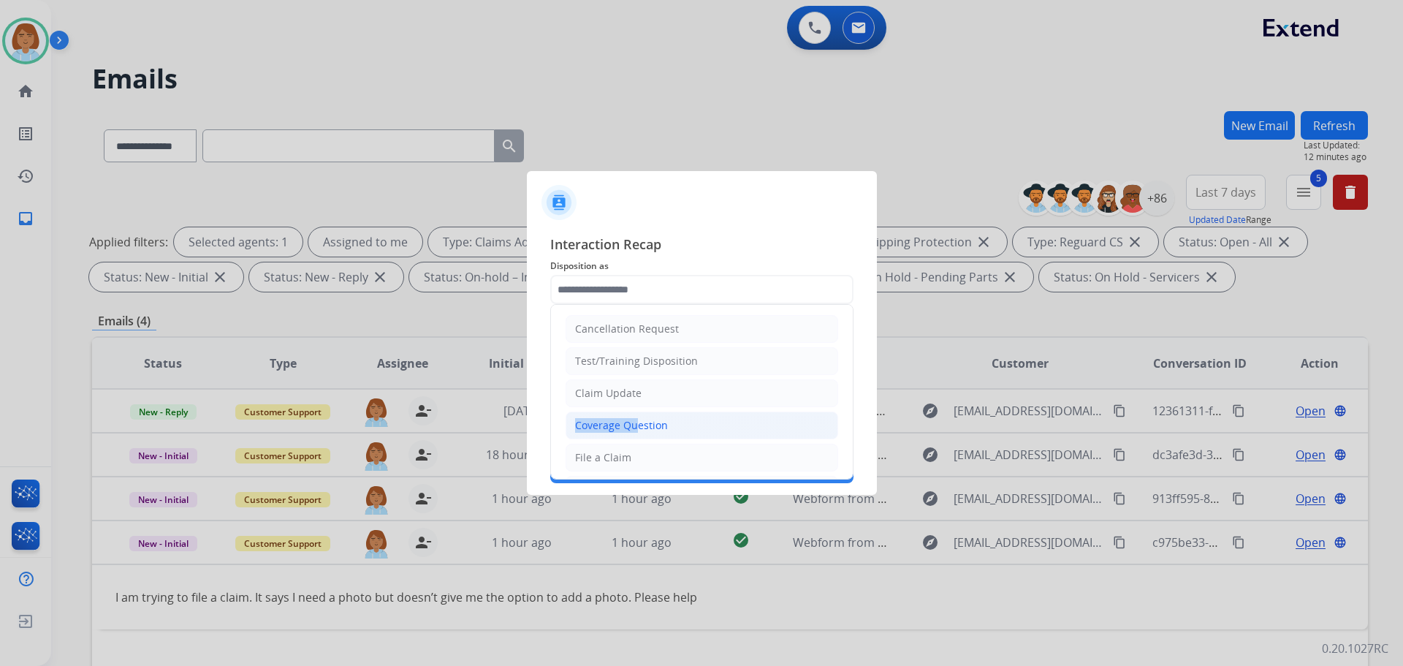
drag, startPoint x: 634, startPoint y: 394, endPoint x: 632, endPoint y: 417, distance: 22.8
click at [632, 417] on ul "Cancellation Request Test/Training Disposition Claim Update Coverage Question F…" at bounding box center [702, 506] width 302 height 402
click at [632, 393] on div "Claim Update" at bounding box center [608, 393] width 67 height 15
type input "**********"
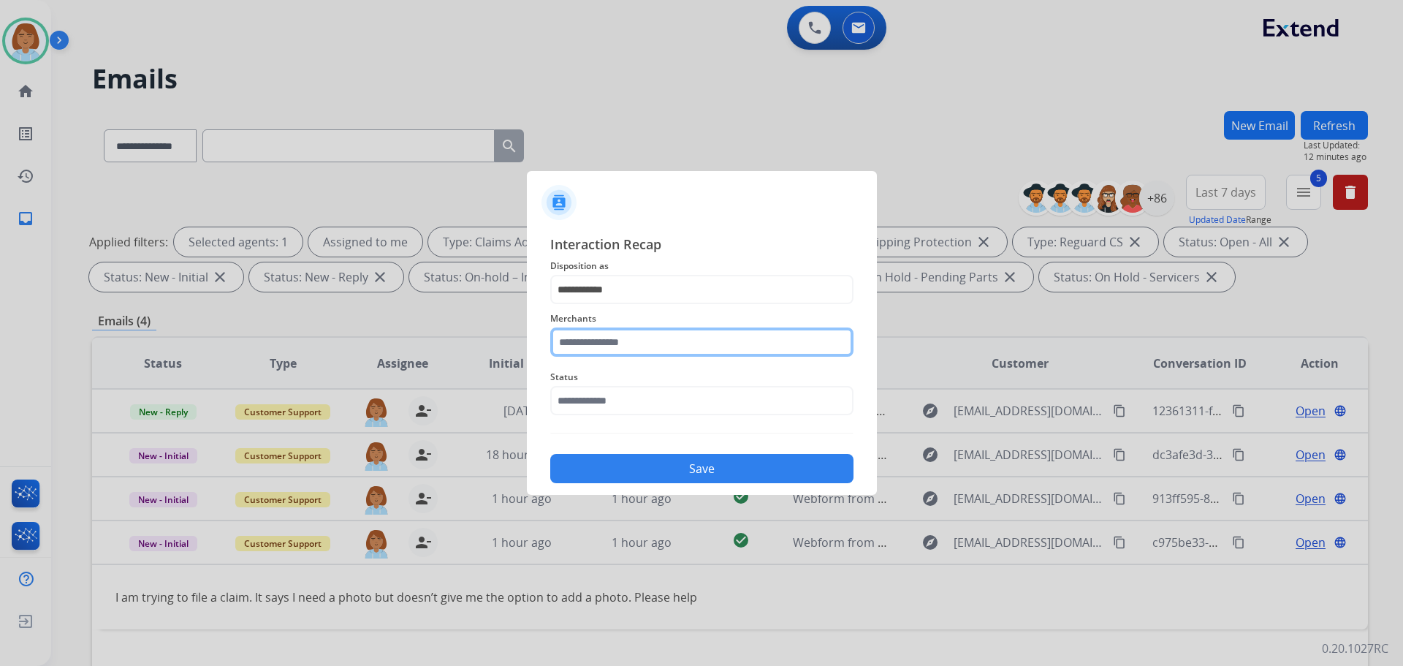
click at [643, 344] on input "text" at bounding box center [701, 341] width 303 height 29
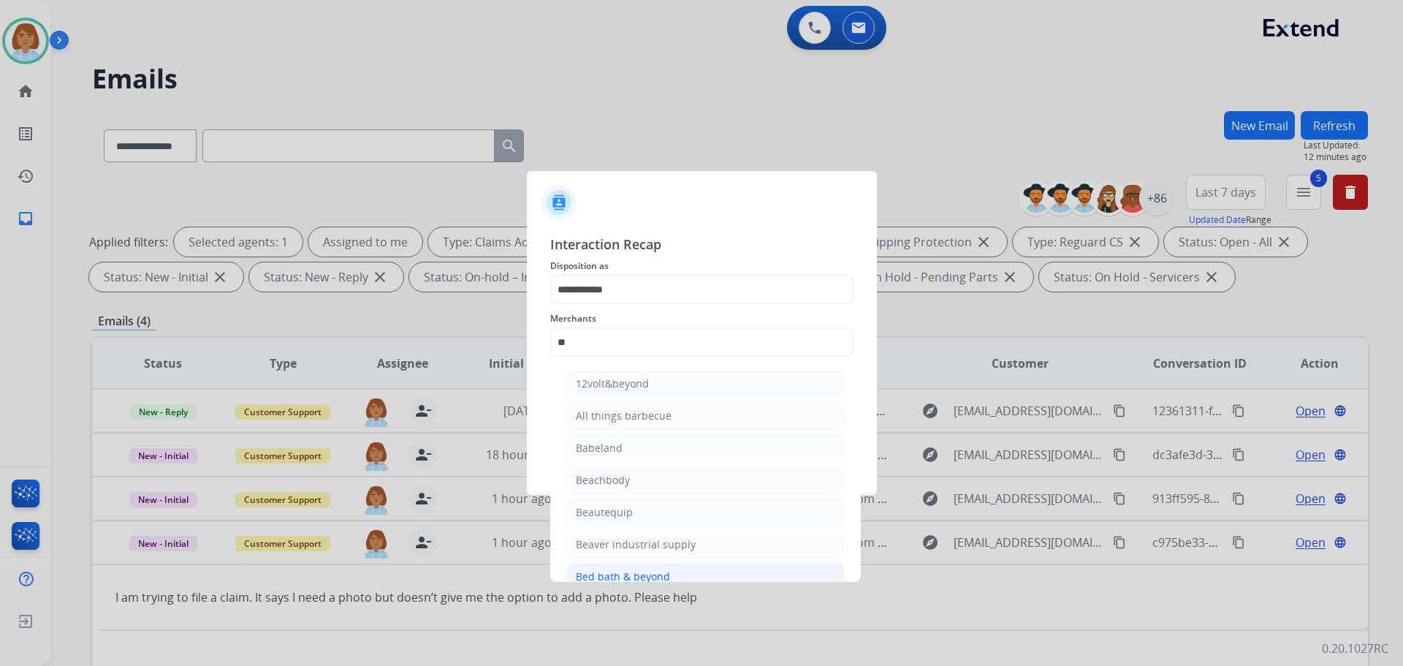
click at [635, 577] on div "Bed bath & beyond" at bounding box center [623, 576] width 94 height 15
type input "**********"
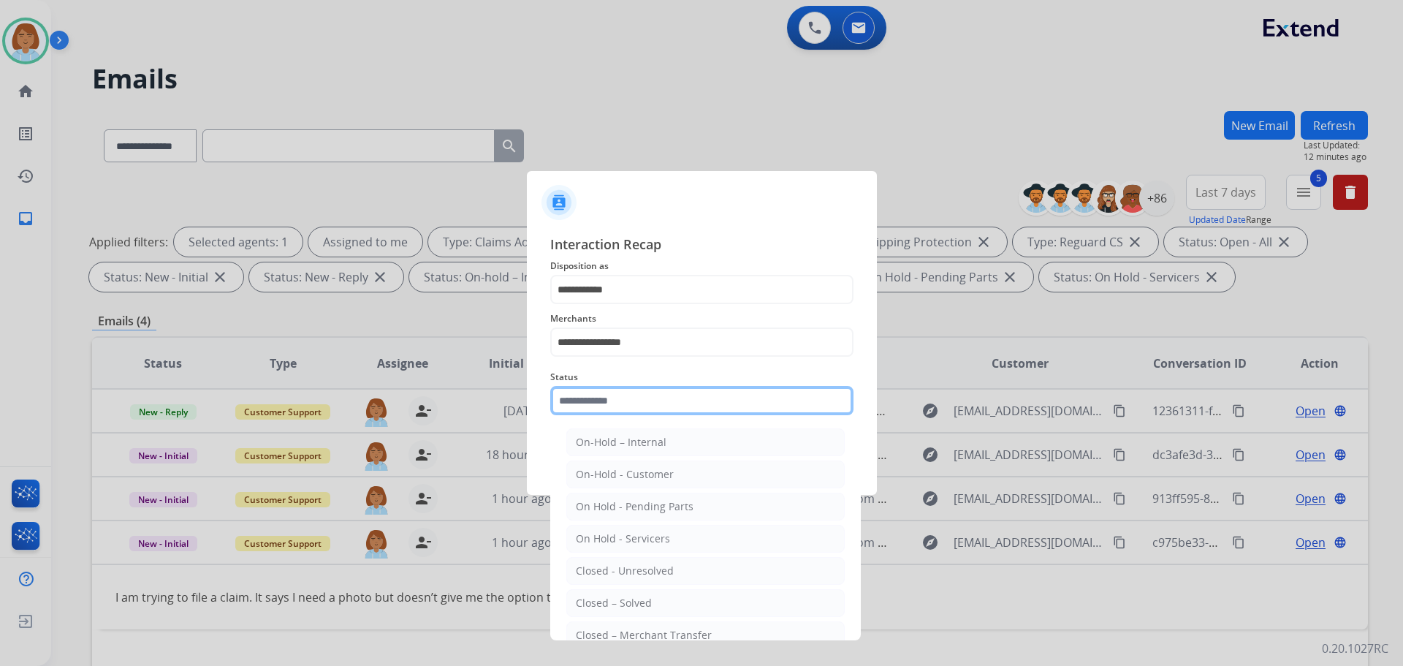
click at [643, 395] on input "text" at bounding box center [701, 400] width 303 height 29
click at [593, 605] on div "Closed – Solved" at bounding box center [614, 603] width 76 height 15
type input "**********"
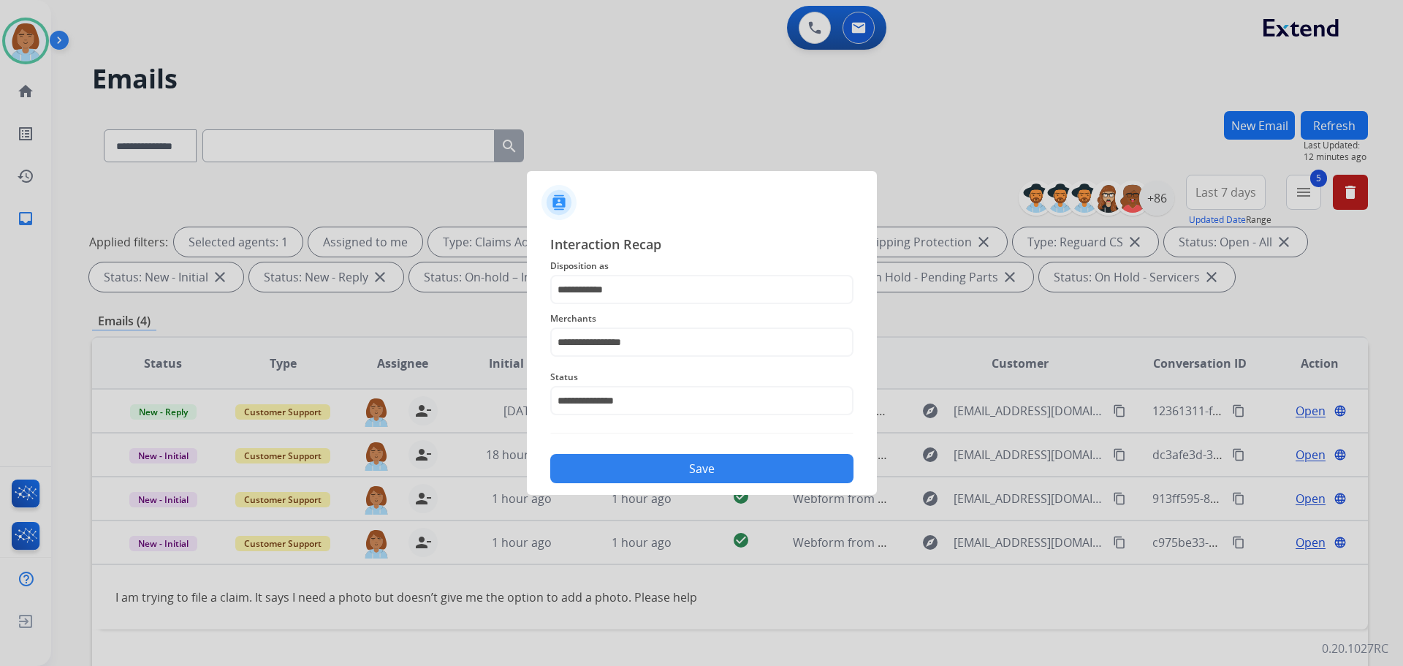
click at [732, 469] on button "Save" at bounding box center [701, 468] width 303 height 29
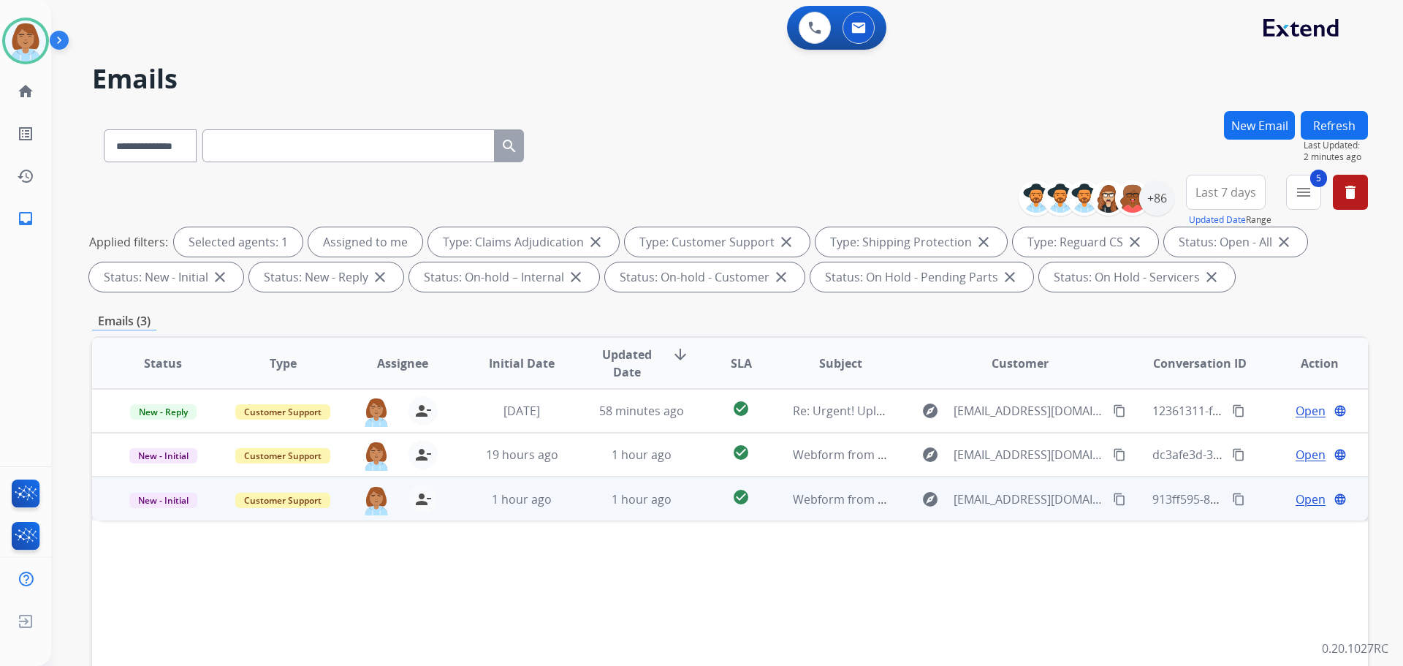
click at [585, 508] on td "1 hour ago" at bounding box center [631, 498] width 120 height 44
click at [1113, 503] on mat-icon "content_copy" at bounding box center [1119, 498] width 13 height 13
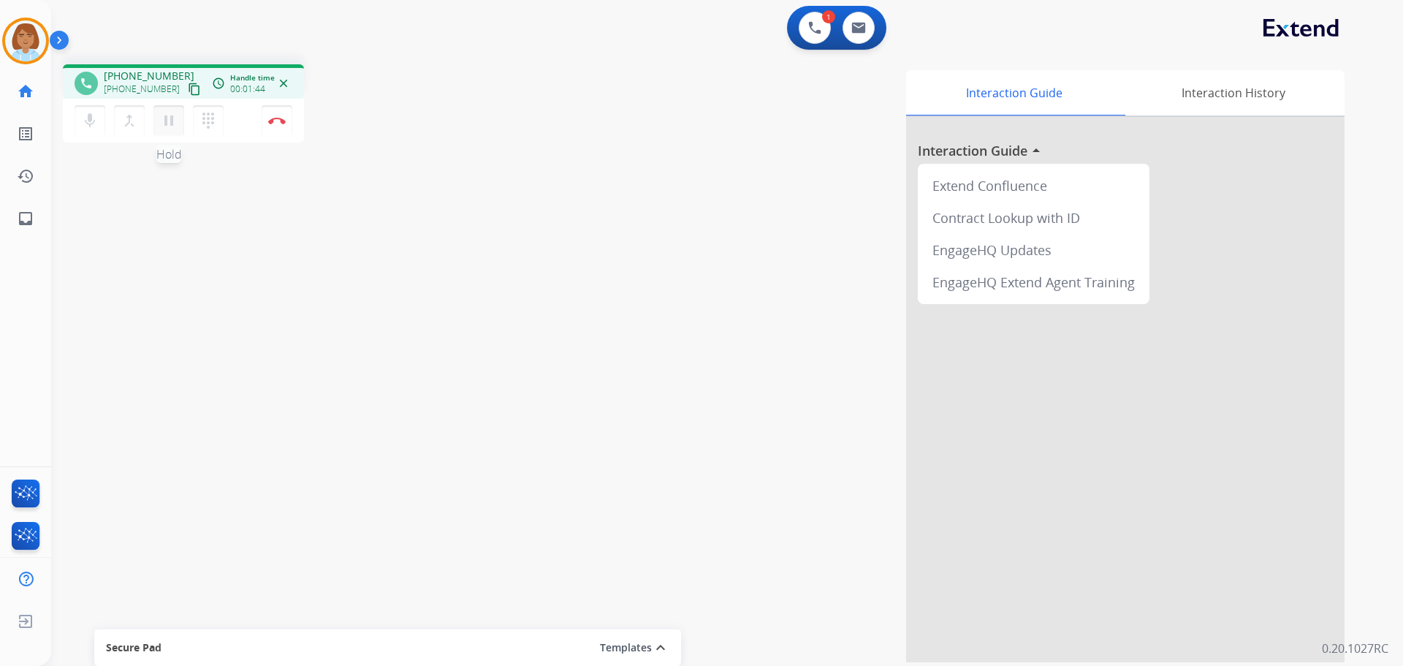
click at [182, 118] on button "pause Hold" at bounding box center [168, 120] width 31 height 31
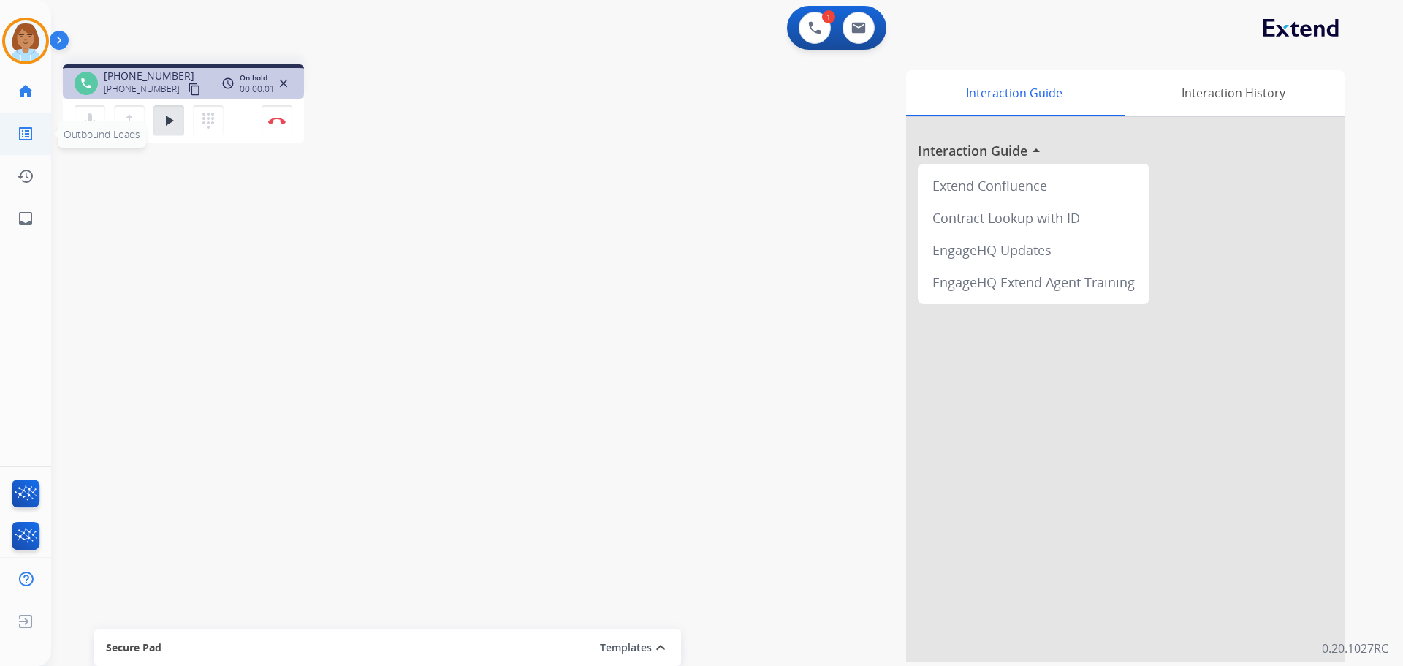
click at [98, 126] on span "Outbound Leads" at bounding box center [102, 134] width 88 height 26
click at [94, 126] on span "Outbound Leads" at bounding box center [102, 134] width 88 height 26
click at [82, 105] on div "mic Mute merge_type Bridge play_arrow Hold dialpad Dialpad" at bounding box center [154, 120] width 158 height 31
click at [95, 124] on mat-icon "mic" at bounding box center [90, 121] width 18 height 18
click at [96, 117] on mat-icon "mic_off" at bounding box center [90, 121] width 18 height 18
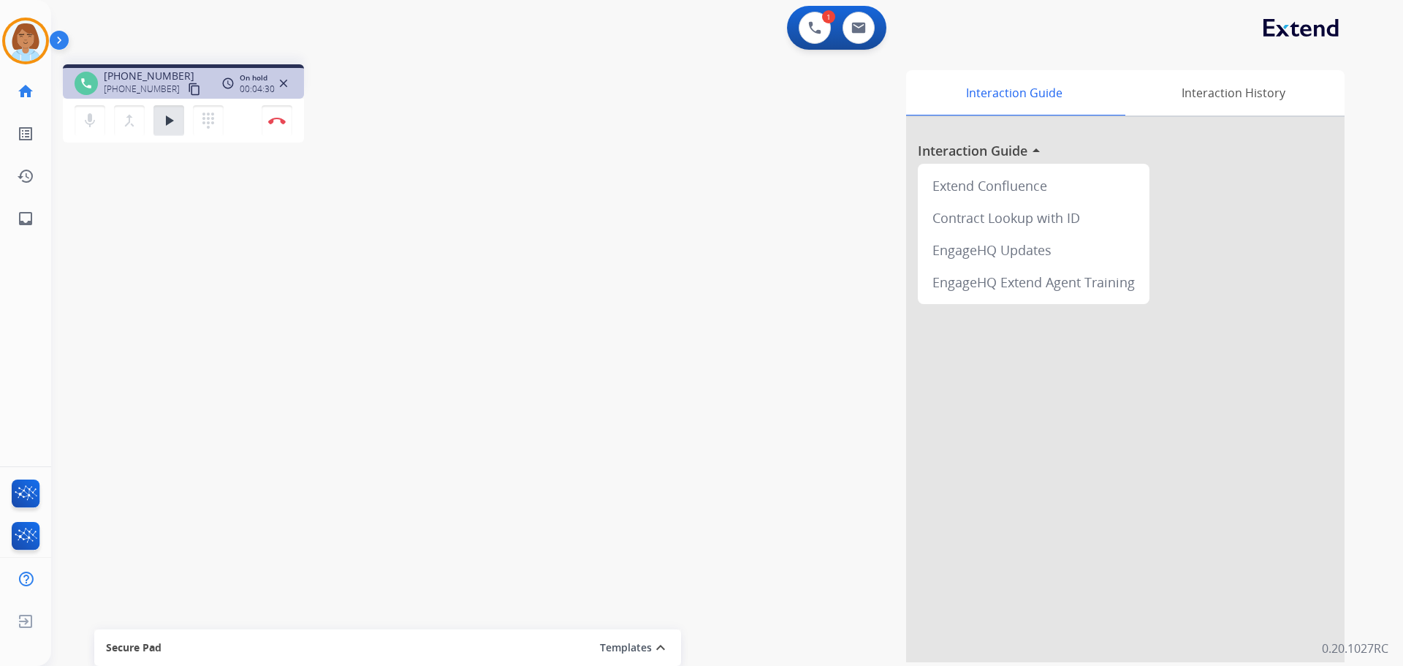
drag, startPoint x: 166, startPoint y: 123, endPoint x: 160, endPoint y: 140, distance: 18.5
click at [166, 126] on mat-icon "play_arrow" at bounding box center [169, 121] width 18 height 18
click at [276, 115] on button "Disconnect" at bounding box center [277, 120] width 31 height 31
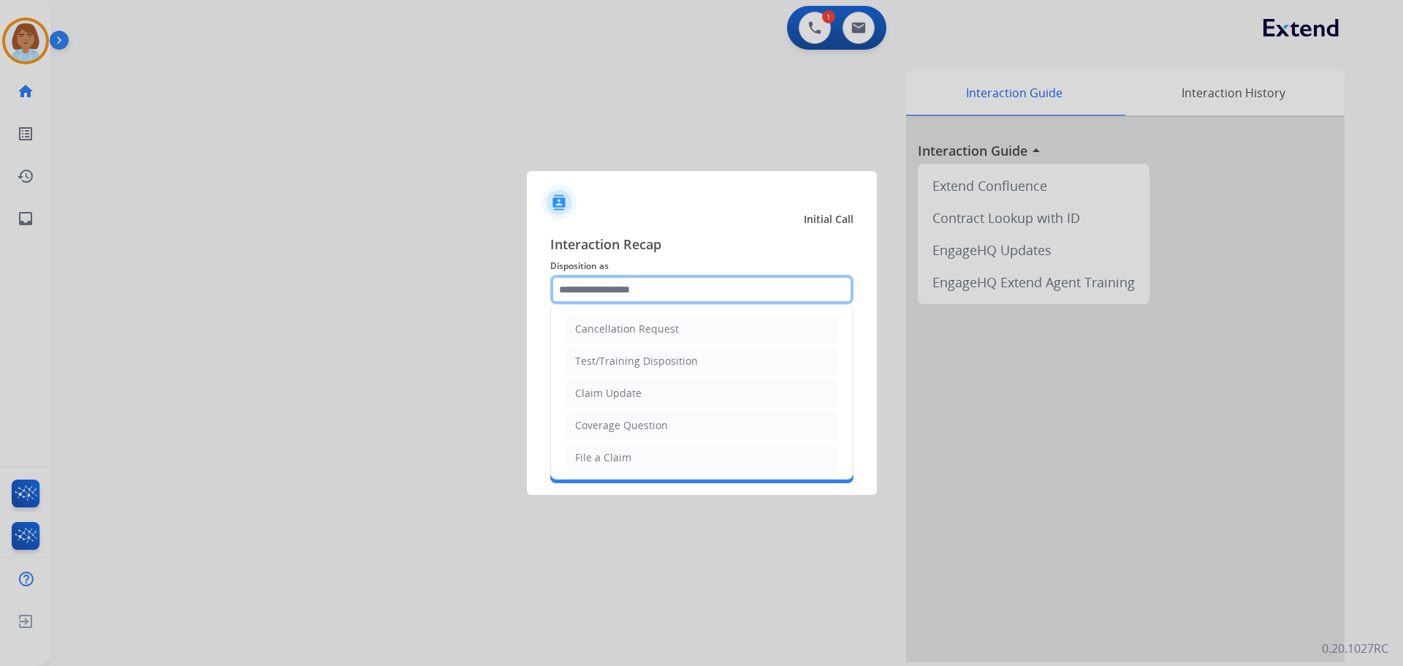
click at [689, 283] on input "text" at bounding box center [701, 289] width 303 height 29
click at [634, 398] on div "Claim Update" at bounding box center [608, 393] width 67 height 15
type input "**********"
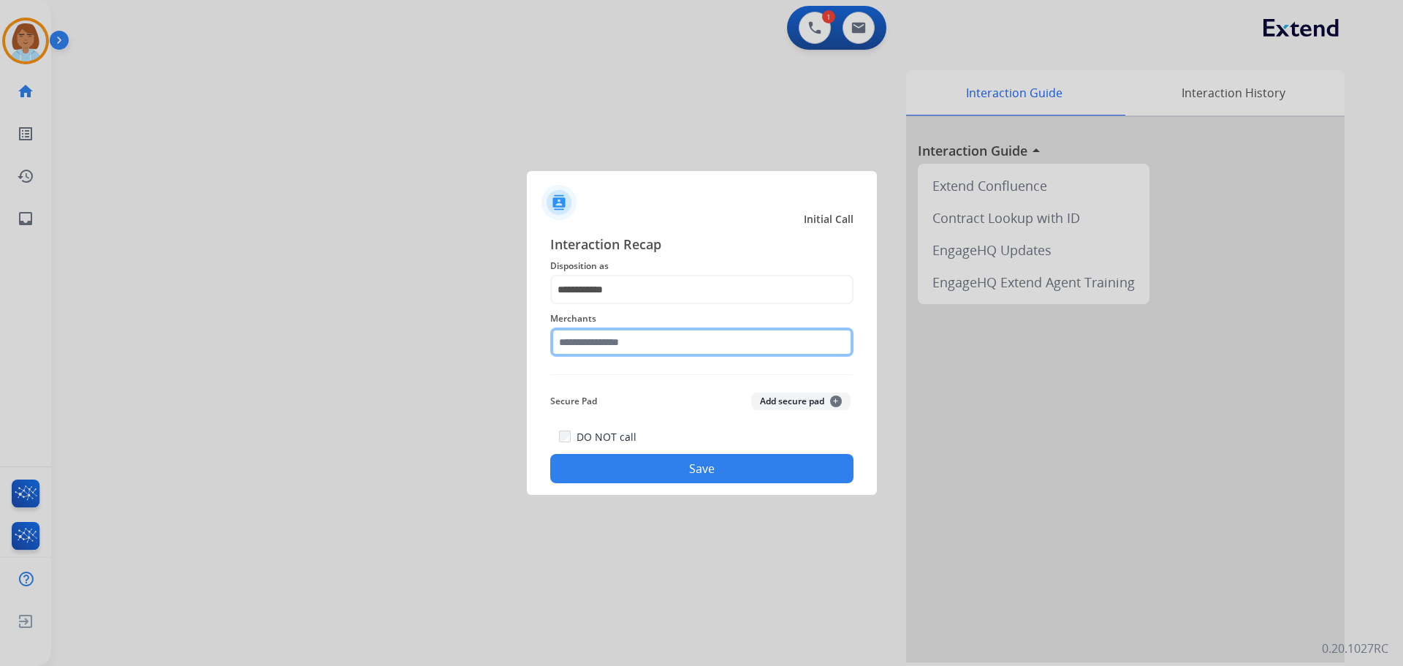
click at [642, 335] on input "text" at bounding box center [701, 341] width 303 height 29
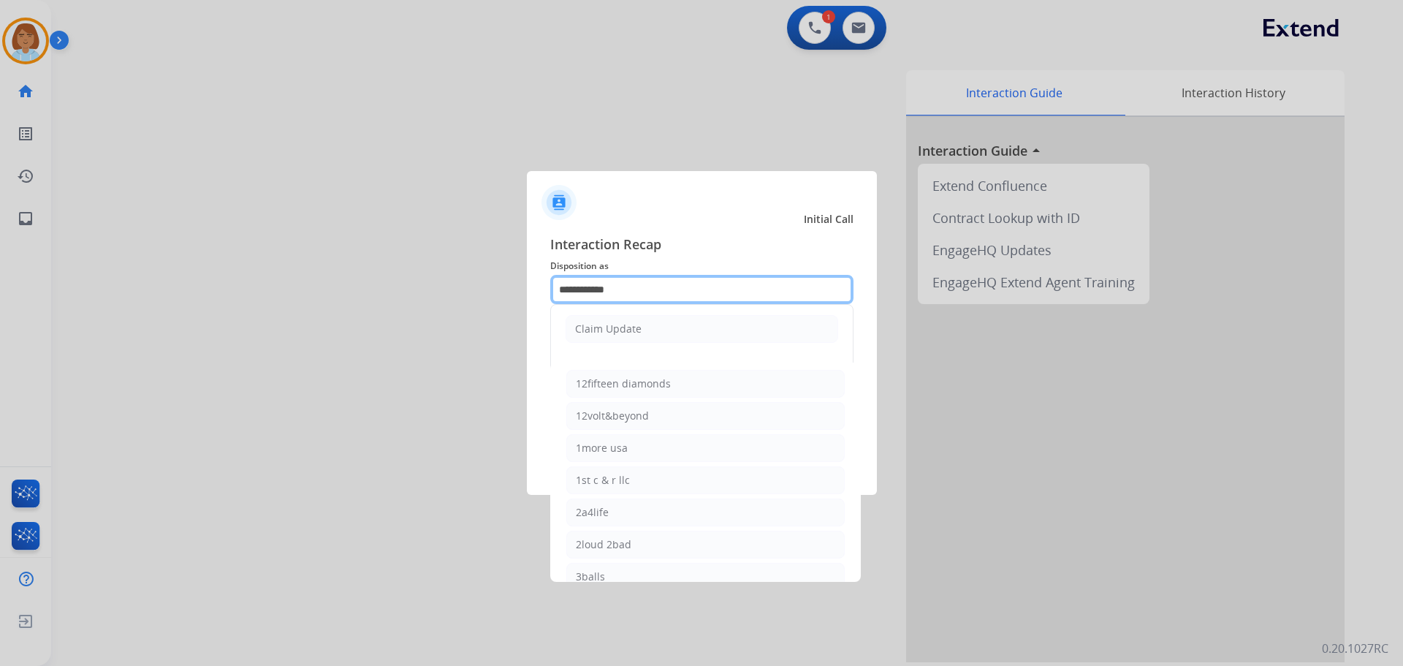
click at [655, 284] on input "**********" at bounding box center [701, 289] width 303 height 29
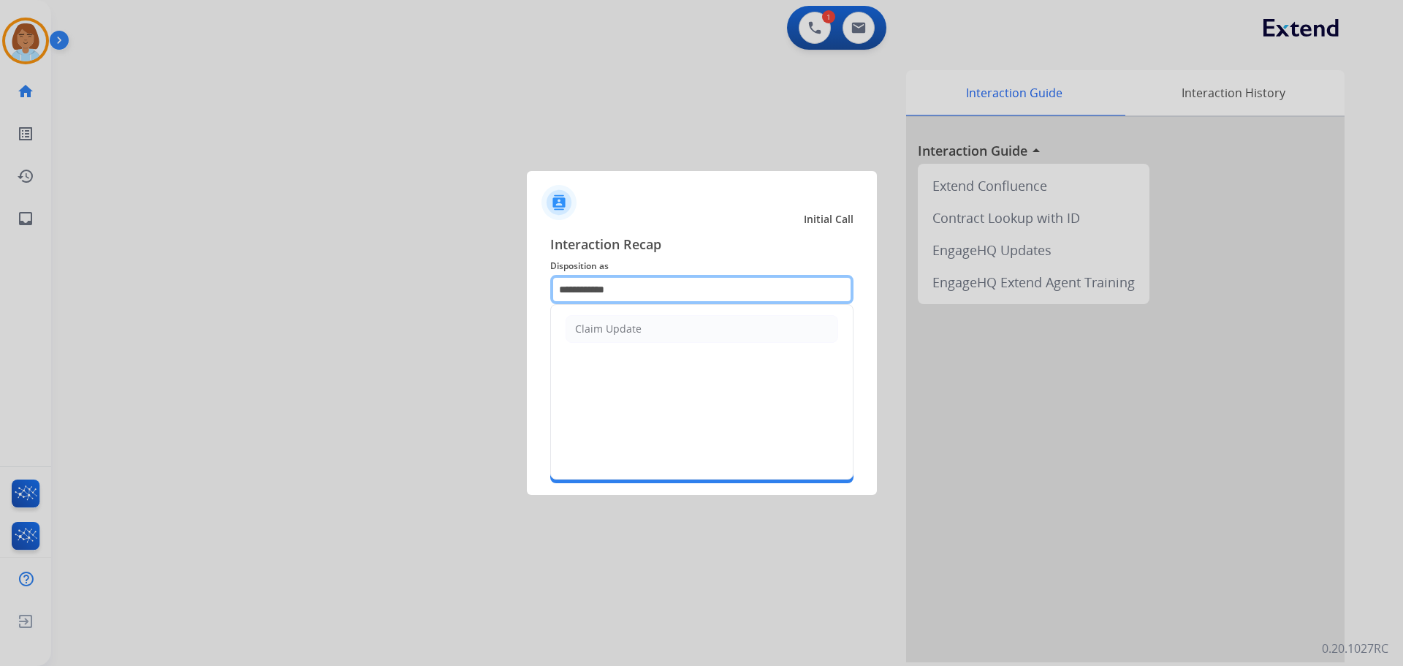
drag, startPoint x: 646, startPoint y: 283, endPoint x: 439, endPoint y: 282, distance: 206.8
click at [0, 282] on app-contact-recap-modal "**********" at bounding box center [0, 333] width 0 height 666
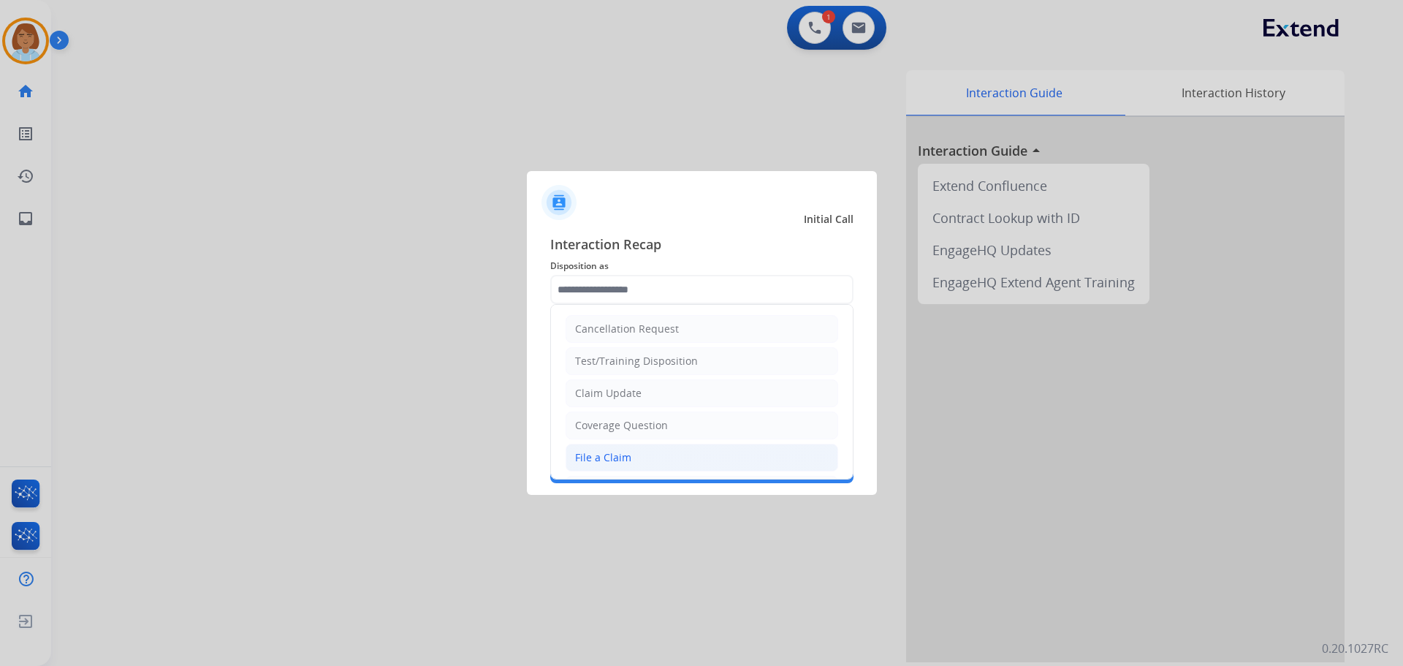
click at [600, 458] on div "File a Claim" at bounding box center [603, 457] width 56 height 15
type input "**********"
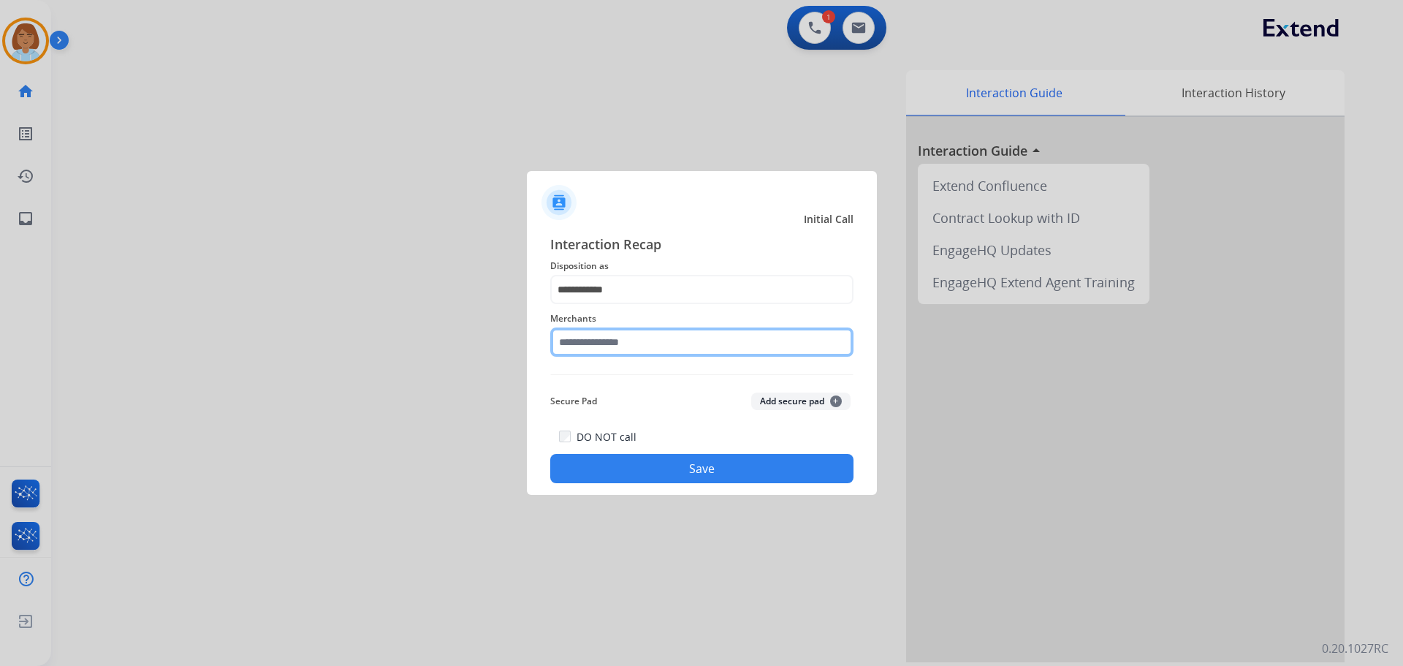
click at [636, 336] on input "text" at bounding box center [701, 341] width 303 height 29
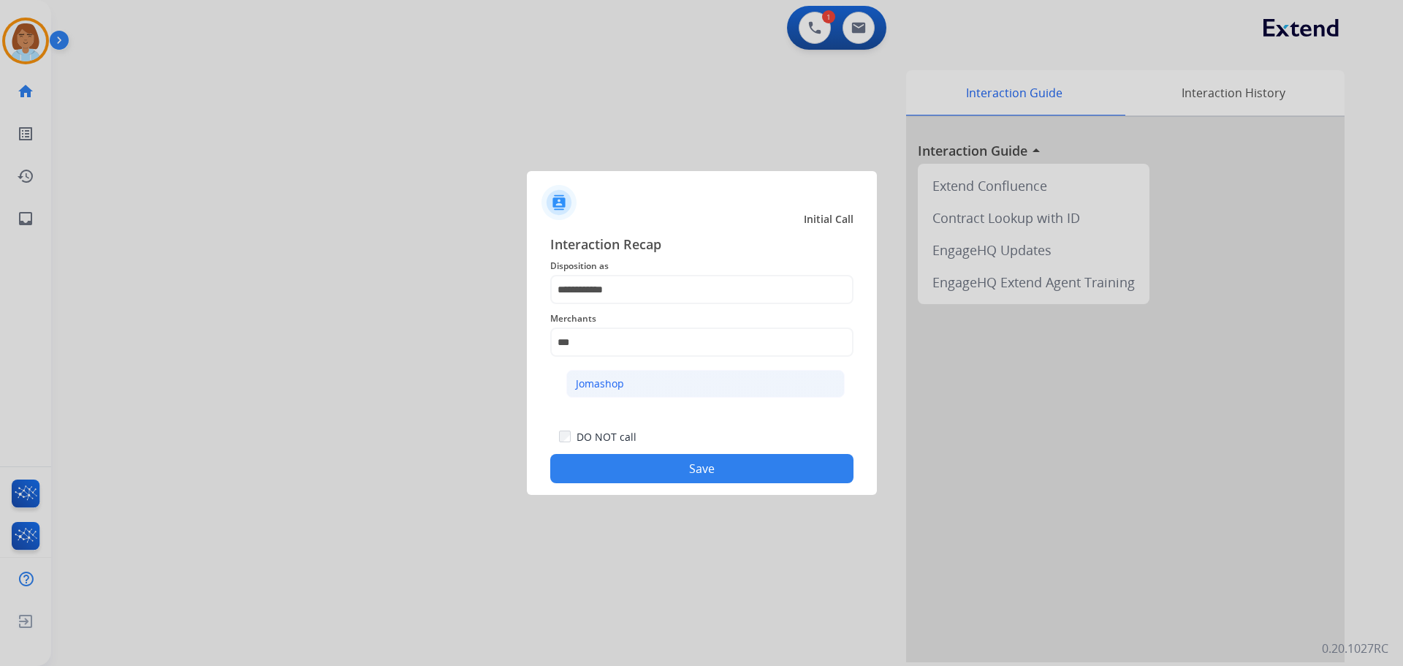
click at [619, 392] on li "Jomashop" at bounding box center [705, 384] width 278 height 28
type input "********"
click at [741, 478] on button "Save" at bounding box center [701, 468] width 303 height 29
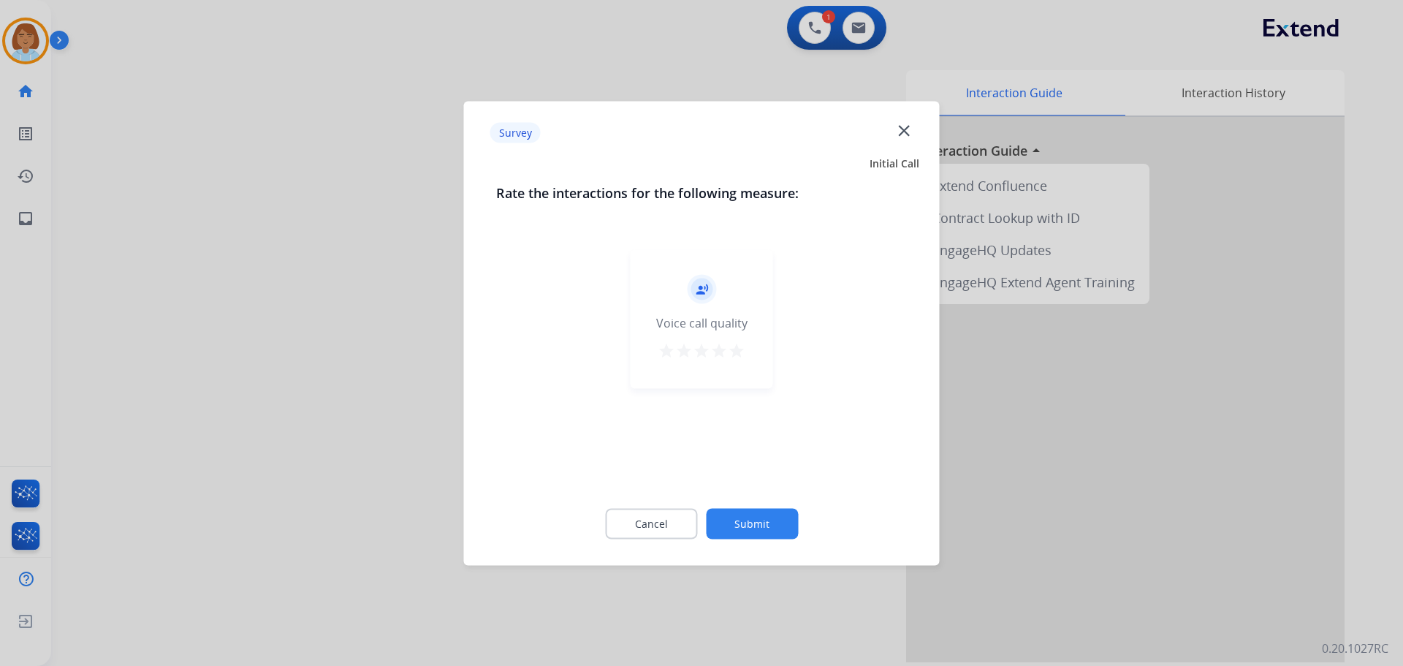
click at [762, 527] on button "Submit" at bounding box center [752, 523] width 92 height 31
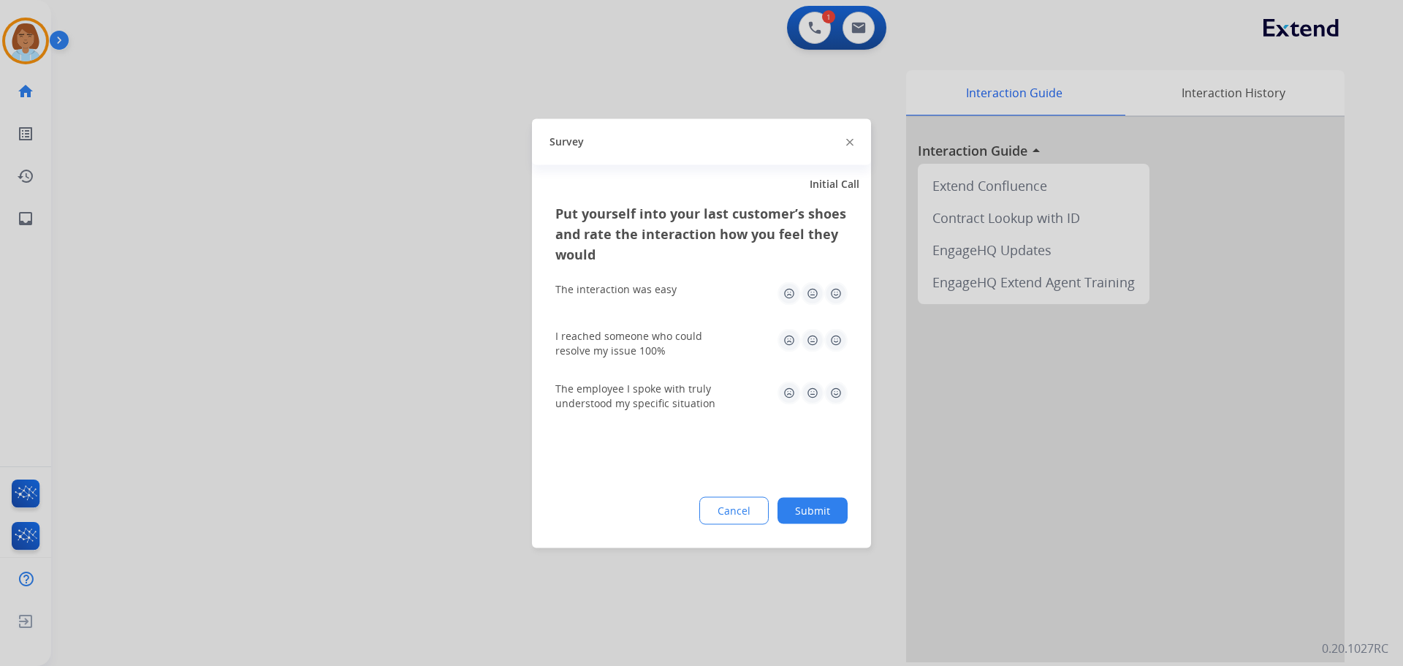
click at [826, 508] on button "Submit" at bounding box center [813, 510] width 70 height 26
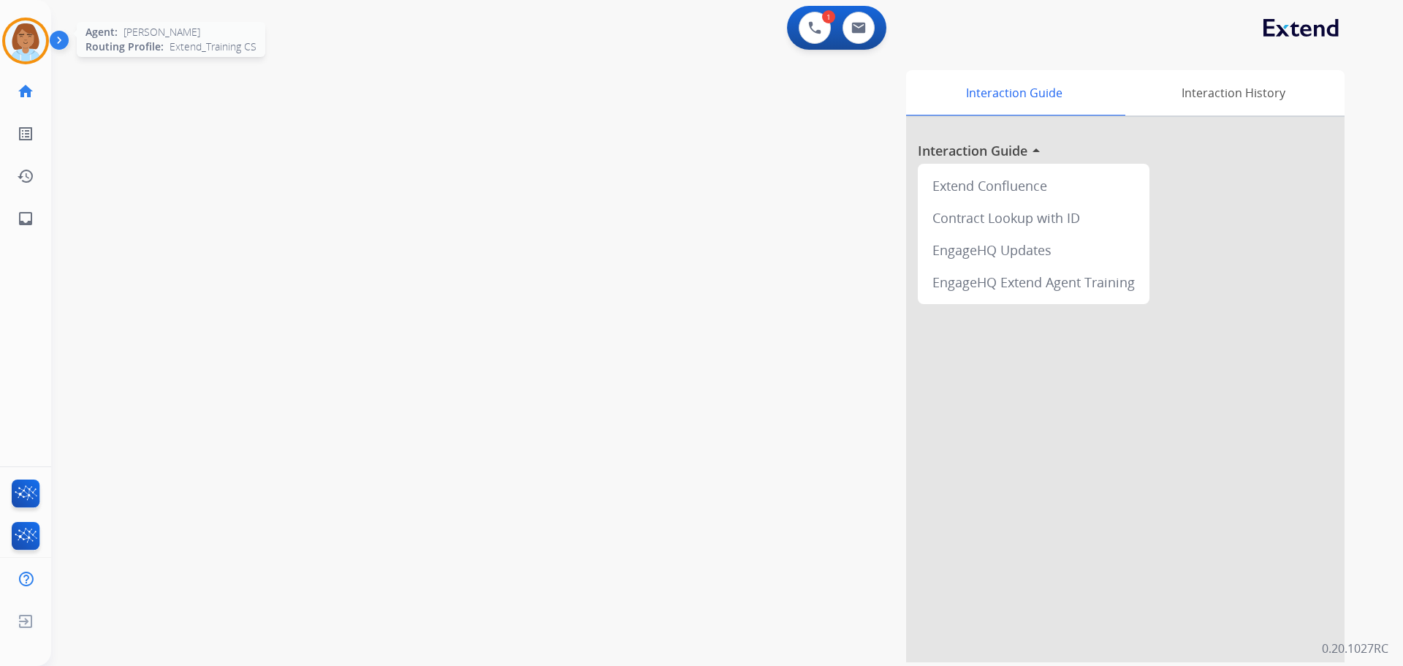
click at [26, 45] on img at bounding box center [25, 40] width 41 height 41
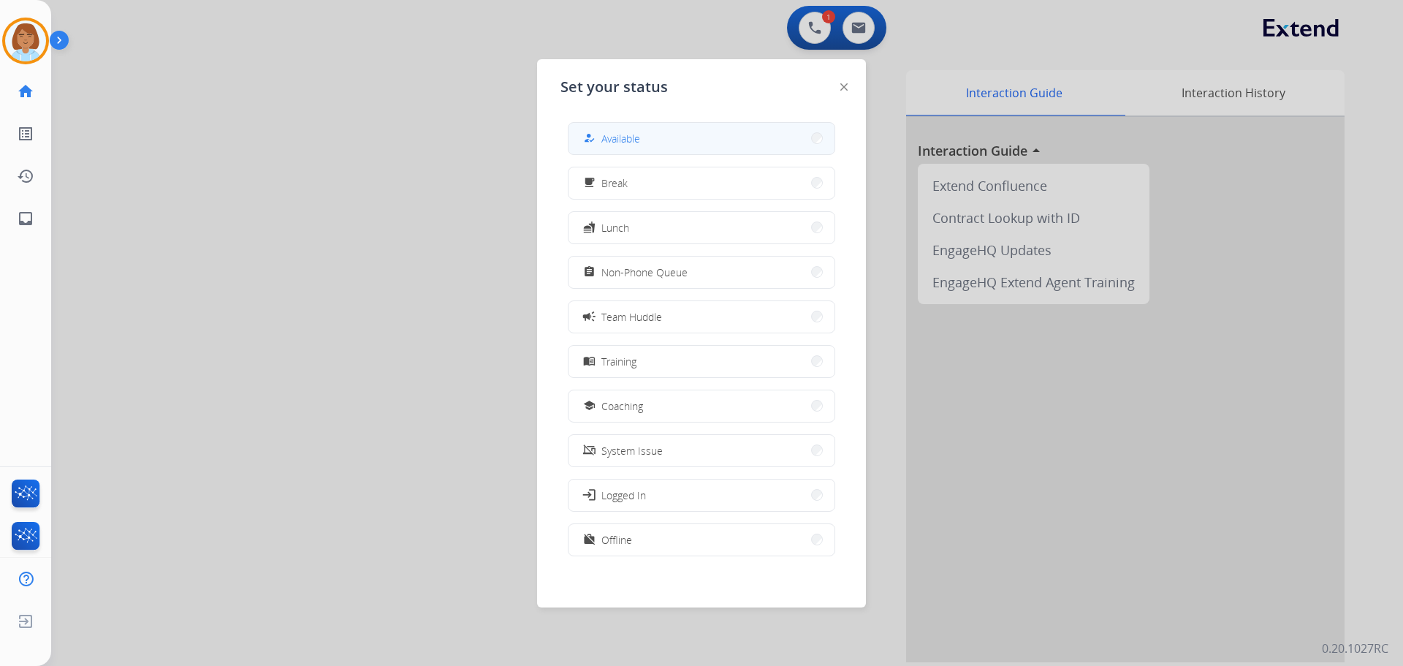
click at [642, 138] on button "how_to_reg Available" at bounding box center [702, 138] width 266 height 31
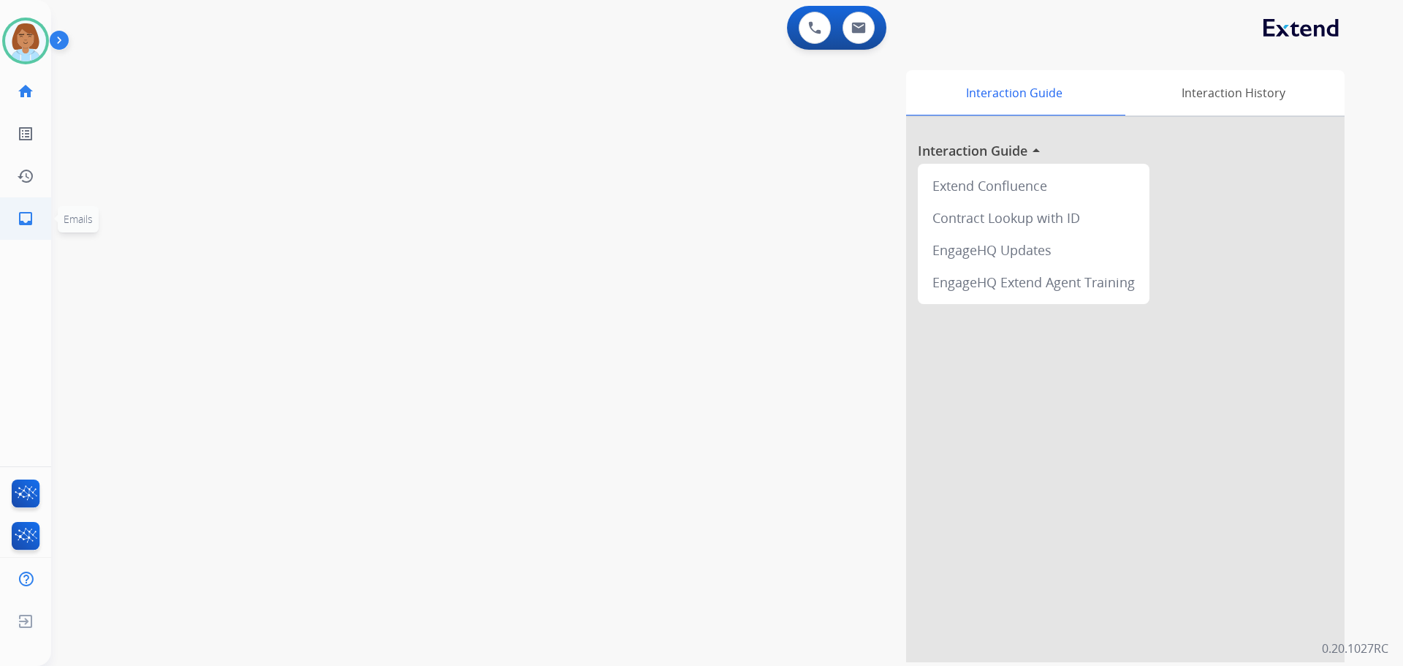
click at [26, 221] on mat-icon "inbox" at bounding box center [26, 219] width 18 height 18
select select "**********"
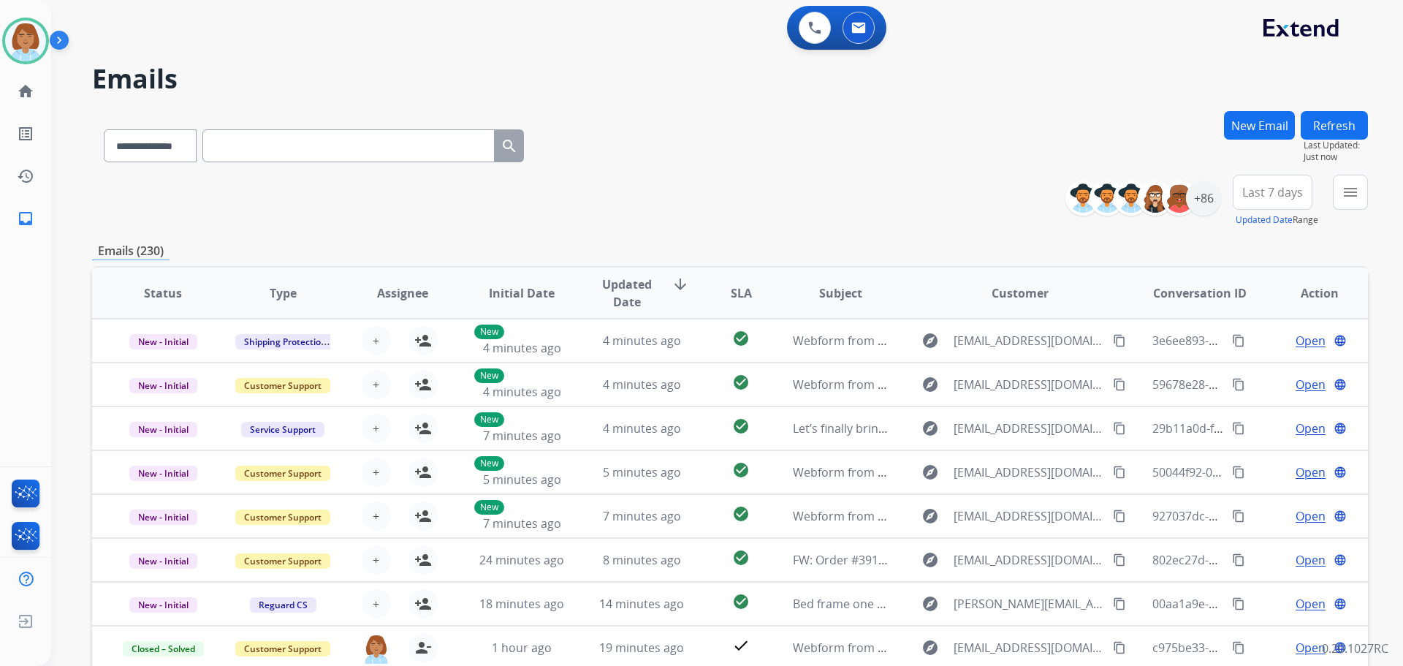
click at [1356, 204] on button "menu" at bounding box center [1350, 192] width 35 height 35
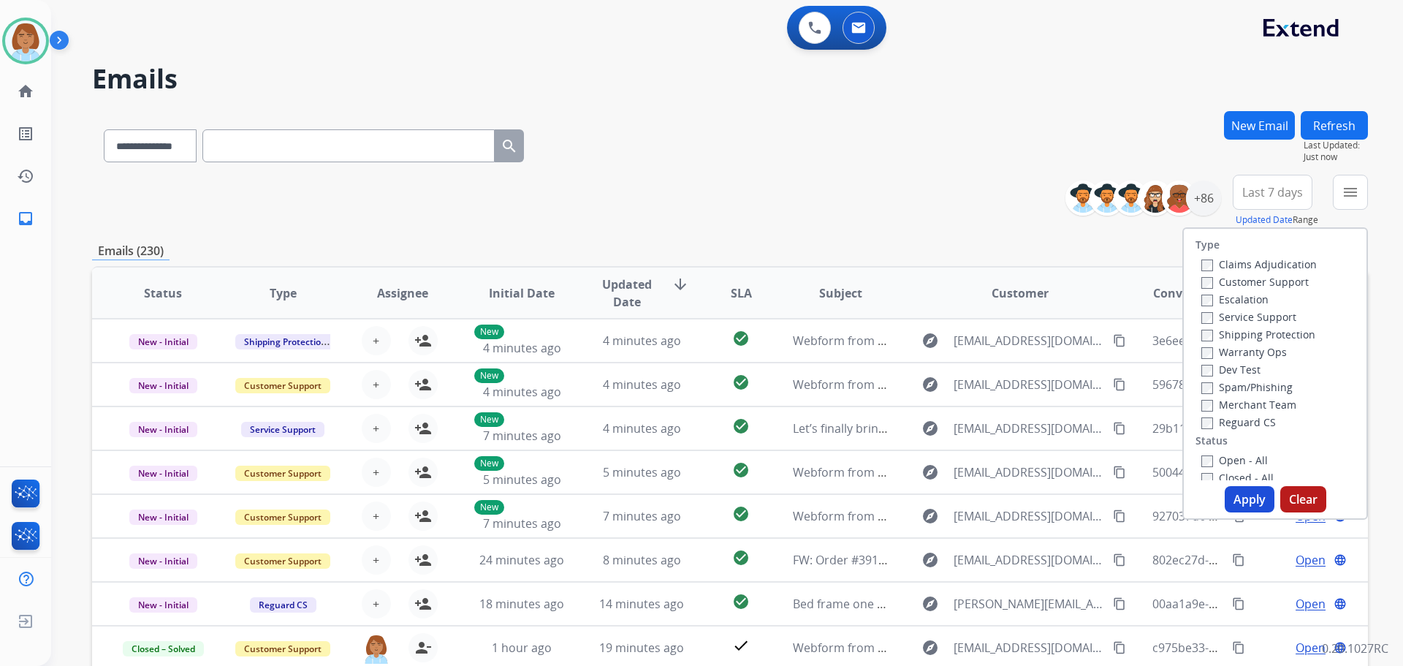
click at [1227, 270] on label "Claims Adjudication" at bounding box center [1258, 264] width 115 height 14
click at [1220, 280] on label "Customer Support" at bounding box center [1254, 282] width 107 height 14
click at [1204, 339] on label "Shipping Protection" at bounding box center [1258, 334] width 114 height 14
click at [1223, 485] on div "Type Claims Adjudication Customer Support Escalation Service Support Shipping P…" at bounding box center [1275, 373] width 186 height 292
click at [1237, 496] on button "Apply" at bounding box center [1250, 499] width 50 height 26
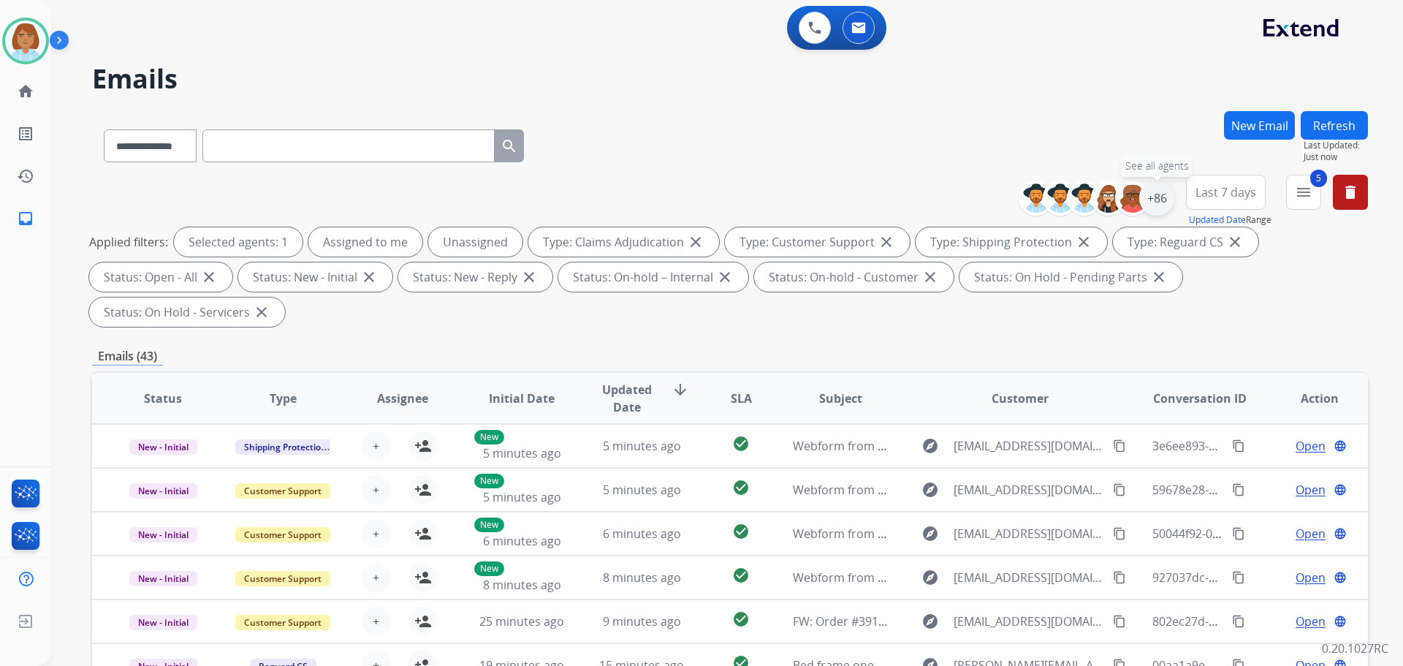
click at [1152, 208] on div "+86" at bounding box center [1156, 198] width 35 height 35
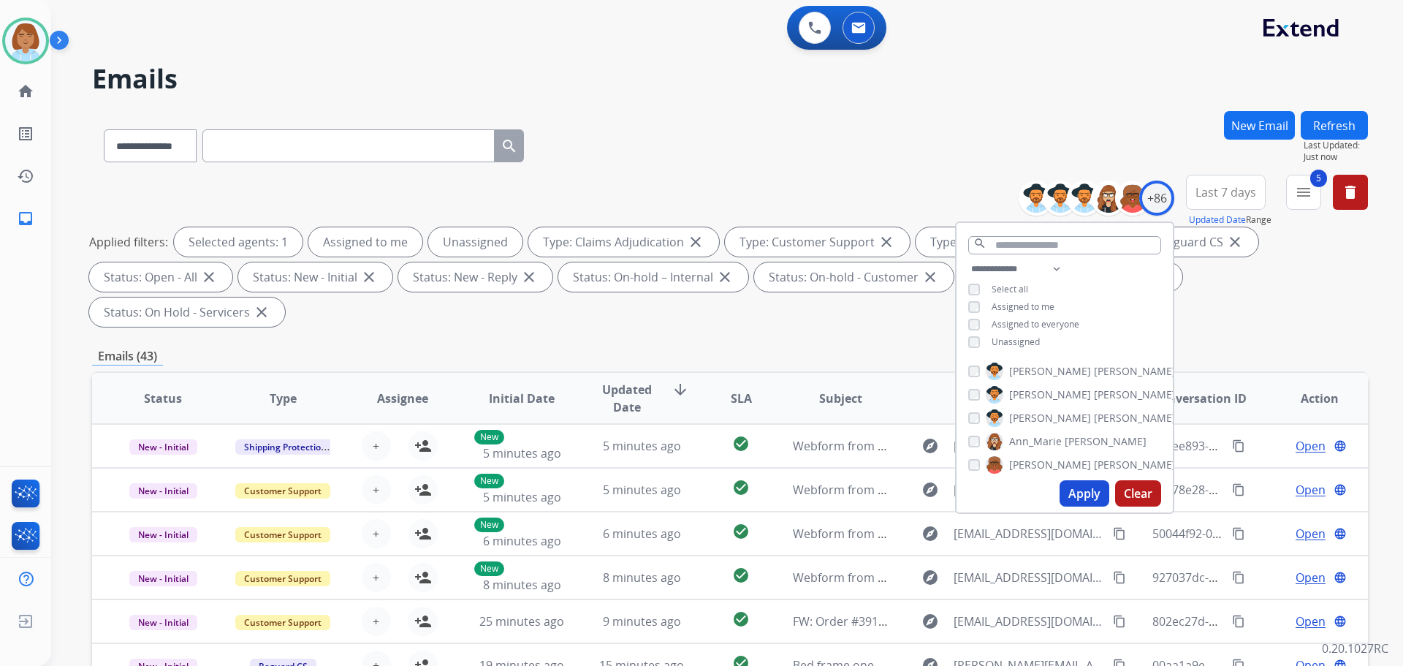
click at [1018, 342] on span "Unassigned" at bounding box center [1016, 341] width 48 height 12
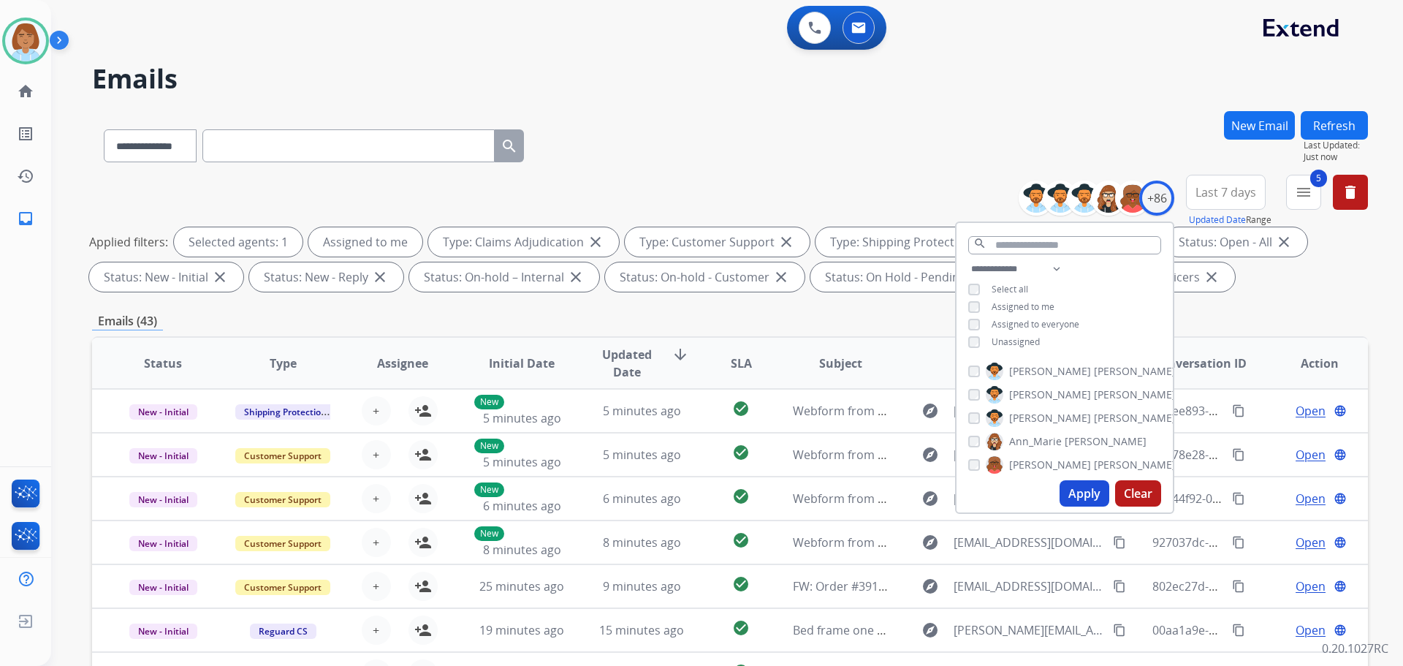
click at [1090, 500] on button "Apply" at bounding box center [1085, 493] width 50 height 26
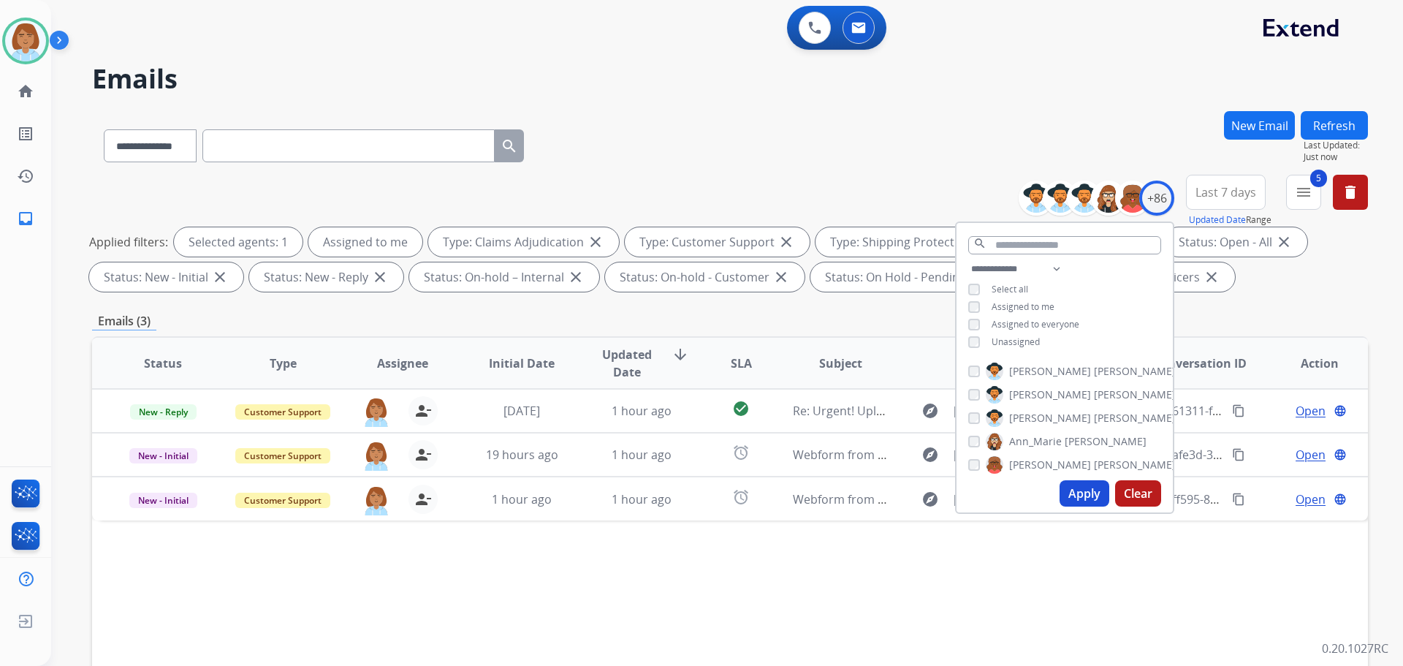
click at [1076, 495] on button "Apply" at bounding box center [1085, 493] width 50 height 26
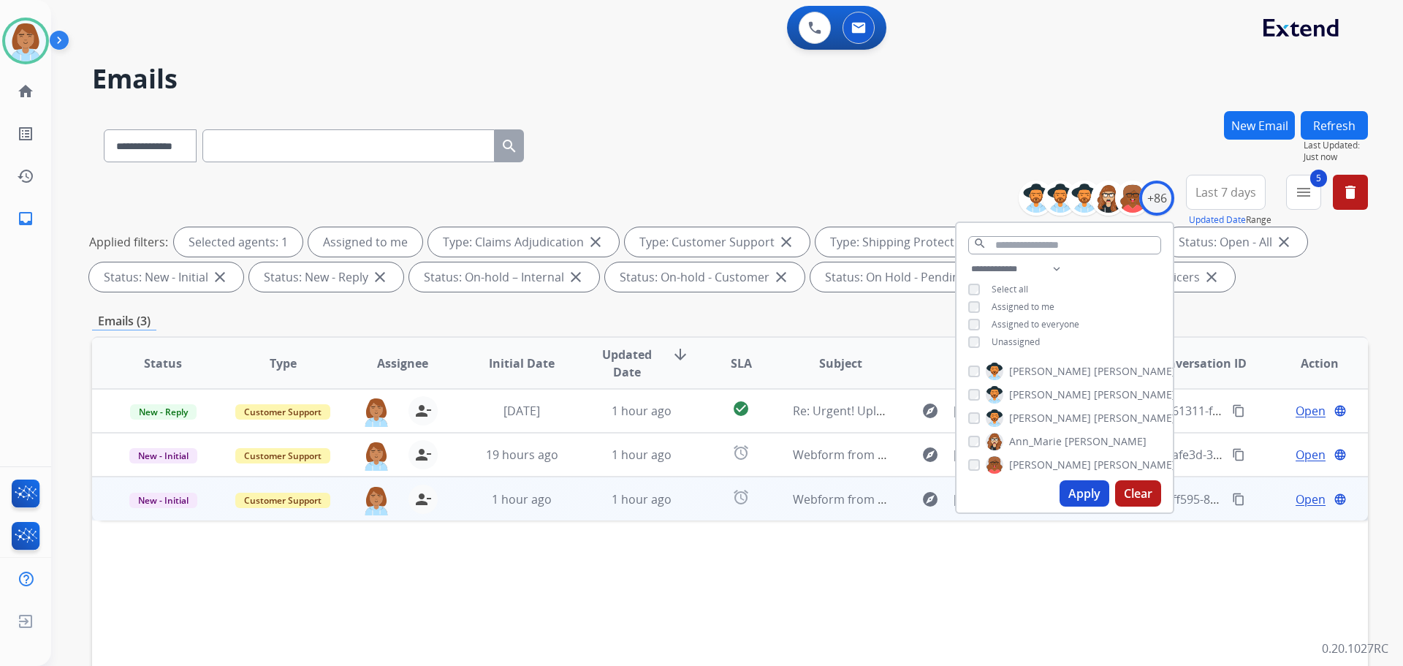
click at [693, 516] on td "alarm" at bounding box center [730, 498] width 80 height 44
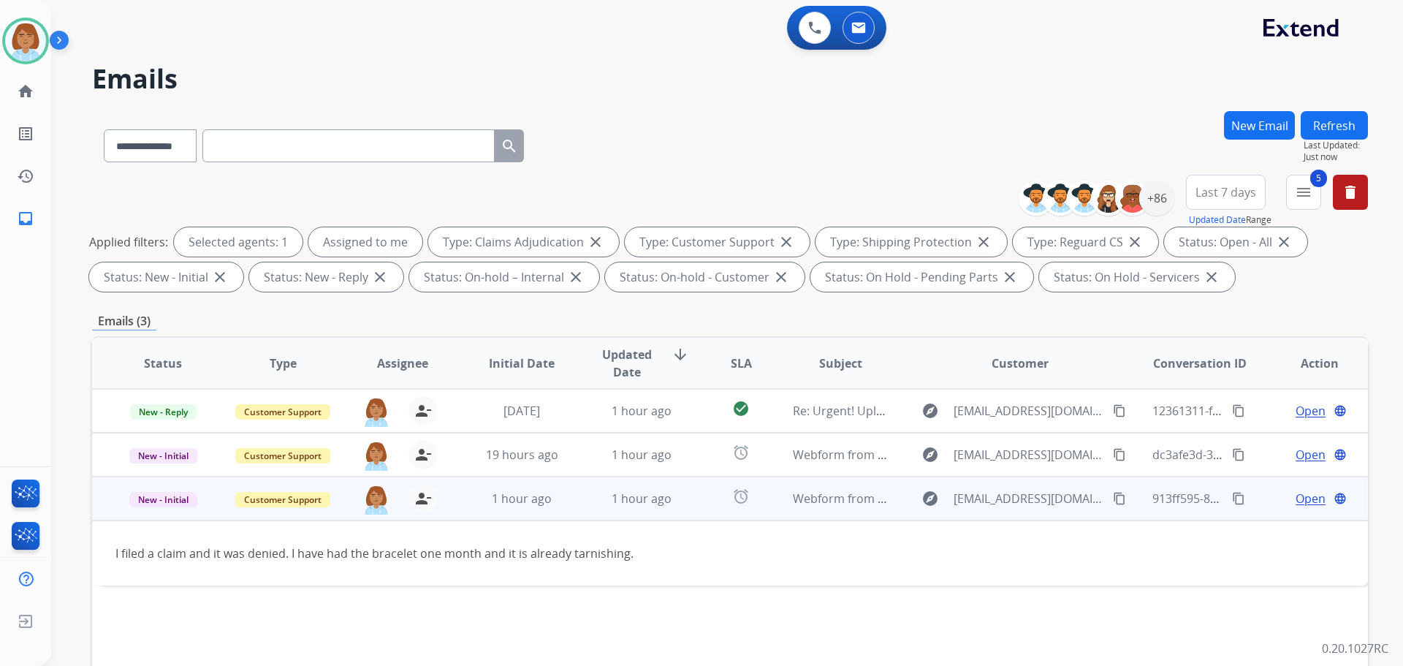
click at [1300, 498] on span "Open" at bounding box center [1311, 499] width 30 height 18
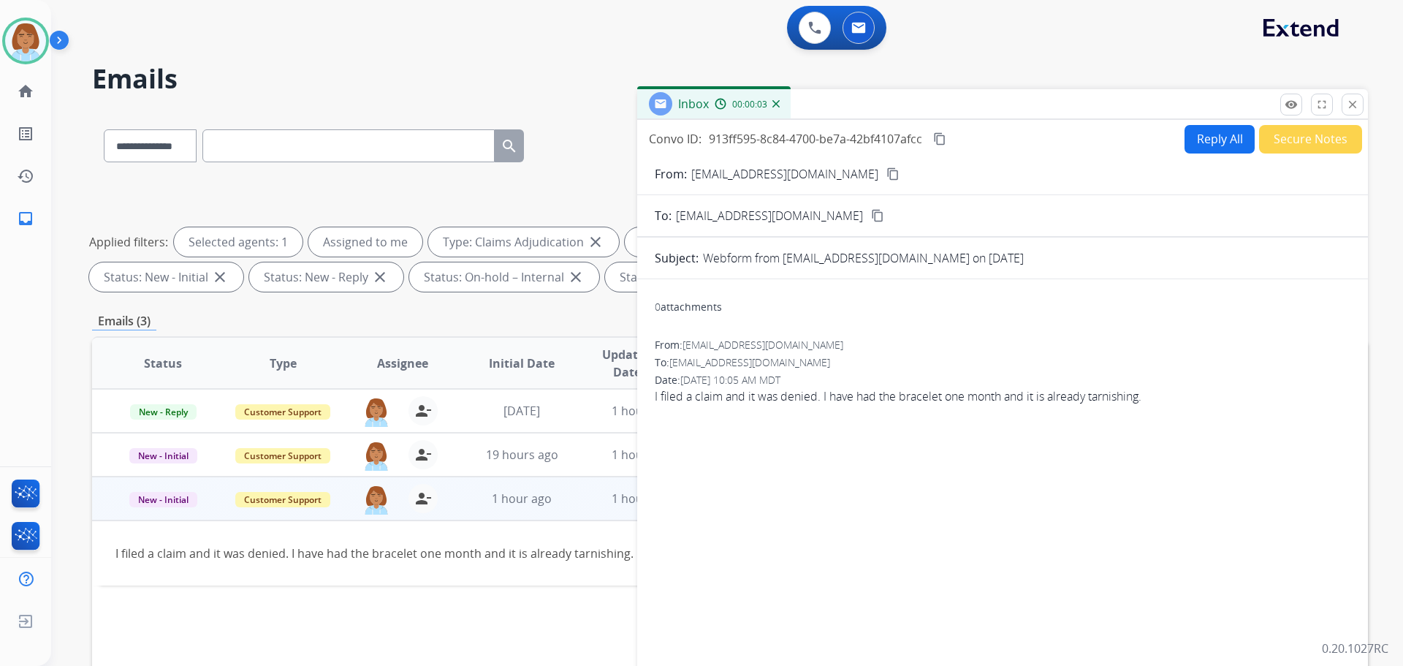
click at [1215, 142] on button "Reply All" at bounding box center [1220, 139] width 70 height 29
select select "**********"
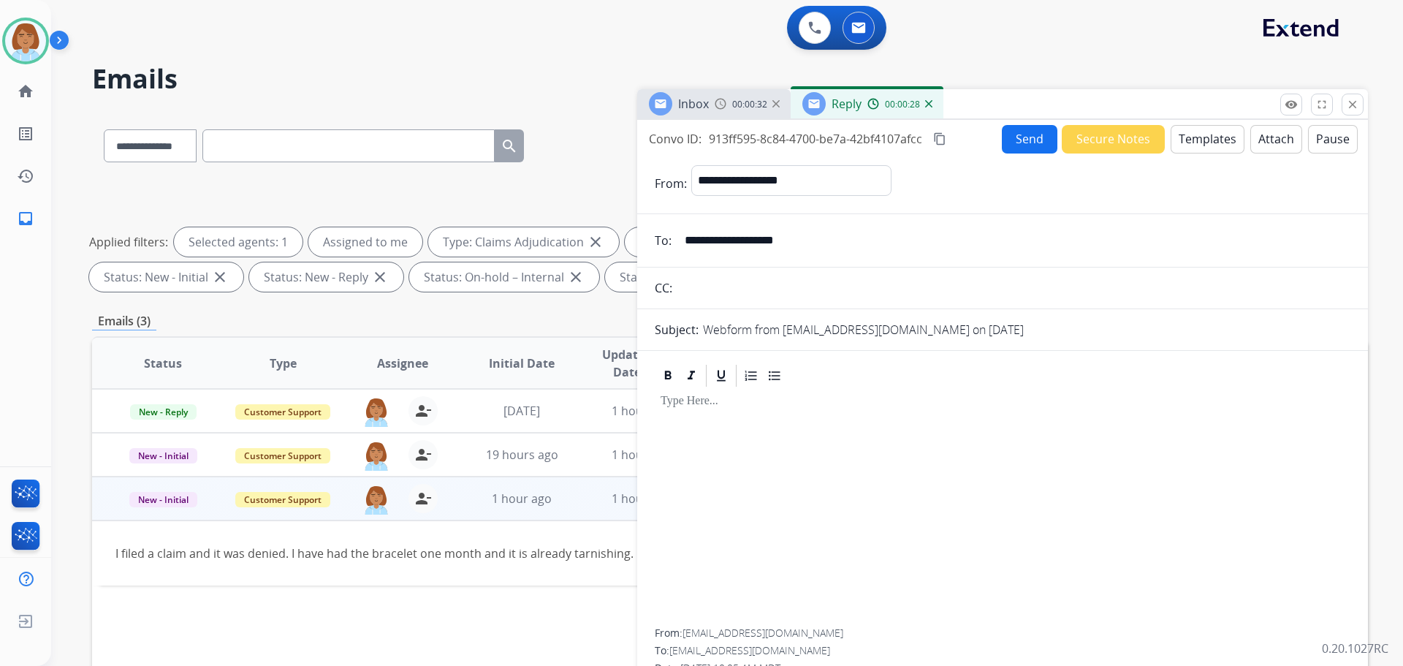
click at [1230, 151] on button "Templates" at bounding box center [1208, 139] width 74 height 29
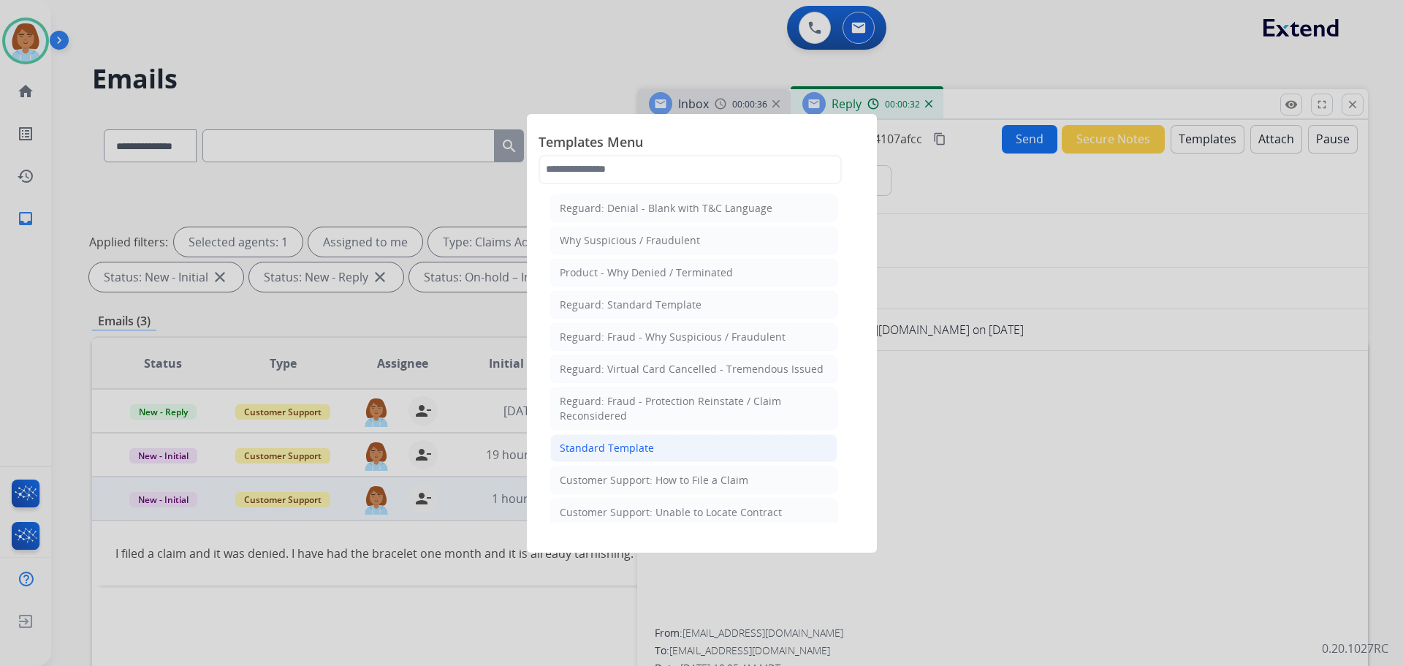
click at [700, 437] on li "Standard Template" at bounding box center [693, 448] width 287 height 28
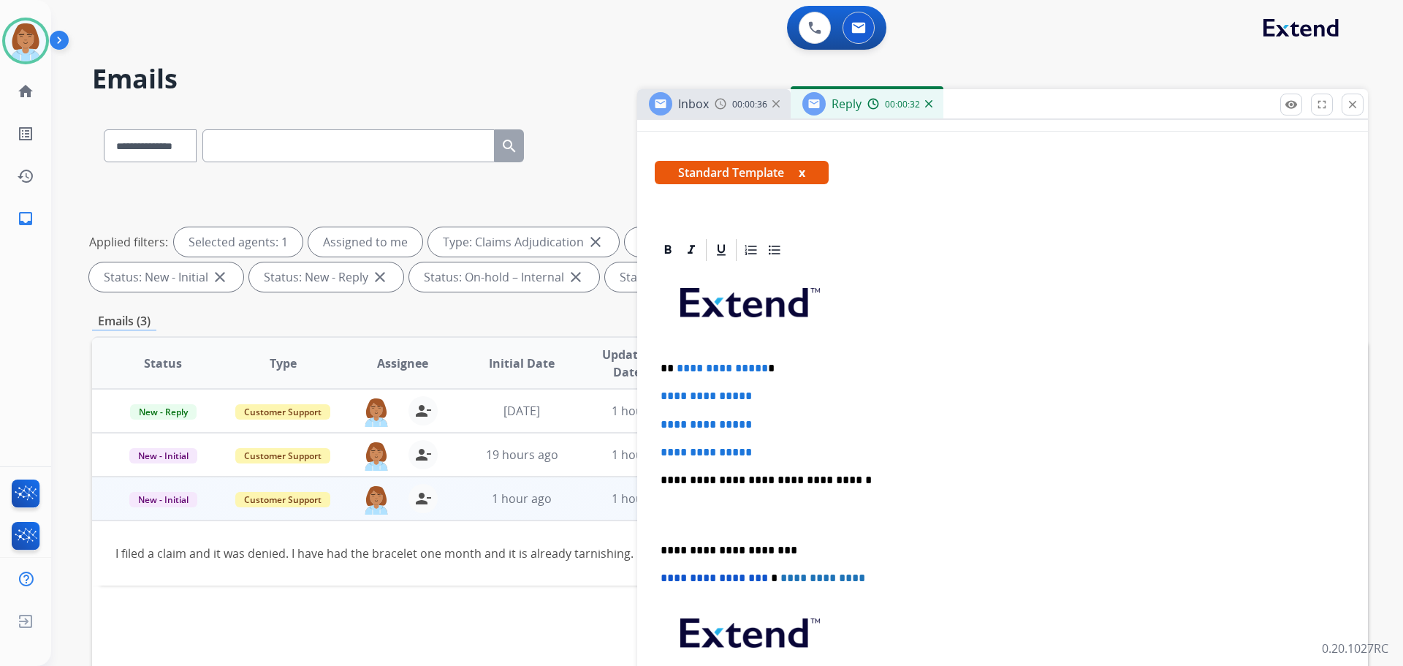
scroll to position [219, 0]
drag, startPoint x: 779, startPoint y: 447, endPoint x: 748, endPoint y: 403, distance: 53.5
click at [674, 358] on div "**********" at bounding box center [1003, 513] width 696 height 503
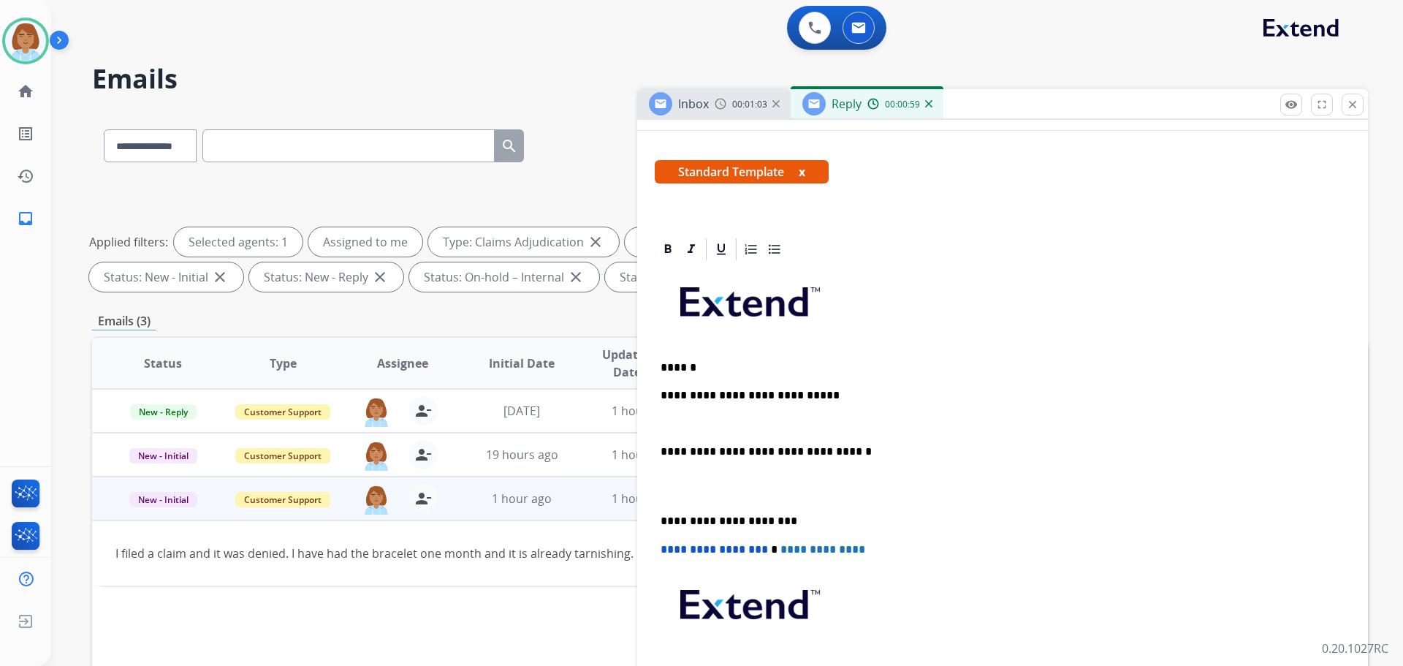
click at [867, 390] on p "**********" at bounding box center [997, 395] width 672 height 13
click at [849, 425] on p at bounding box center [1003, 423] width 684 height 13
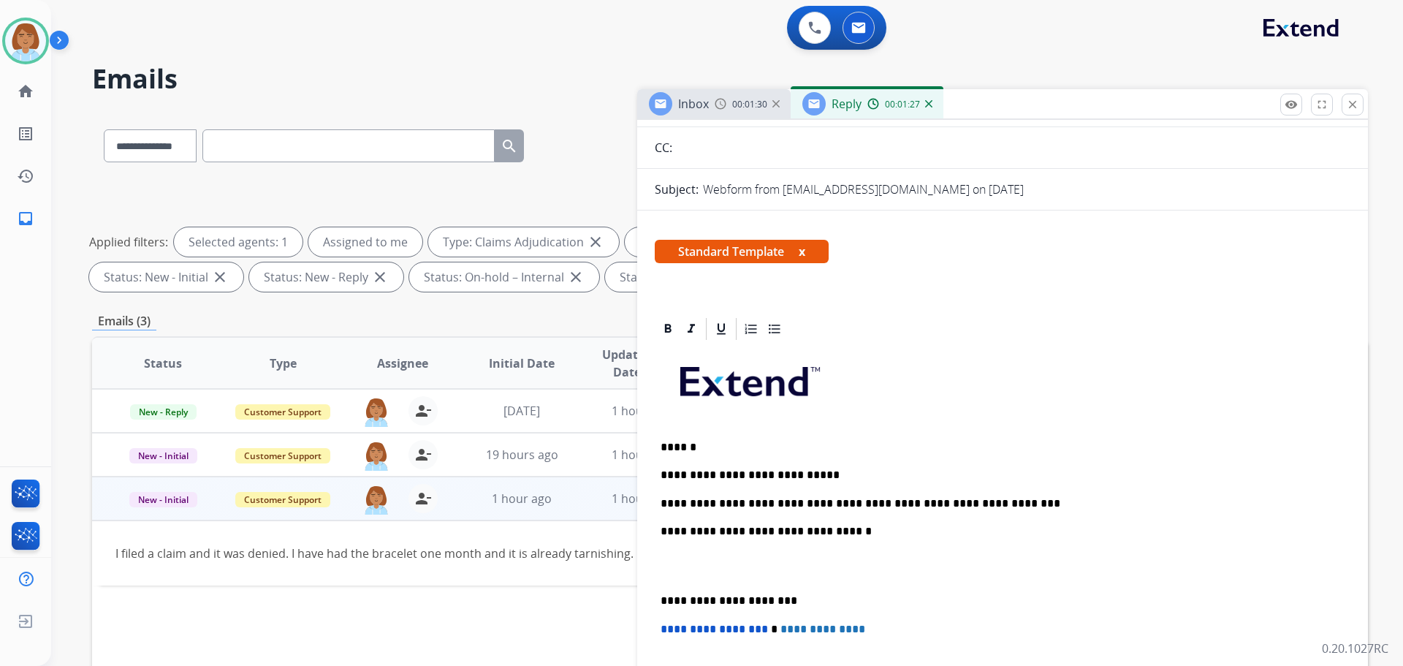
scroll to position [0, 0]
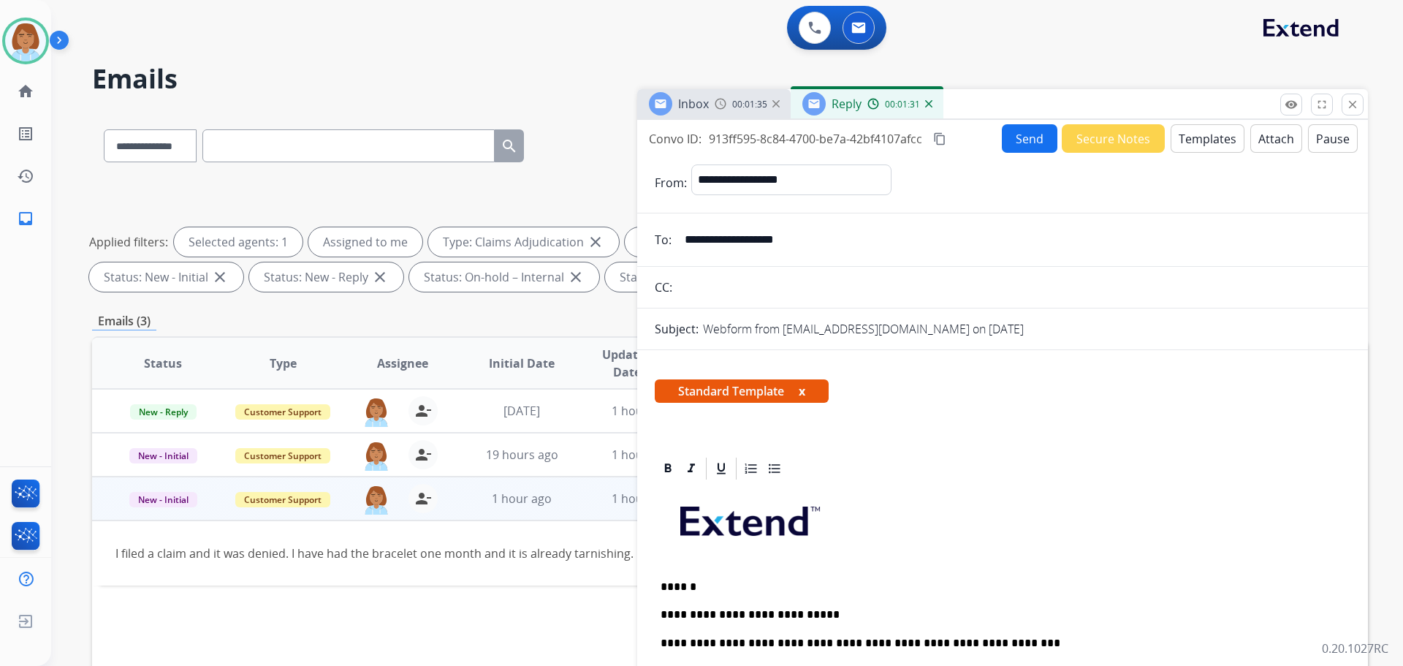
drag, startPoint x: 761, startPoint y: 240, endPoint x: 730, endPoint y: 237, distance: 30.9
click at [730, 237] on input "**********" at bounding box center [1013, 239] width 675 height 29
click at [1018, 142] on button "Send" at bounding box center [1030, 138] width 56 height 29
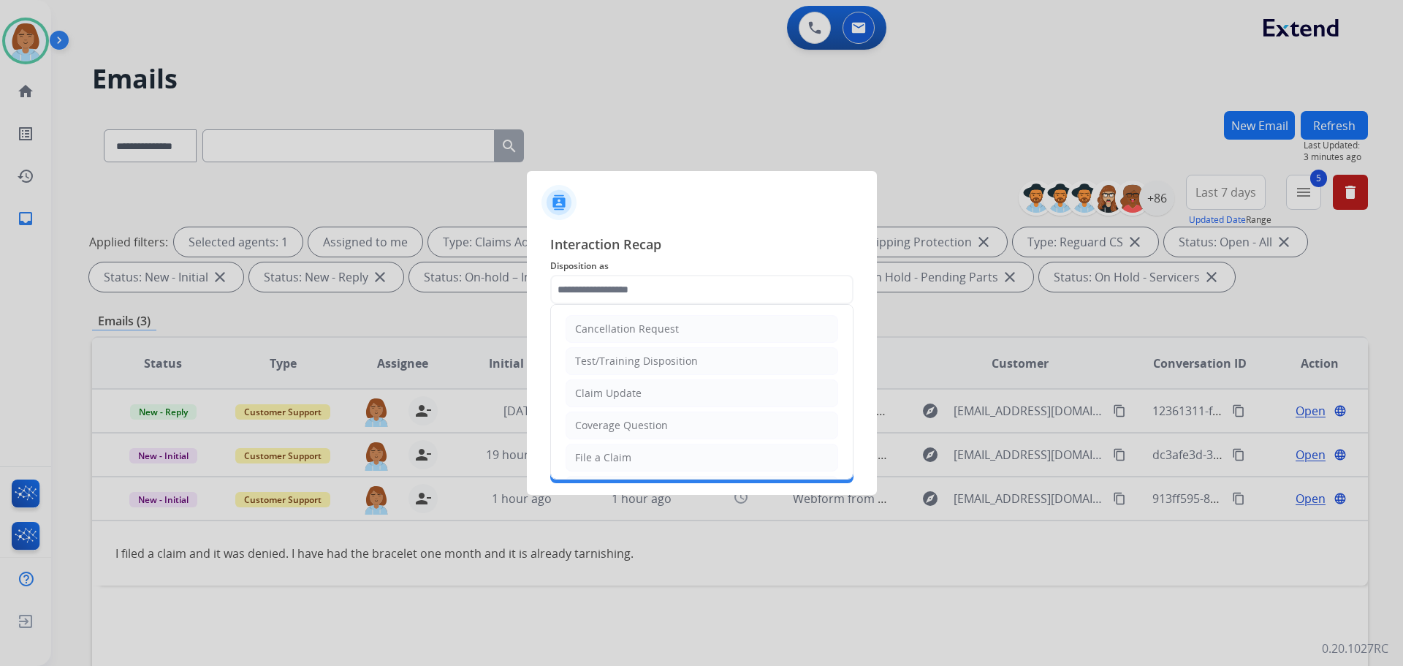
click at [704, 290] on input "text" at bounding box center [701, 289] width 303 height 29
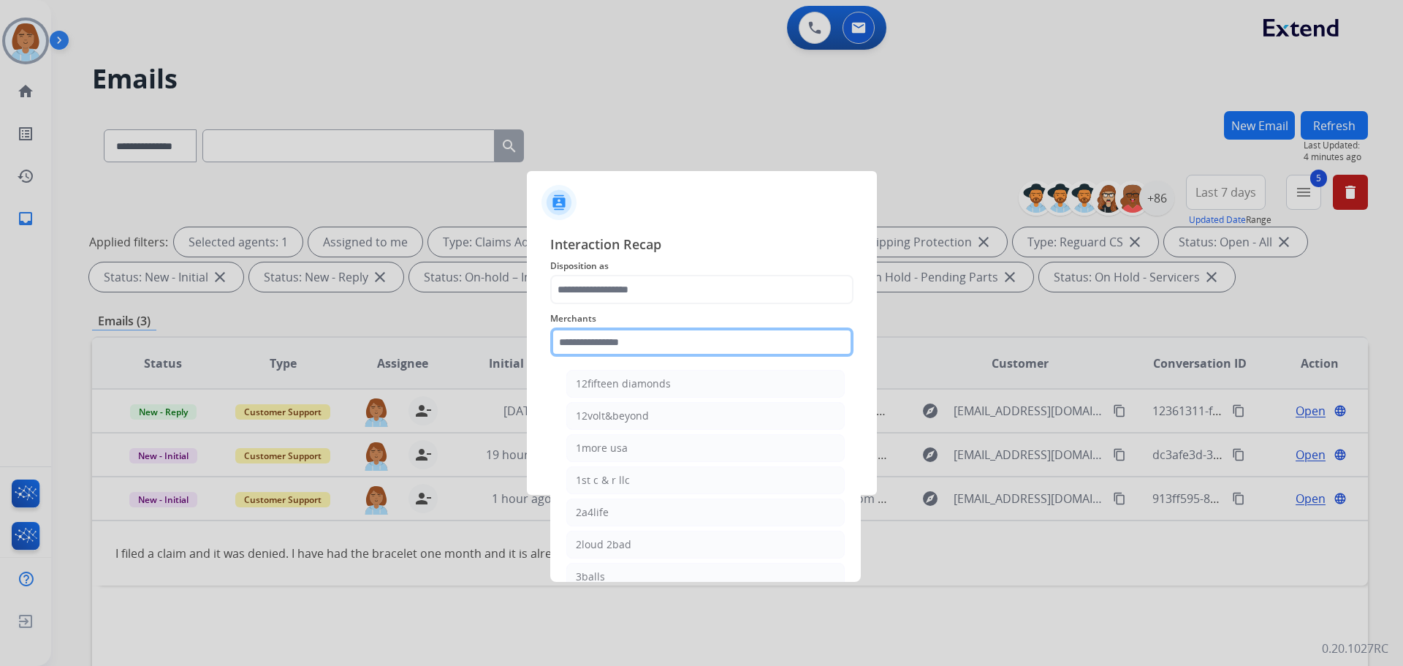
click at [668, 346] on input "text" at bounding box center [701, 341] width 303 height 29
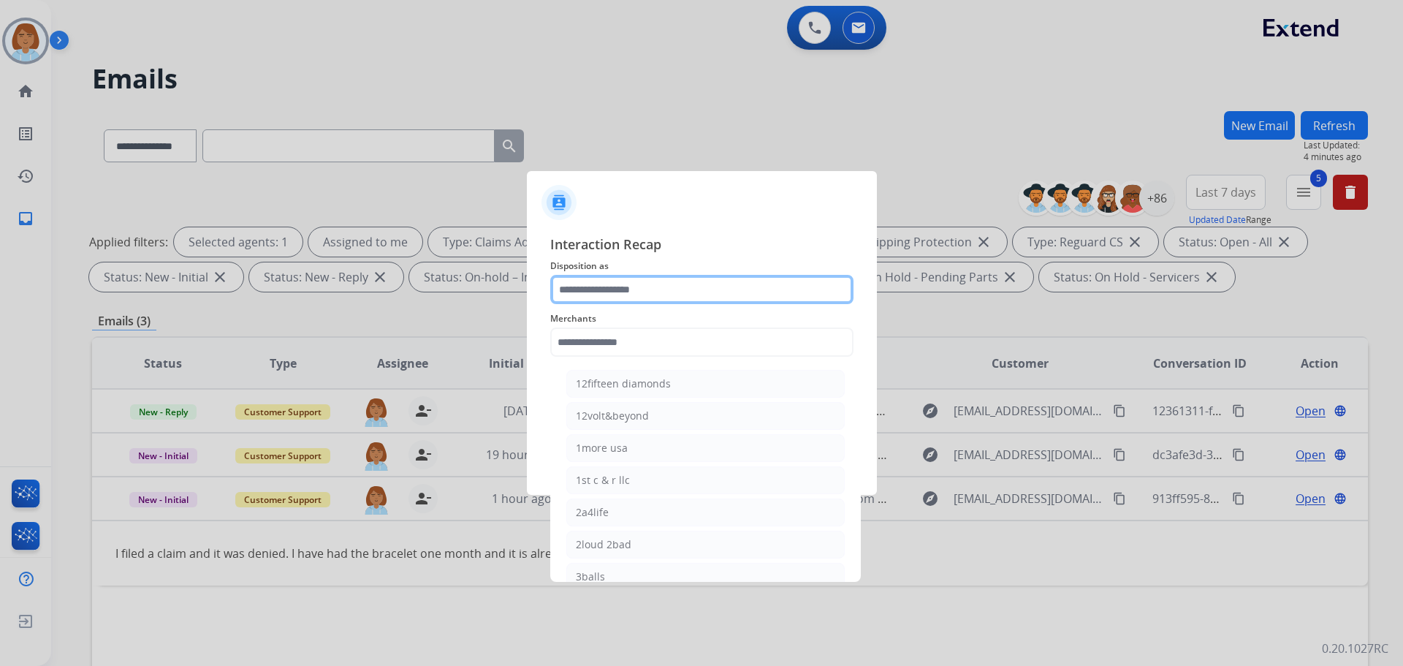
click at [662, 278] on input "text" at bounding box center [701, 289] width 303 height 29
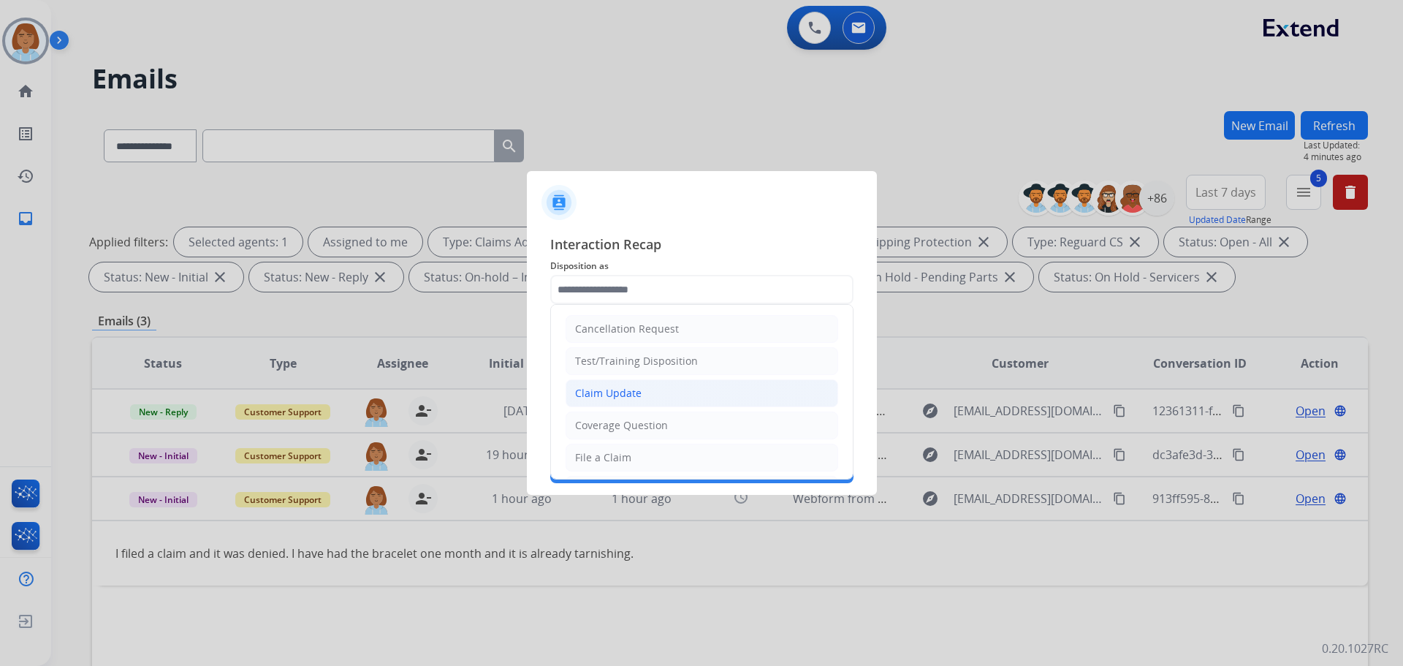
click at [616, 396] on div "Claim Update" at bounding box center [608, 393] width 67 height 15
type input "**********"
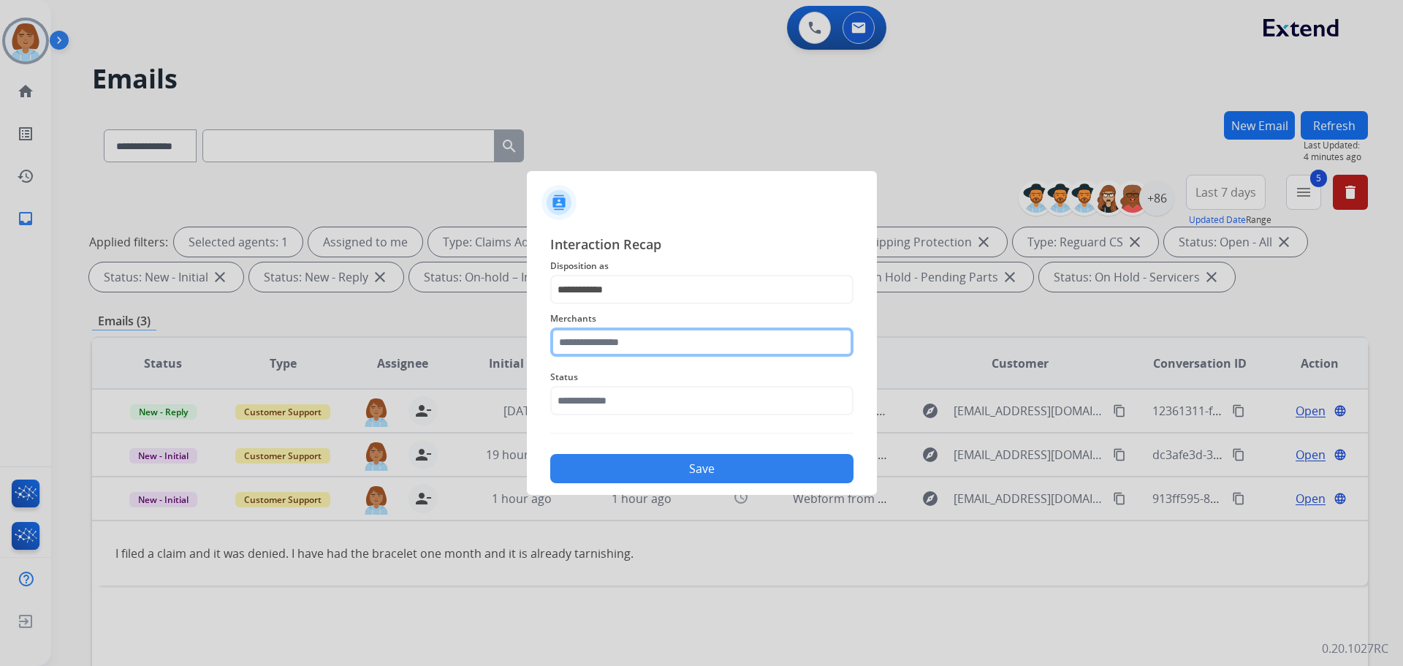
click at [625, 330] on input "text" at bounding box center [701, 341] width 303 height 29
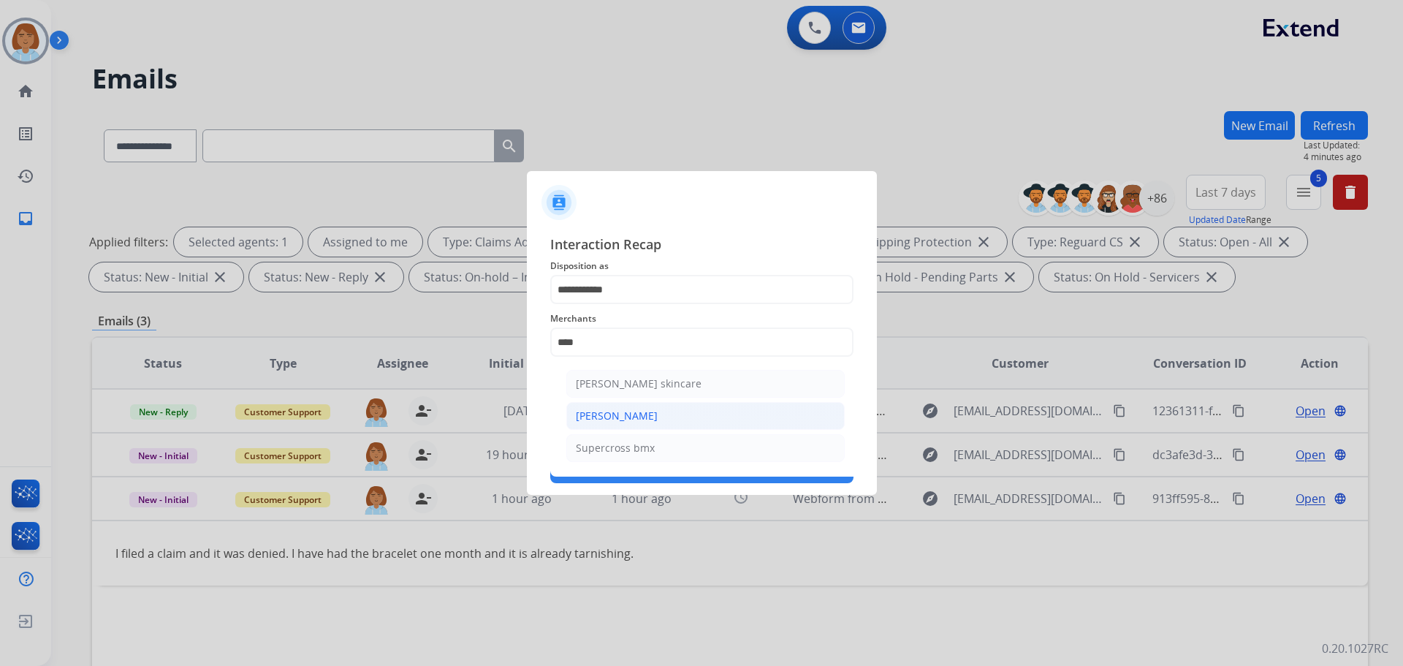
click at [607, 411] on div "[PERSON_NAME]" at bounding box center [617, 416] width 82 height 15
type input "**********"
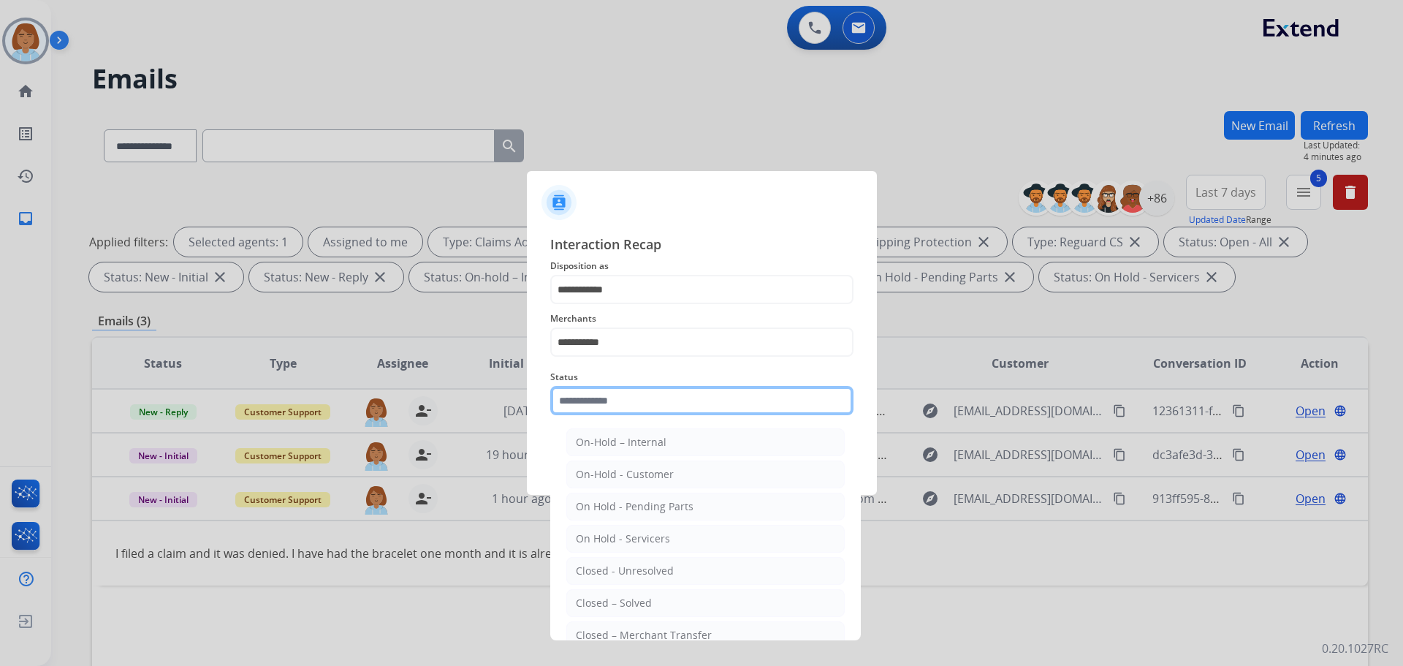
click at [607, 411] on input "text" at bounding box center [701, 400] width 303 height 29
click at [610, 600] on div "Closed – Solved" at bounding box center [614, 603] width 76 height 15
type input "**********"
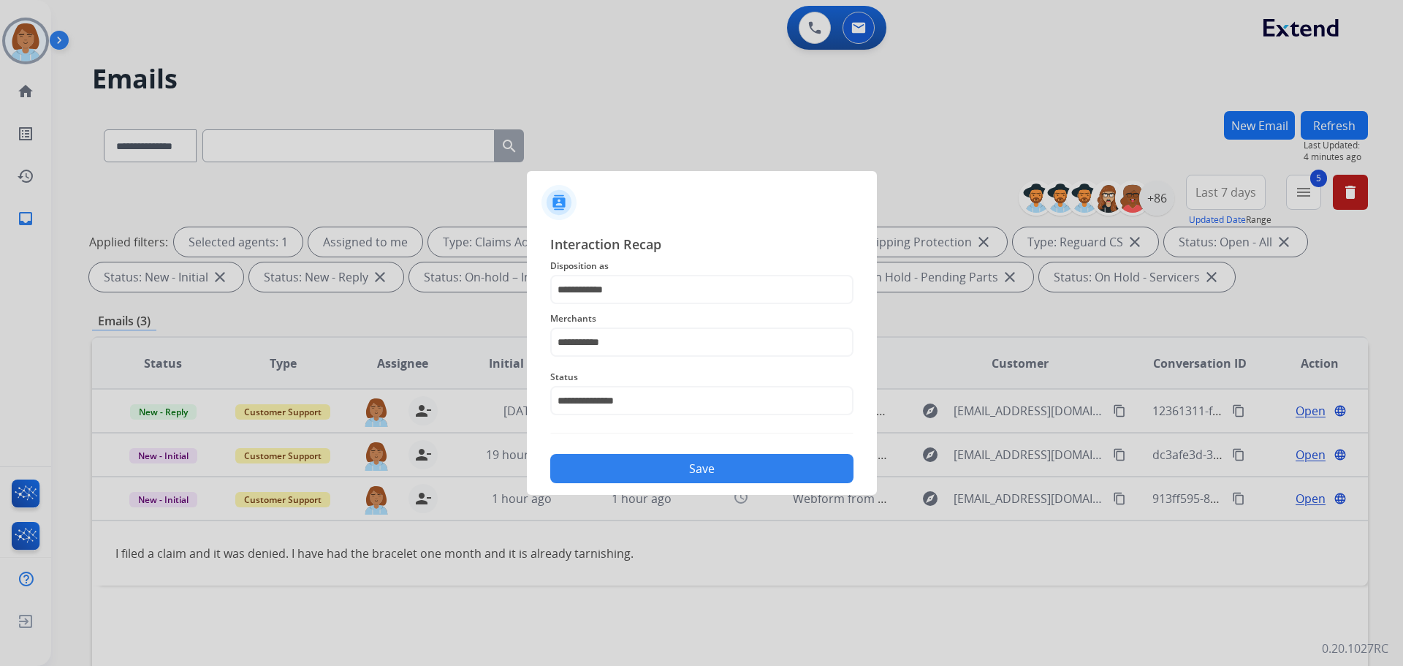
click at [699, 467] on button "Save" at bounding box center [701, 468] width 303 height 29
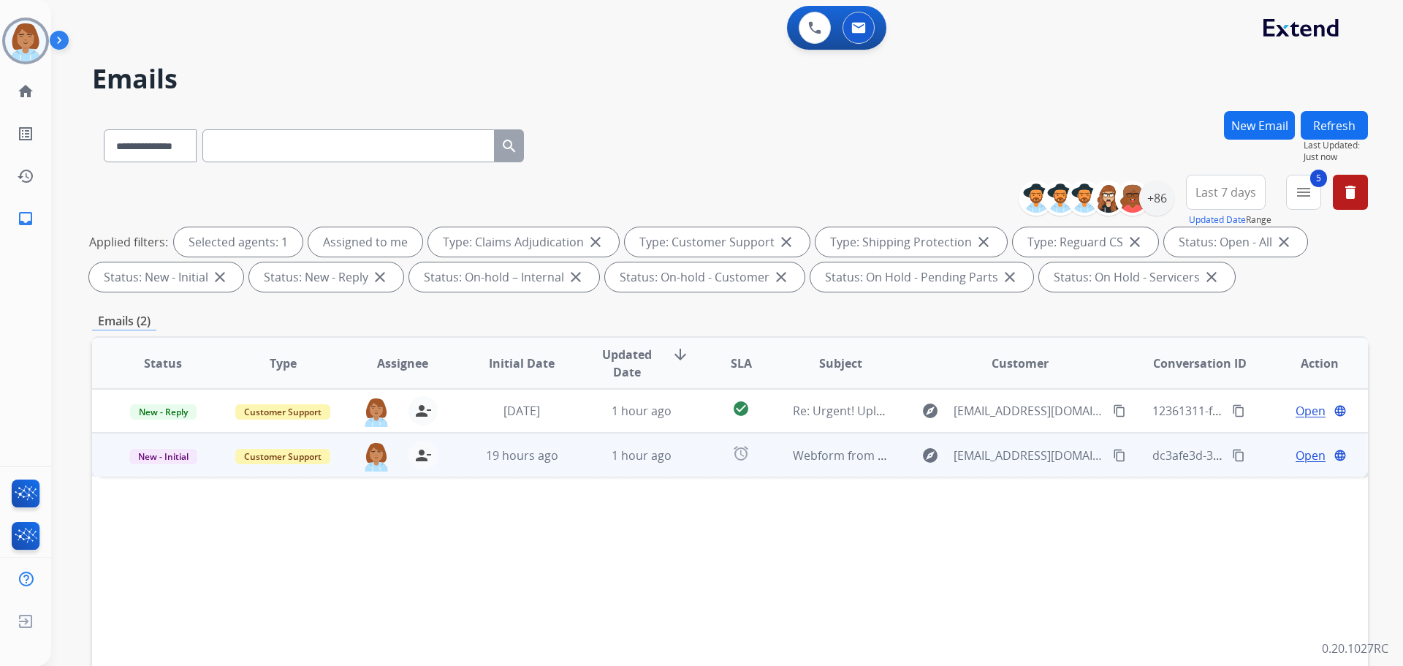
click at [783, 473] on td "Webform from [EMAIL_ADDRESS][DOMAIN_NAME] on [DATE]" at bounding box center [830, 455] width 120 height 44
click at [1296, 456] on span "Open" at bounding box center [1311, 455] width 30 height 18
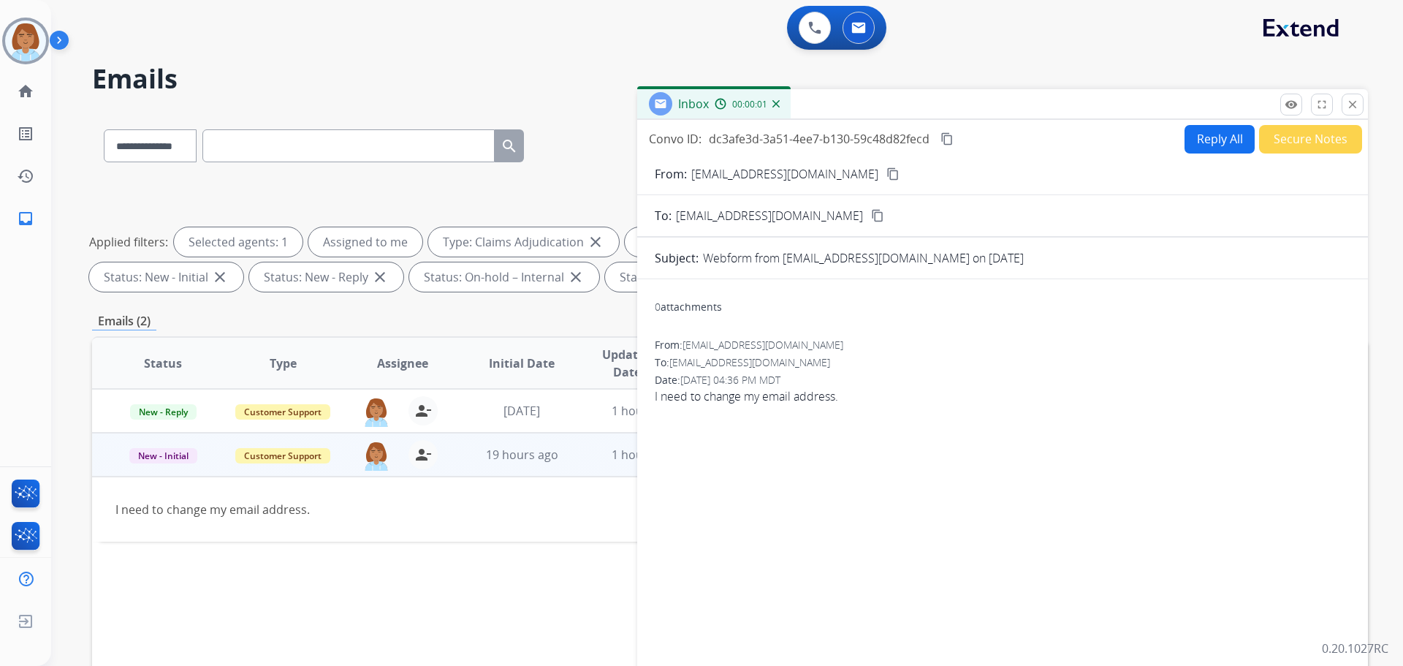
click at [1220, 128] on button "Reply All" at bounding box center [1220, 139] width 70 height 29
select select "**********"
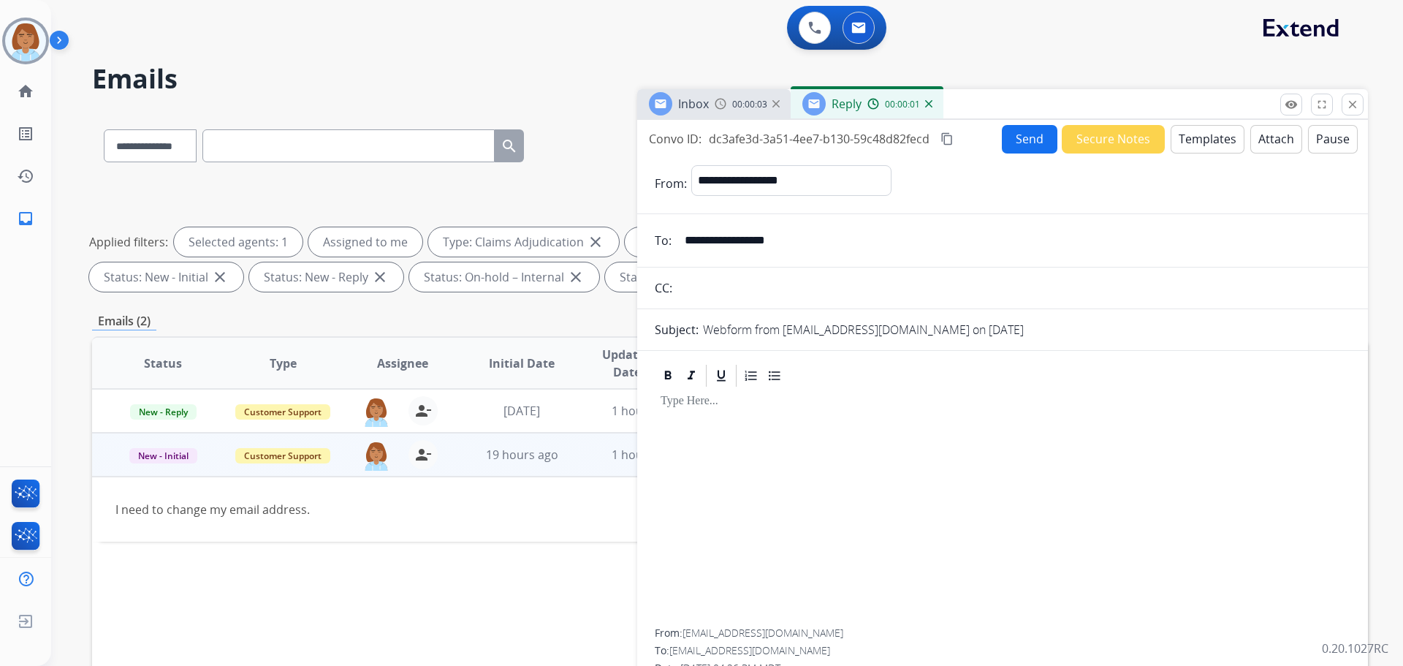
click at [1204, 139] on button "Templates" at bounding box center [1208, 139] width 74 height 29
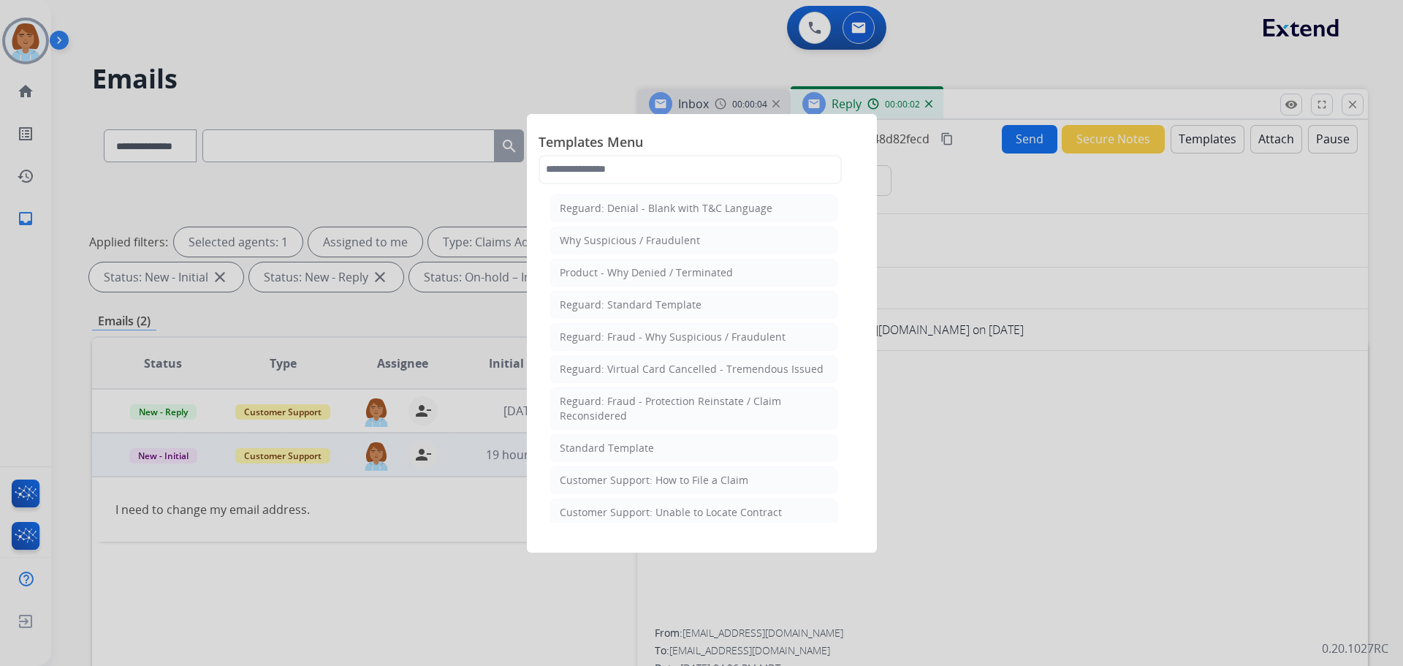
click at [690, 434] on li "Standard Template" at bounding box center [693, 448] width 287 height 28
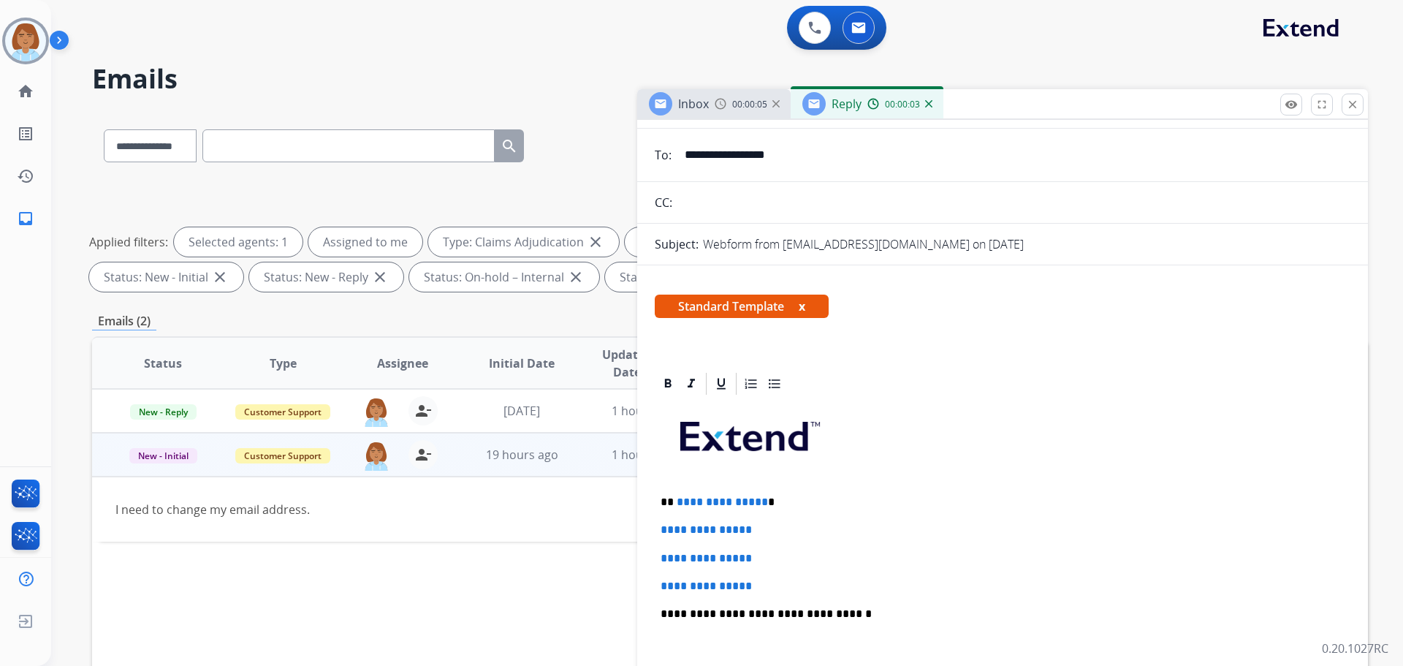
scroll to position [146, 0]
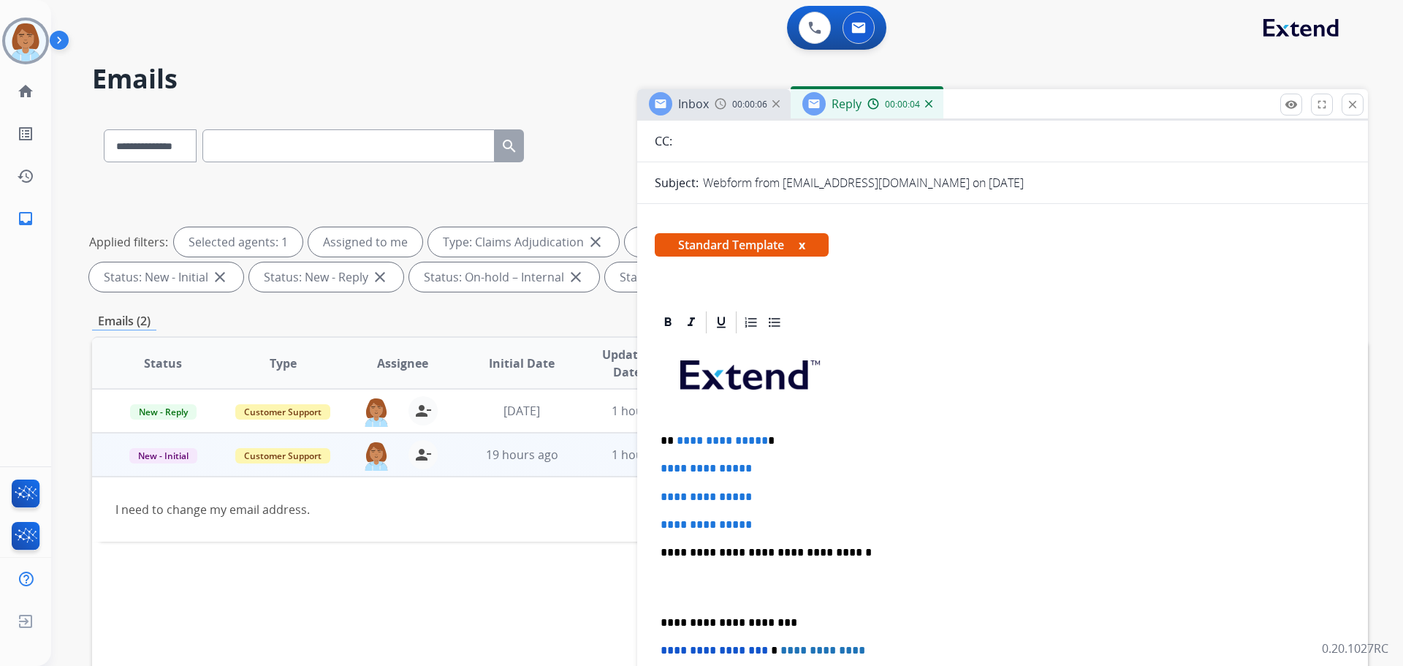
click at [783, 516] on div "**********" at bounding box center [1003, 586] width 696 height 503
drag, startPoint x: 792, startPoint y: 515, endPoint x: 723, endPoint y: 467, distance: 83.9
click at [666, 448] on div "**********" at bounding box center [1003, 586] width 696 height 503
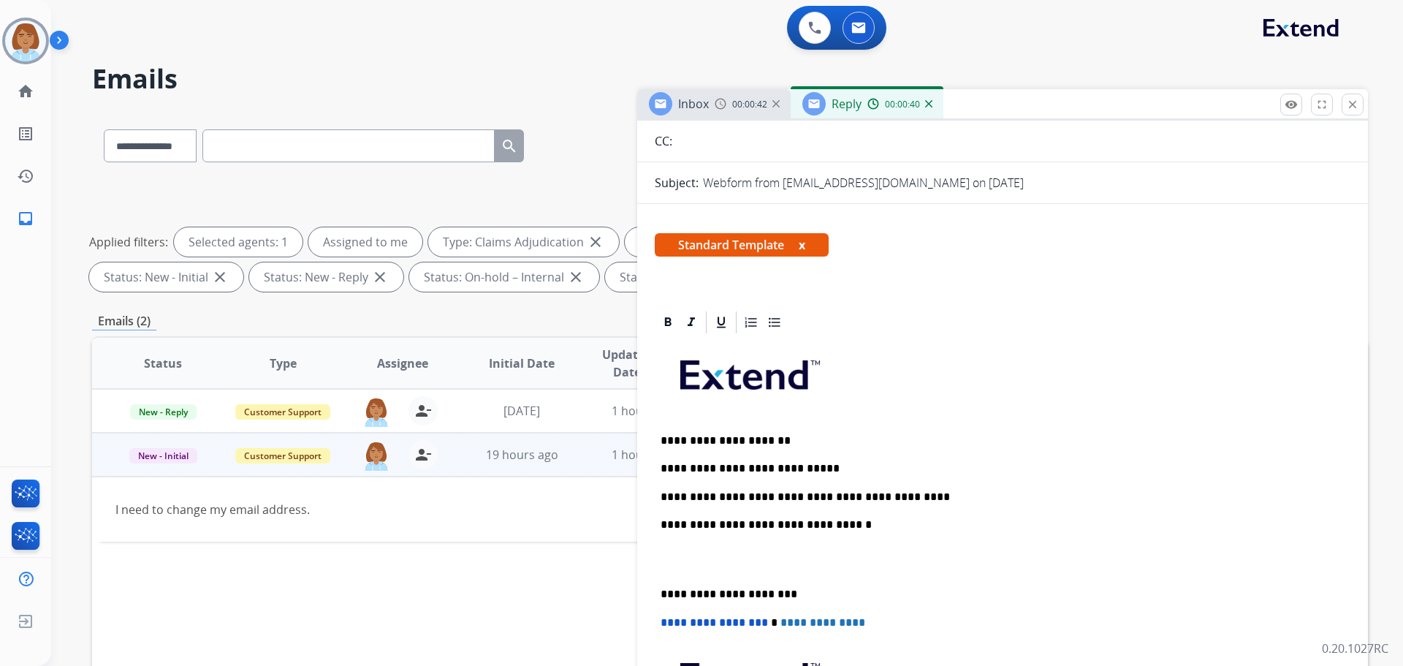
click at [664, 490] on p "**********" at bounding box center [997, 496] width 672 height 13
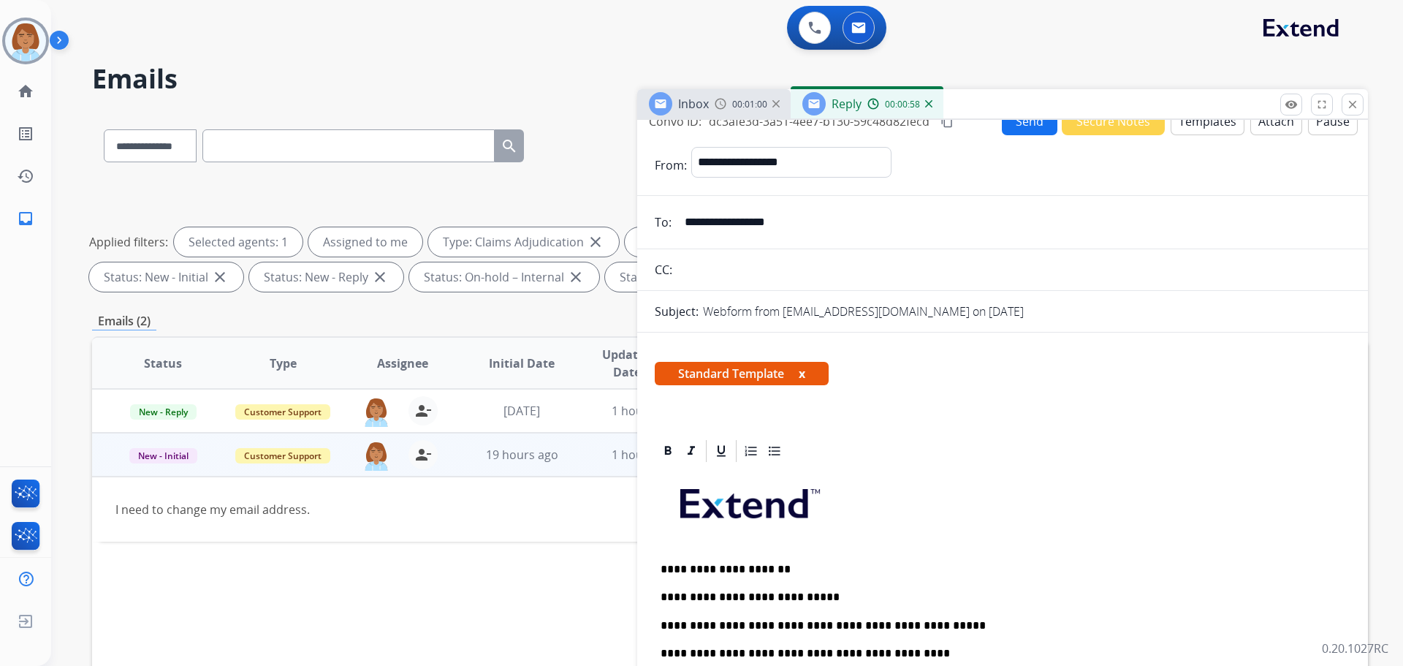
scroll to position [0, 0]
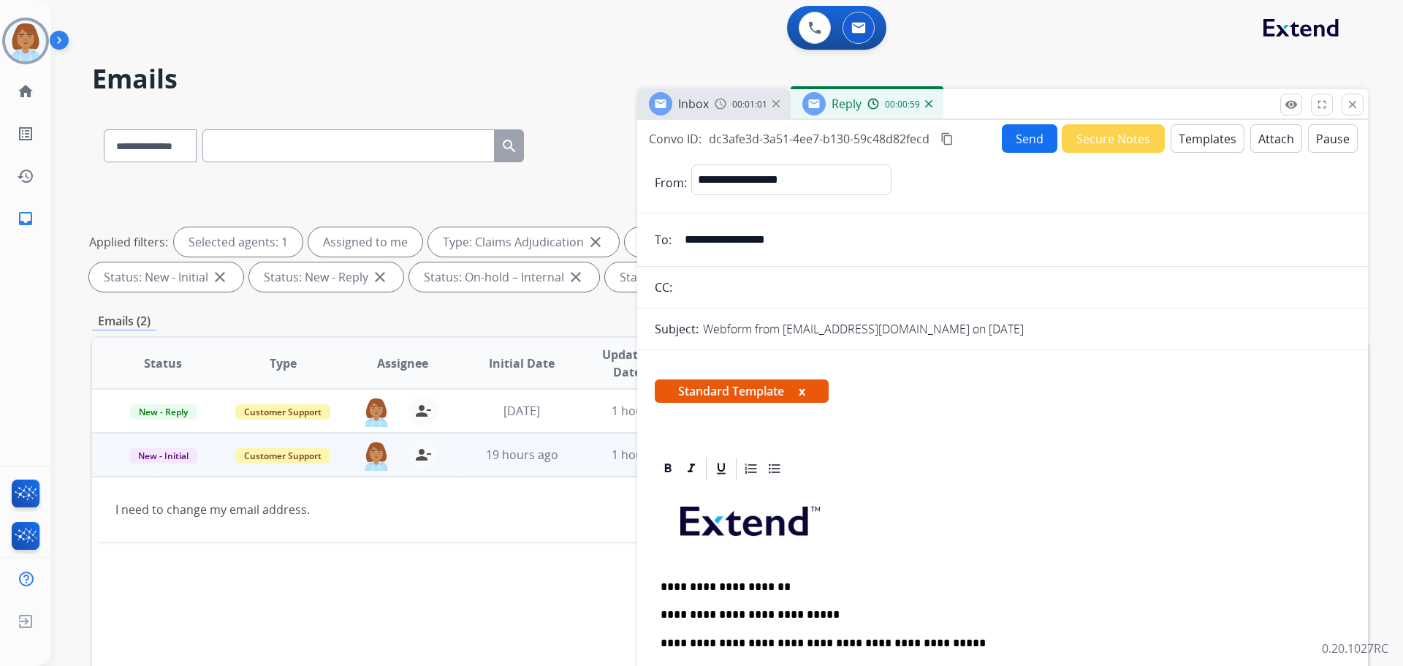
click at [723, 248] on input "**********" at bounding box center [1013, 239] width 675 height 29
click at [727, 243] on input "**********" at bounding box center [1013, 239] width 675 height 29
click at [726, 243] on input "**********" at bounding box center [1013, 239] width 675 height 29
click at [725, 243] on input "**********" at bounding box center [1013, 239] width 675 height 29
click at [1020, 129] on button "Send" at bounding box center [1030, 138] width 56 height 29
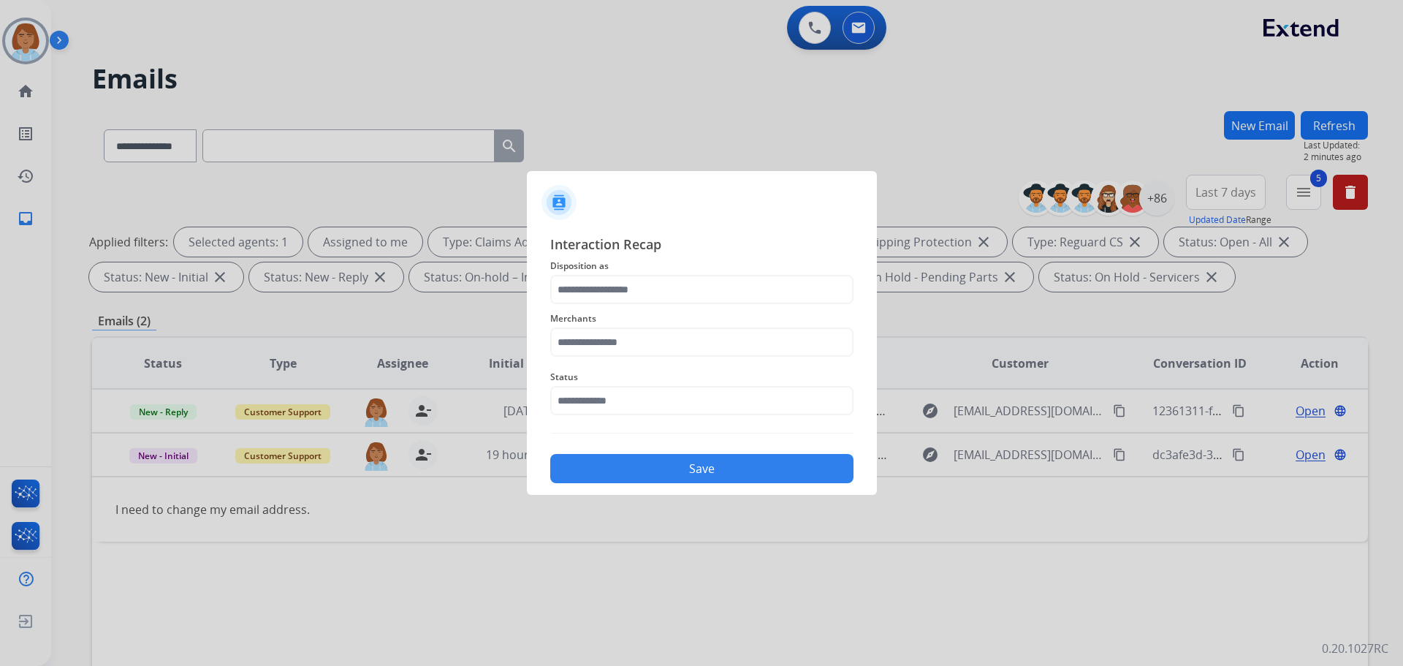
click at [132, 44] on div at bounding box center [701, 333] width 1403 height 666
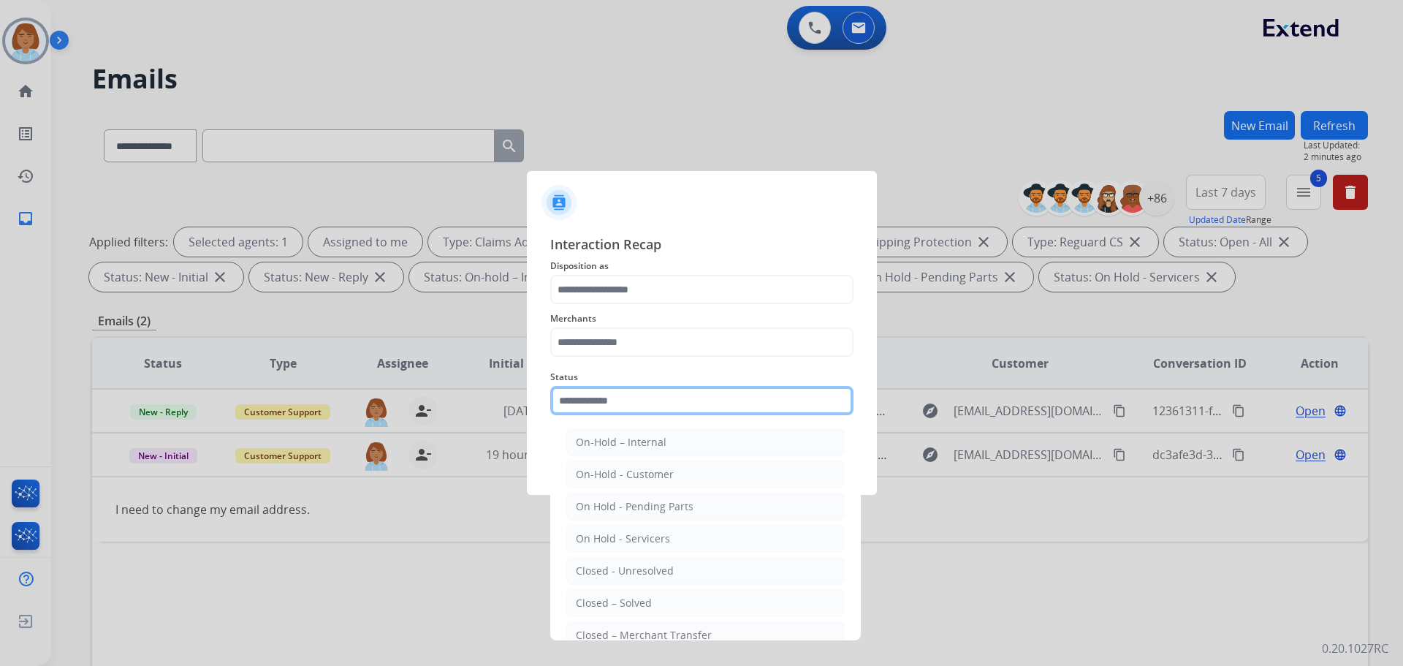
click at [576, 393] on input "text" at bounding box center [701, 400] width 303 height 29
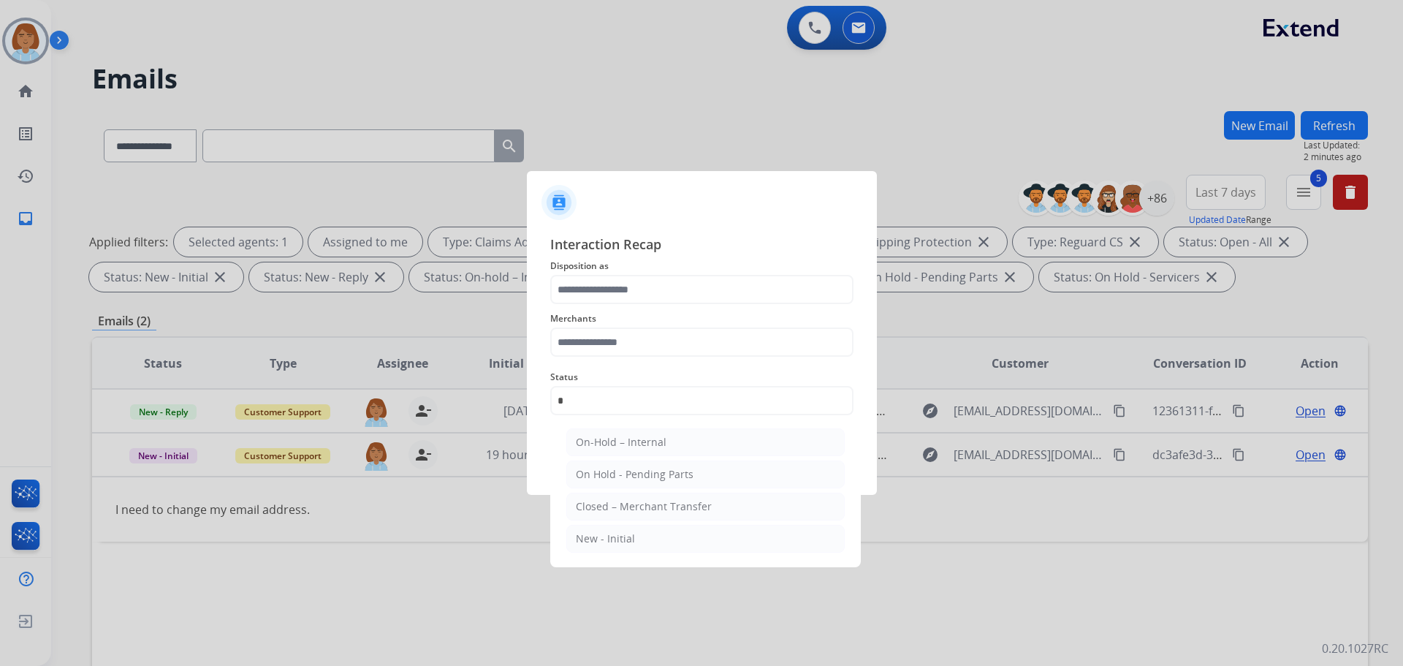
click at [647, 596] on div at bounding box center [701, 333] width 1403 height 666
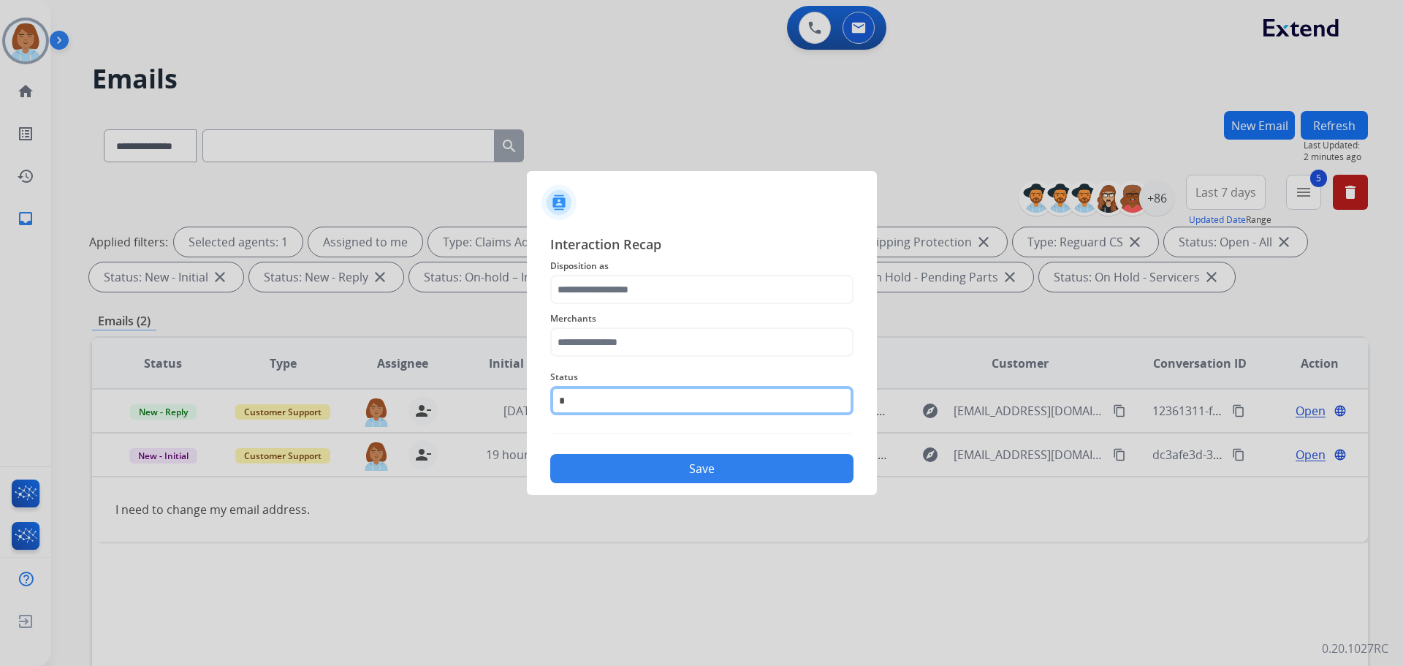
click at [588, 404] on input "*" at bounding box center [701, 400] width 303 height 29
type input "*"
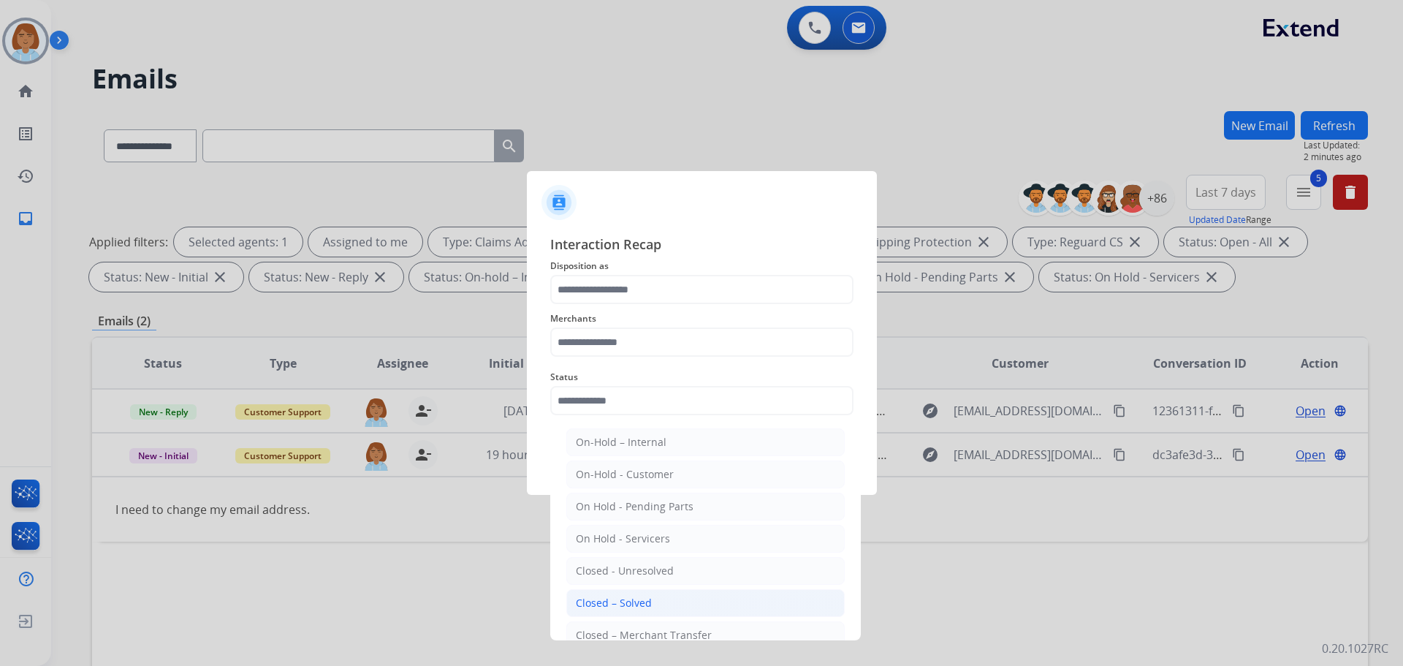
click at [729, 599] on li "Closed – Solved" at bounding box center [705, 603] width 278 height 28
type input "**********"
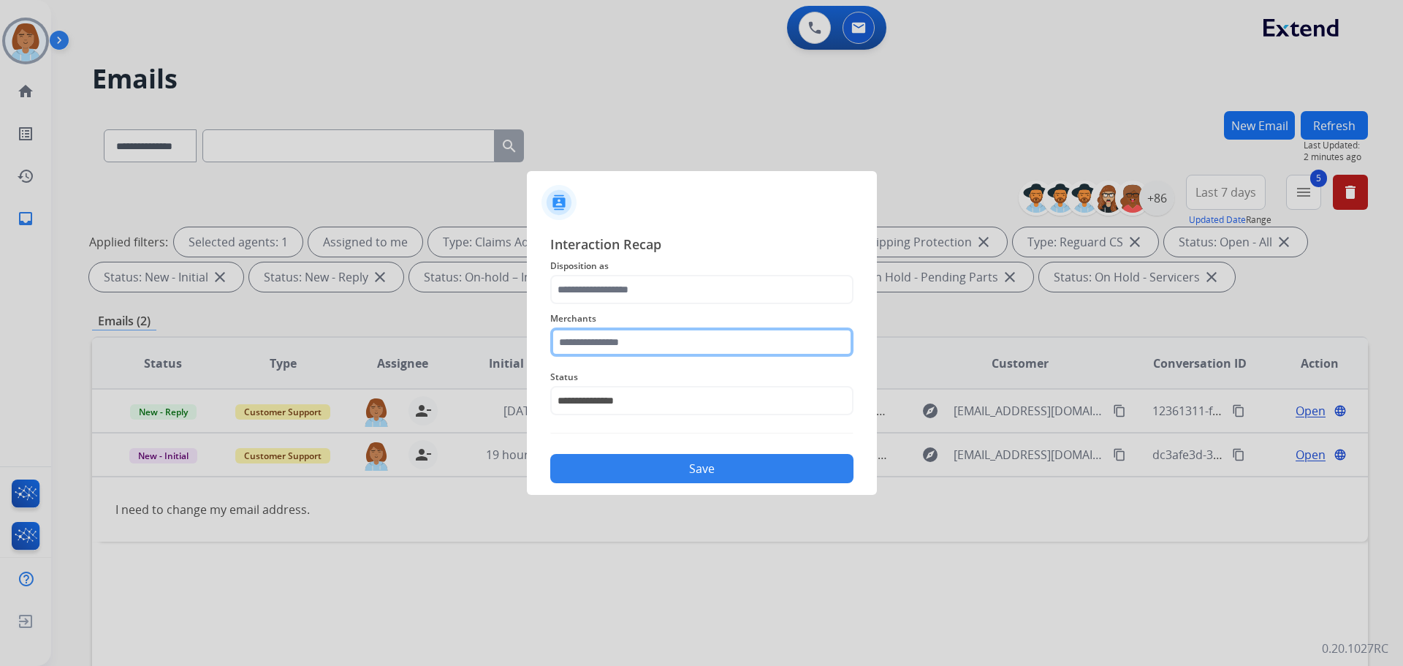
click at [600, 343] on input "text" at bounding box center [701, 341] width 303 height 29
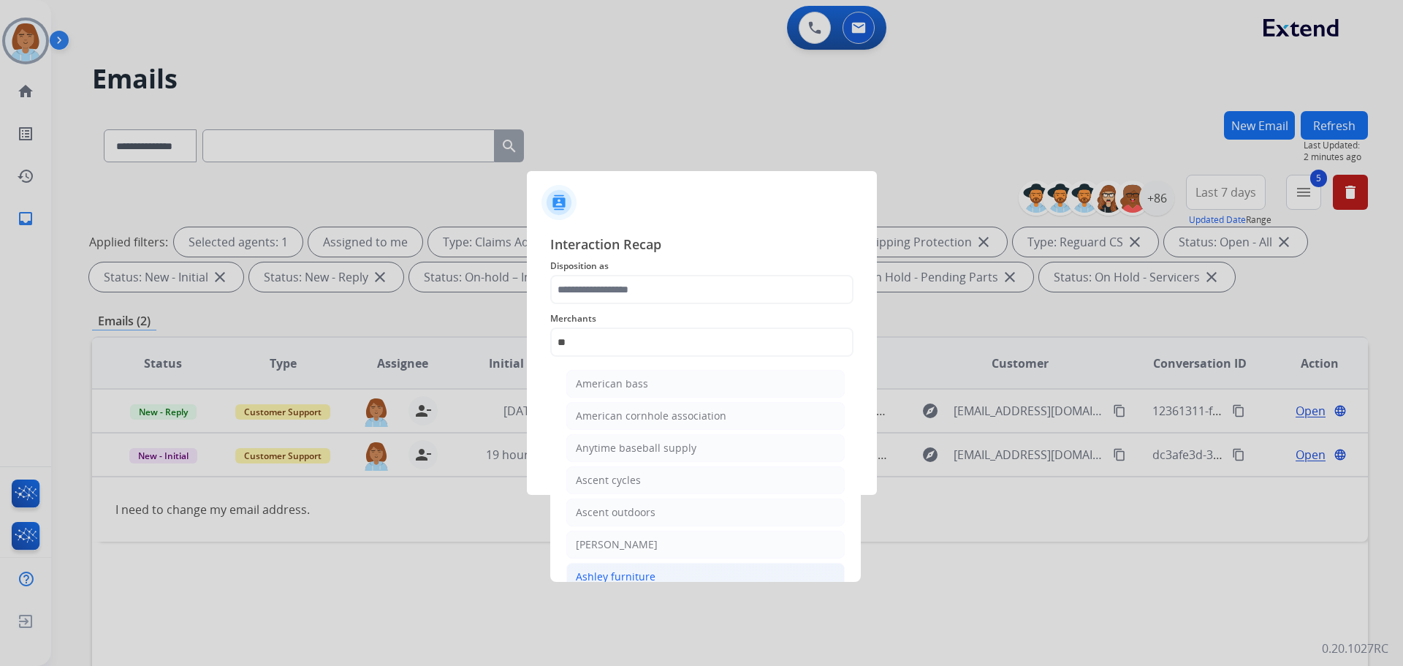
click at [637, 582] on div "Ashley furniture" at bounding box center [616, 576] width 80 height 15
type input "**********"
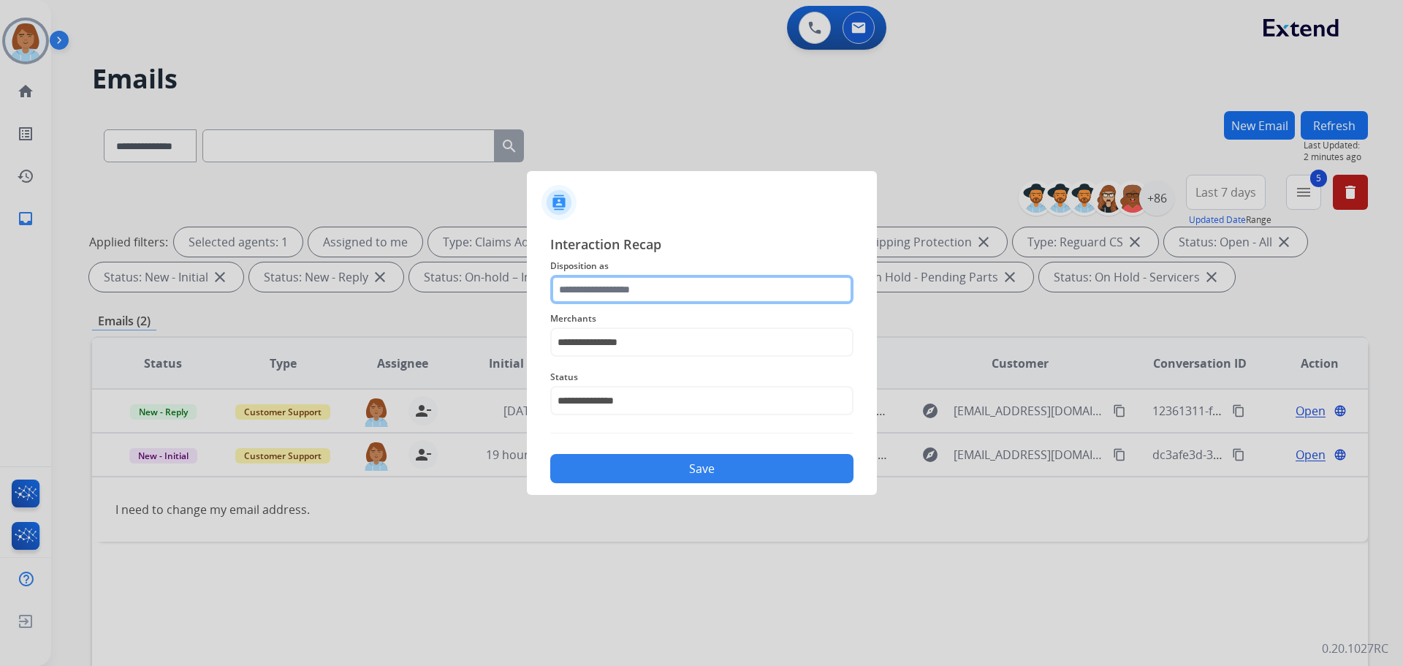
click at [626, 290] on input "text" at bounding box center [701, 289] width 303 height 29
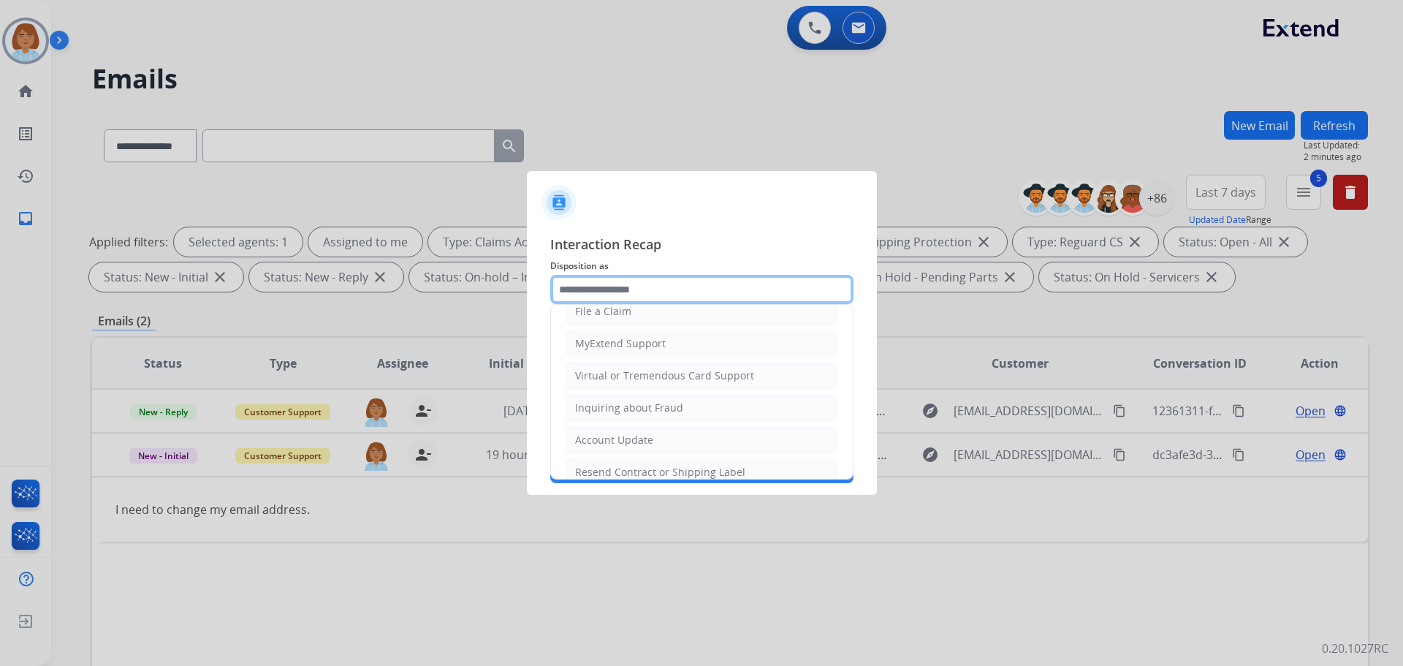
scroll to position [219, 0]
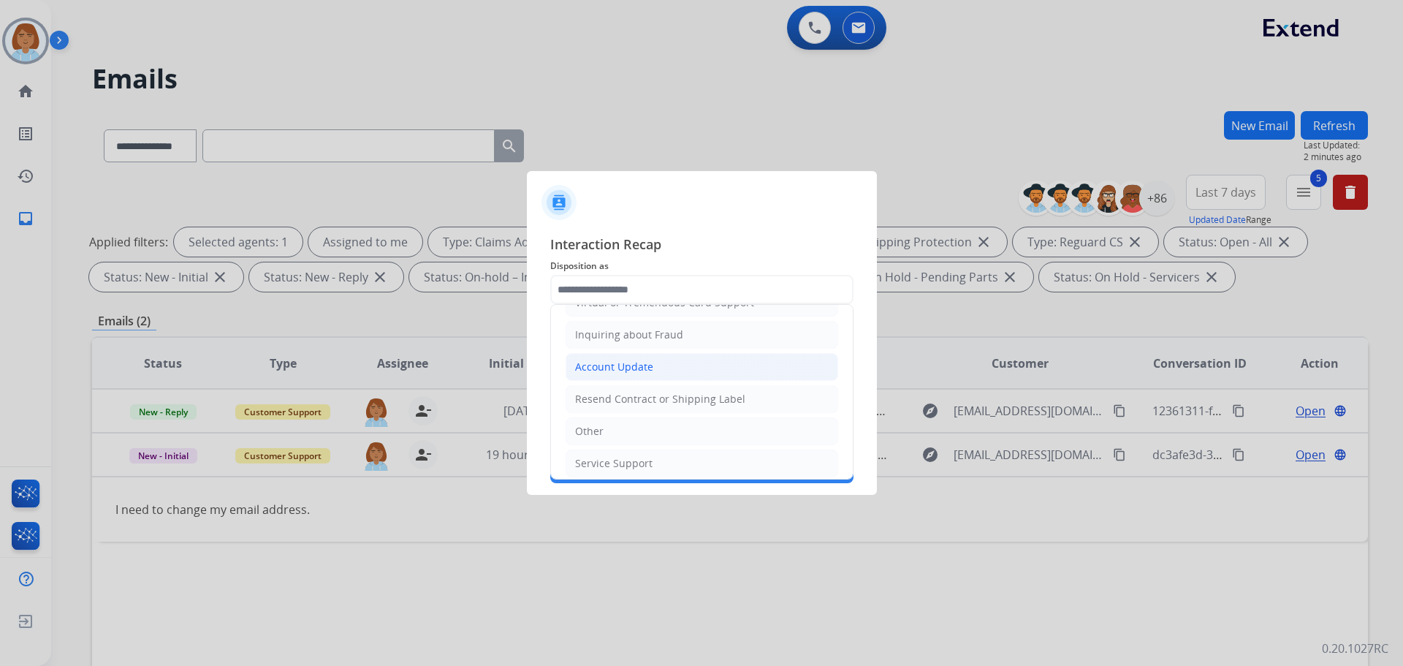
click at [623, 373] on div "Account Update" at bounding box center [614, 367] width 78 height 15
type input "**********"
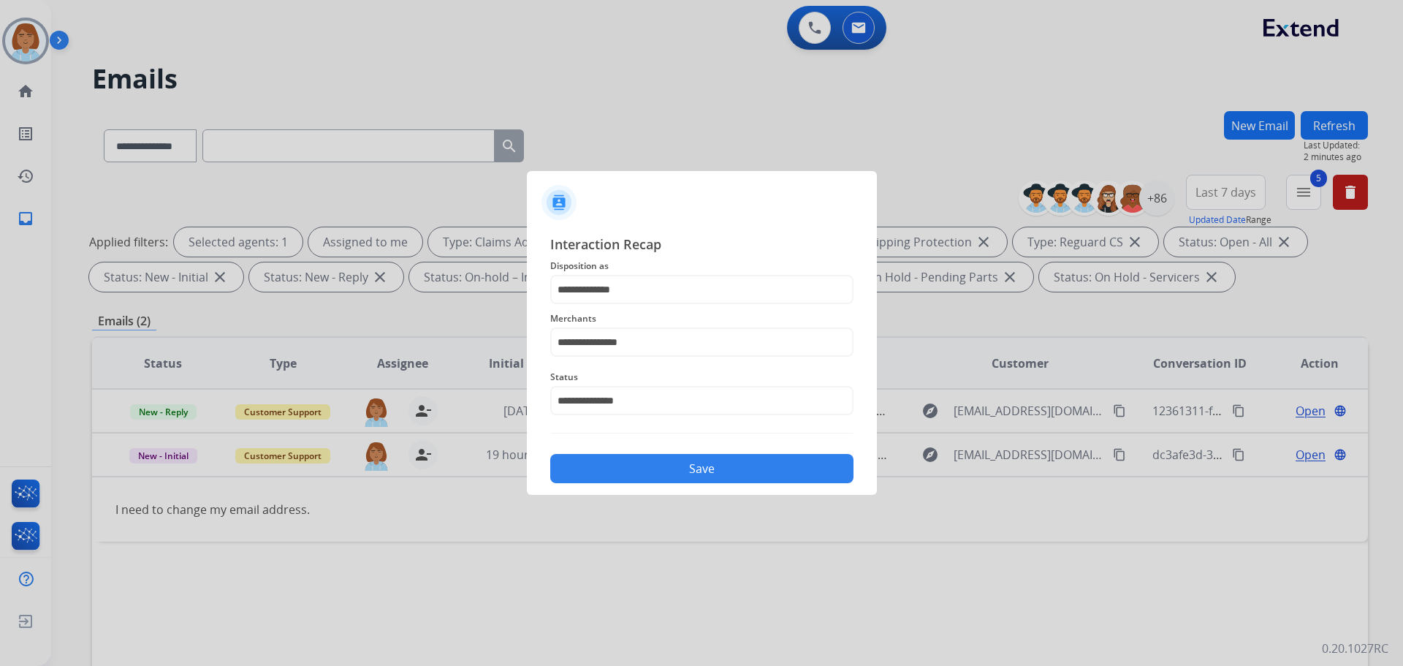
drag, startPoint x: 646, startPoint y: 480, endPoint x: 621, endPoint y: 437, distance: 49.8
click at [644, 474] on button "Save" at bounding box center [701, 468] width 303 height 29
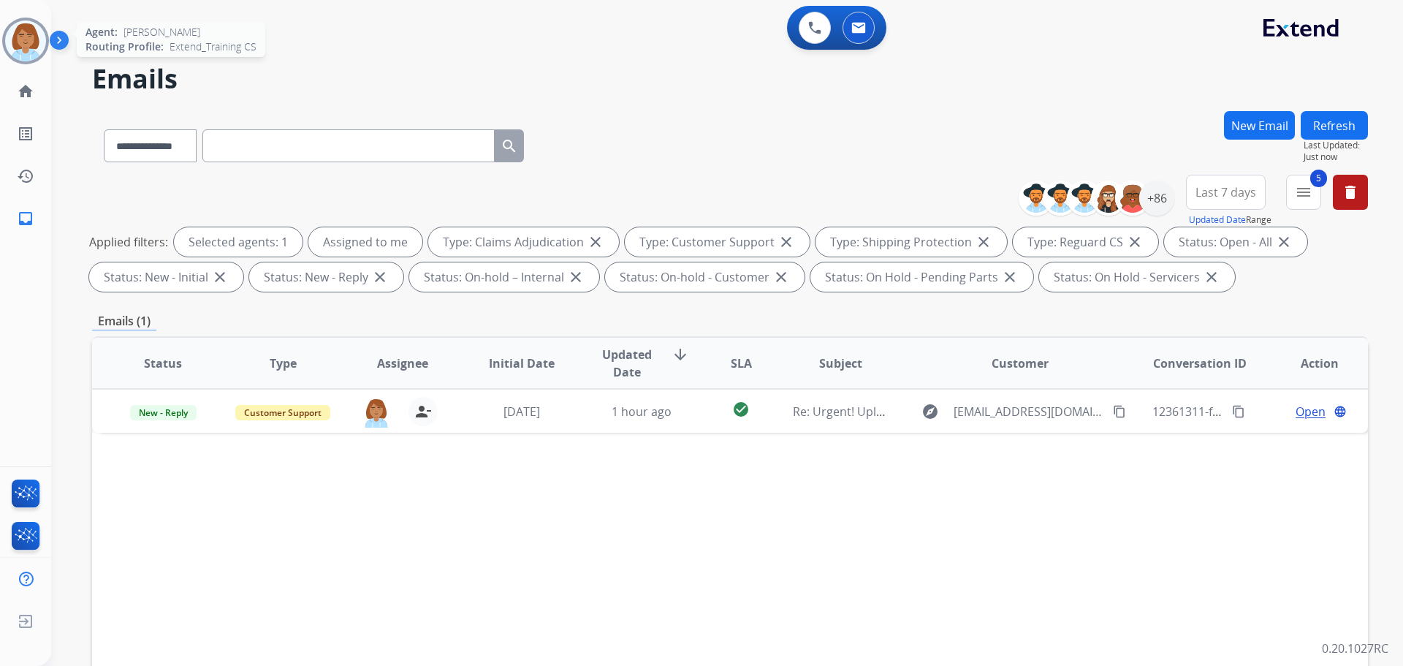
click at [29, 48] on img at bounding box center [25, 40] width 41 height 41
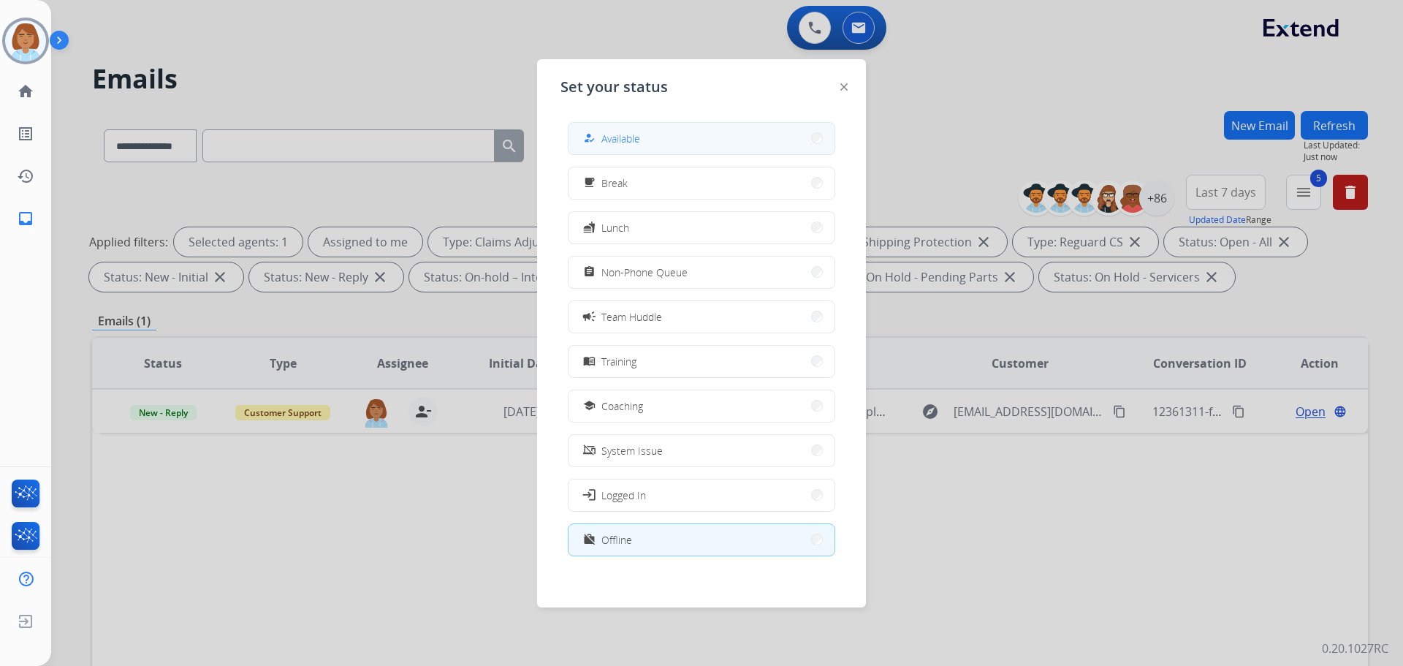
click at [601, 148] on button "how_to_reg Available" at bounding box center [702, 138] width 266 height 31
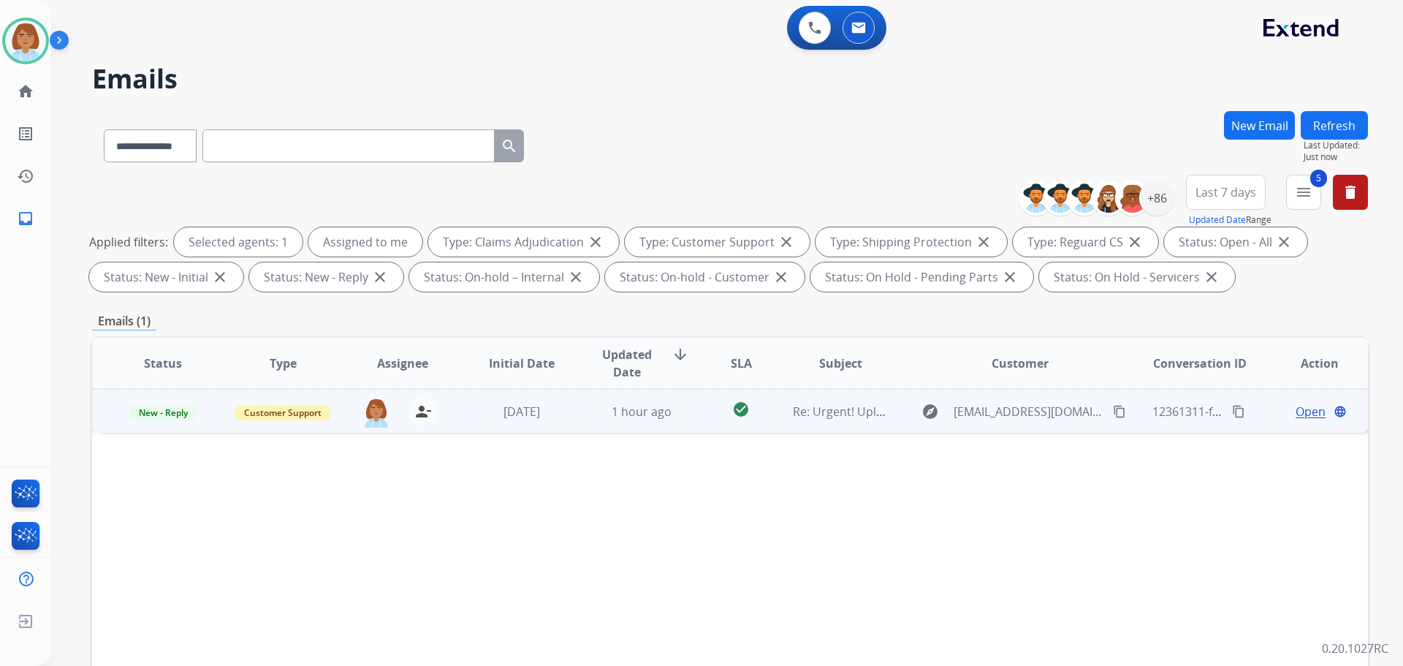
click at [848, 426] on td "Re: Urgent! Upload photos to continue your claim" at bounding box center [830, 411] width 120 height 44
click at [1297, 416] on span "Open" at bounding box center [1311, 411] width 30 height 18
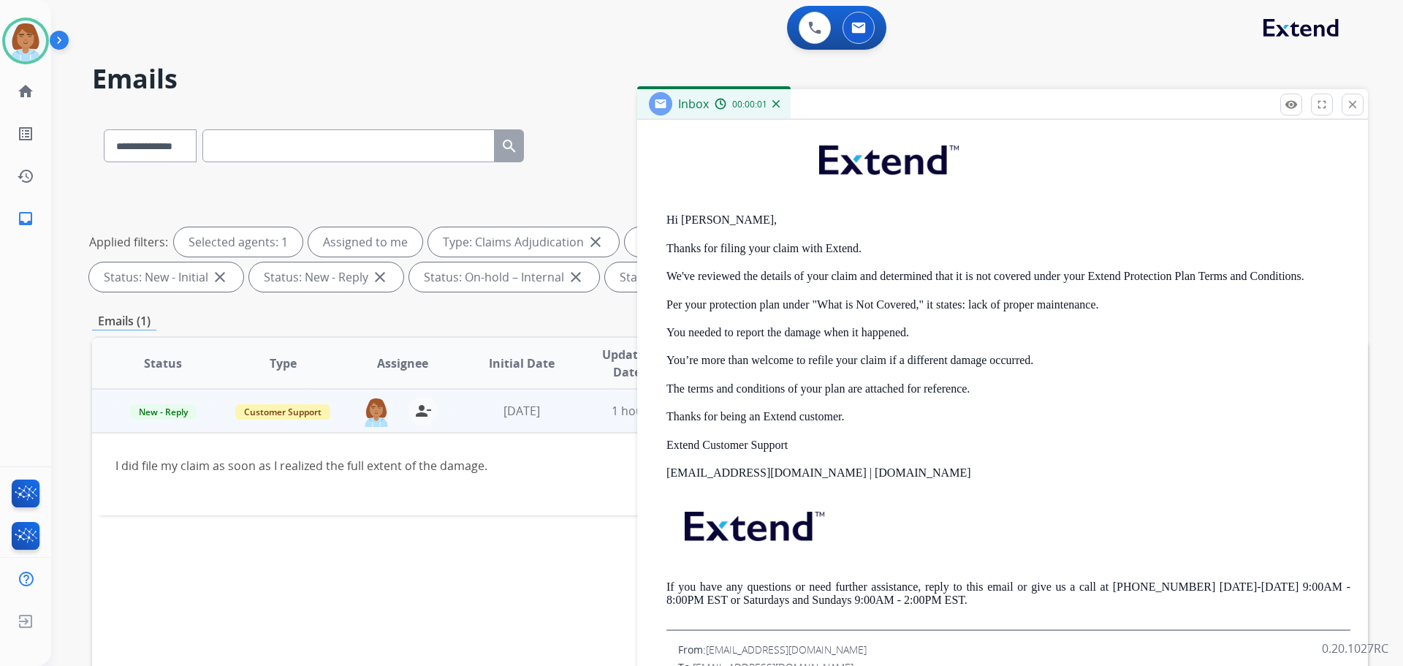
scroll to position [365, 0]
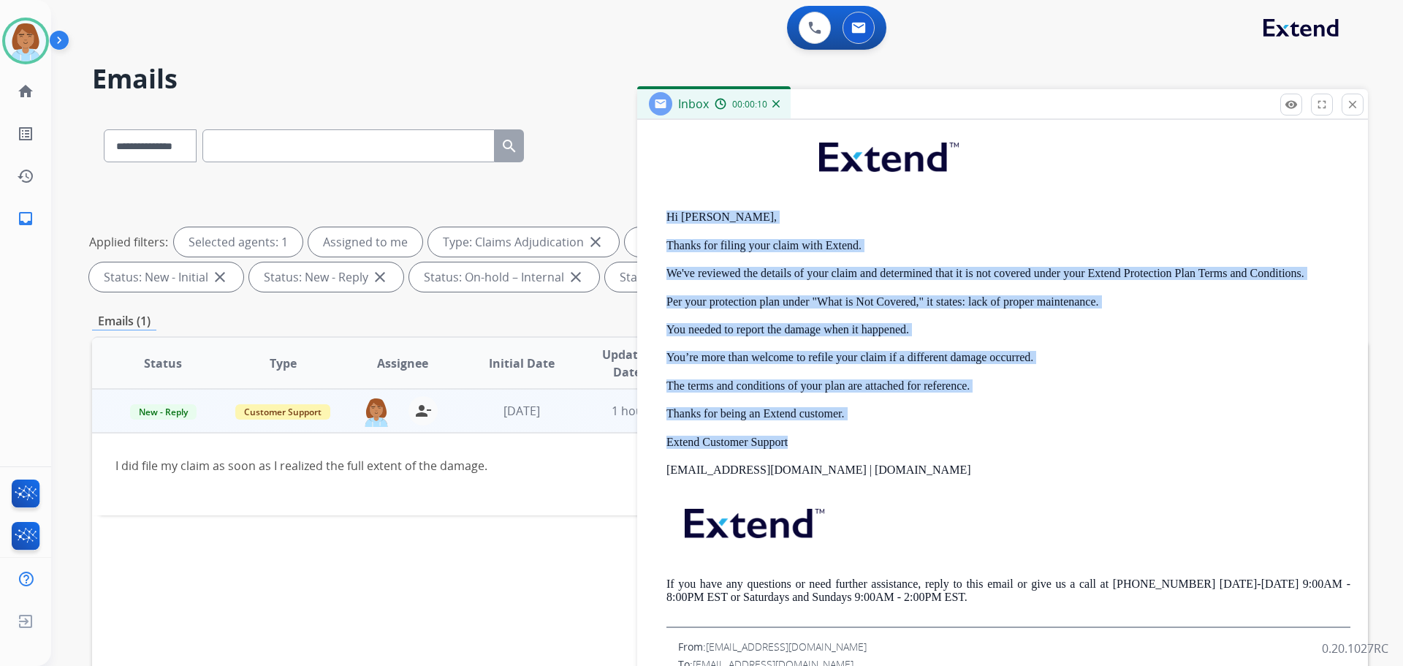
drag, startPoint x: 776, startPoint y: 444, endPoint x: 656, endPoint y: 219, distance: 254.4
click at [656, 219] on div "From: [EMAIL_ADDRESS][DOMAIN_NAME] To: [EMAIL_ADDRESS][DOMAIN_NAME] Date: [DATE…" at bounding box center [1003, 348] width 696 height 560
drag, startPoint x: 762, startPoint y: 260, endPoint x: 905, endPoint y: 227, distance: 147.0
click at [912, 219] on p "Hi [PERSON_NAME]," at bounding box center [1008, 216] width 684 height 13
drag, startPoint x: 793, startPoint y: 447, endPoint x: 666, endPoint y: 245, distance: 239.1
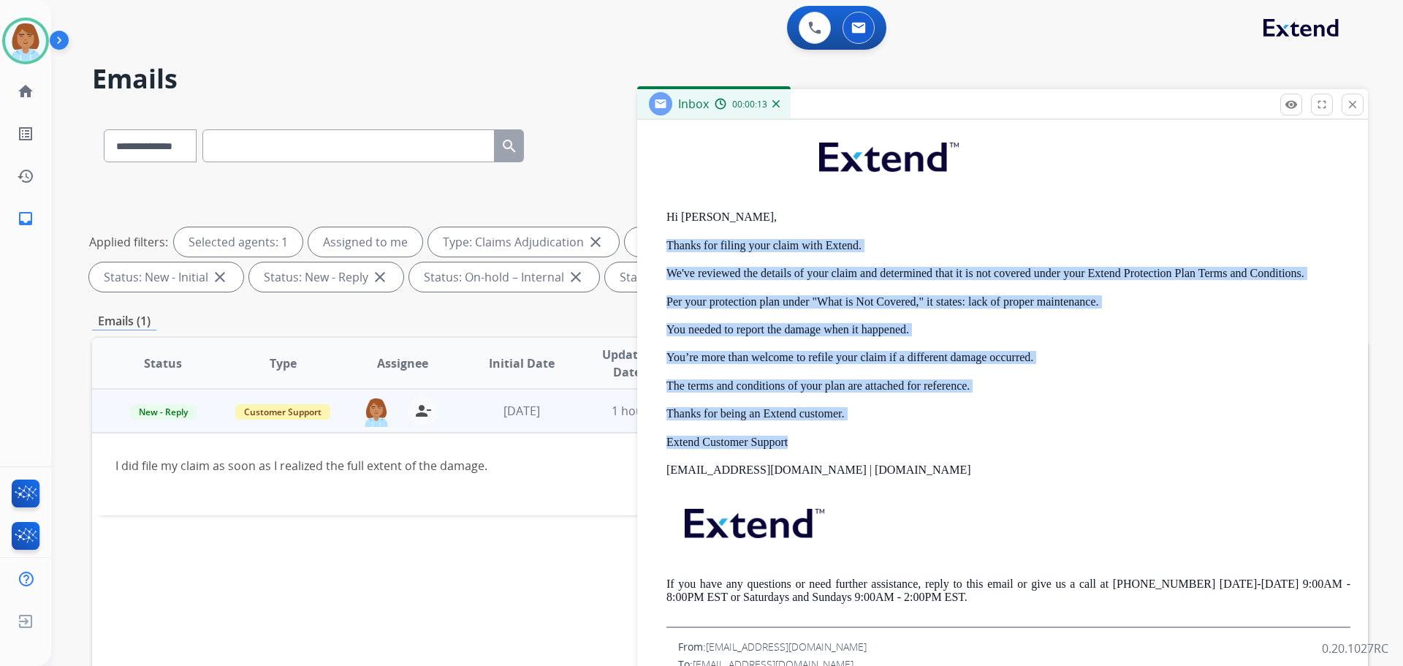
click at [666, 245] on div "From: [EMAIL_ADDRESS][DOMAIN_NAME] To: [EMAIL_ADDRESS][DOMAIN_NAME] Date: [DATE…" at bounding box center [1003, 348] width 696 height 560
copy div "Thanks for filing your claim with Extend. We've reviewed the details of your cl…"
click at [45, 359] on div "[PERSON_NAME] Available Edit Avatar Agent: [PERSON_NAME] Profile: Extend_Traini…" at bounding box center [25, 333] width 51 height 666
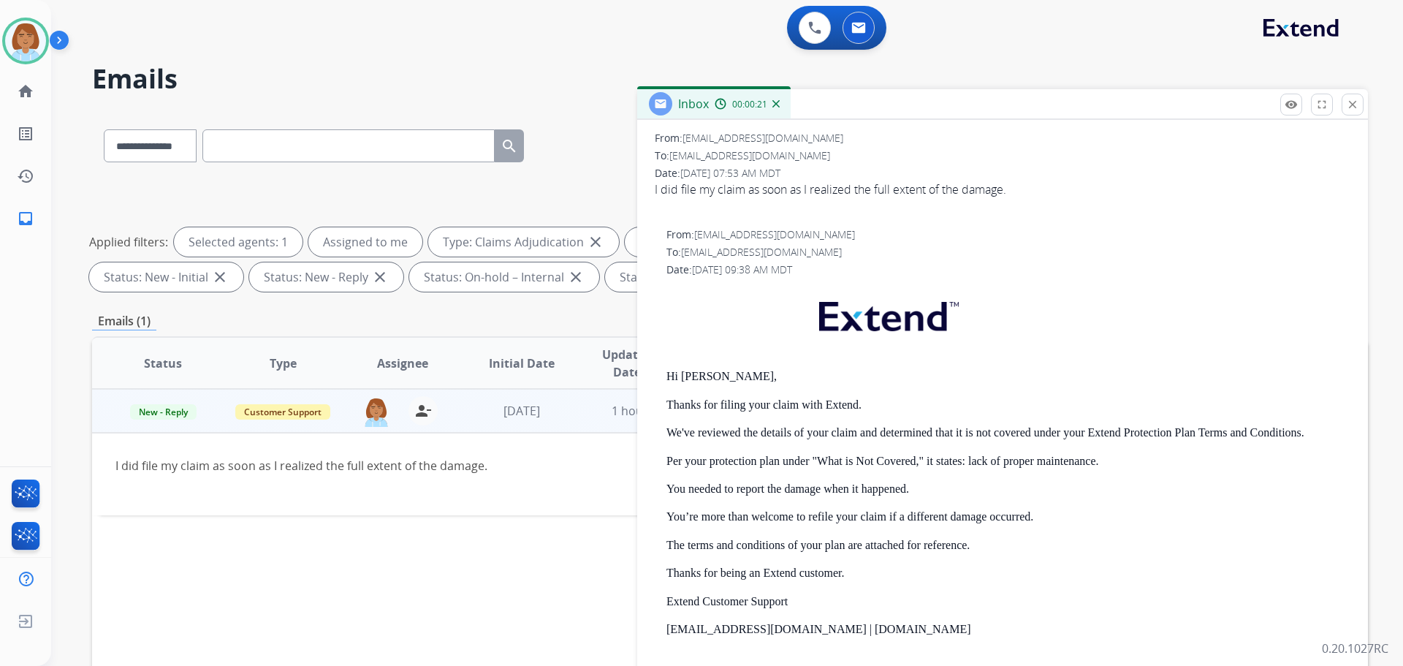
scroll to position [0, 0]
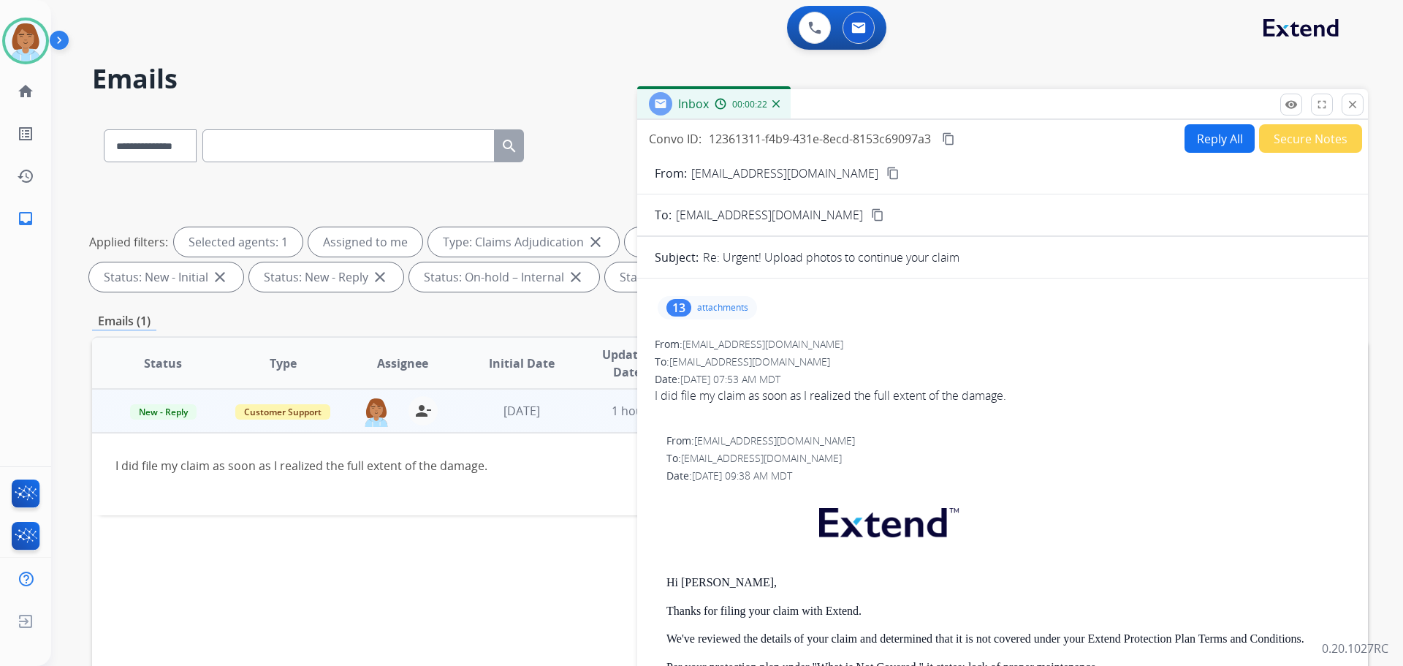
click at [1190, 146] on button "Reply All" at bounding box center [1220, 138] width 70 height 29
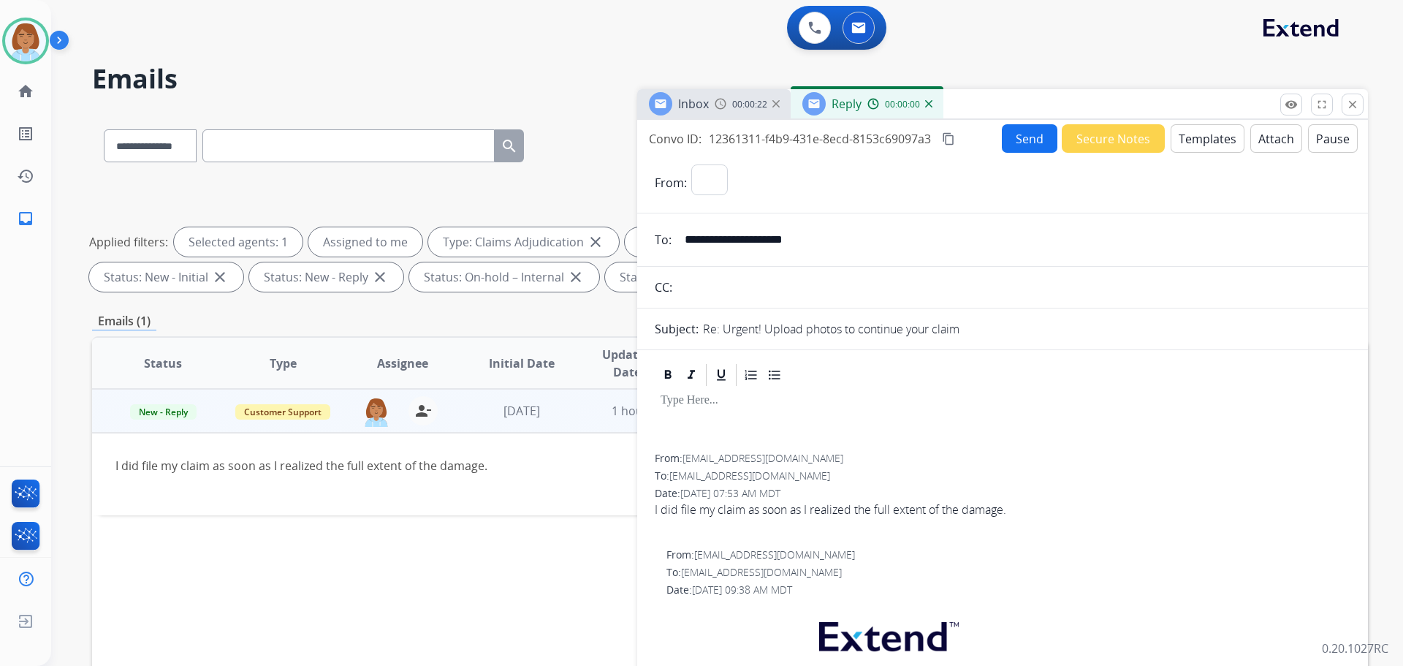
select select "**********"
click at [1348, 105] on mat-icon "close" at bounding box center [1352, 104] width 13 height 13
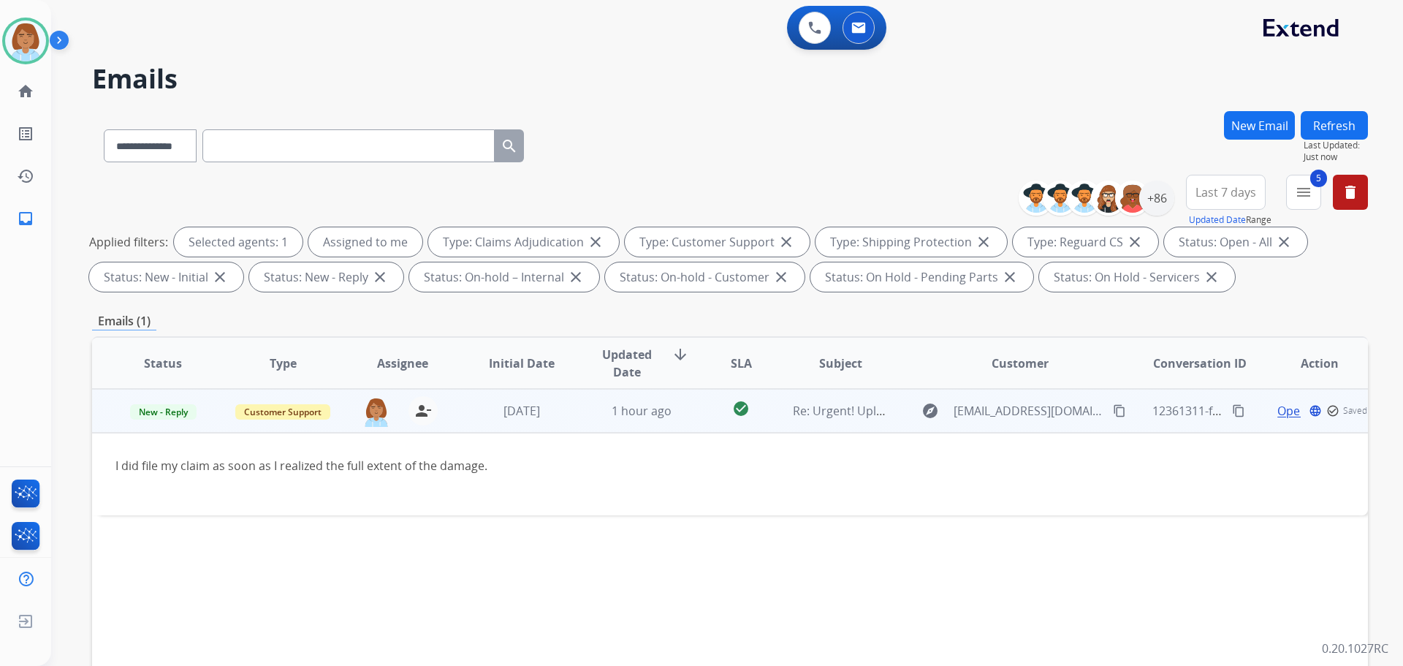
click at [1278, 411] on span "Open" at bounding box center [1292, 411] width 30 height 18
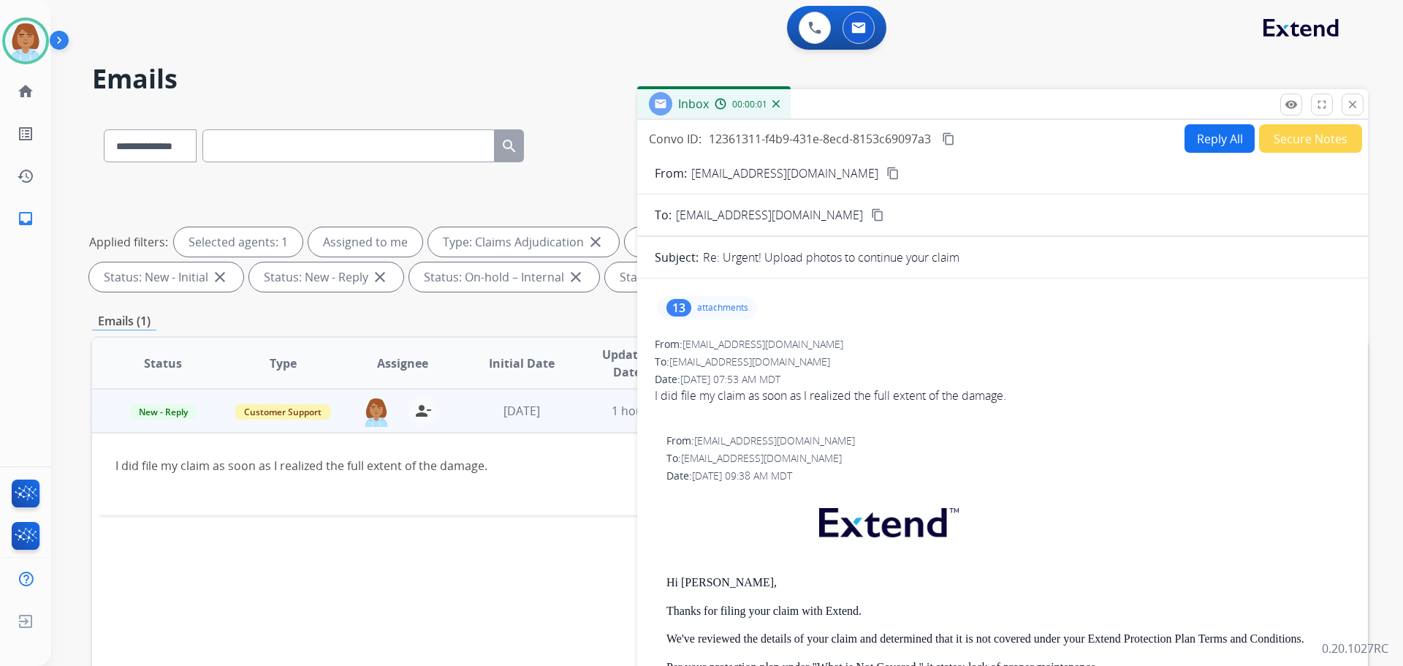
click at [702, 322] on div "13 attachments" at bounding box center [1003, 307] width 696 height 35
click at [704, 310] on p "attachments" at bounding box center [722, 308] width 51 height 12
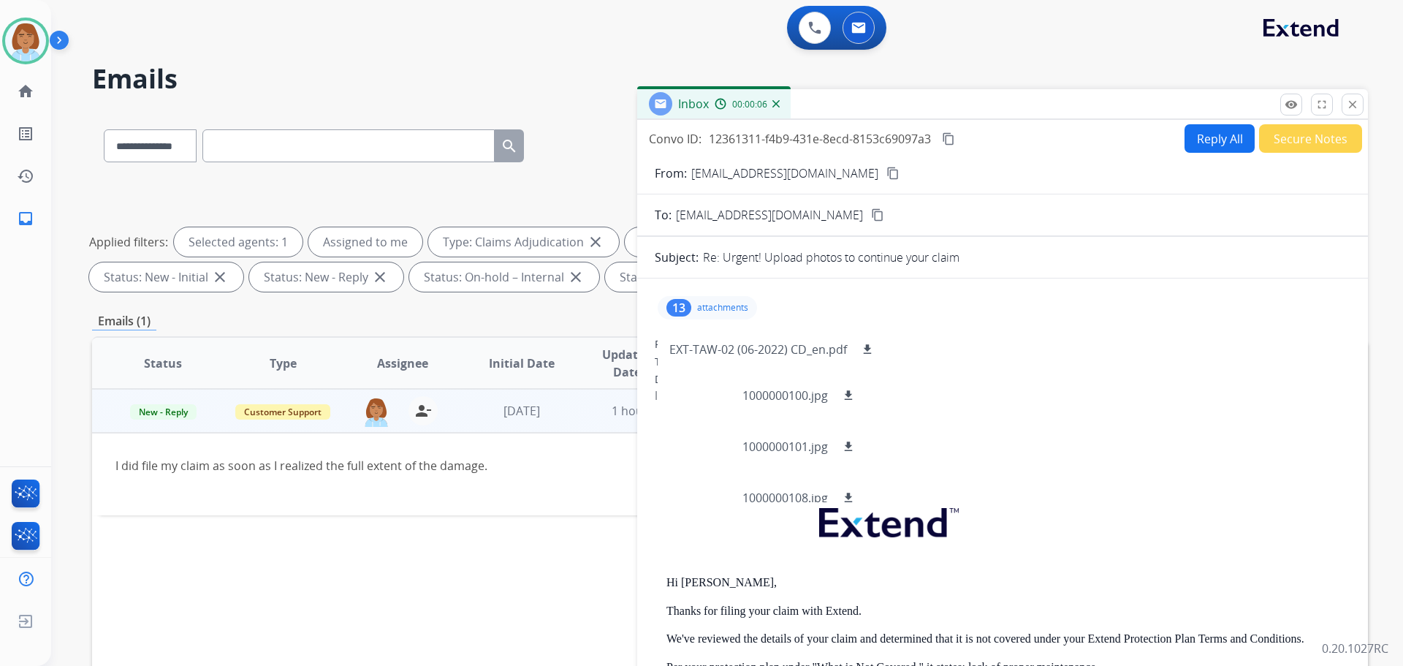
scroll to position [472, 0]
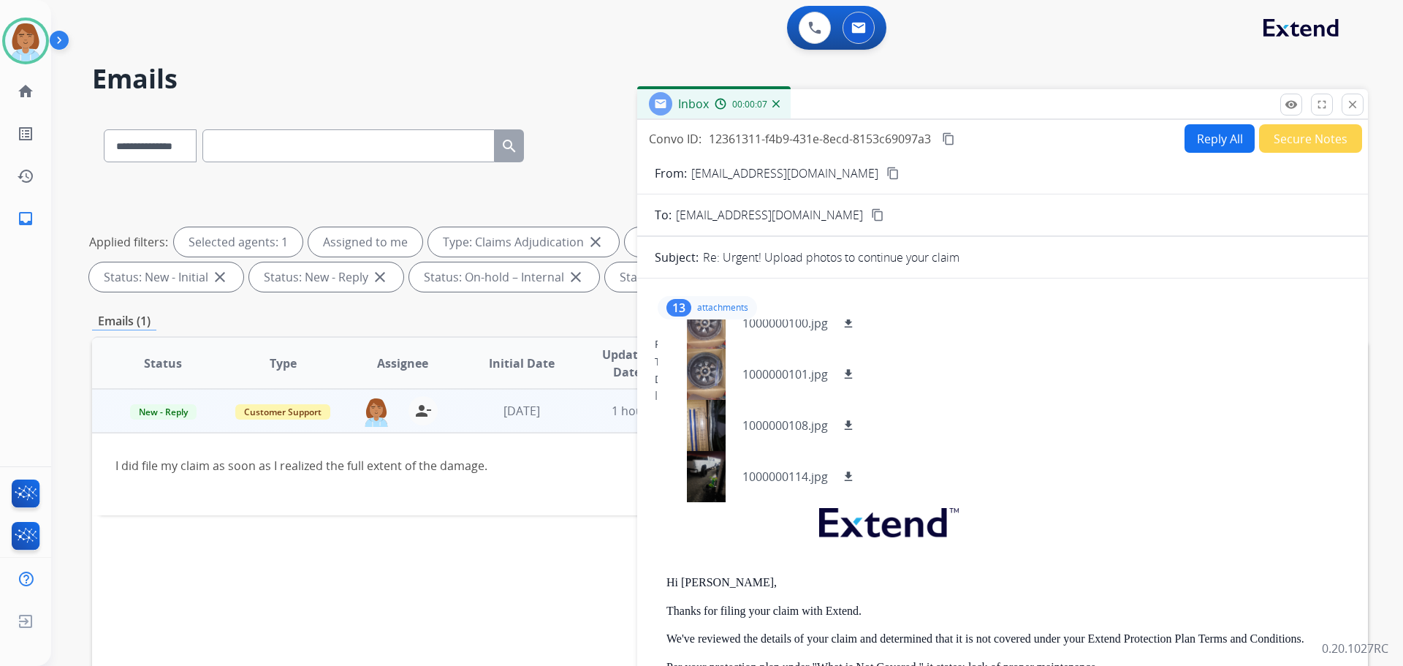
click at [1337, 438] on div "From: [EMAIL_ADDRESS][DOMAIN_NAME] No specific user match" at bounding box center [1008, 440] width 684 height 15
click at [886, 172] on mat-icon "content_copy" at bounding box center [892, 173] width 13 height 13
click at [1221, 150] on button "Reply All" at bounding box center [1220, 138] width 70 height 29
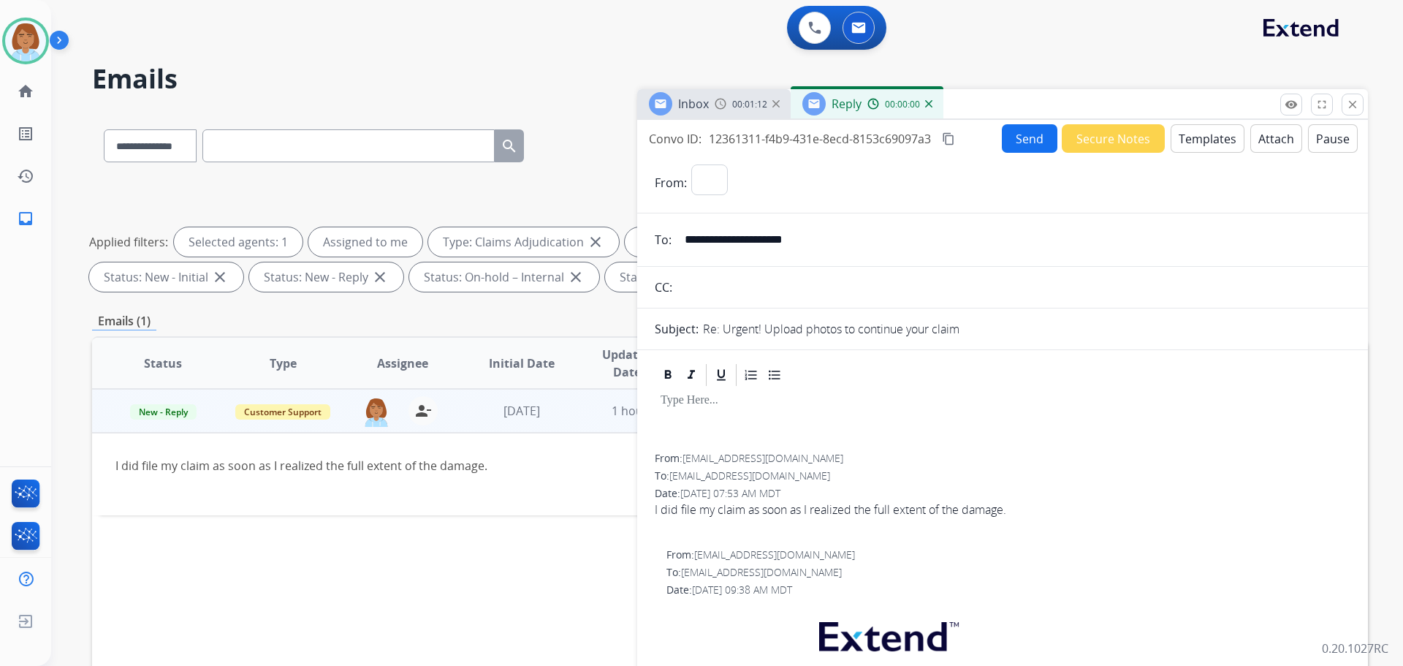
select select "**********"
click at [1211, 140] on button "Templates" at bounding box center [1208, 138] width 74 height 29
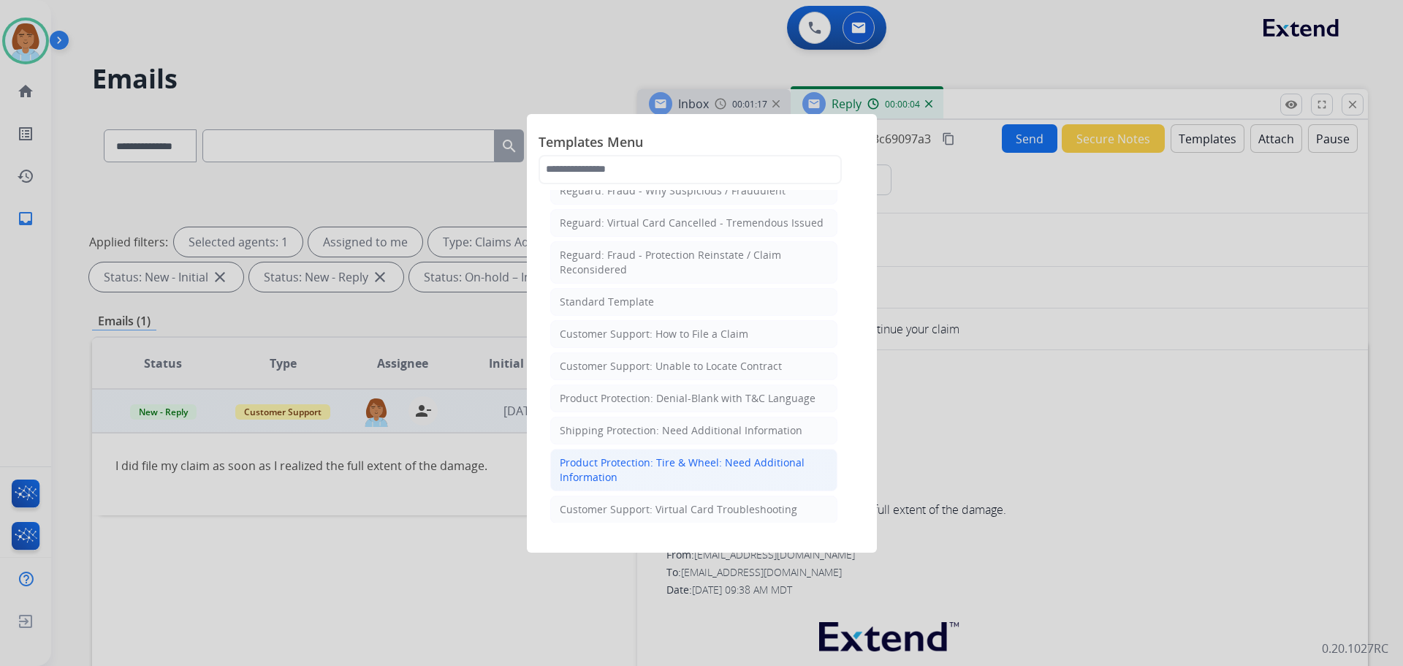
scroll to position [219, 0]
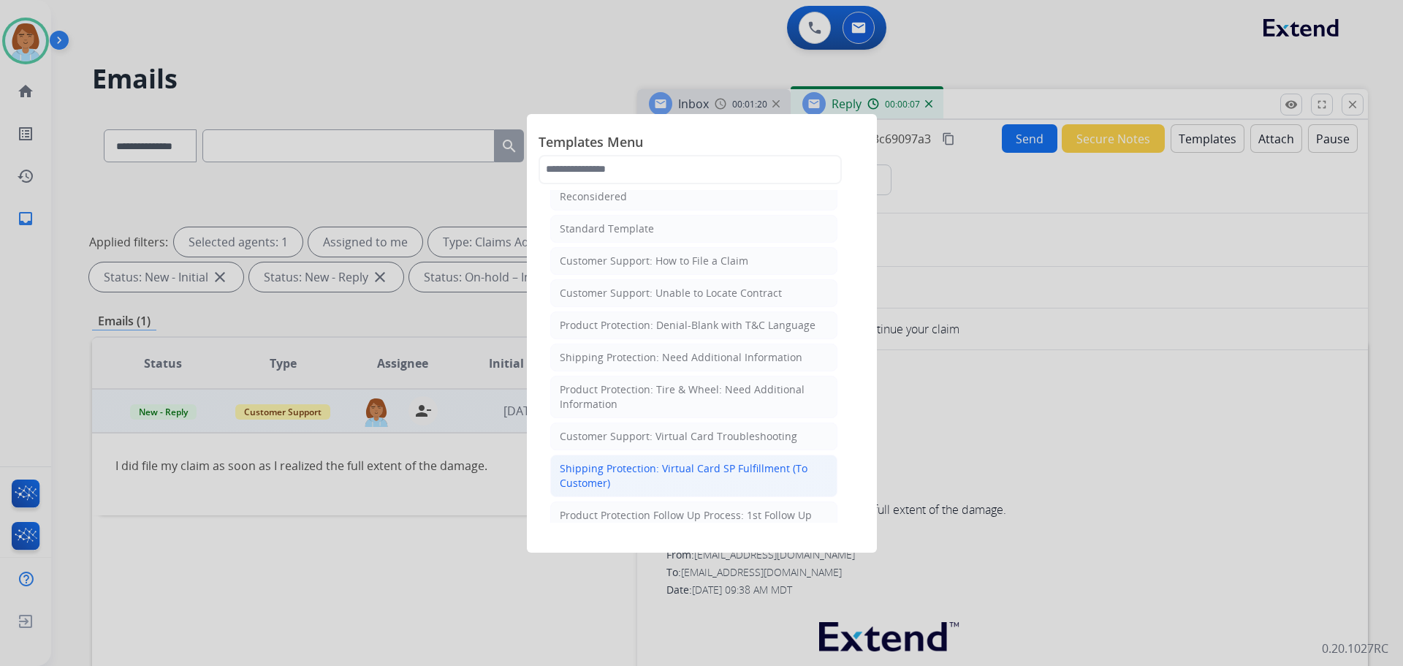
click at [785, 475] on div "Shipping Protection: Virtual Card SP Fulfillment (To Customer)" at bounding box center [694, 475] width 268 height 29
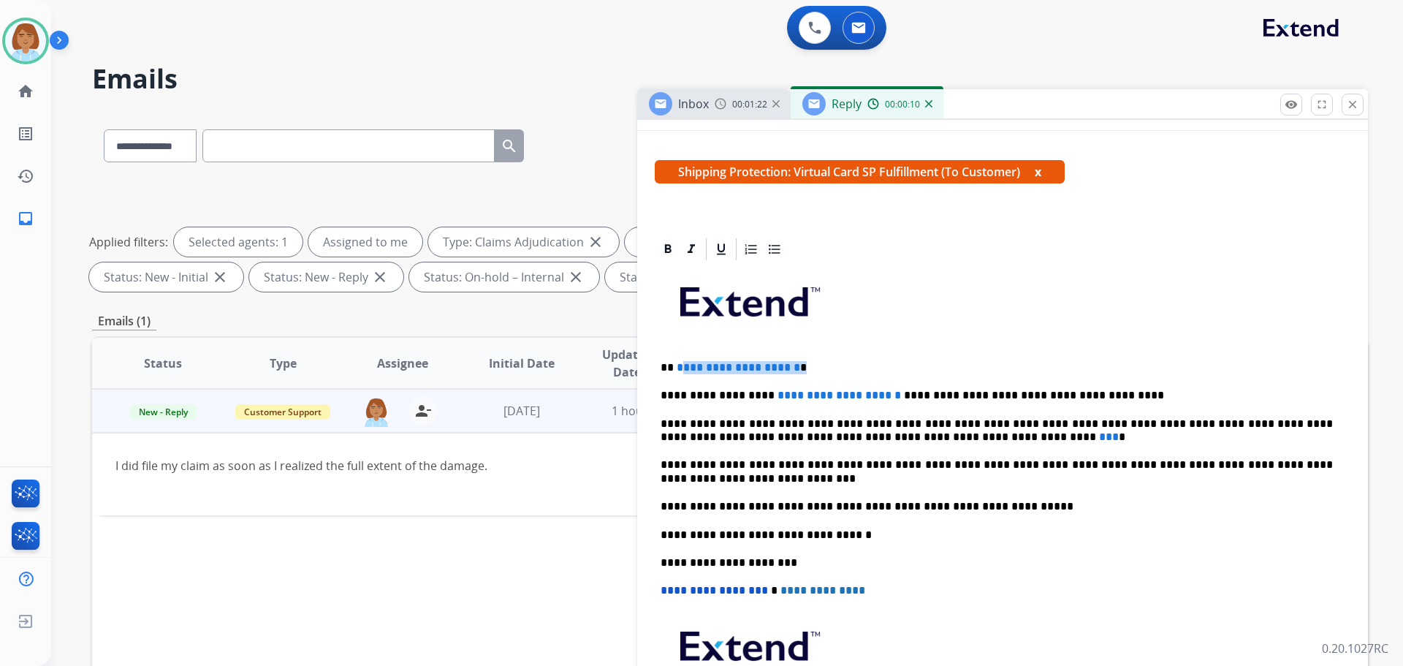
drag, startPoint x: 832, startPoint y: 363, endPoint x: 677, endPoint y: 368, distance: 154.3
click at [677, 368] on p "**********" at bounding box center [997, 367] width 672 height 13
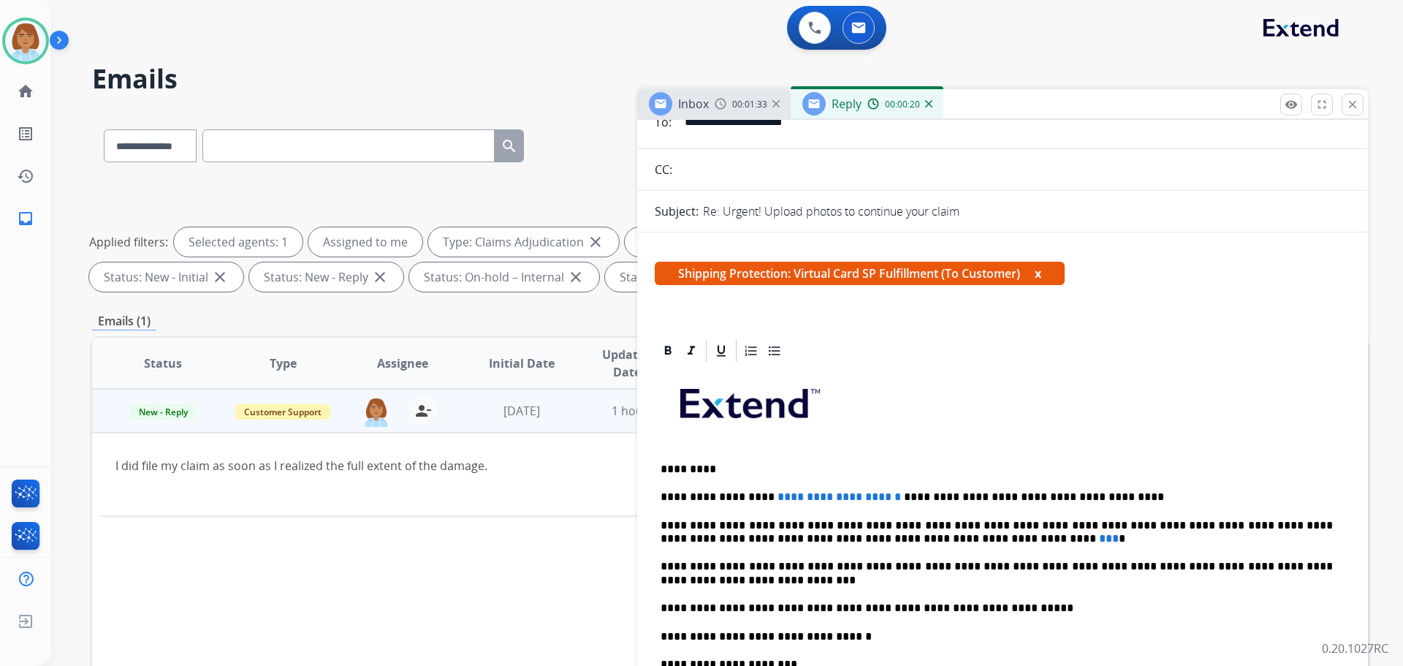
scroll to position [146, 0]
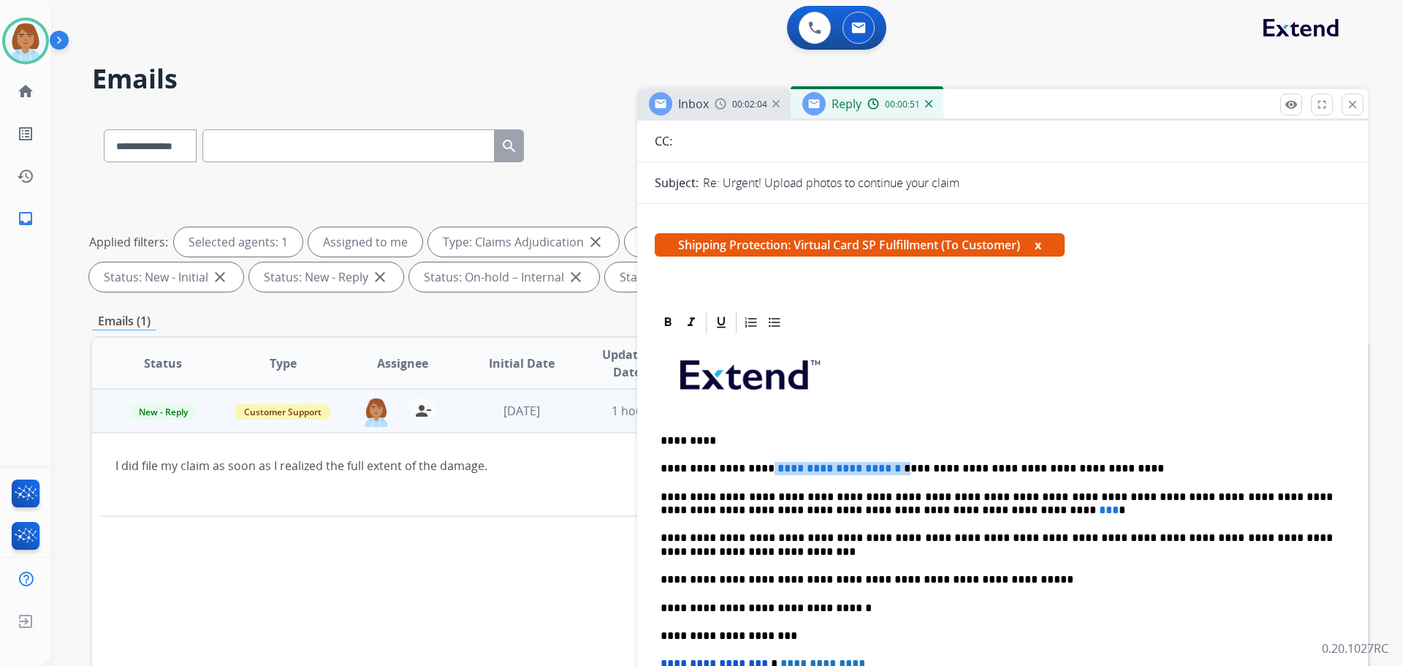
drag, startPoint x: 867, startPoint y: 467, endPoint x: 758, endPoint y: 474, distance: 109.9
click at [758, 474] on p "**********" at bounding box center [997, 468] width 672 height 13
drag, startPoint x: 938, startPoint y: 425, endPoint x: 925, endPoint y: 437, distance: 17.6
click at [938, 427] on div "**********" at bounding box center [1003, 593] width 696 height 517
drag, startPoint x: 860, startPoint y: 466, endPoint x: 756, endPoint y: 469, distance: 103.8
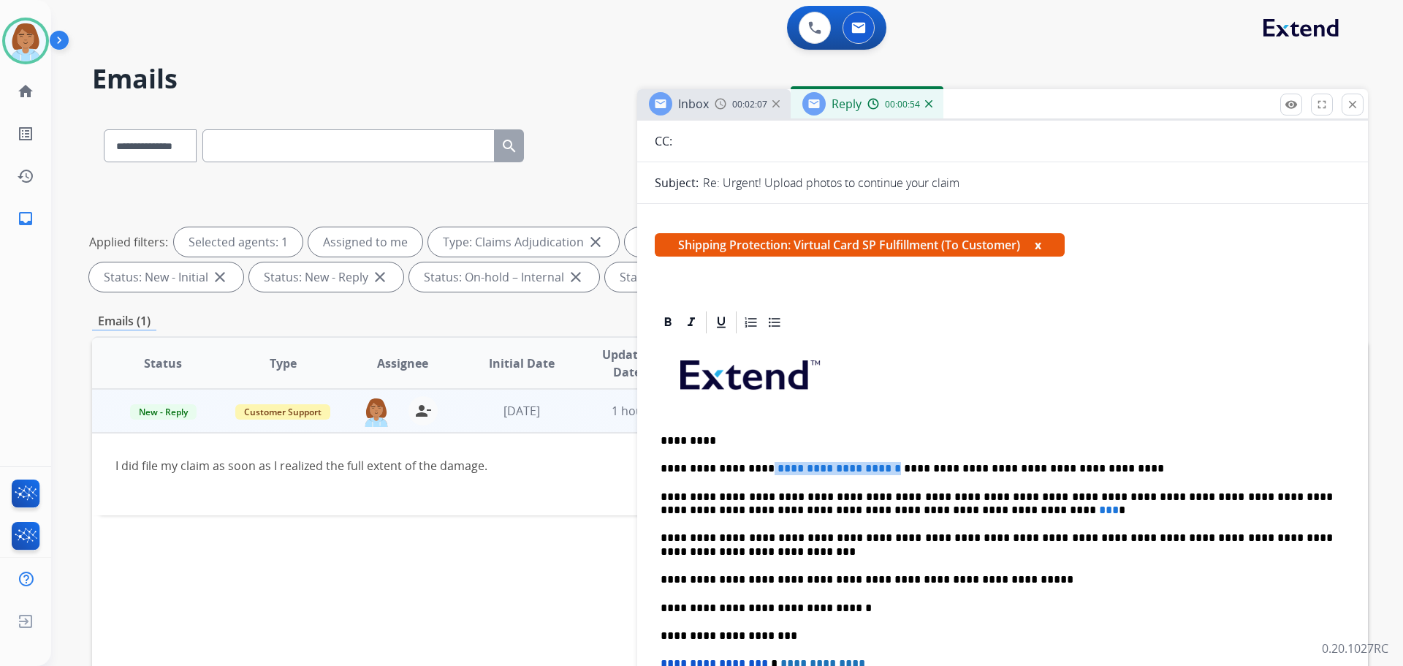
click at [756, 469] on p "**********" at bounding box center [997, 468] width 672 height 13
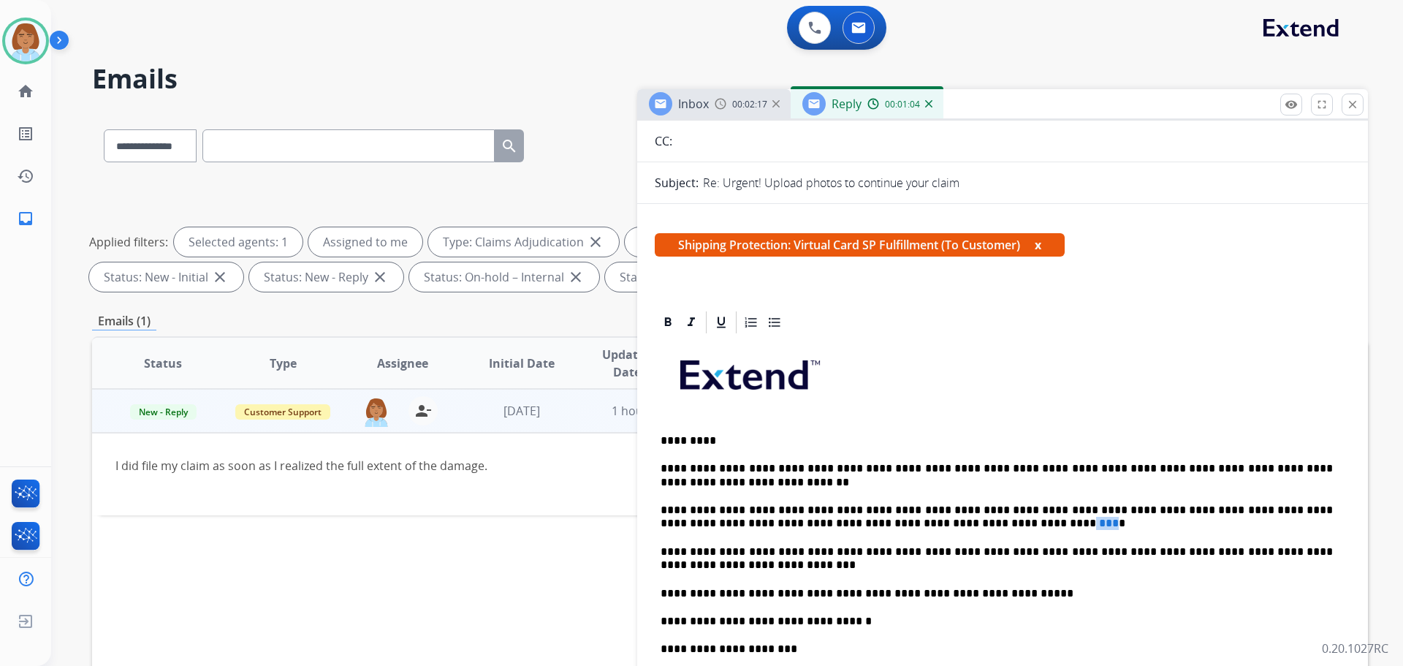
drag, startPoint x: 900, startPoint y: 521, endPoint x: 885, endPoint y: 527, distance: 16.4
click at [885, 527] on p "**********" at bounding box center [997, 517] width 672 height 27
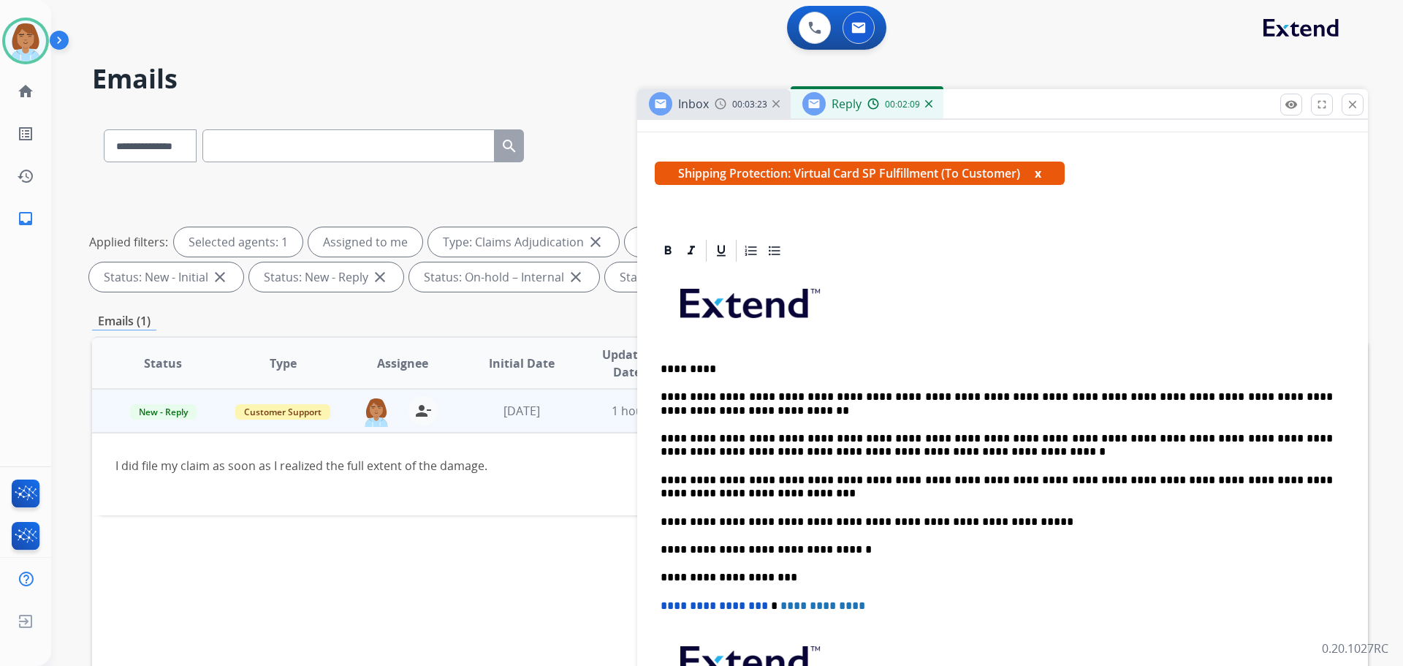
scroll to position [219, 0]
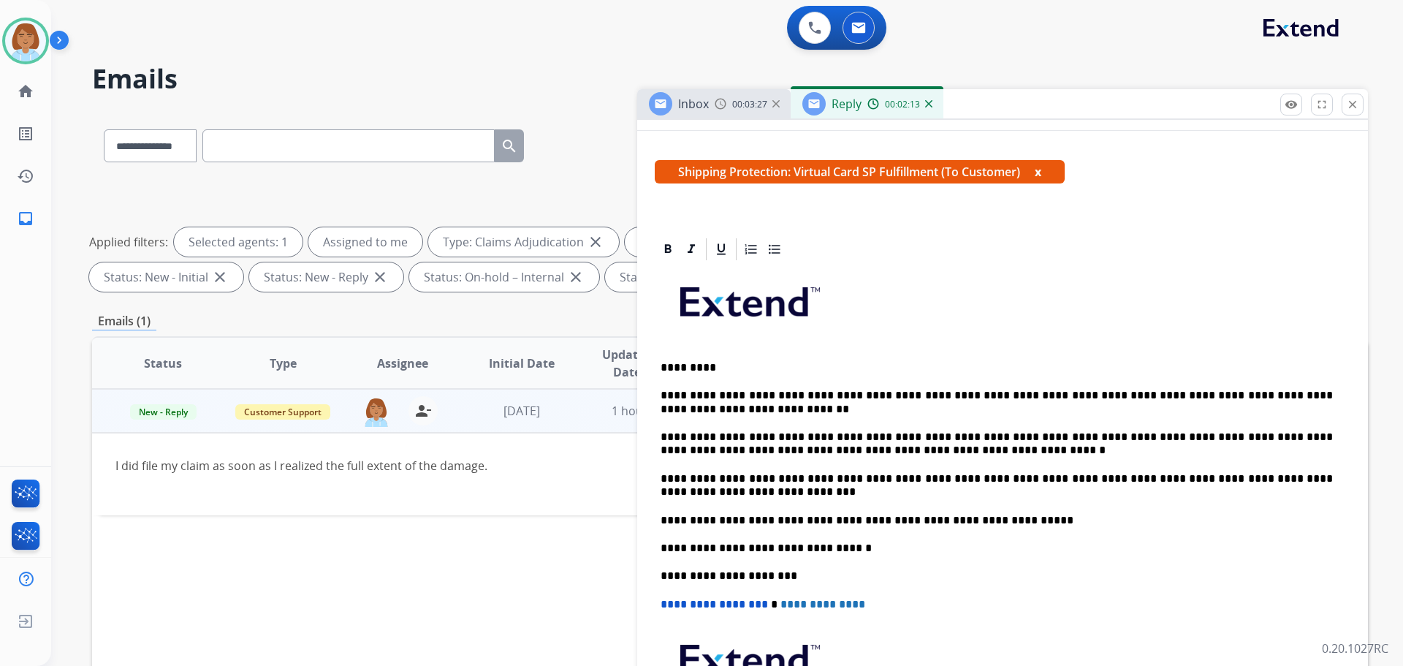
drag, startPoint x: 886, startPoint y: 452, endPoint x: 883, endPoint y: 462, distance: 10.9
click at [881, 461] on div "**********" at bounding box center [1003, 527] width 696 height 530
click at [887, 452] on p "**********" at bounding box center [997, 443] width 672 height 27
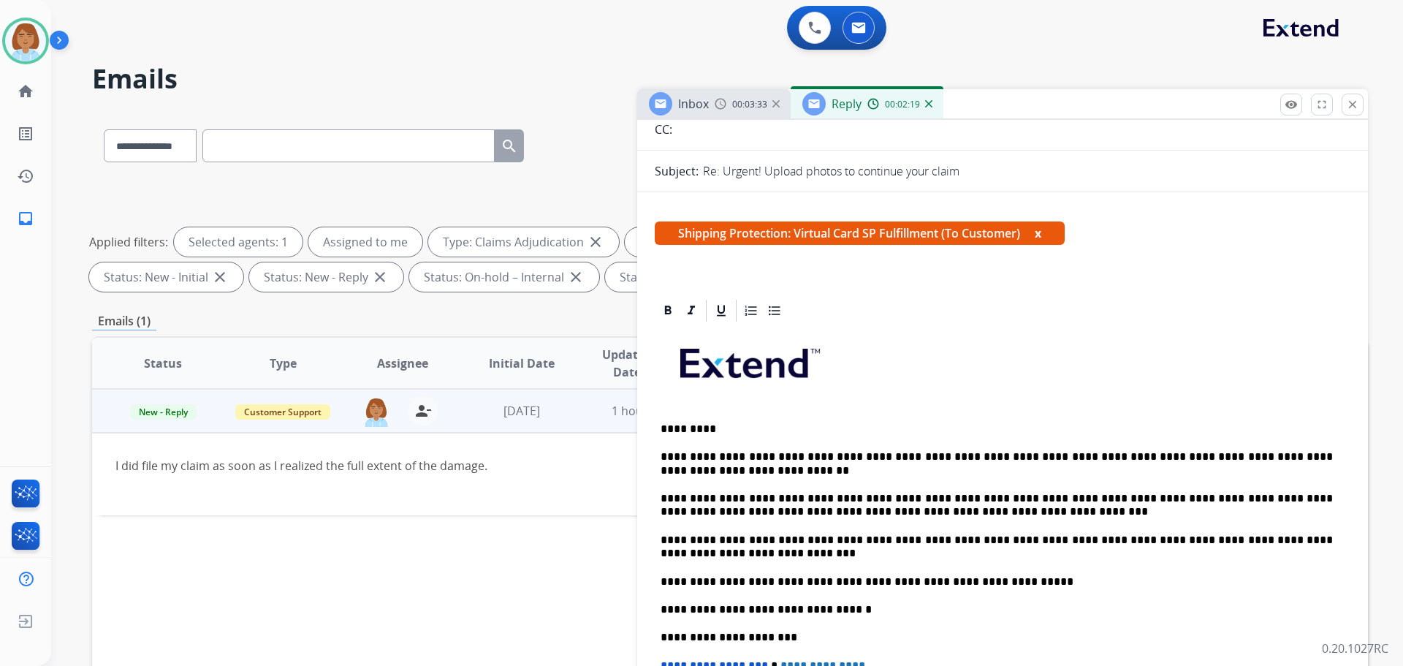
scroll to position [0, 0]
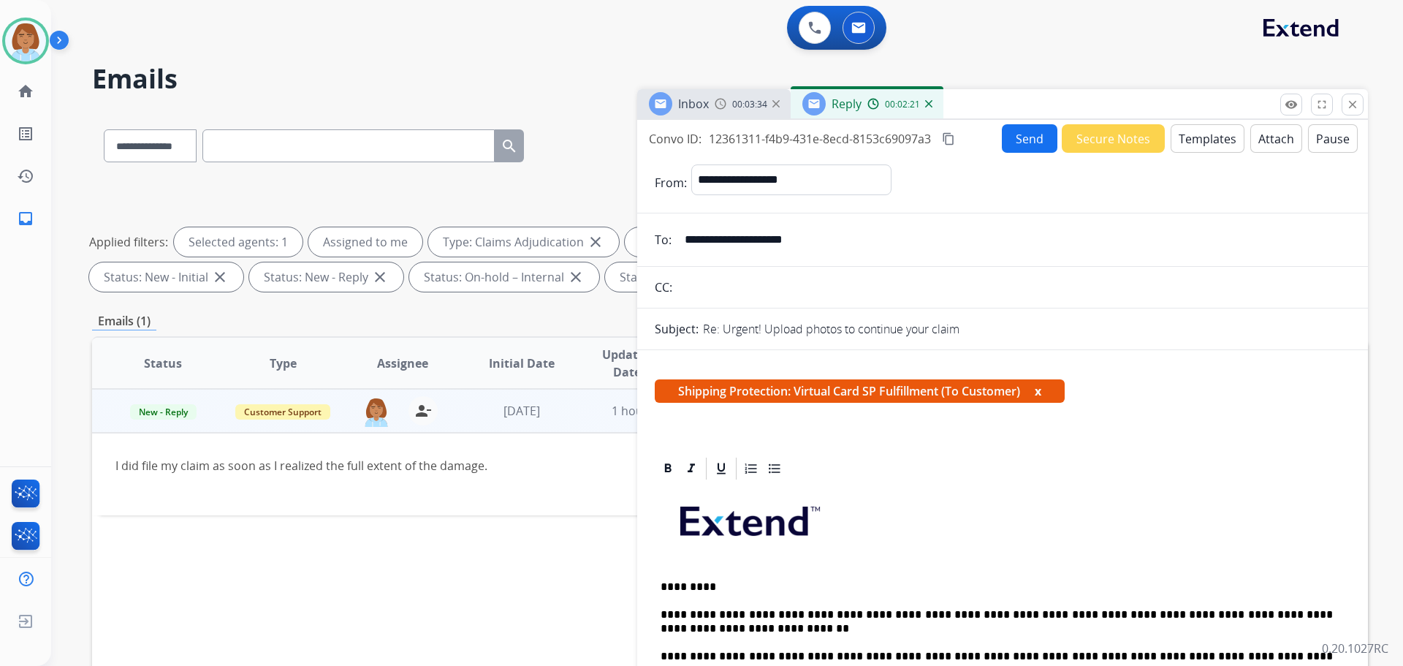
click at [1024, 139] on button "Send" at bounding box center [1030, 138] width 56 height 29
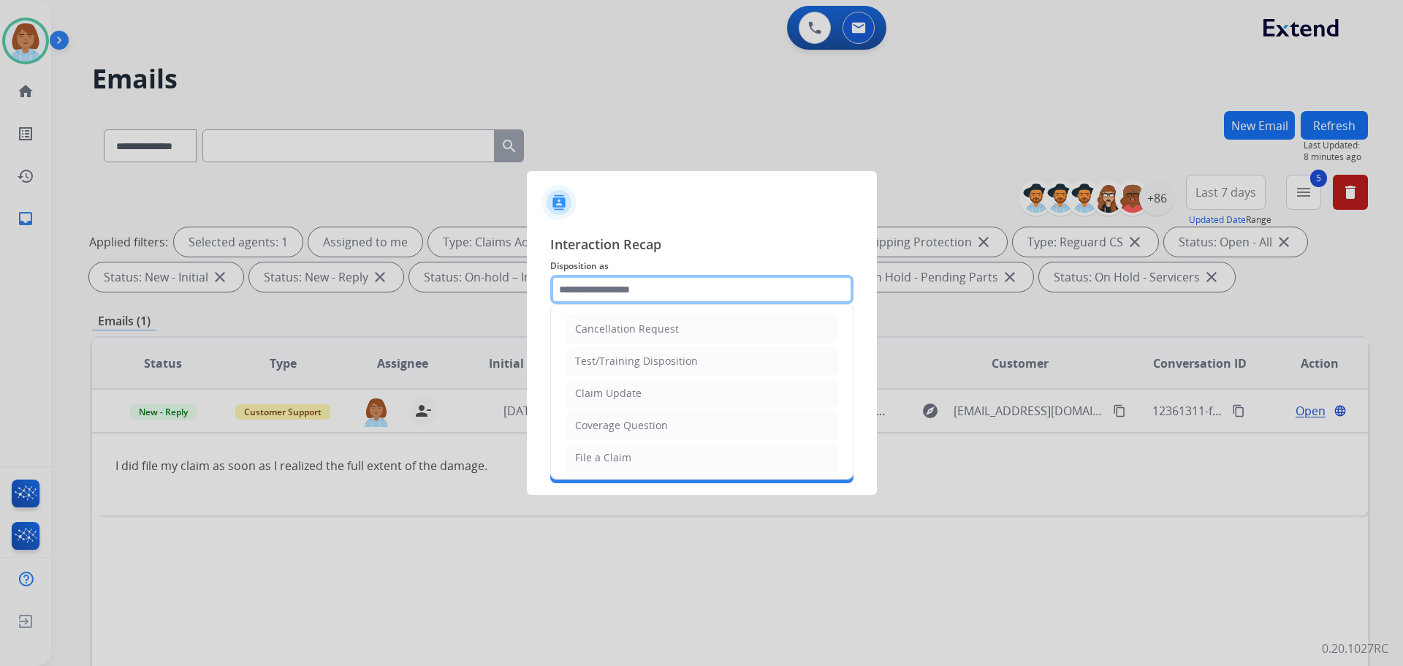
drag, startPoint x: 637, startPoint y: 292, endPoint x: 639, endPoint y: 317, distance: 24.9
click at [638, 297] on input "text" at bounding box center [701, 289] width 303 height 29
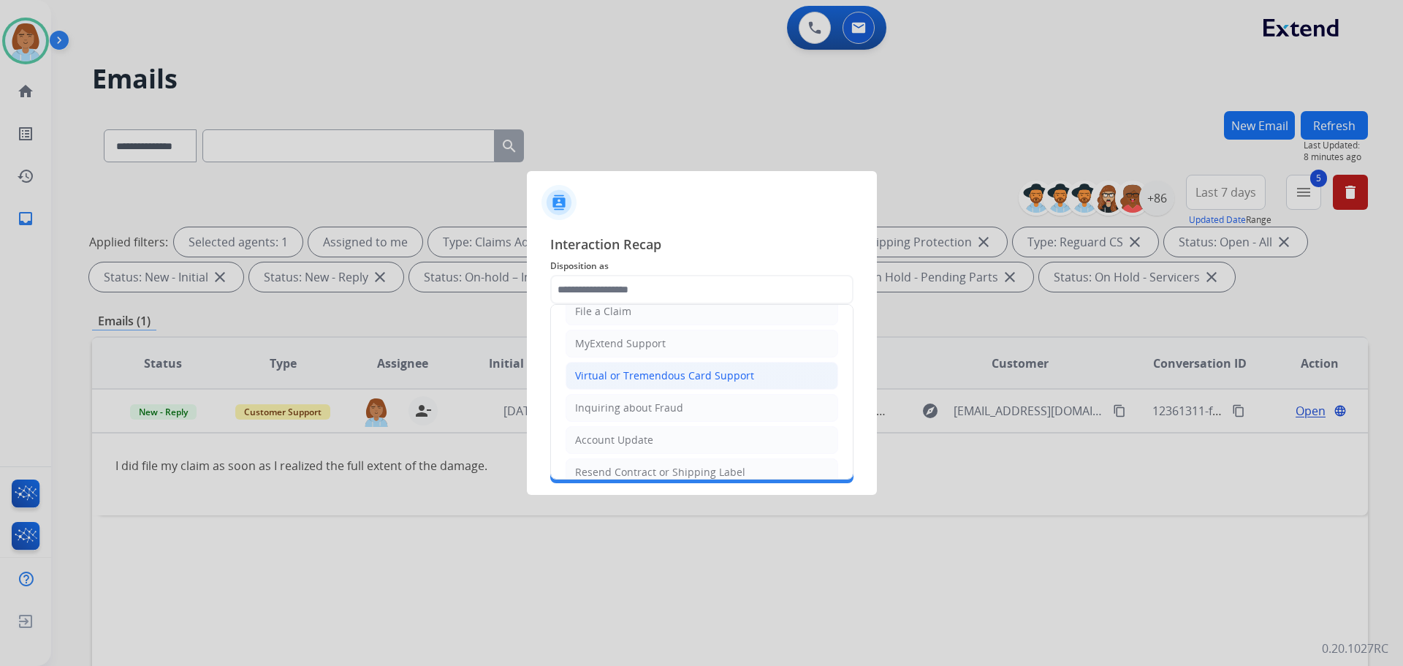
click at [703, 375] on div "Virtual or Tremendous Card Support" at bounding box center [664, 375] width 179 height 15
type input "**********"
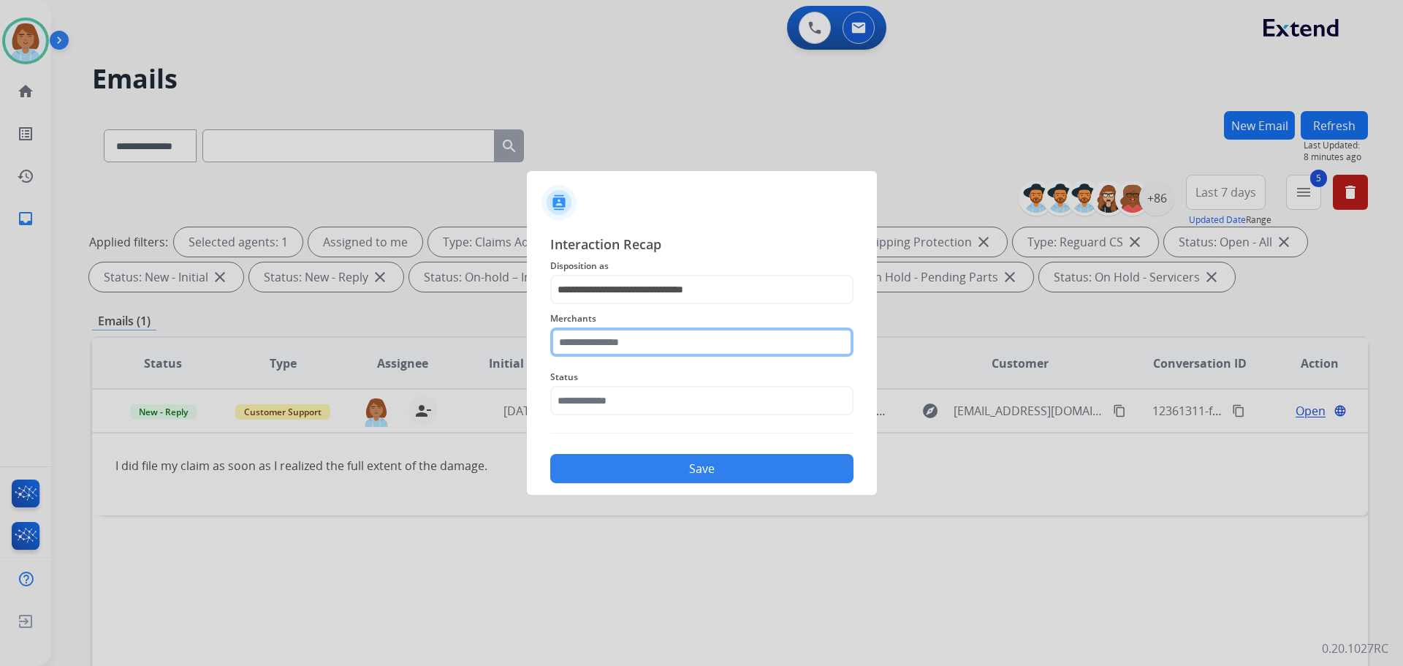
click at [630, 343] on input "text" at bounding box center [701, 341] width 303 height 29
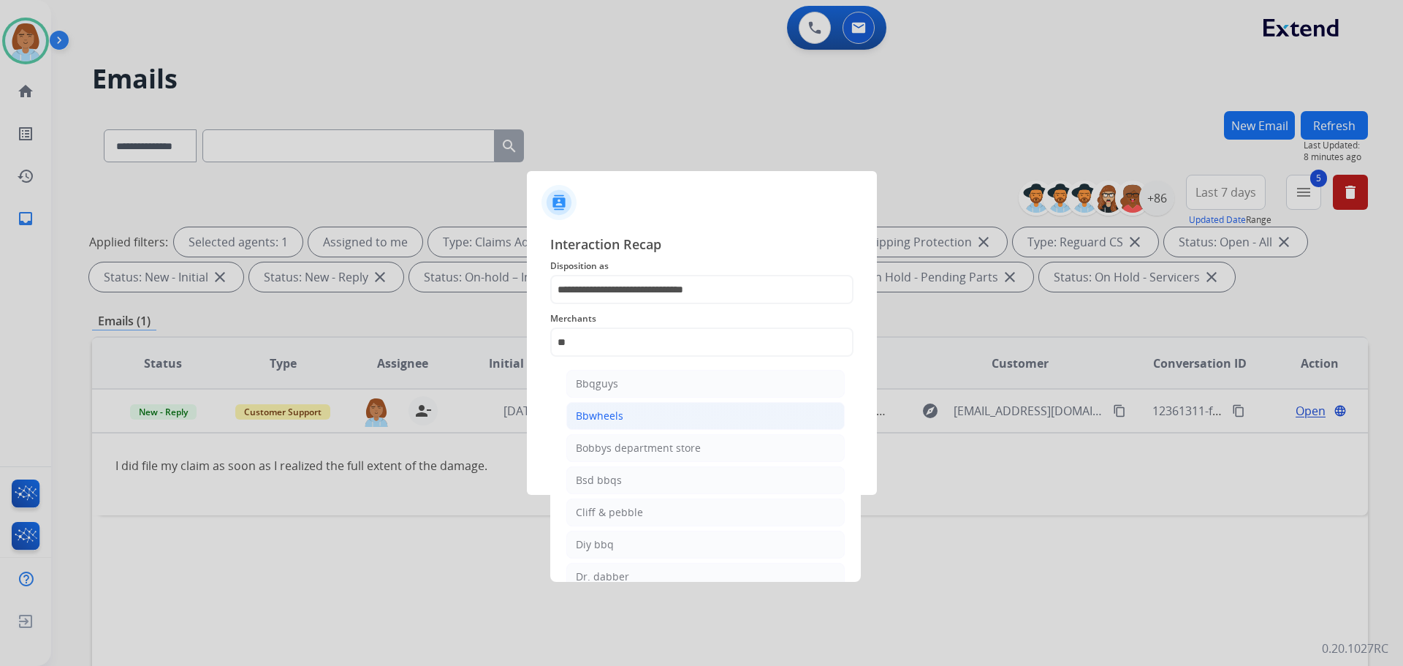
click at [627, 414] on li "Bbwheels" at bounding box center [705, 416] width 278 height 28
type input "********"
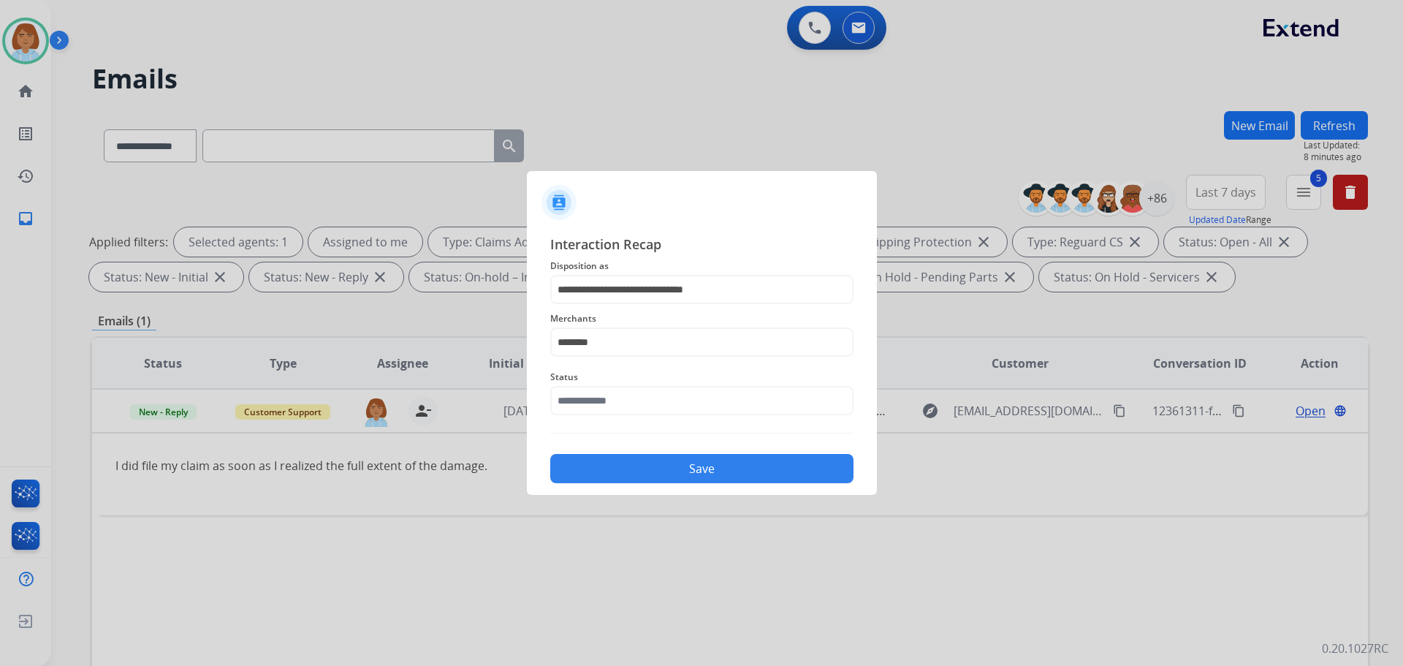
click at [631, 427] on div "**********" at bounding box center [701, 358] width 303 height 249
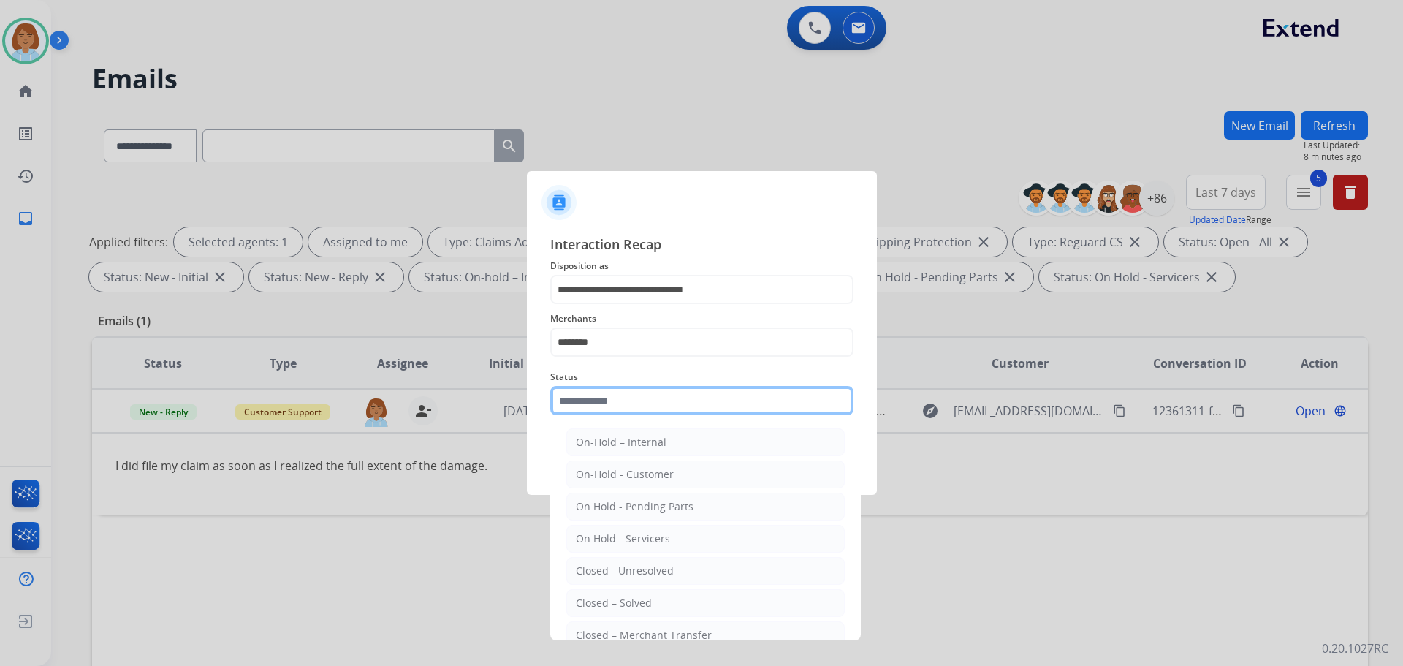
click at [628, 395] on input "text" at bounding box center [701, 400] width 303 height 29
click at [667, 592] on li "Closed – Solved" at bounding box center [705, 603] width 278 height 28
type input "**********"
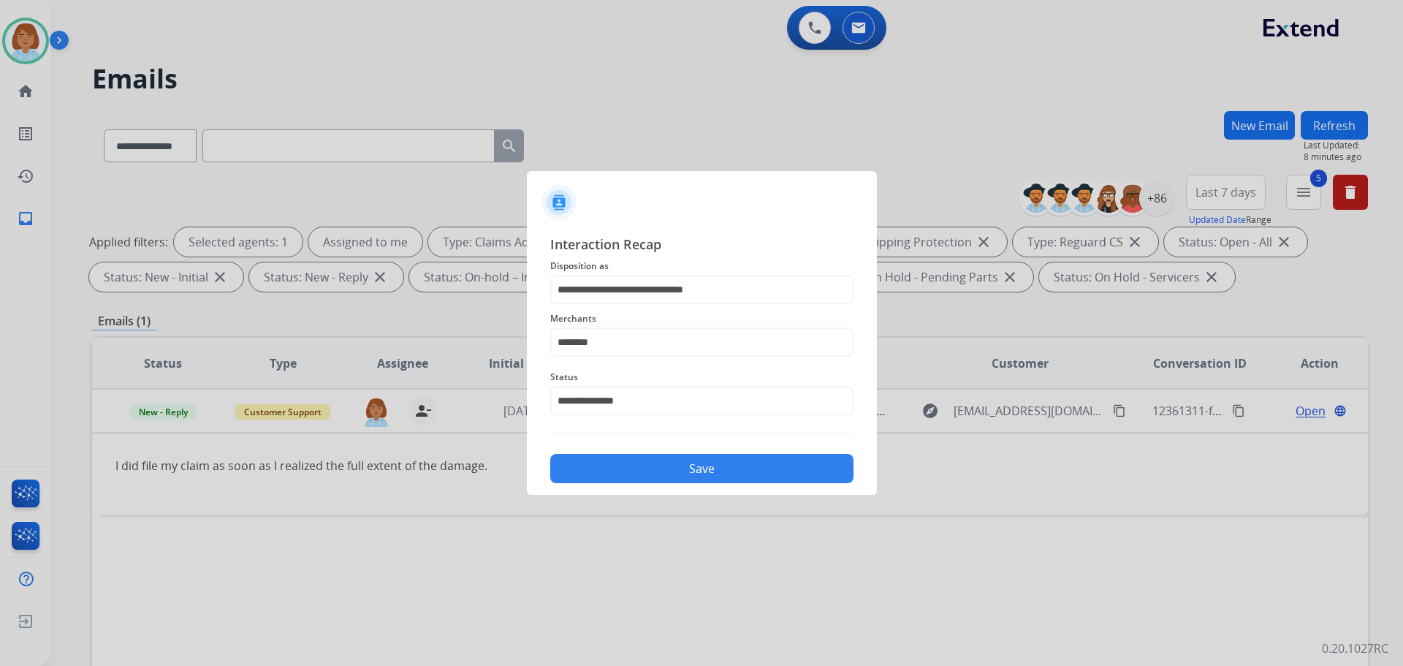
click at [707, 466] on button "Save" at bounding box center [701, 468] width 303 height 29
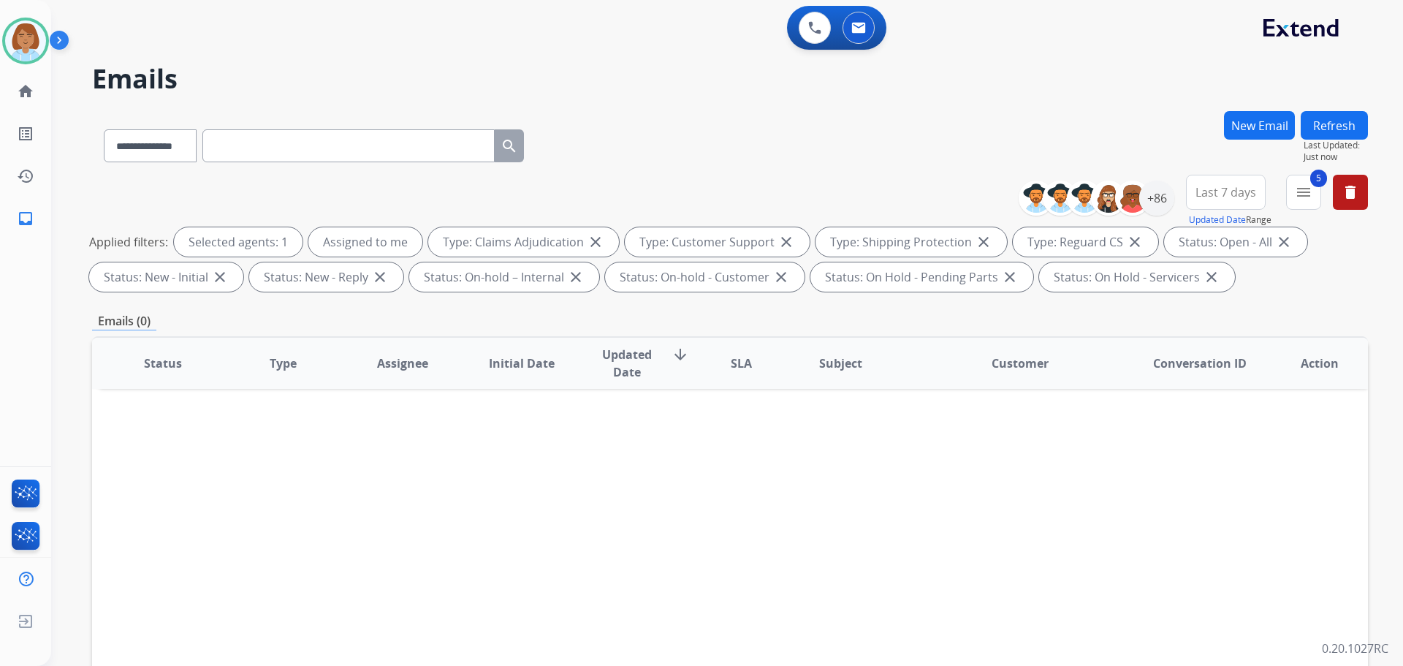
scroll to position [73, 0]
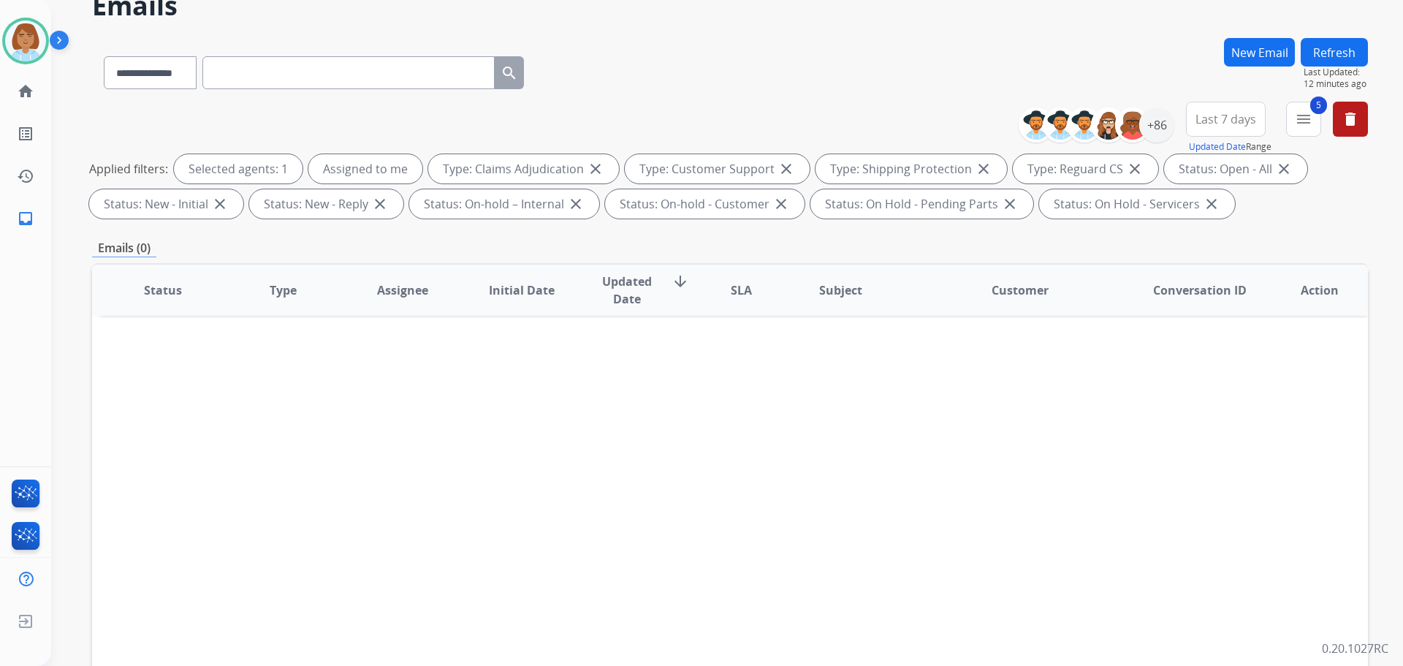
click at [1350, 42] on button "Refresh" at bounding box center [1334, 52] width 67 height 29
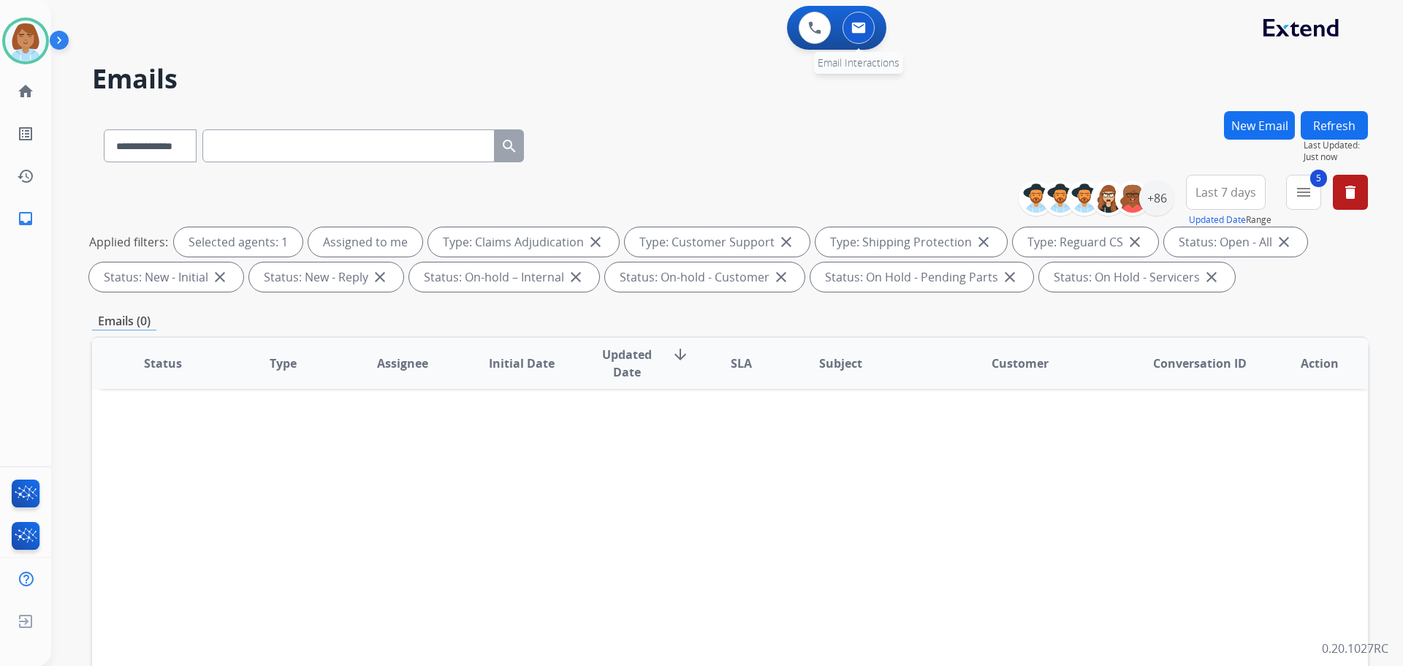
click at [855, 36] on button at bounding box center [859, 28] width 32 height 32
drag, startPoint x: 4, startPoint y: 136, endPoint x: 22, endPoint y: 104, distance: 36.6
click at [10, 124] on ul "list_alt Outbound Leads Outbound Leads" at bounding box center [25, 134] width 51 height 42
click at [25, 95] on mat-icon "home" at bounding box center [26, 92] width 18 height 18
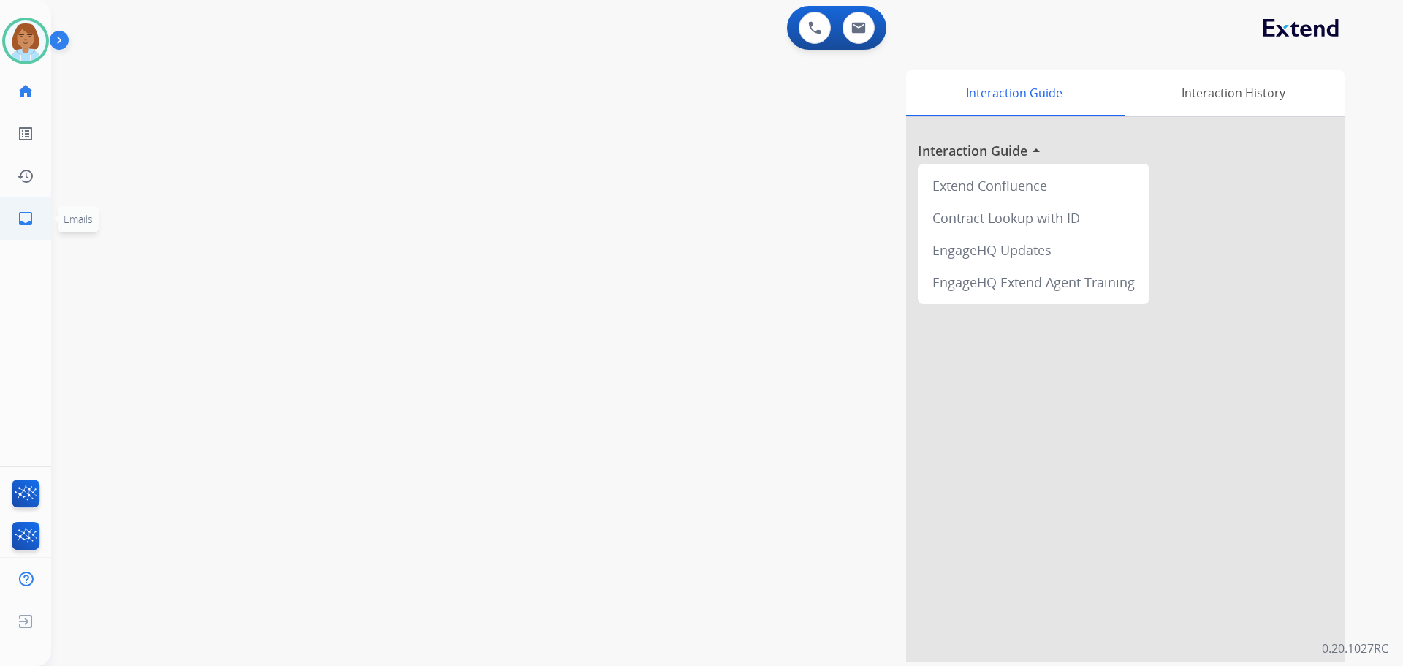
click at [23, 200] on link "inbox Emails" at bounding box center [25, 218] width 41 height 41
select select "**********"
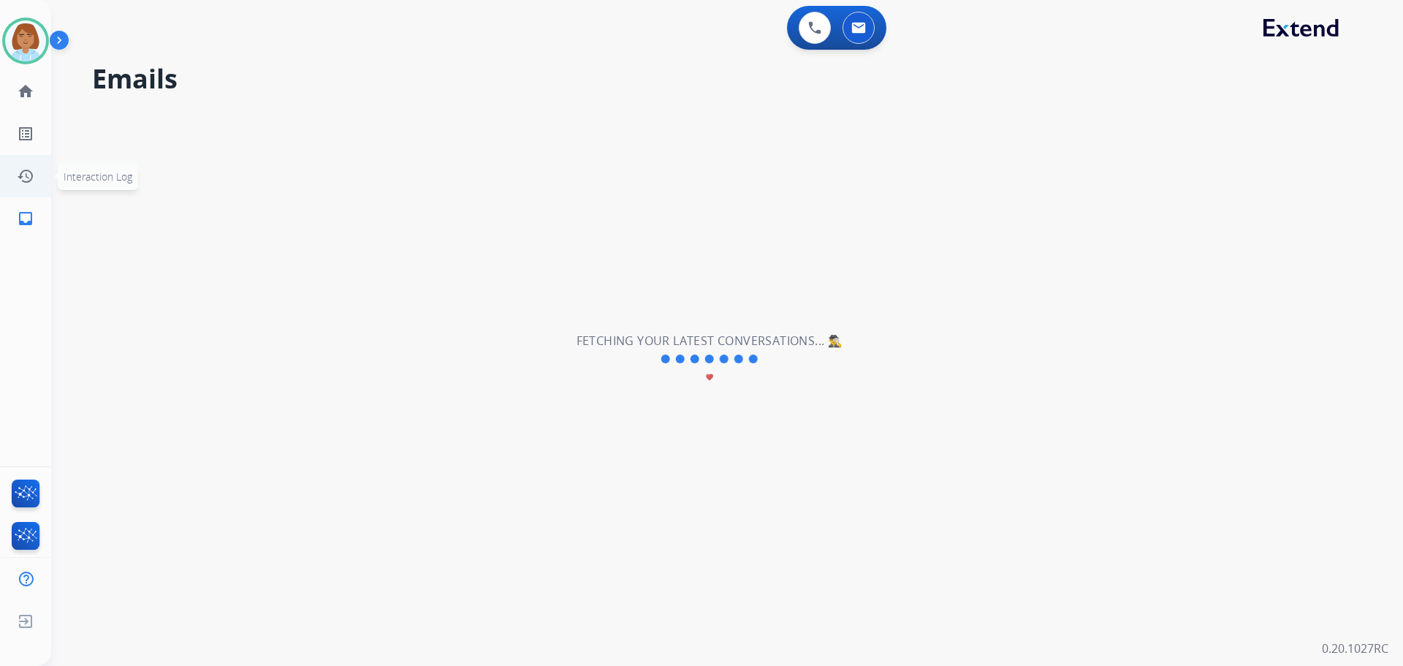
click at [29, 212] on mat-icon "inbox" at bounding box center [26, 219] width 18 height 18
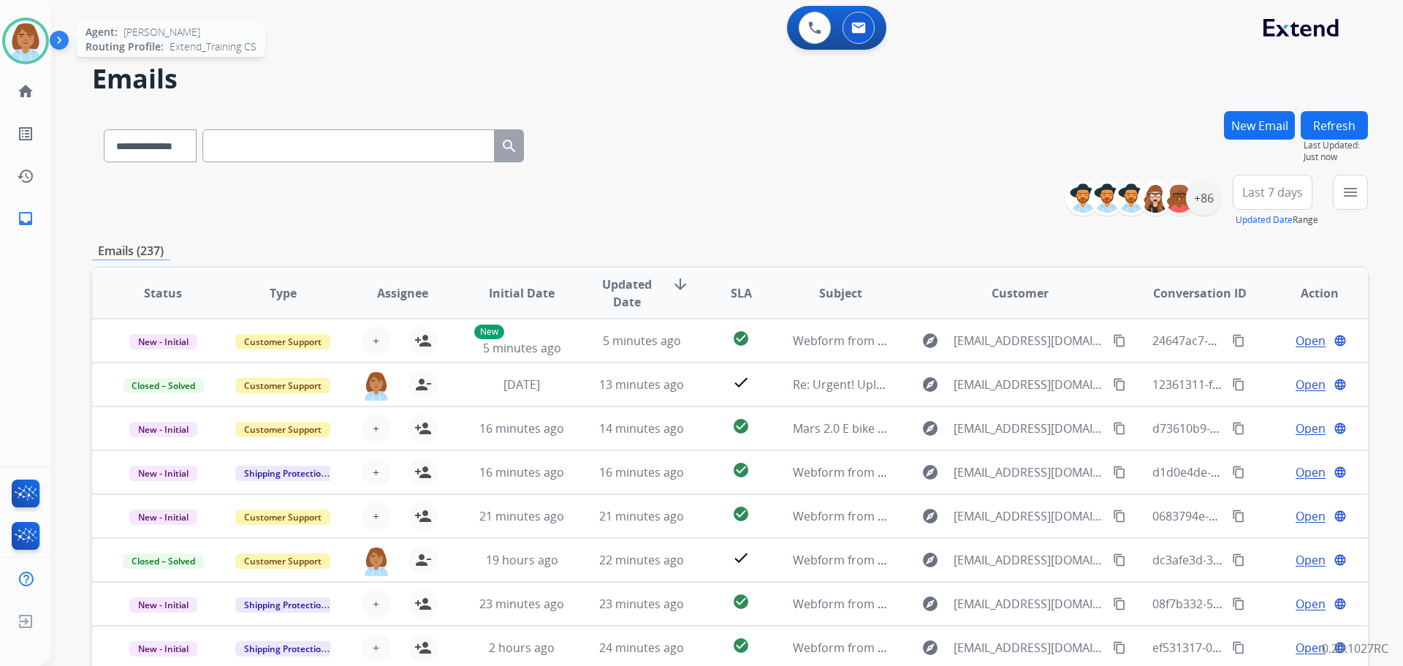
click at [7, 53] on div at bounding box center [25, 41] width 47 height 47
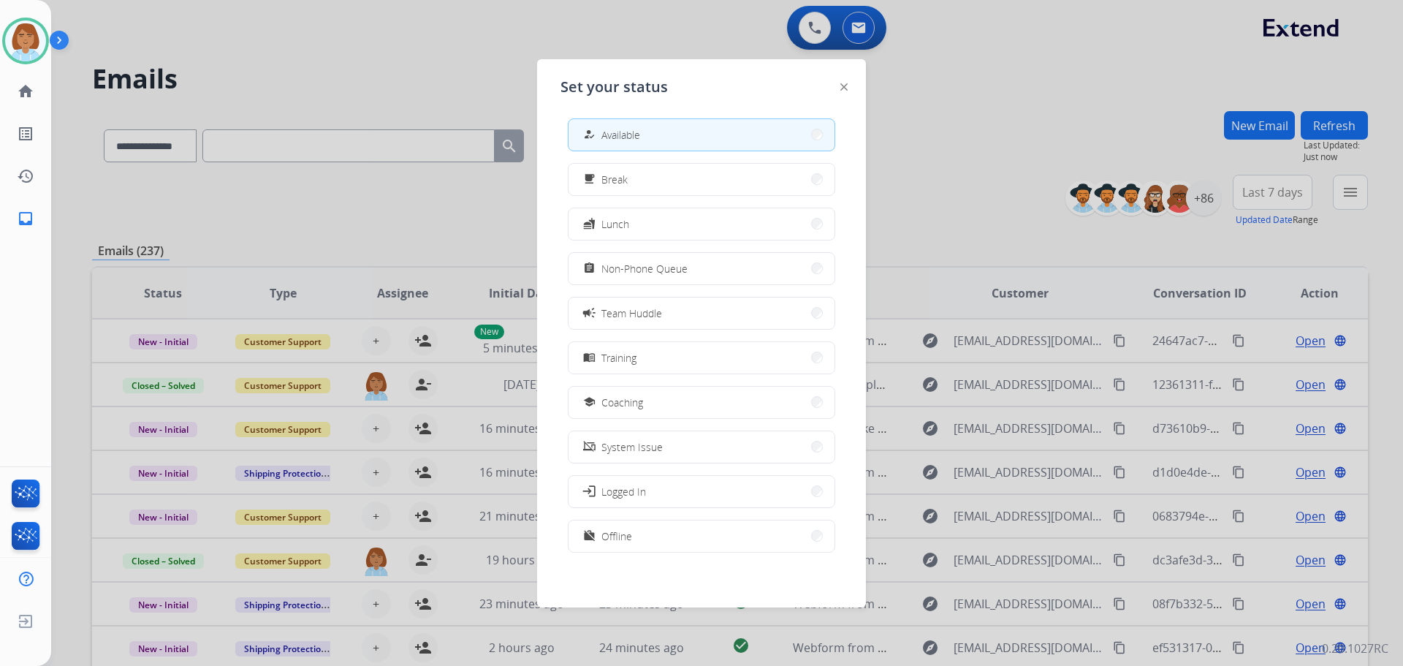
scroll to position [4, 0]
click at [625, 548] on button "work_off Offline" at bounding box center [702, 535] width 266 height 31
